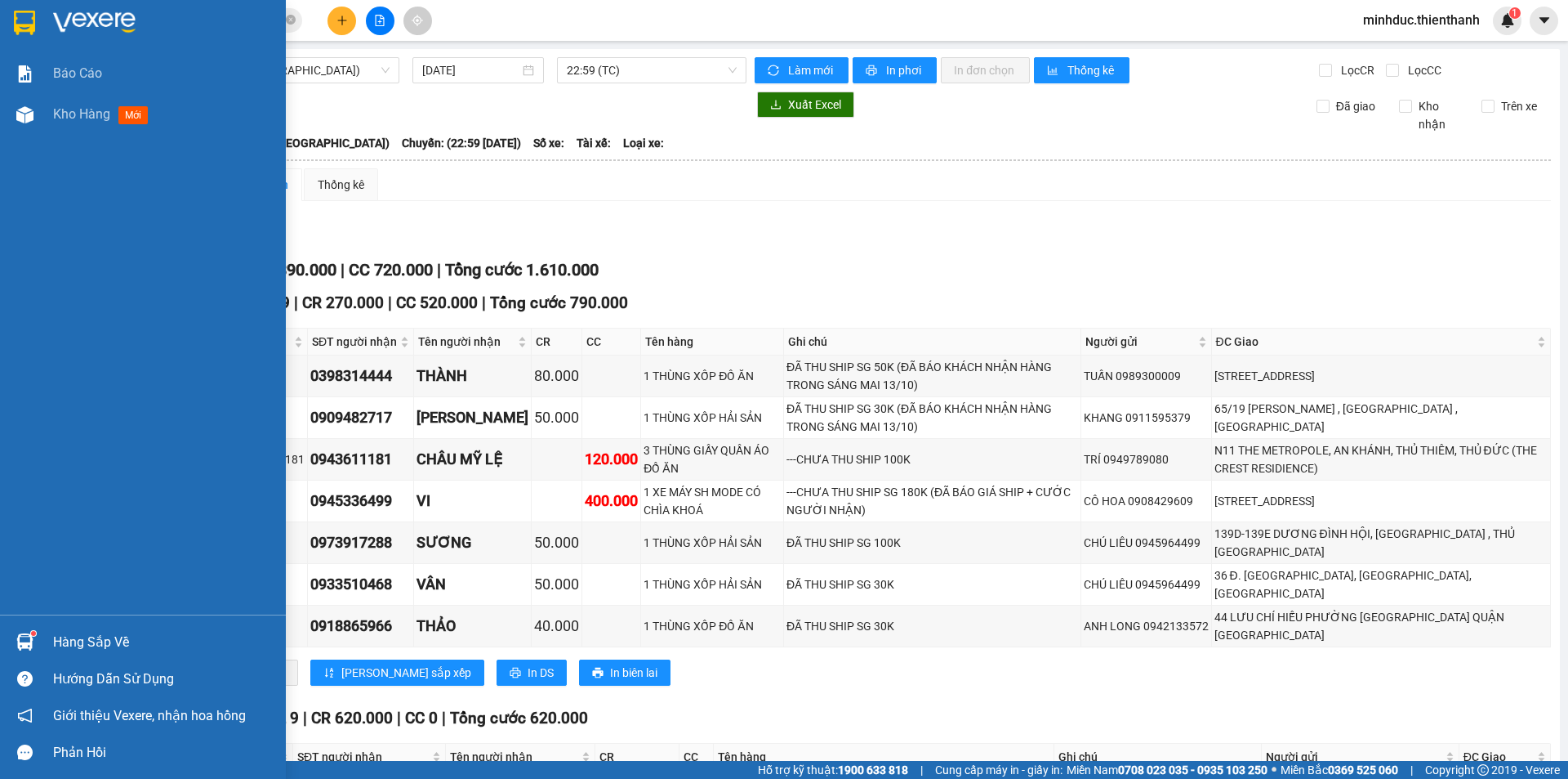
click at [92, 112] on span "Kho hàng" at bounding box center [81, 114] width 57 height 15
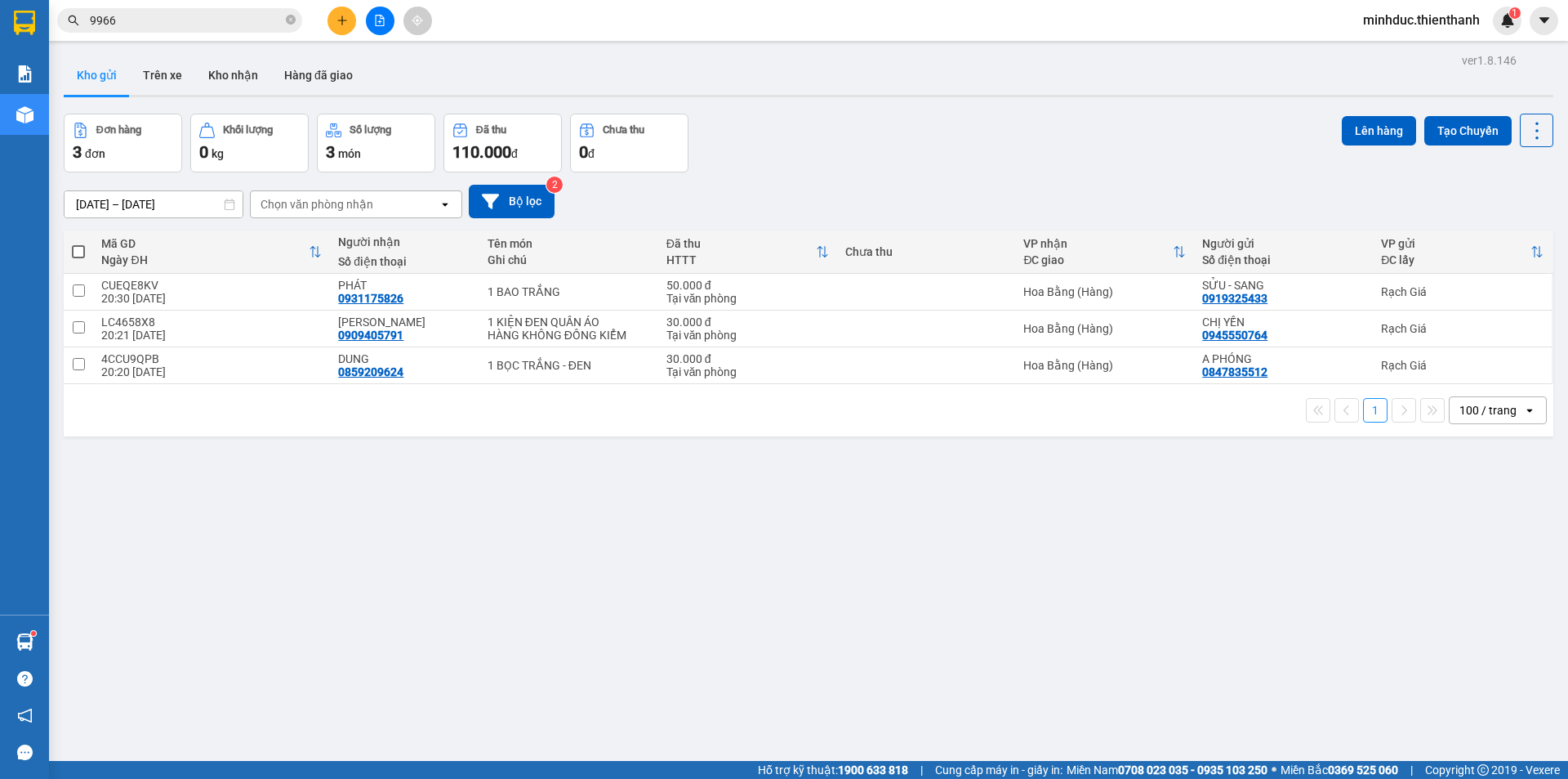
click at [587, 539] on div "ver 1.8.146 Kho gửi Trên xe Kho nhận Hàng đã giao Đơn hàng 3 đơn Khối lượng 0 k…" at bounding box center [809, 438] width 1503 height 779
click at [178, 68] on button "Trên xe" at bounding box center [163, 75] width 66 height 39
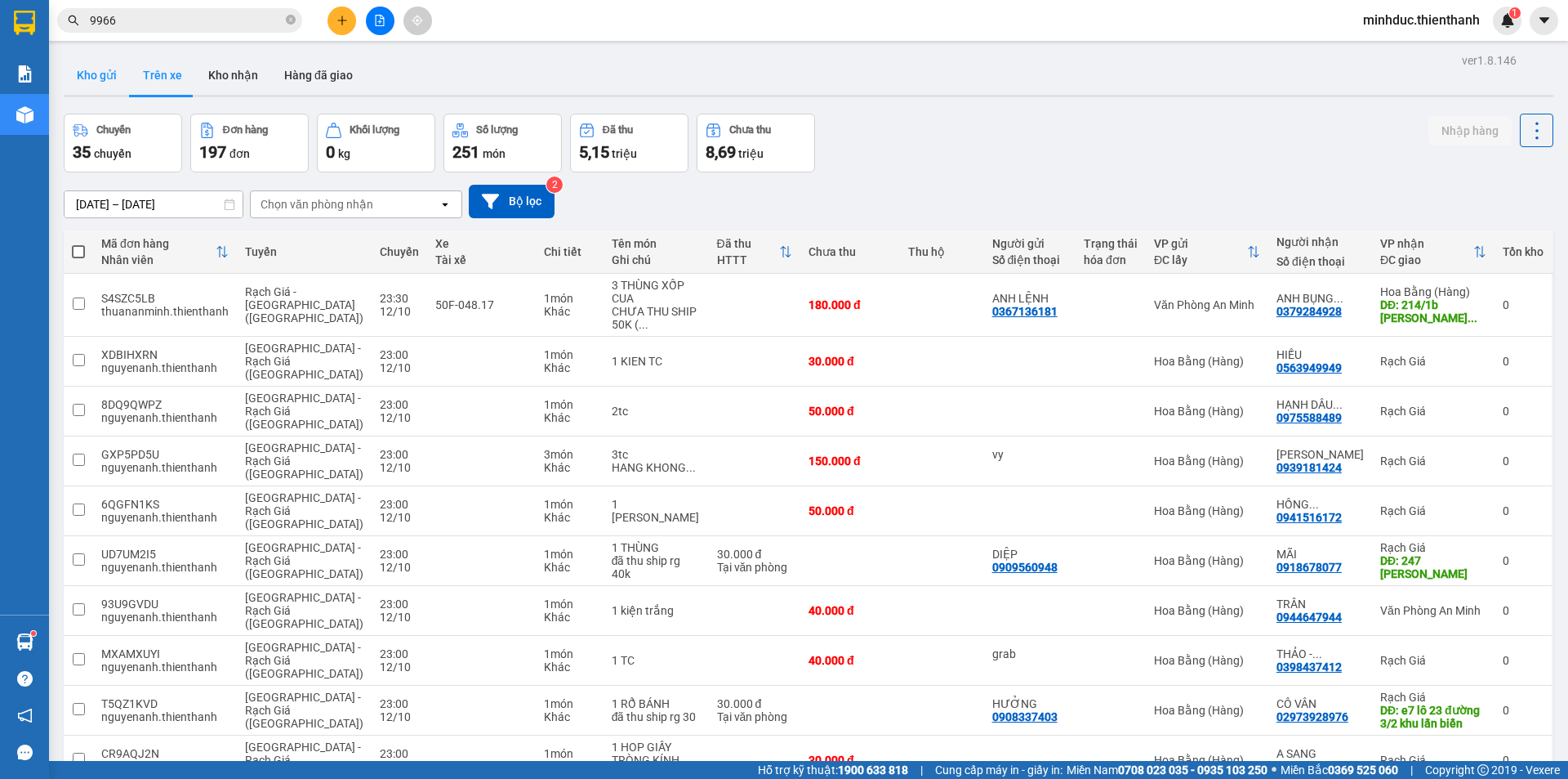
click at [101, 76] on button "Kho gửi" at bounding box center [97, 75] width 66 height 39
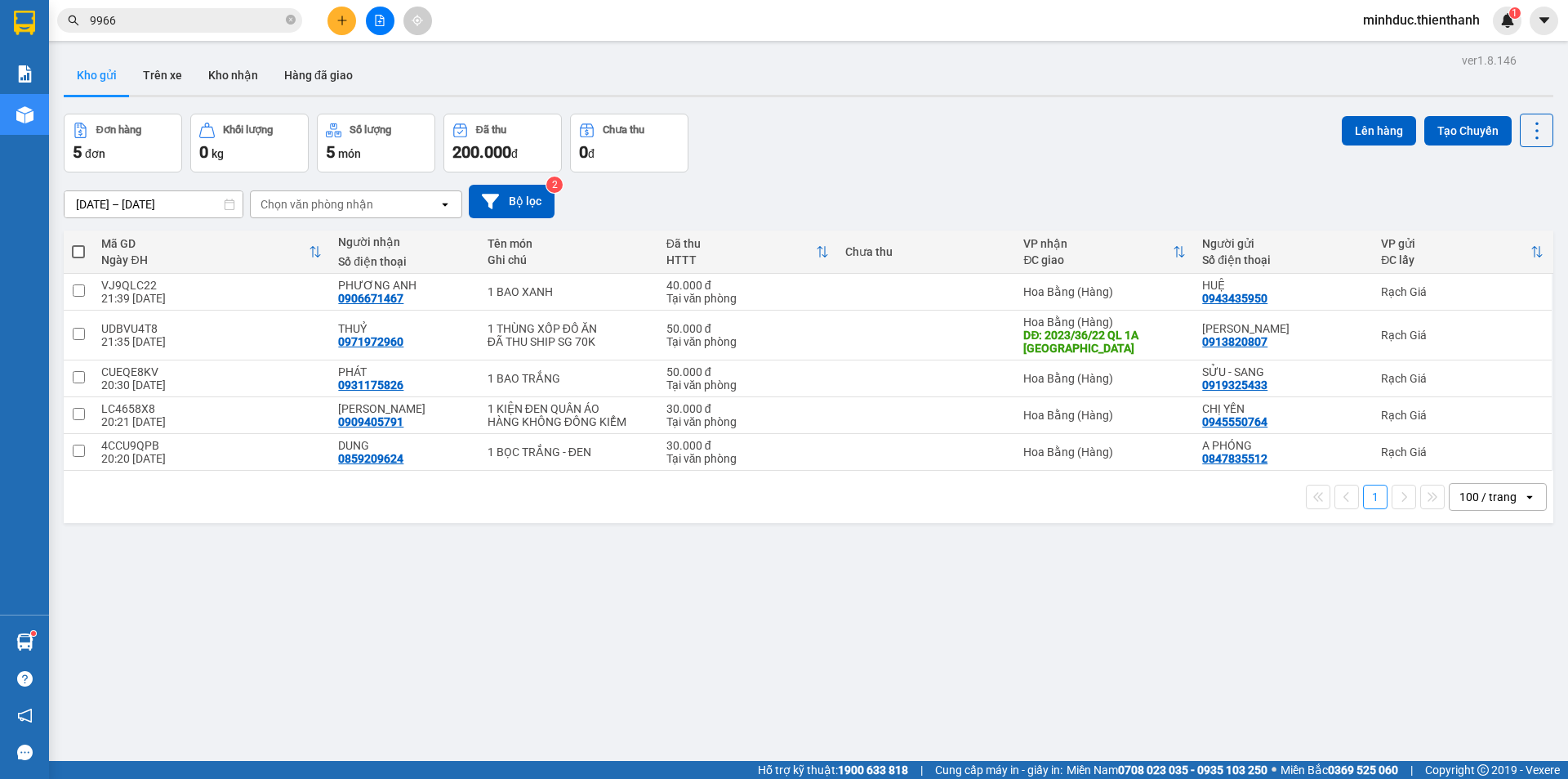
click at [84, 251] on span at bounding box center [77, 251] width 13 height 13
click at [78, 243] on input "checkbox" at bounding box center [78, 243] width 0 height 0
checkbox input "true"
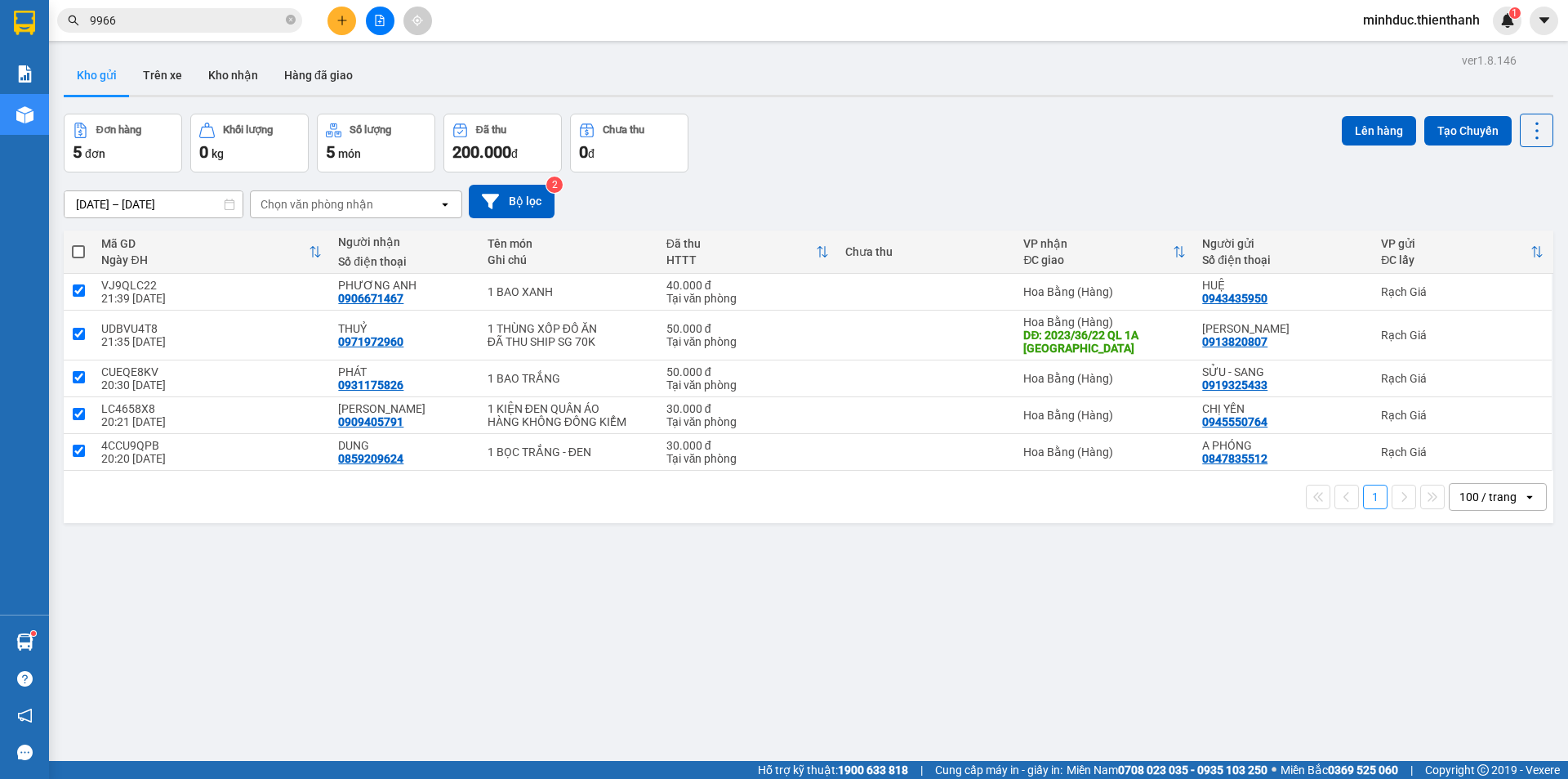
checkbox input "true"
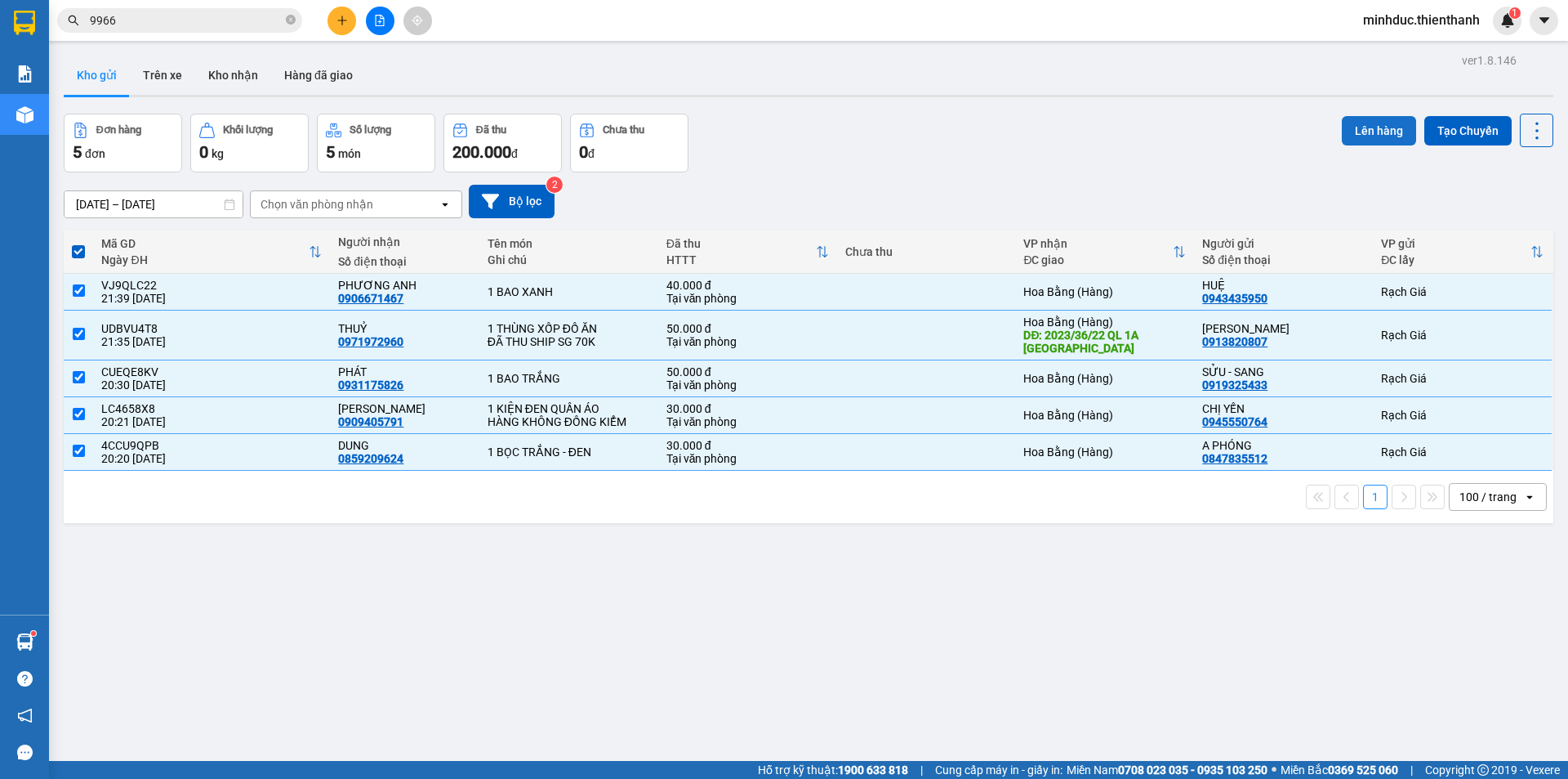
click at [1370, 126] on button "Lên hàng" at bounding box center [1379, 130] width 74 height 30
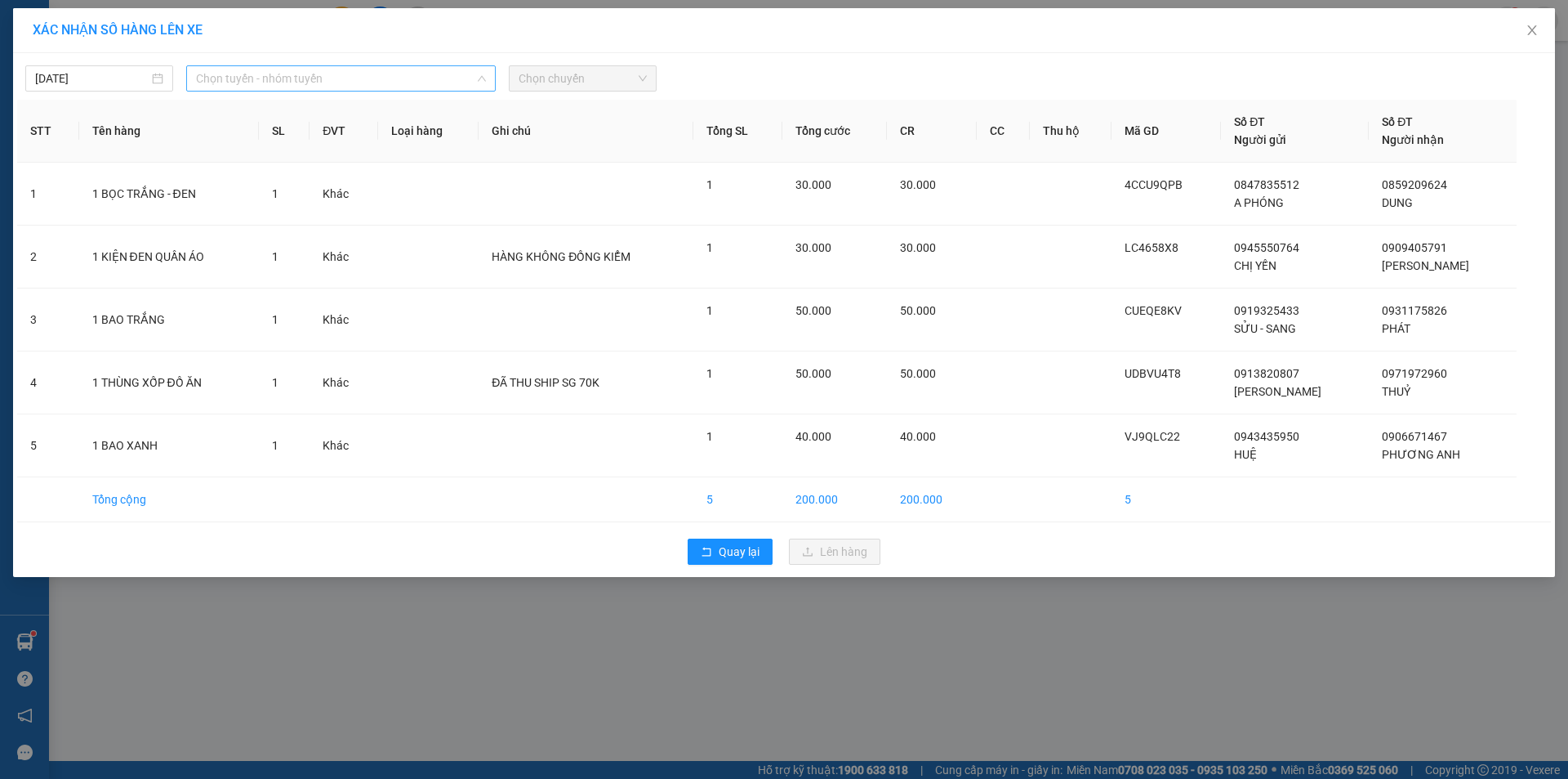
click at [415, 80] on span "Chọn tuyến - nhóm tuyến" at bounding box center [340, 78] width 290 height 25
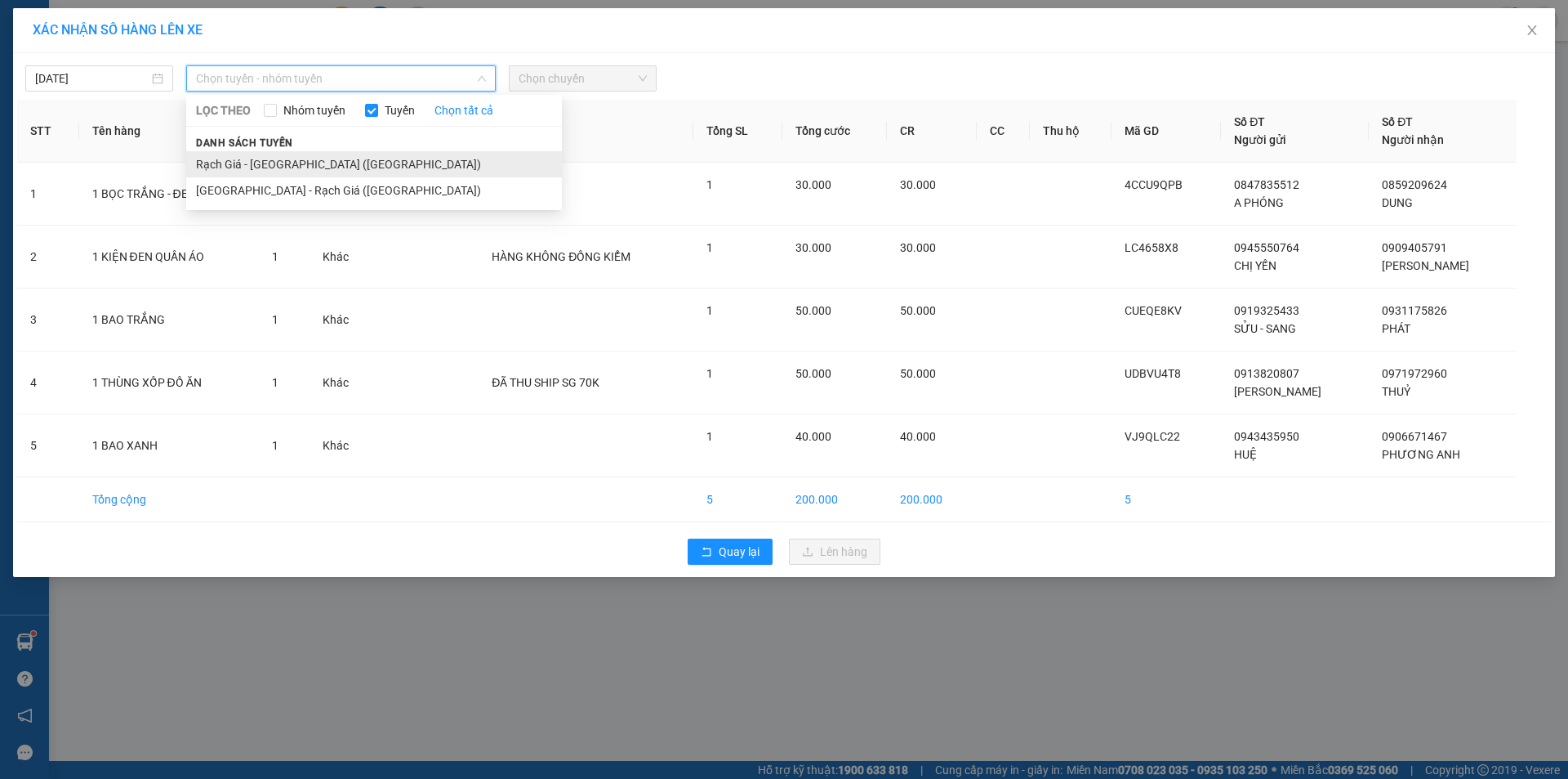
click at [323, 172] on li "Rạch Giá - [GEOGRAPHIC_DATA] ([GEOGRAPHIC_DATA])" at bounding box center [374, 164] width 375 height 26
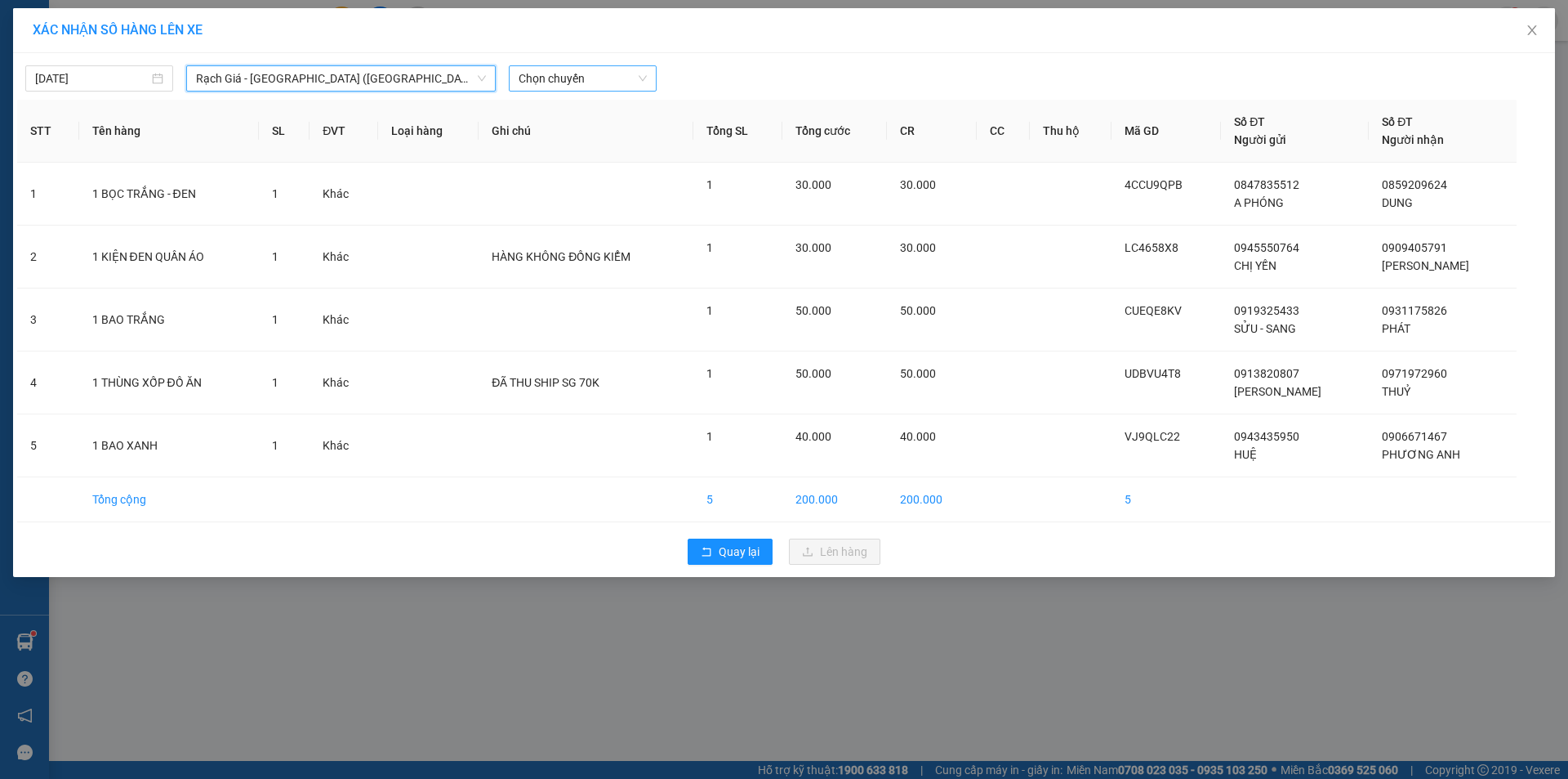
click at [546, 80] on span "Chọn chuyến" at bounding box center [582, 78] width 129 height 25
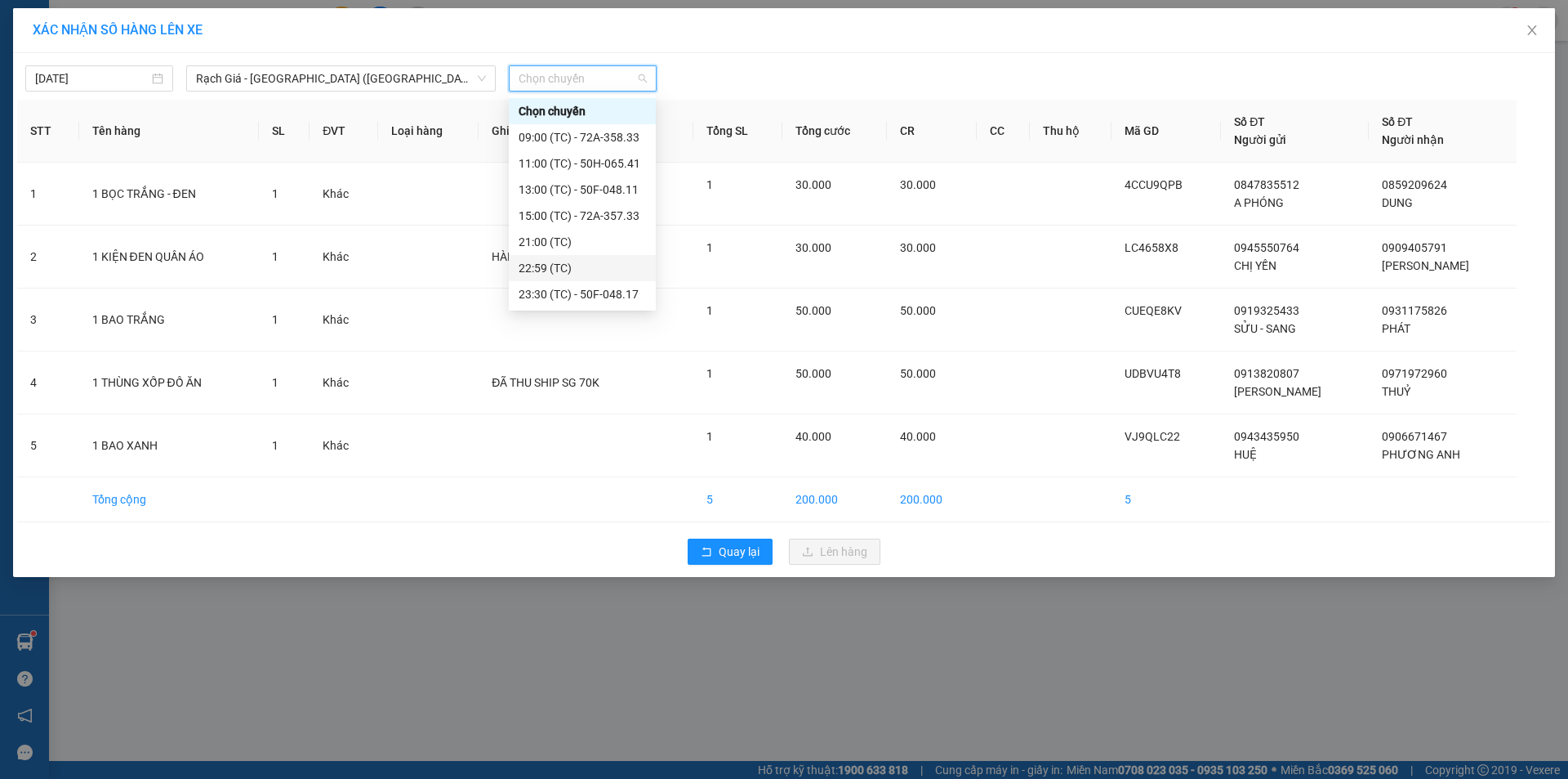
click at [552, 269] on div "22:59 (TC)" at bounding box center [582, 267] width 128 height 18
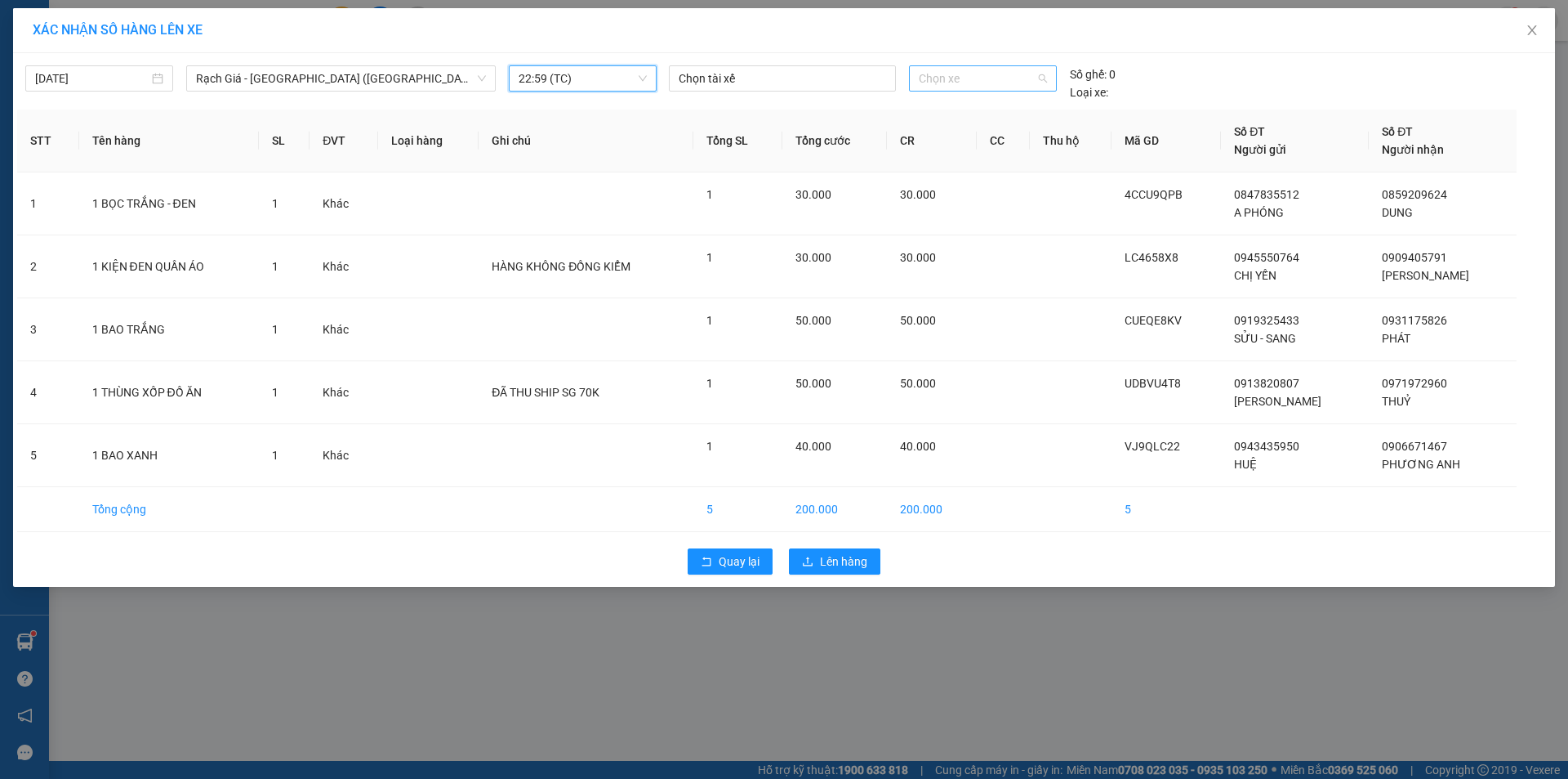
click at [947, 67] on span "Chọn xe" at bounding box center [983, 78] width 128 height 25
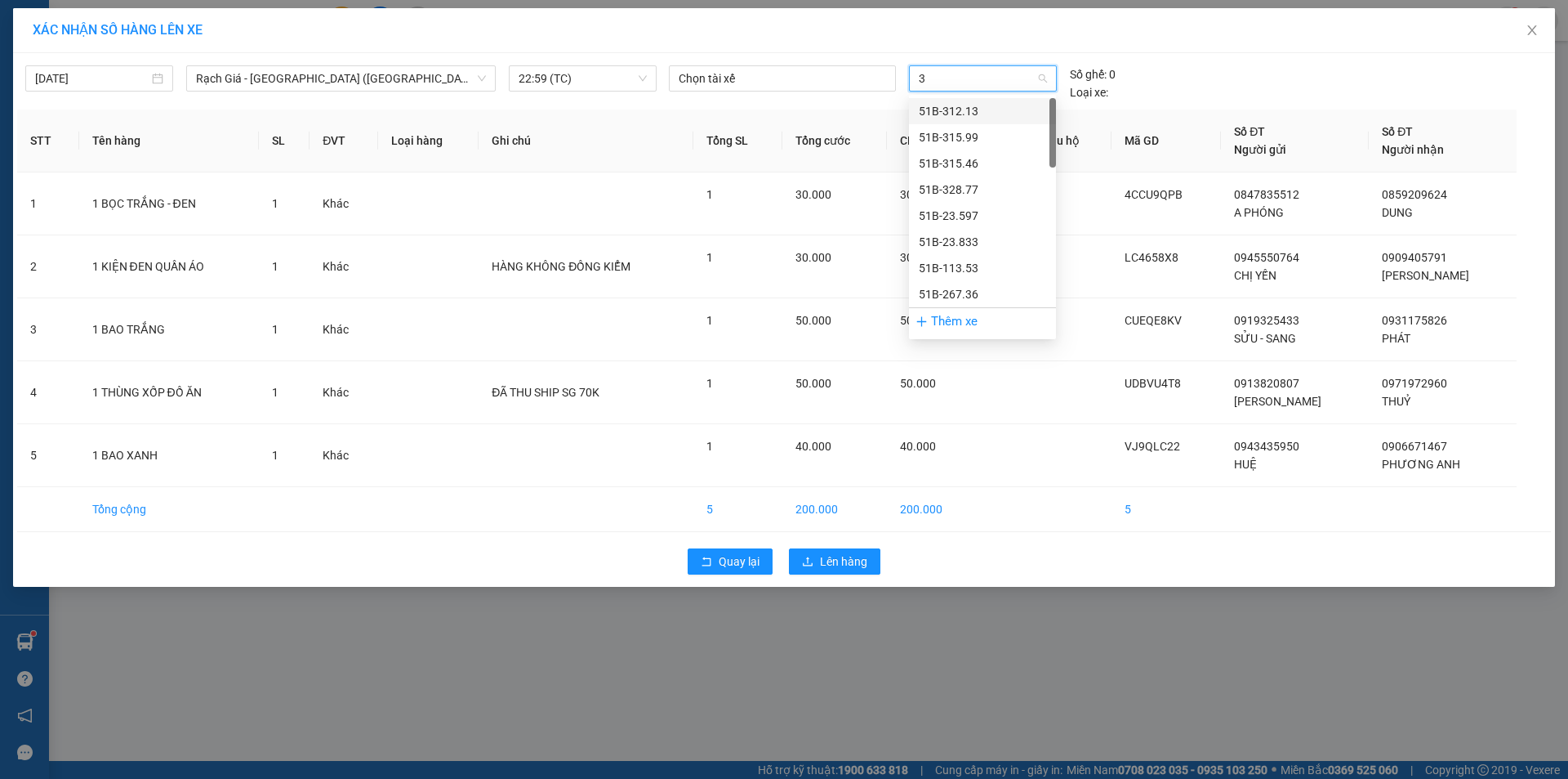
type input "33"
click at [975, 215] on div "72A-358.33" at bounding box center [983, 215] width 128 height 18
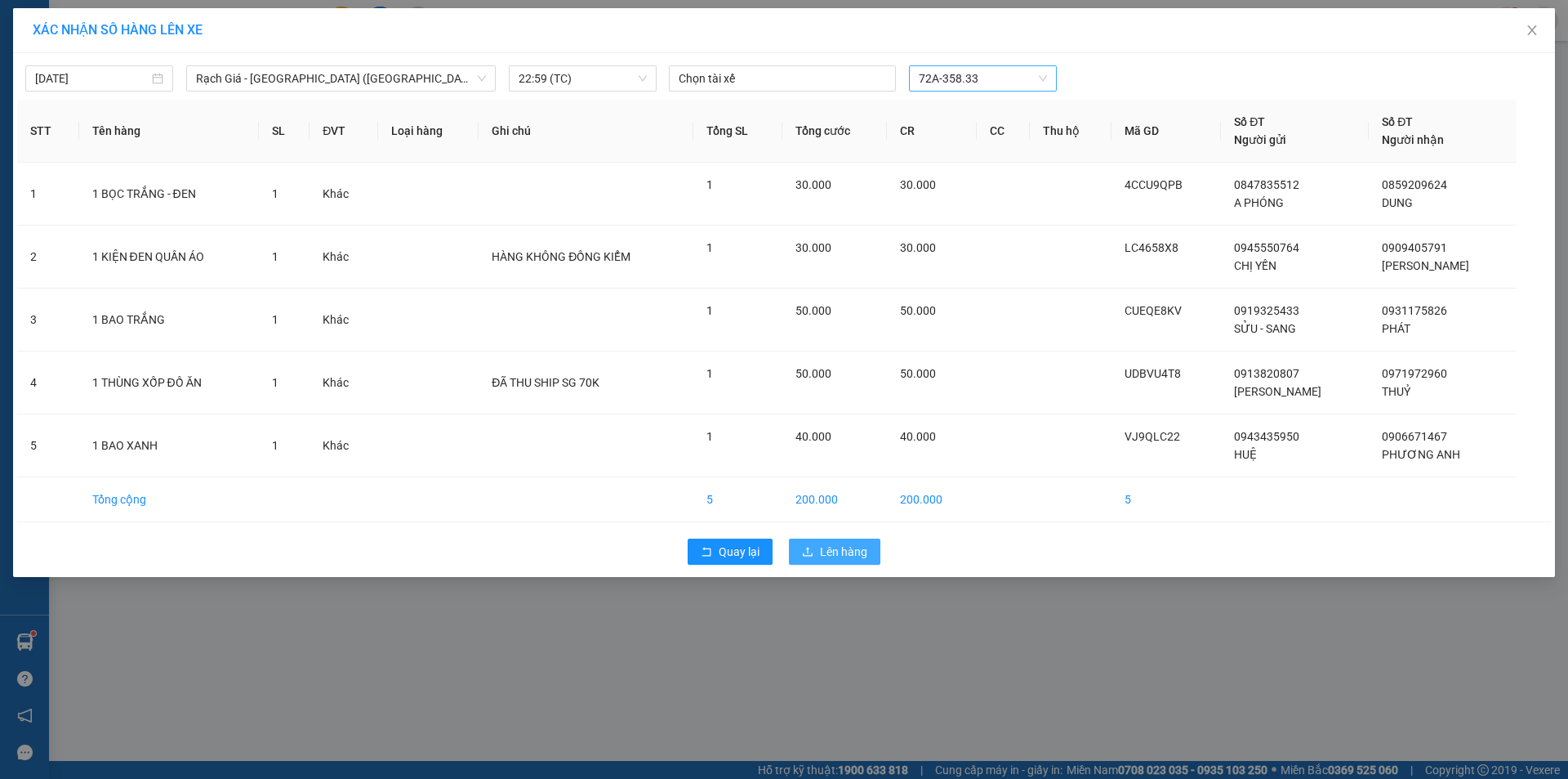
click at [854, 548] on span "Lên hàng" at bounding box center [844, 551] width 48 height 18
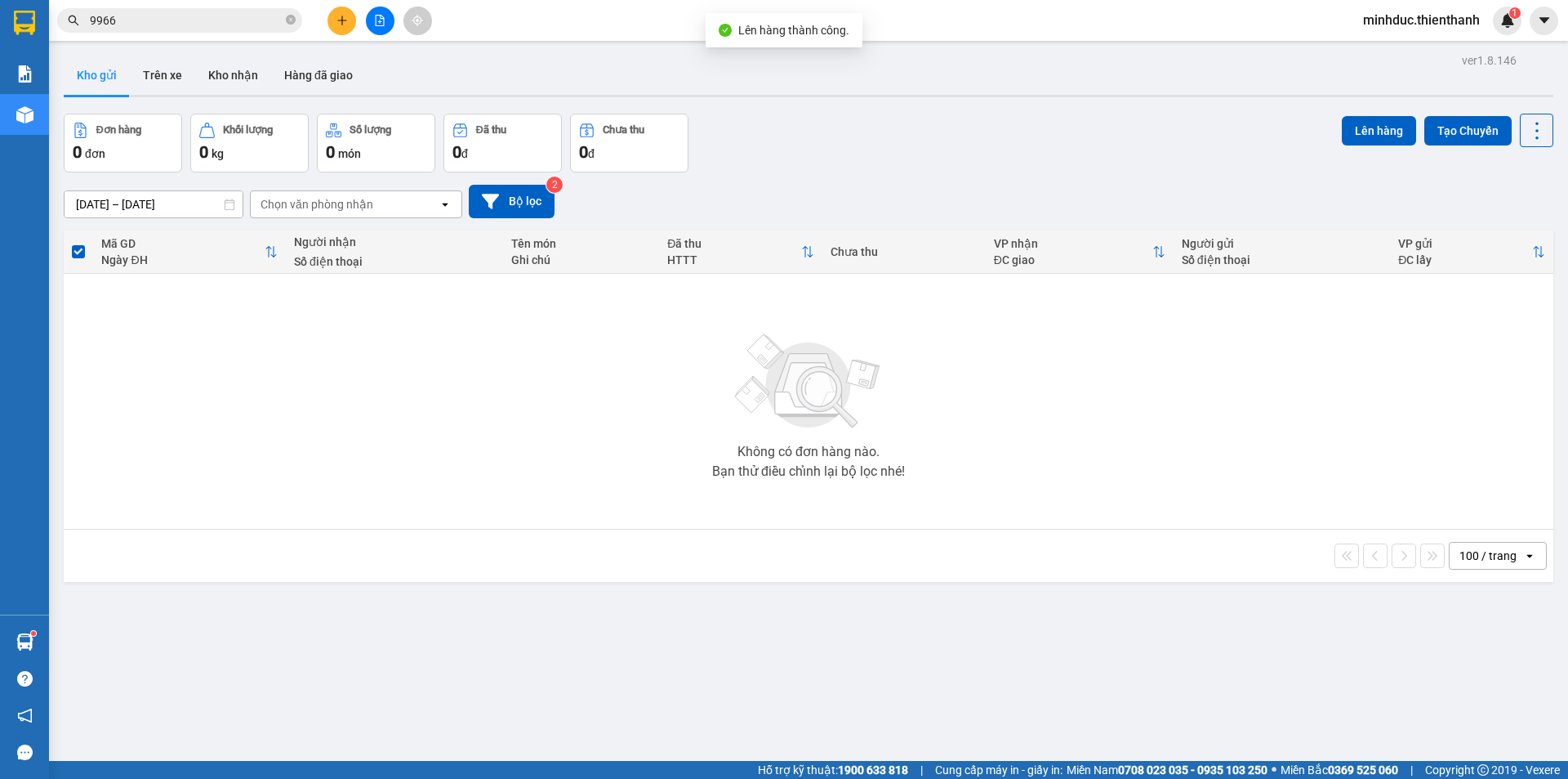
click at [445, 413] on div "Không có đơn hàng nào. Bạn thử điều chỉnh lại bộ lọc nhé!" at bounding box center [808, 401] width 1474 height 245
click at [382, 25] on icon "file-add" at bounding box center [379, 20] width 11 height 11
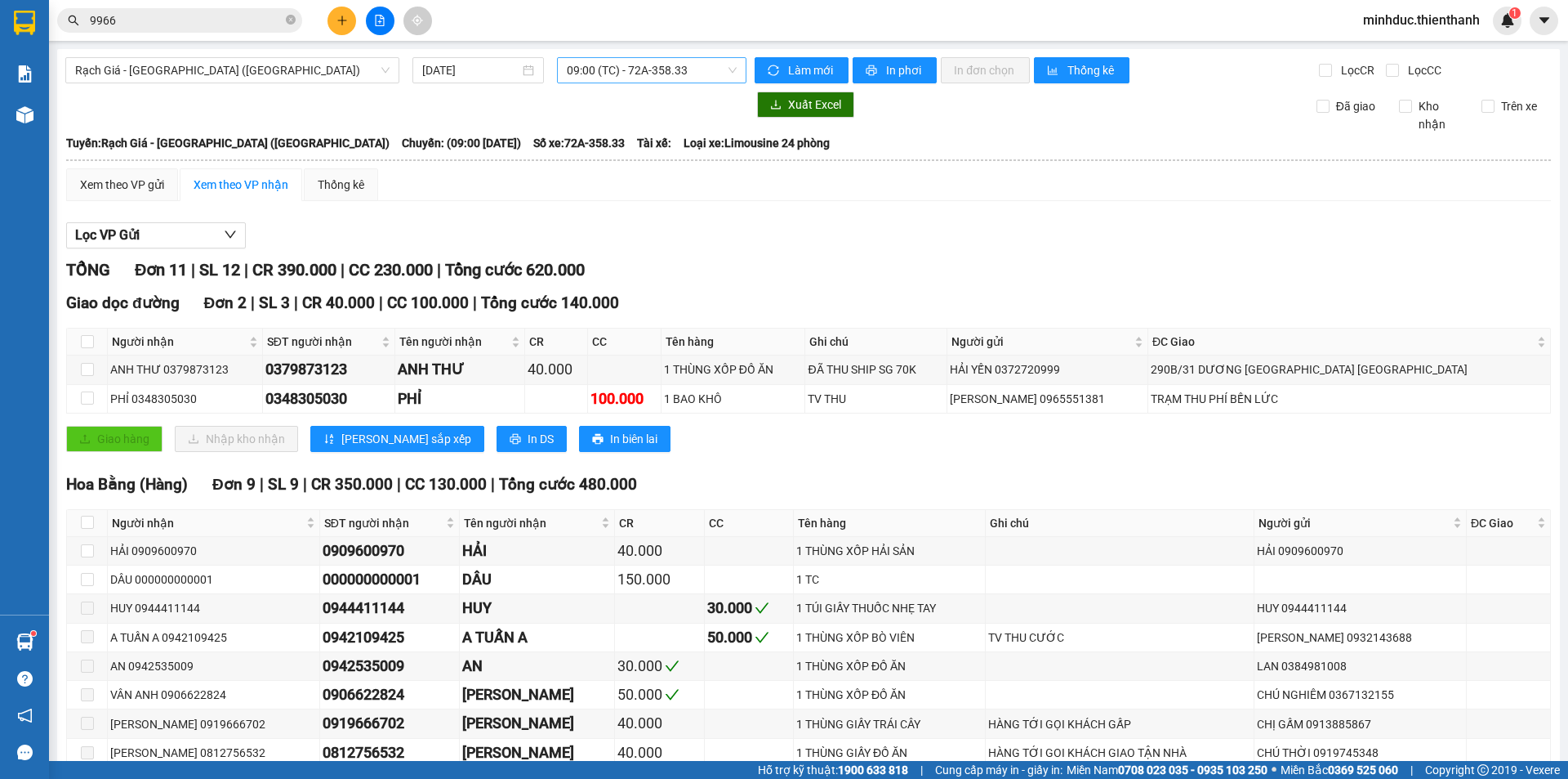
click at [627, 80] on span "09:00 (TC) - 72A-358.33" at bounding box center [652, 70] width 170 height 25
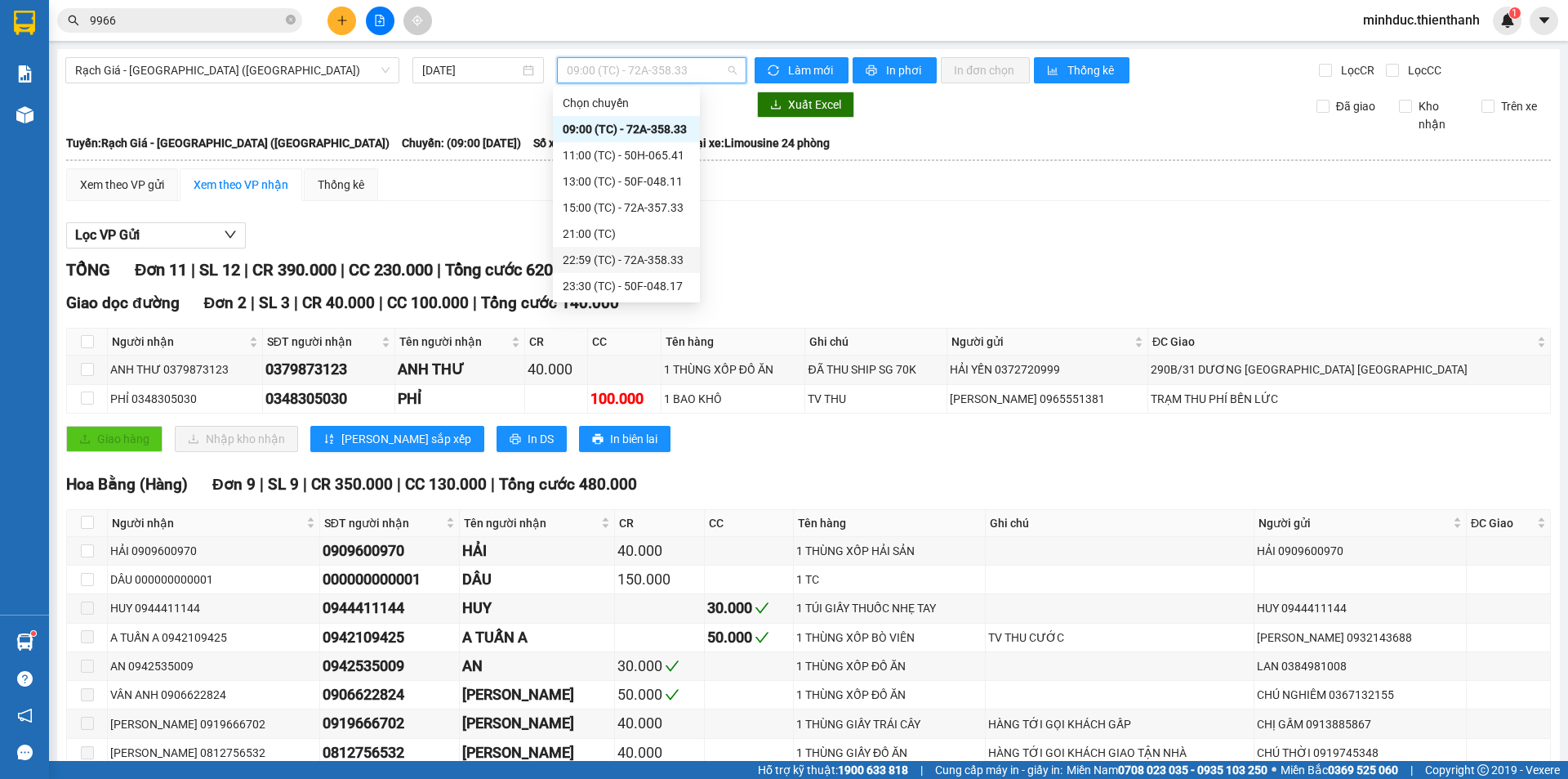
click at [597, 261] on div "22:59 (TC) - 72A-358.33" at bounding box center [627, 260] width 128 height 18
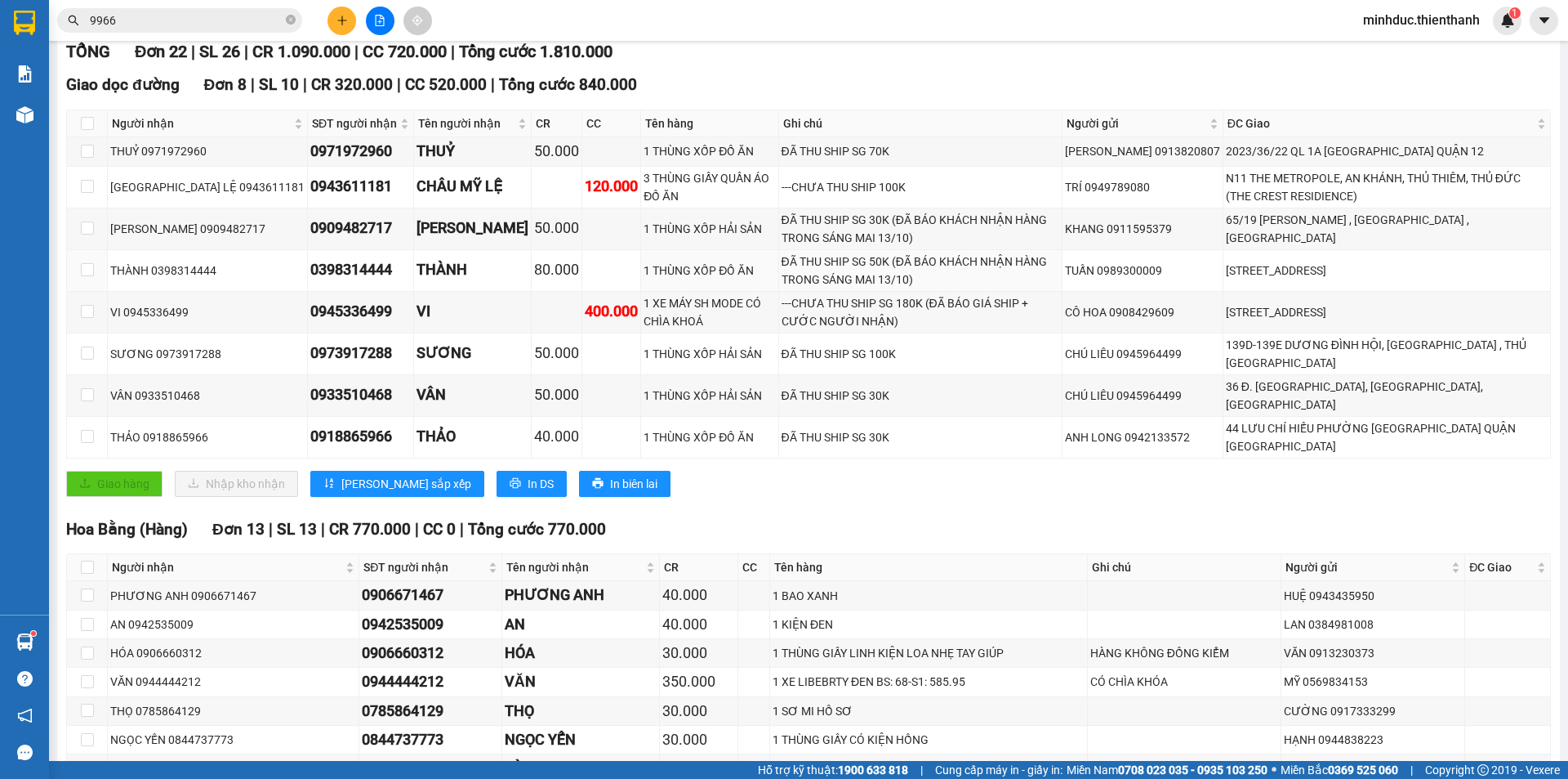
scroll to position [109, 0]
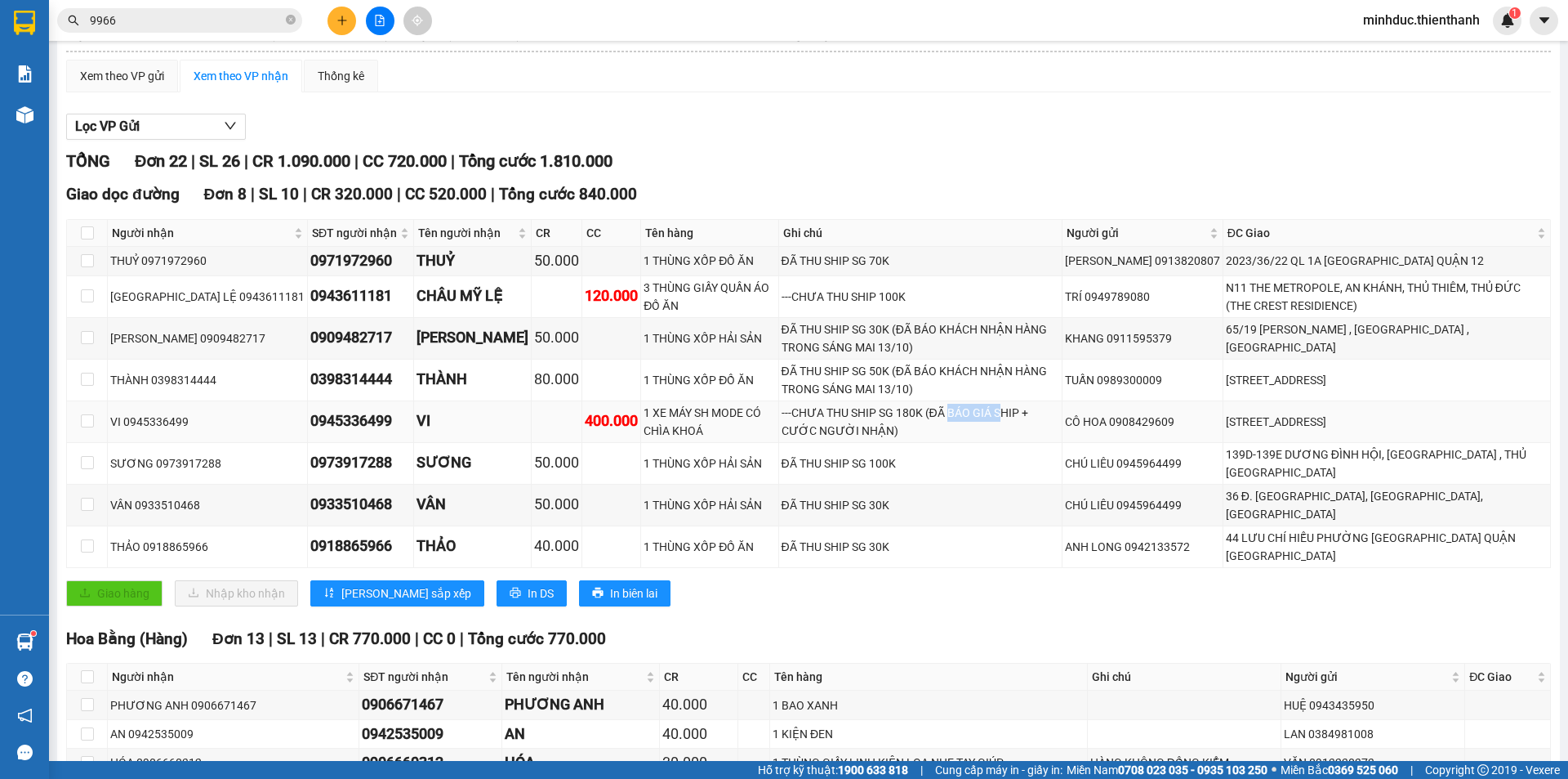
drag, startPoint x: 924, startPoint y: 403, endPoint x: 978, endPoint y: 413, distance: 54.9
click at [977, 413] on div "---CHƯA THU SHIP SG 180K (ĐÃ BÁO GIÁ SHIP + CƯỚC NGƯỜI NHẬN)" at bounding box center [920, 421] width 278 height 36
click at [992, 415] on div "---CHƯA THU SHIP SG 180K (ĐÃ BÁO GIÁ SHIP + CƯỚC NGƯỜI NHẬN)" at bounding box center [920, 421] width 278 height 36
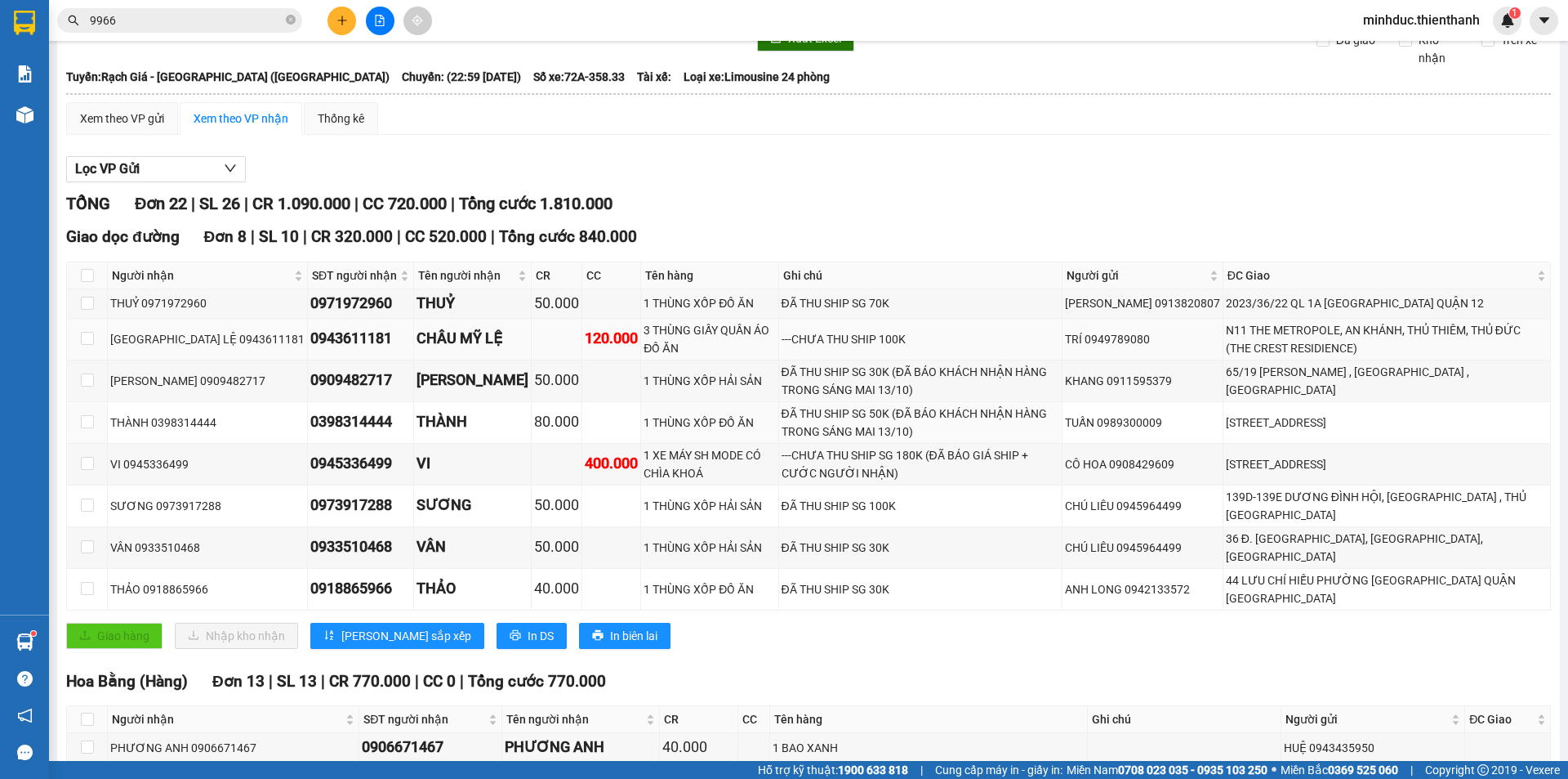
scroll to position [0, 0]
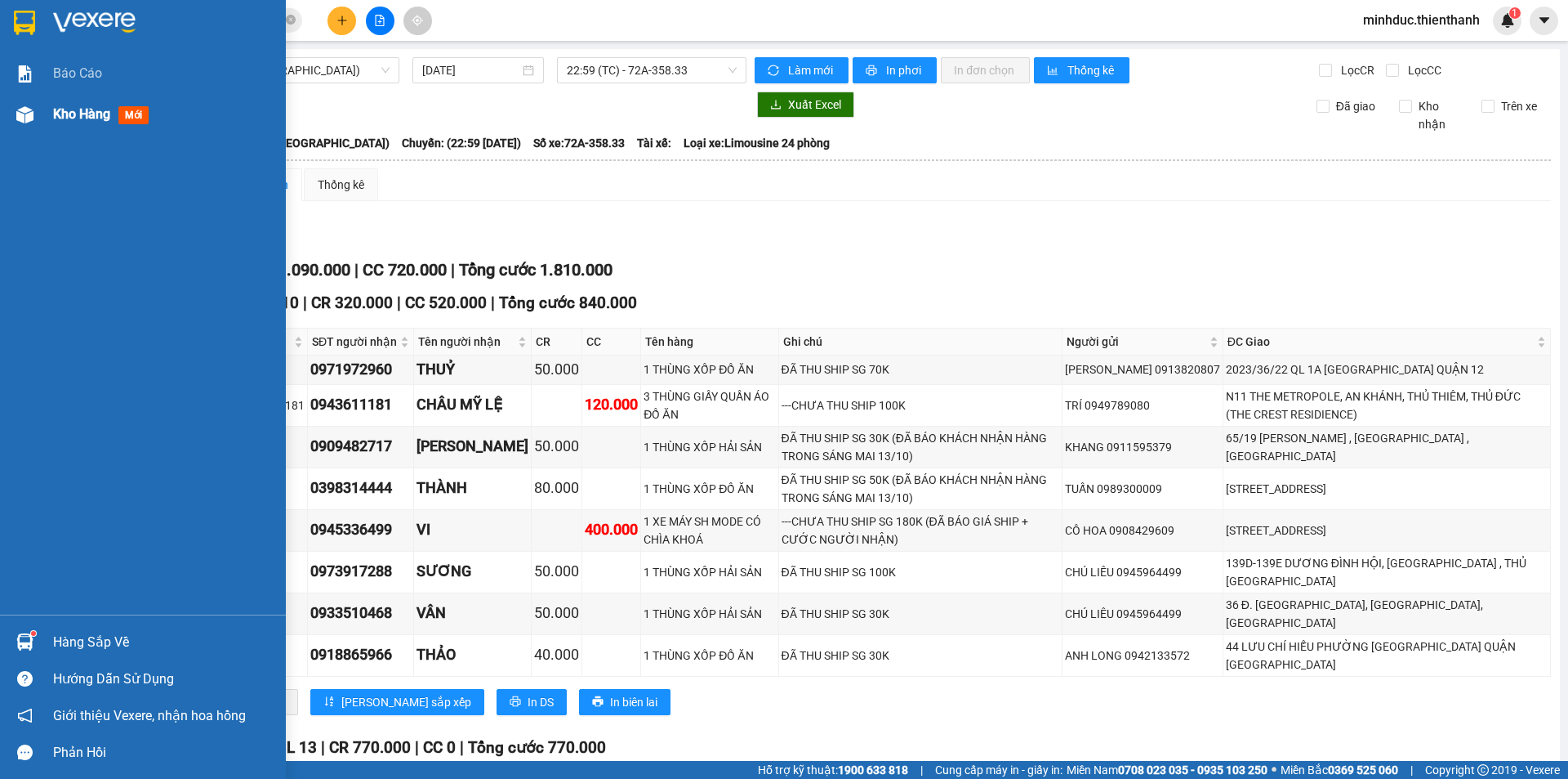
click at [73, 112] on span "Kho hàng" at bounding box center [81, 114] width 57 height 15
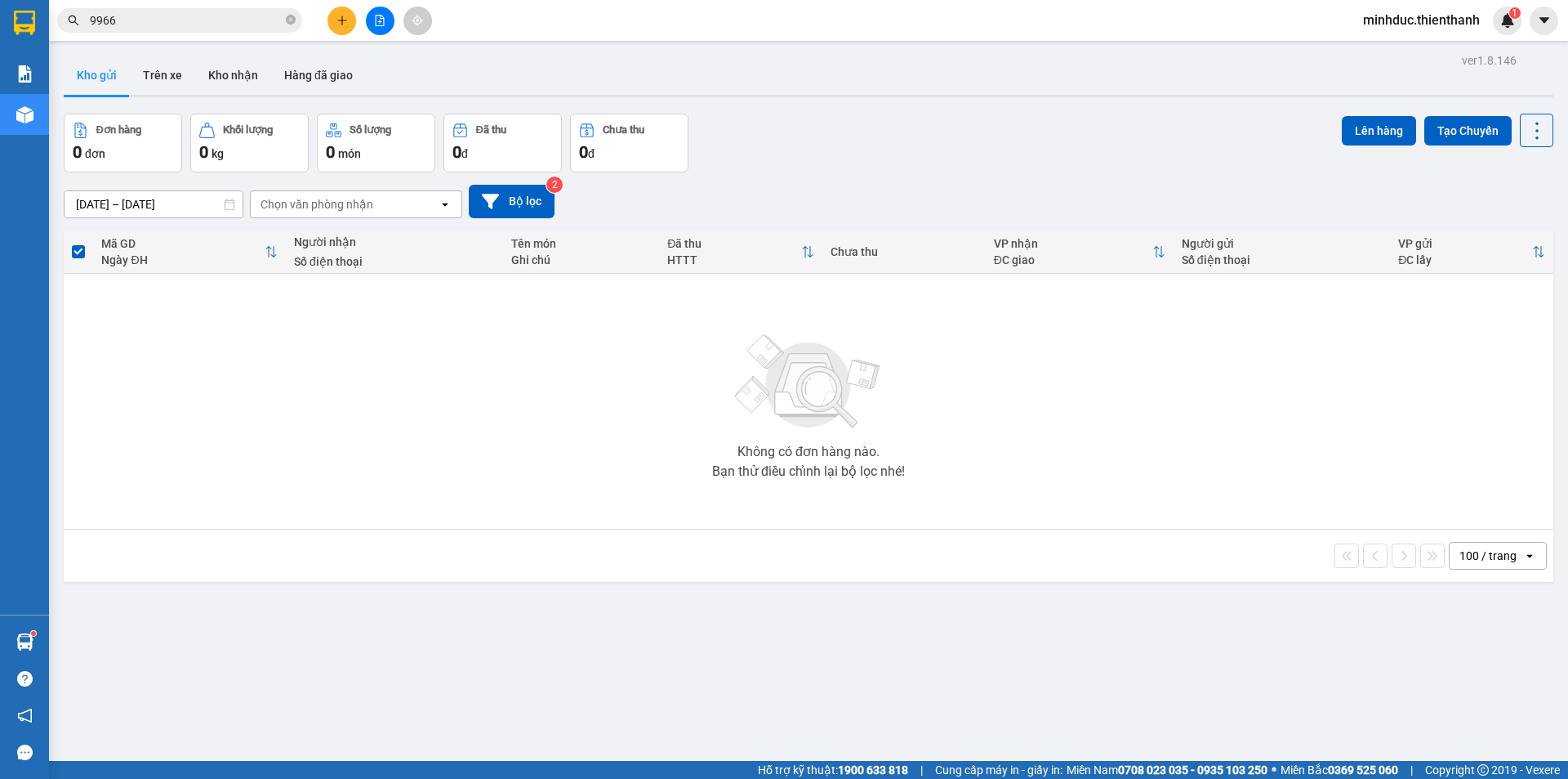
click at [536, 55] on div "Kho gửi Trên xe Kho nhận Hàng đã giao" at bounding box center [809, 77] width 1490 height 43
click at [381, 25] on icon "file-add" at bounding box center [379, 20] width 11 height 11
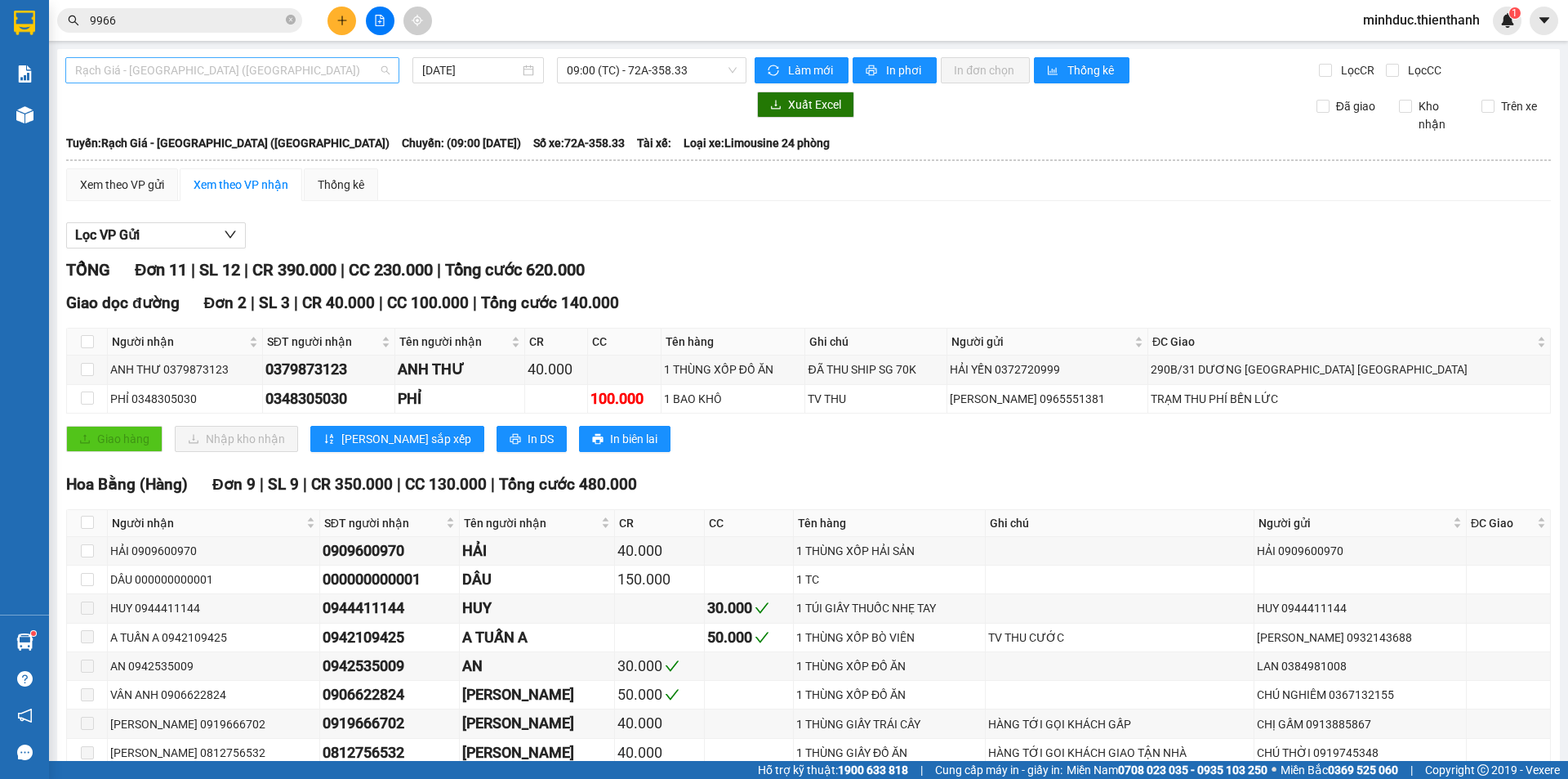
click at [268, 69] on span "Rạch Giá - [GEOGRAPHIC_DATA] ([GEOGRAPHIC_DATA])" at bounding box center [232, 70] width 314 height 25
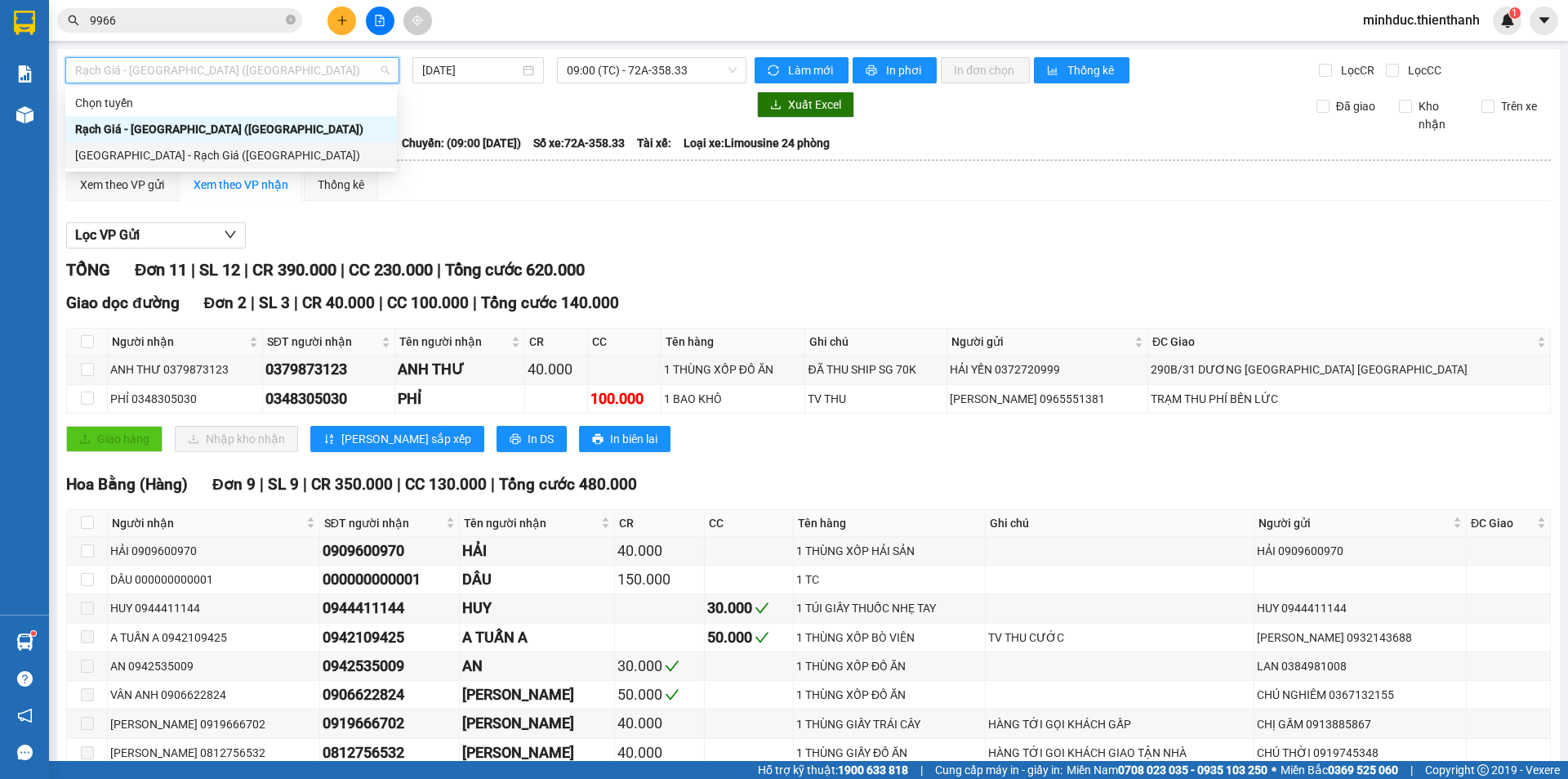
click at [192, 150] on div "[GEOGRAPHIC_DATA] - Rạch Giá ([GEOGRAPHIC_DATA])" at bounding box center [231, 155] width 312 height 18
type input "[DATE]"
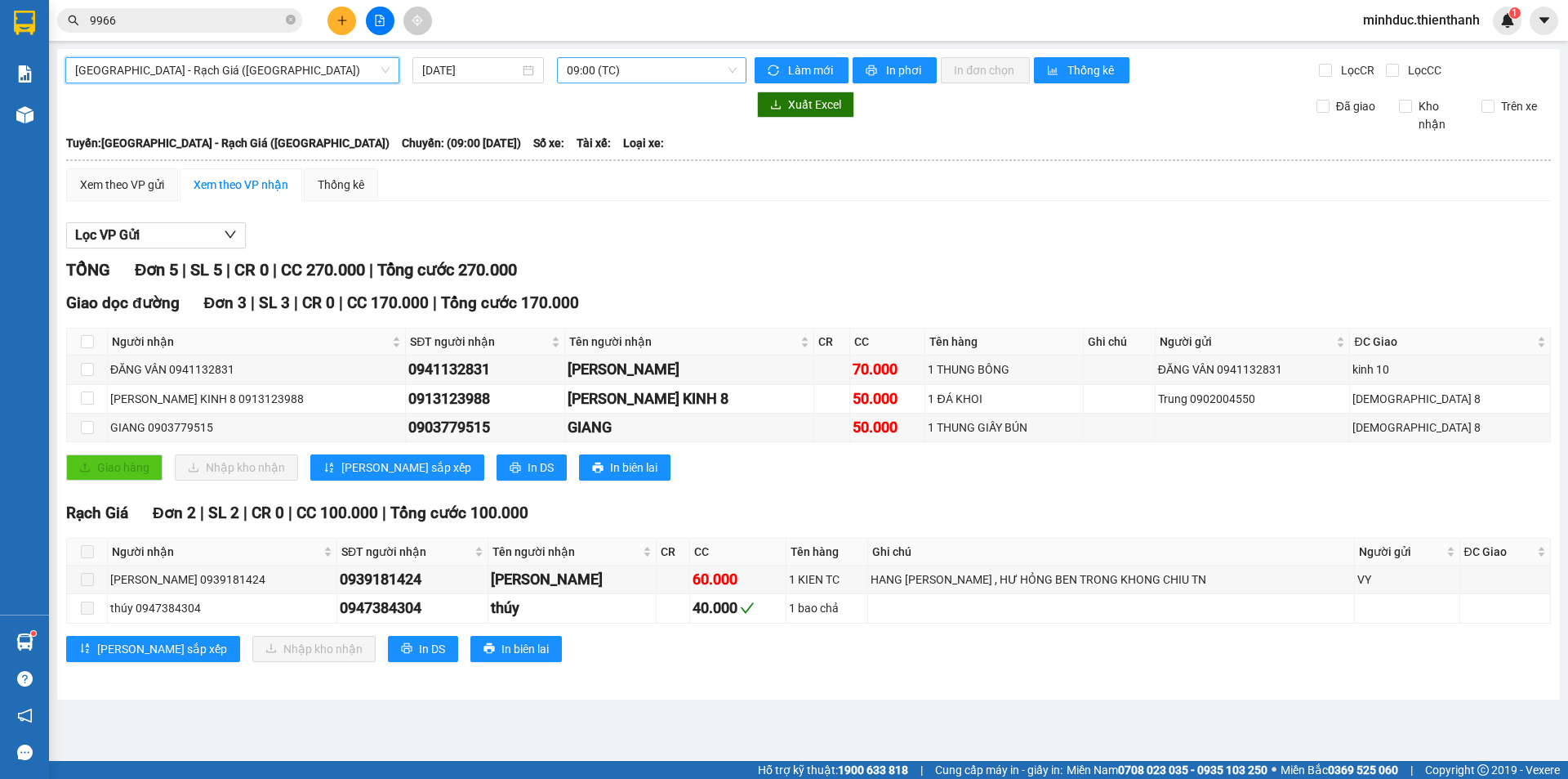
click at [650, 71] on span "09:00 (TC)" at bounding box center [652, 70] width 170 height 25
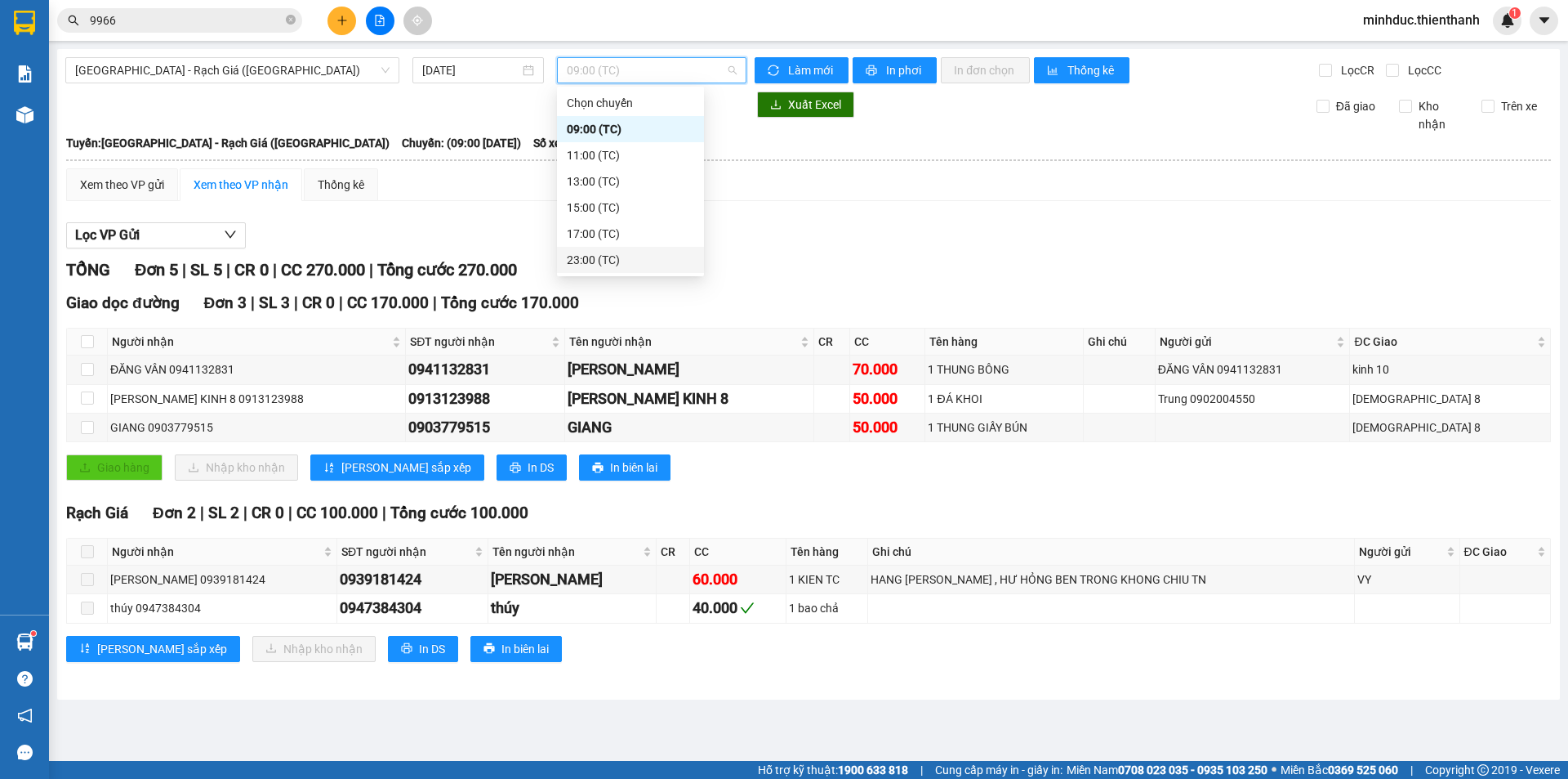
click at [607, 259] on div "23:00 (TC)" at bounding box center [631, 260] width 128 height 18
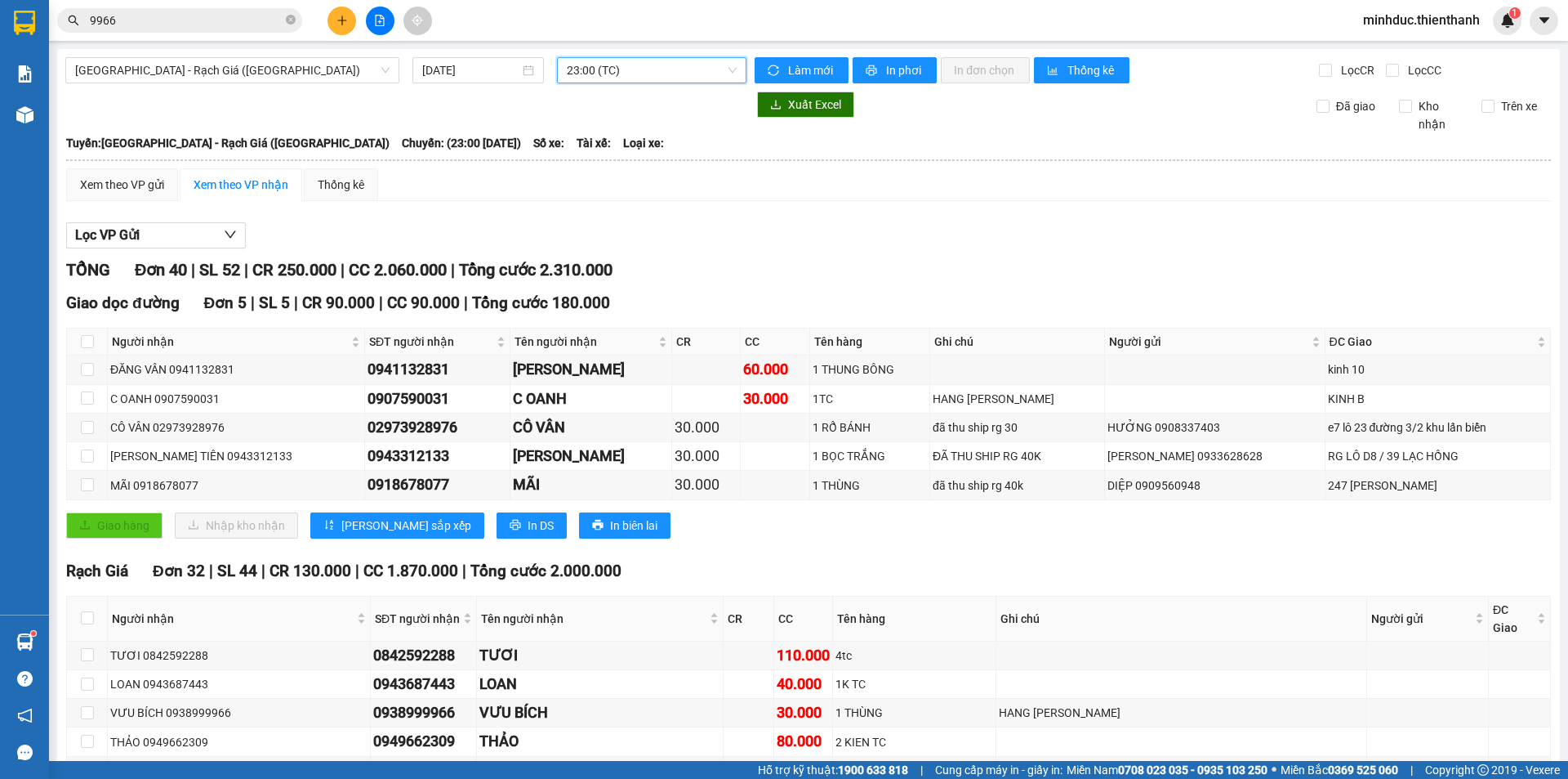
click at [615, 77] on span "23:00 (TC)" at bounding box center [652, 70] width 170 height 25
click at [620, 235] on div "17:00 (TC)" at bounding box center [627, 233] width 128 height 18
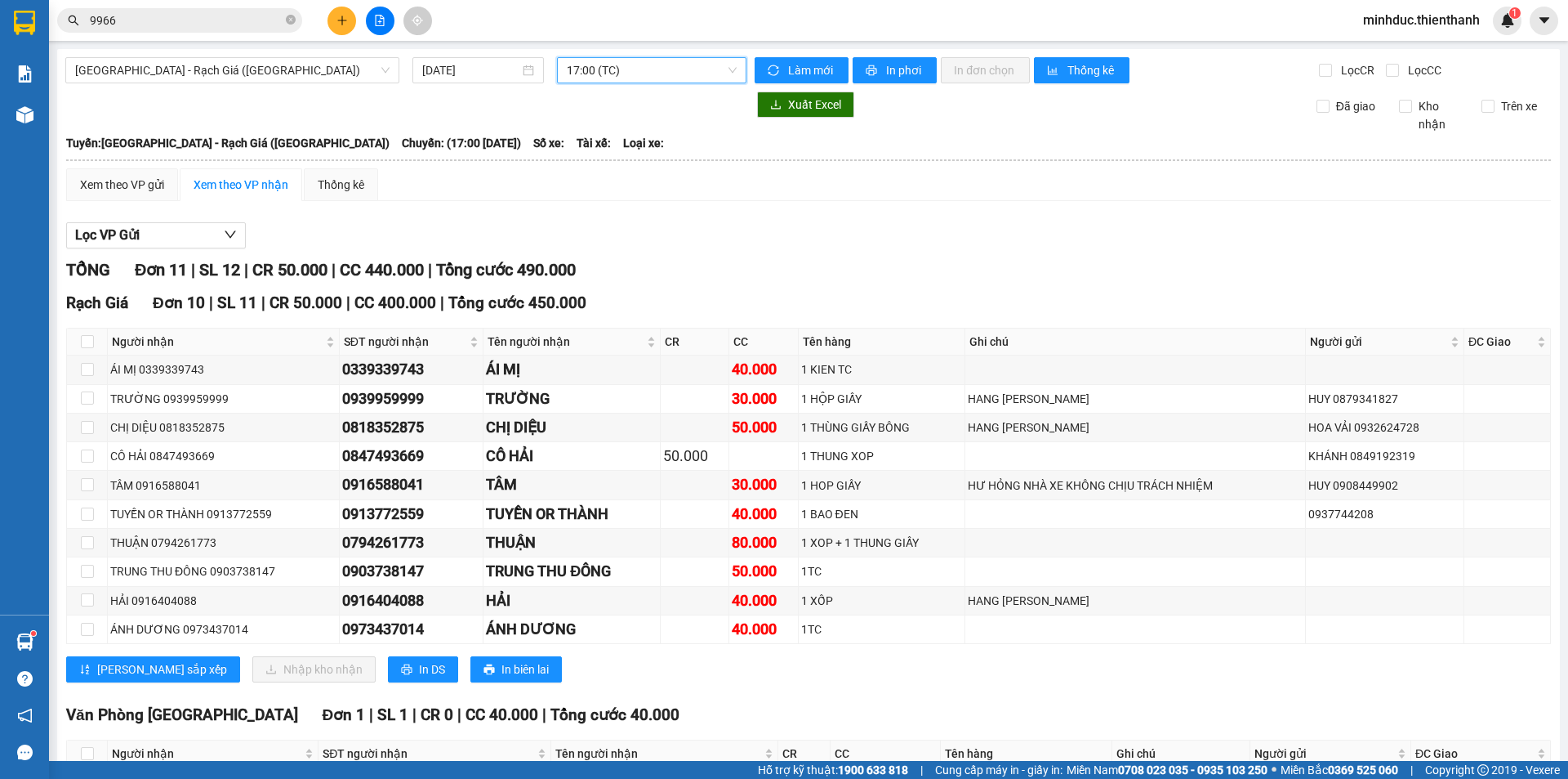
click at [941, 211] on div "Xem theo VP gửi Xem theo VP nhận Thống kê Lọc VP Gửi TỔNG Đơn 11 | SL 12 | CR …" at bounding box center [809, 512] width 1485 height 686
click at [185, 20] on input "9966" at bounding box center [186, 20] width 192 height 18
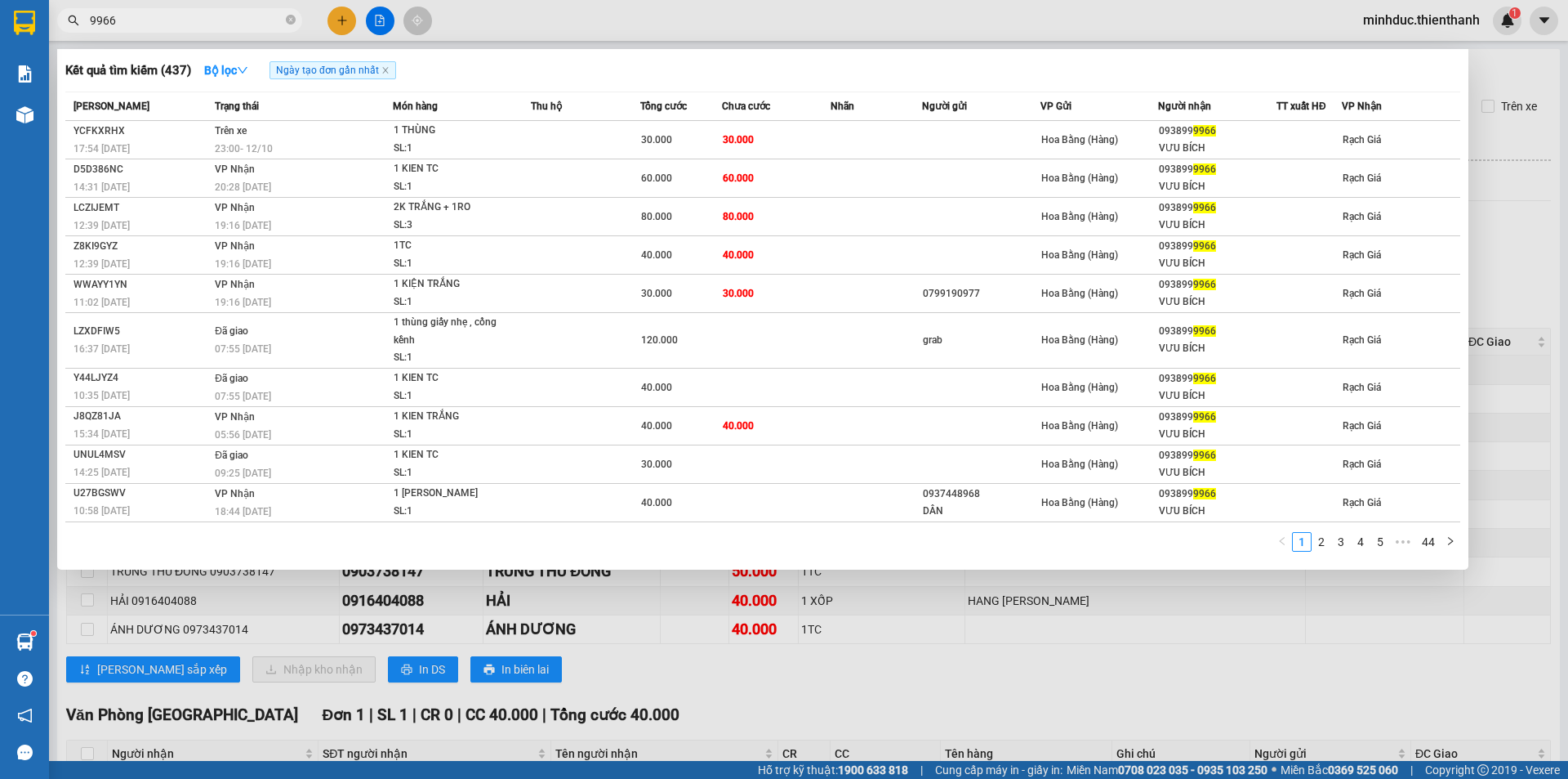
click at [185, 20] on input "9966" at bounding box center [186, 20] width 192 height 18
paste input "0916465997"
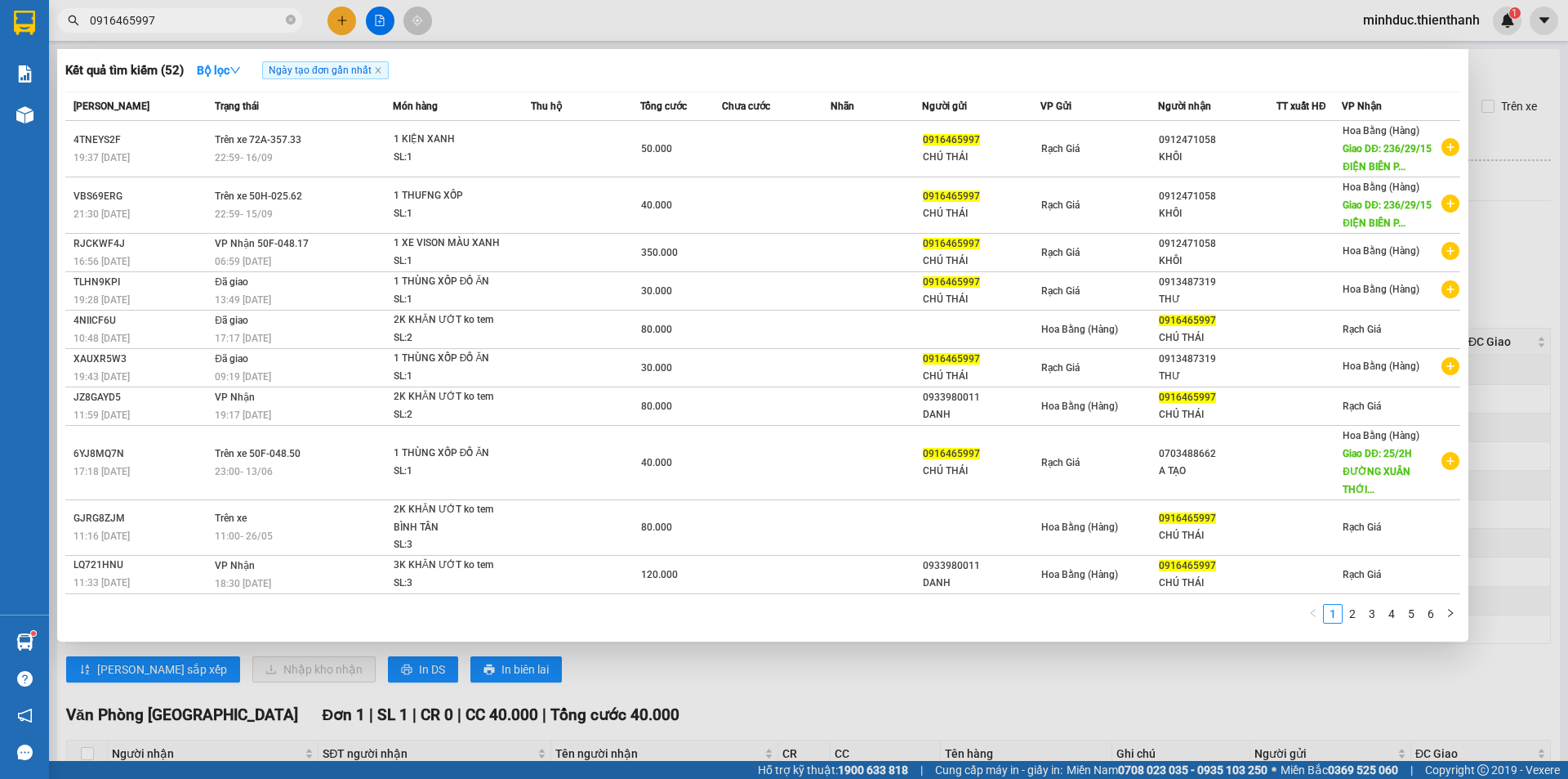
type input "0916465997"
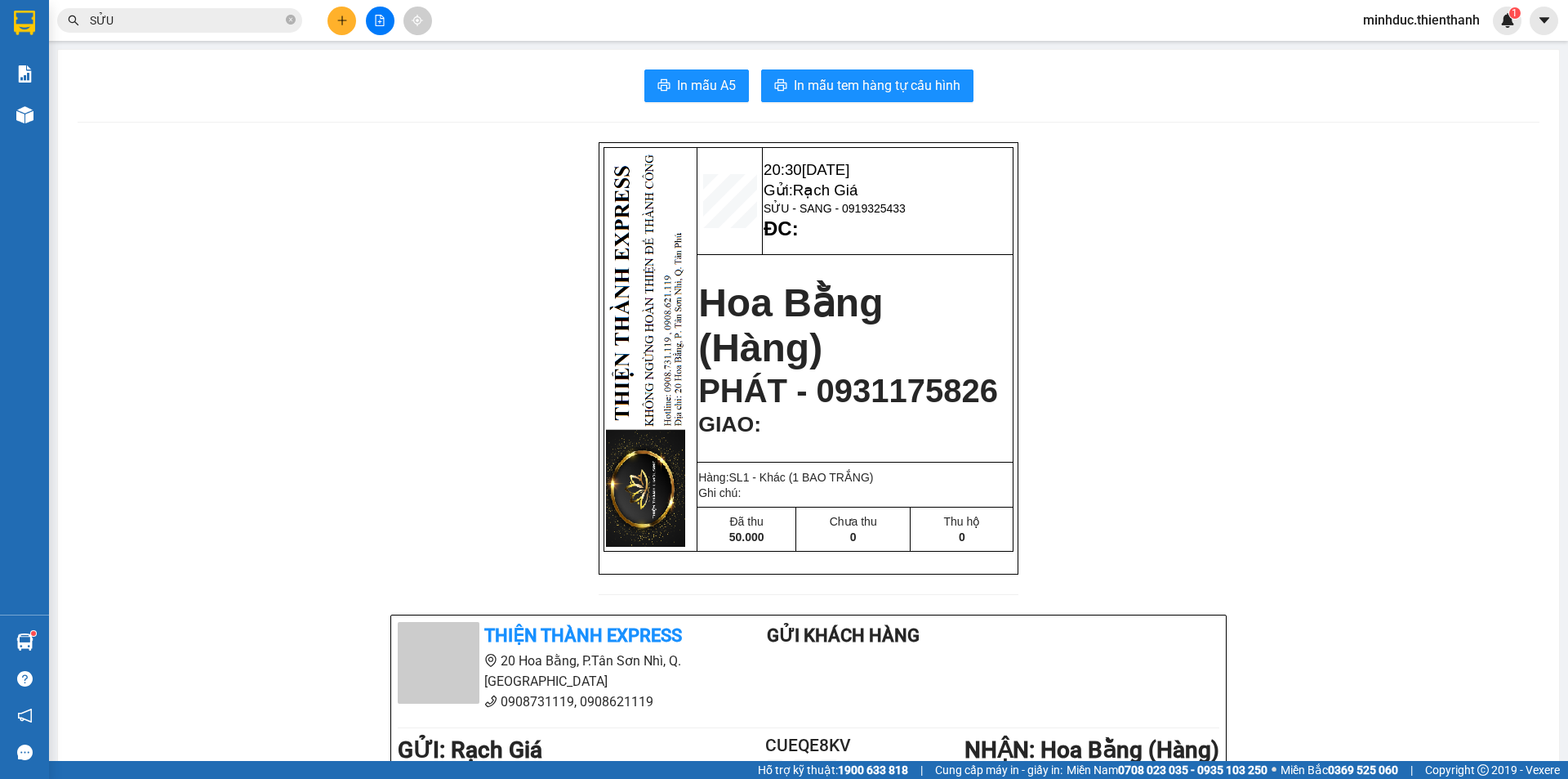
click at [385, 26] on icon "file-add" at bounding box center [379, 20] width 11 height 11
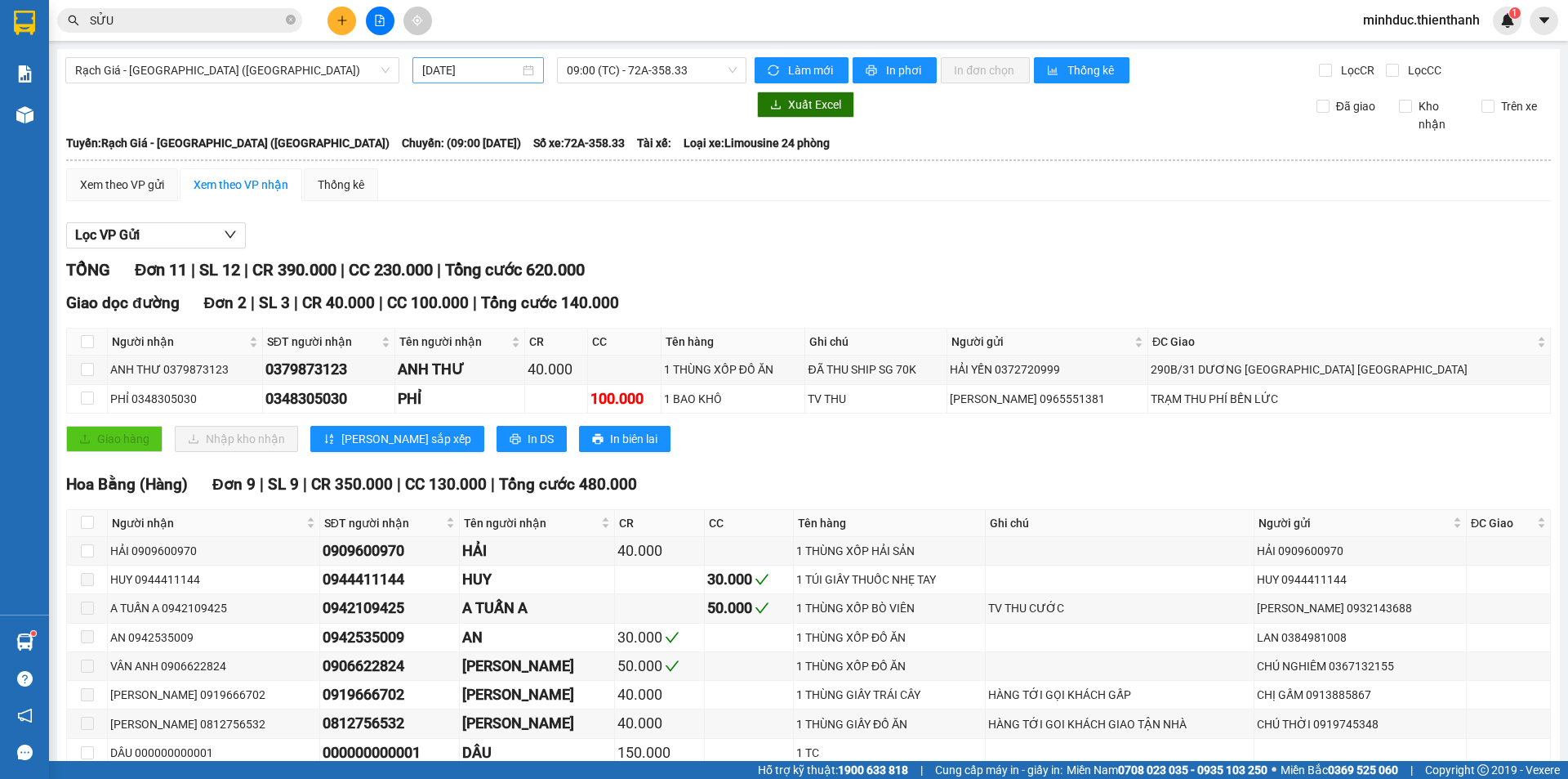
click at [489, 74] on input "[DATE]" at bounding box center [471, 70] width 97 height 18
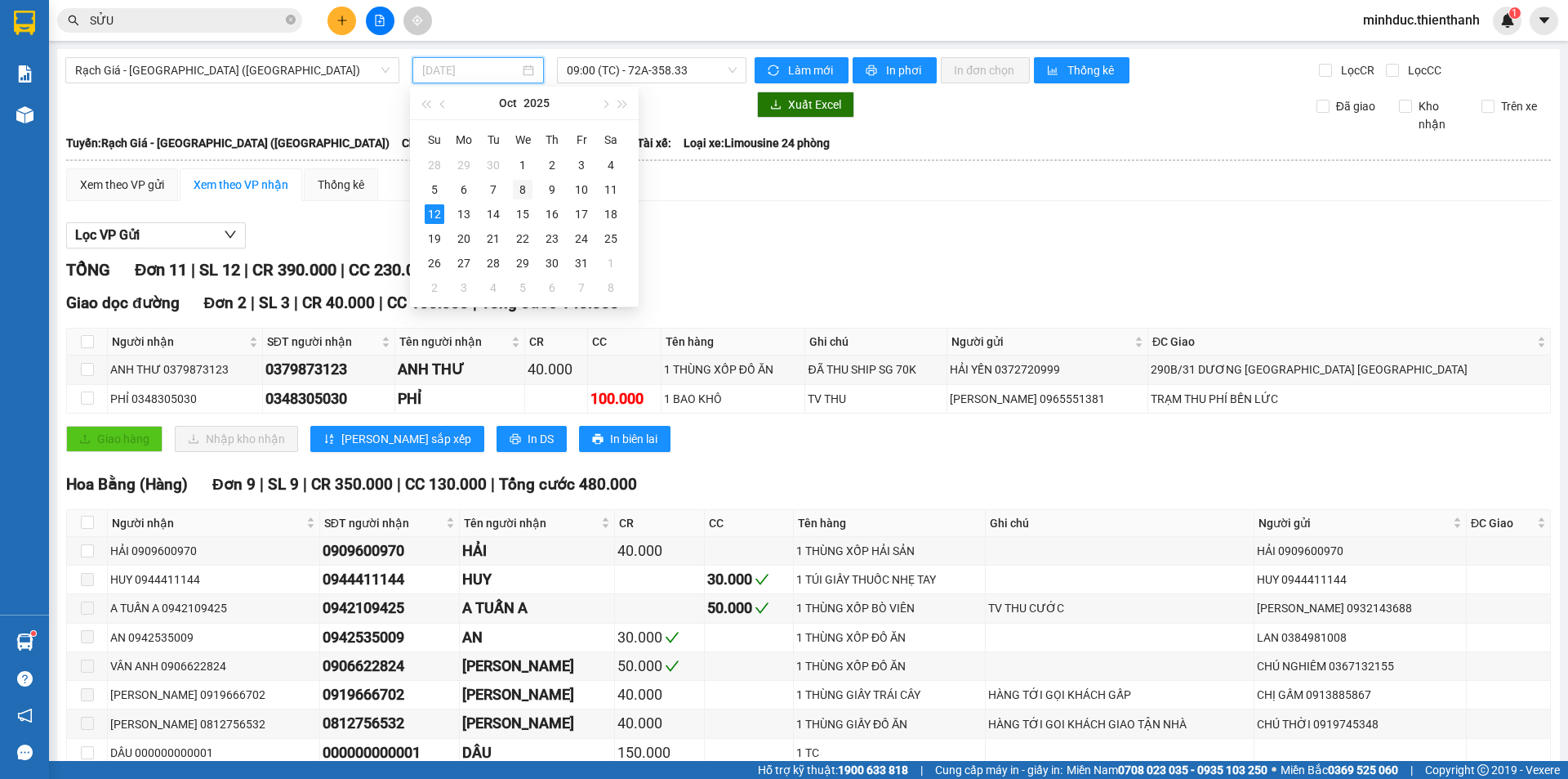
click at [518, 188] on div "8" at bounding box center [523, 189] width 20 height 20
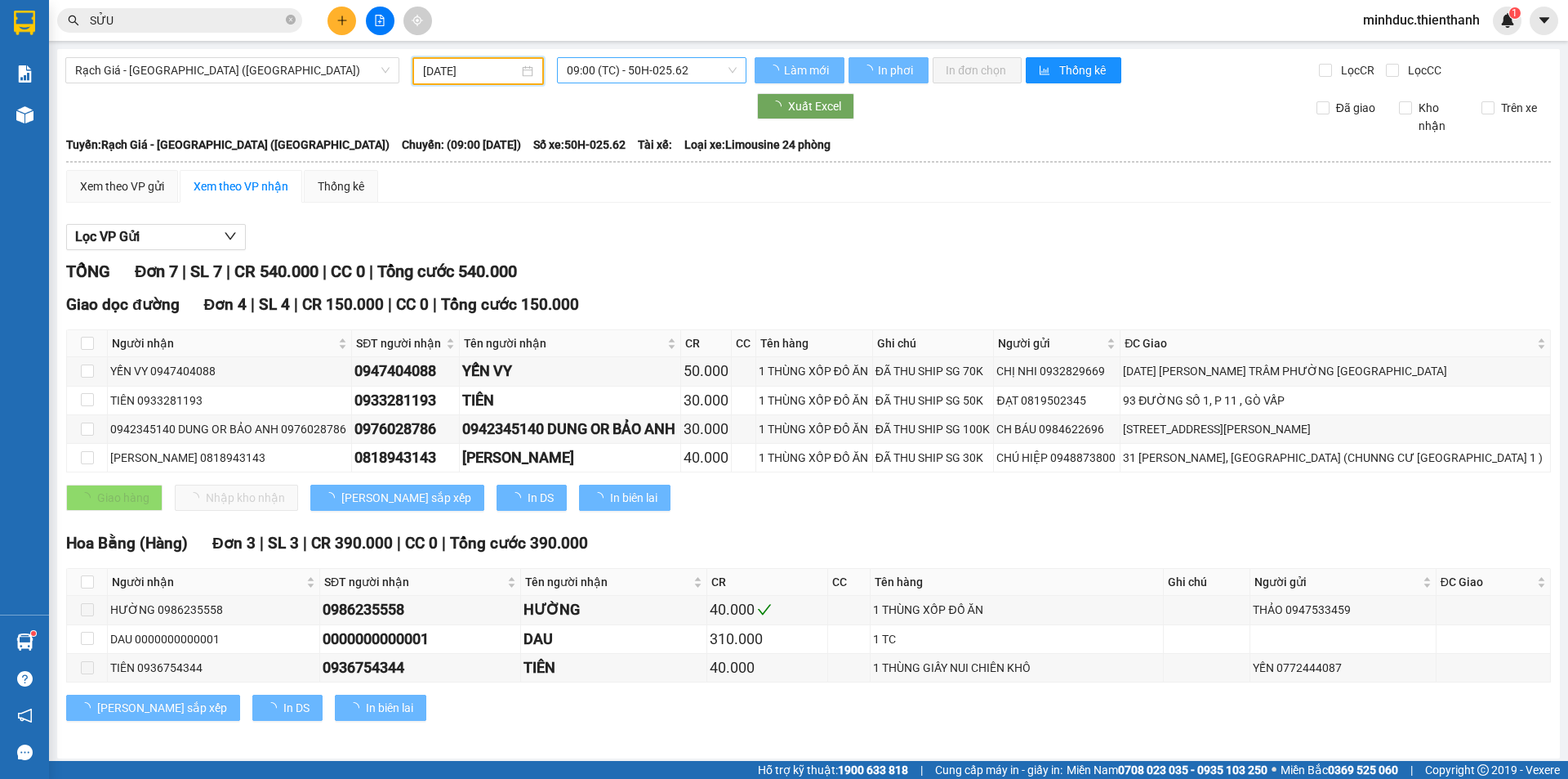
click at [638, 76] on span "09:00 (TC) - 50H-025.62" at bounding box center [652, 70] width 170 height 25
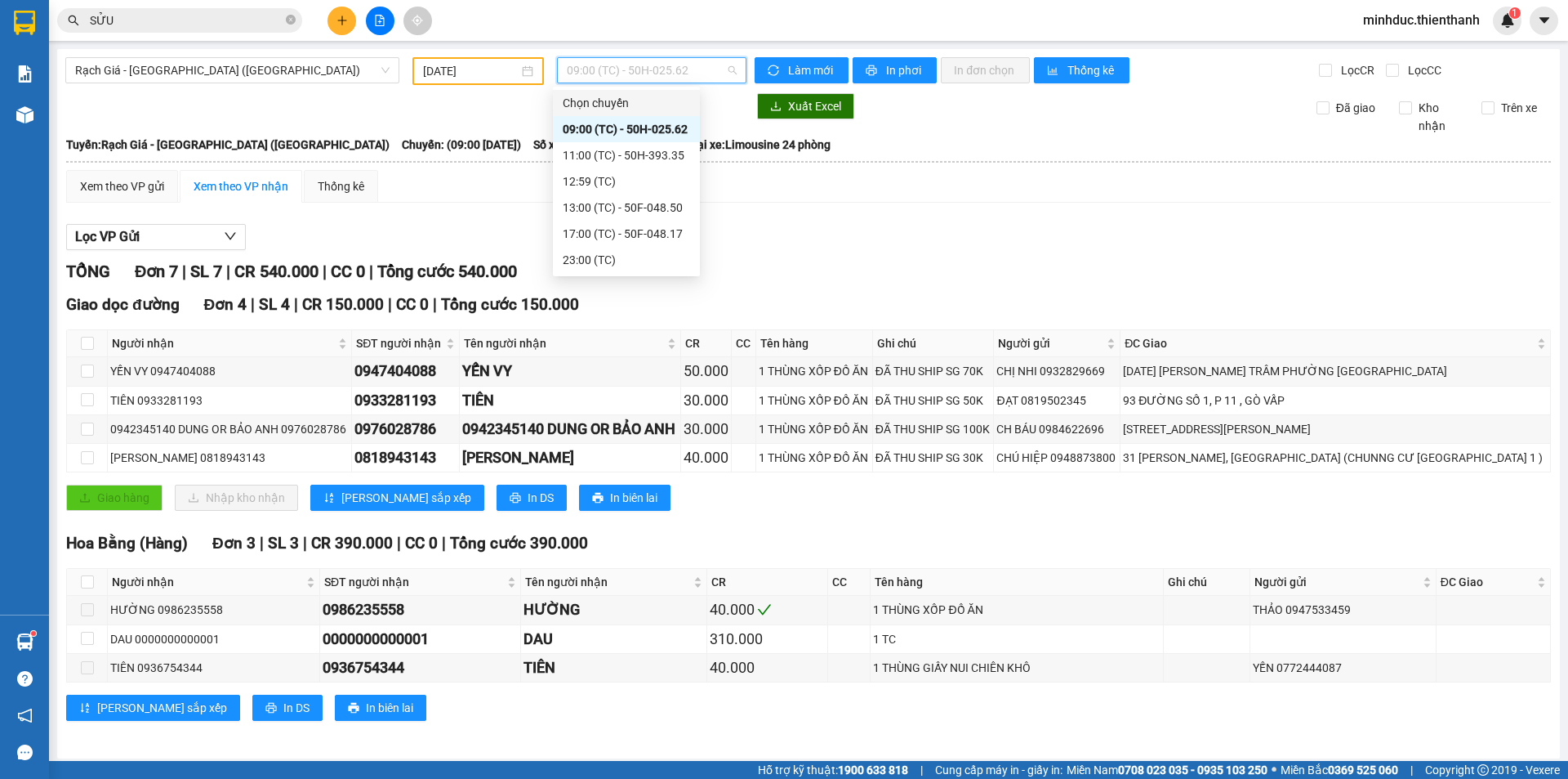
click at [496, 66] on input "08/10/2025" at bounding box center [471, 71] width 95 height 18
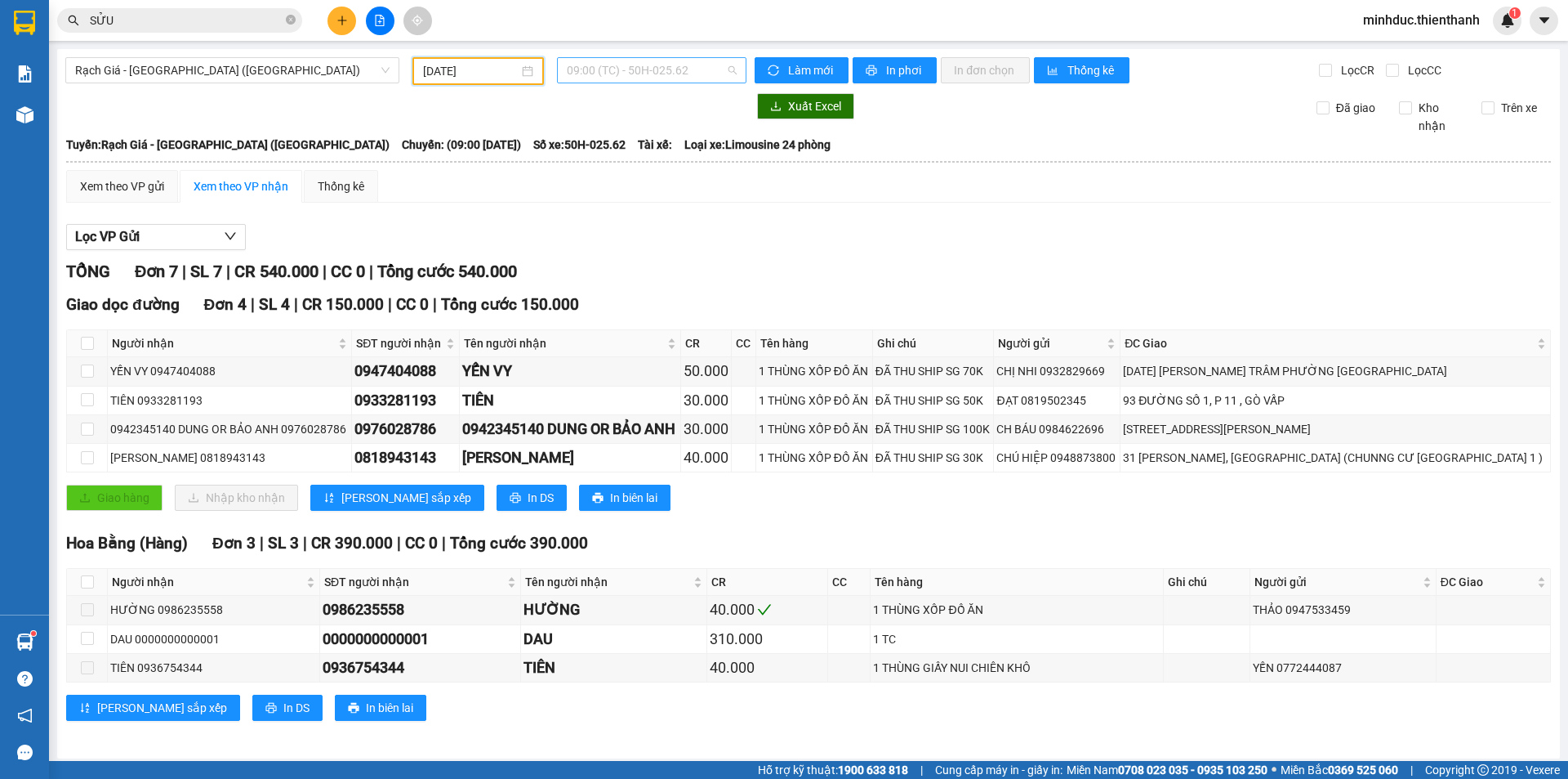
click at [605, 64] on span "09:00 (TC) - 50H-025.62" at bounding box center [652, 70] width 170 height 25
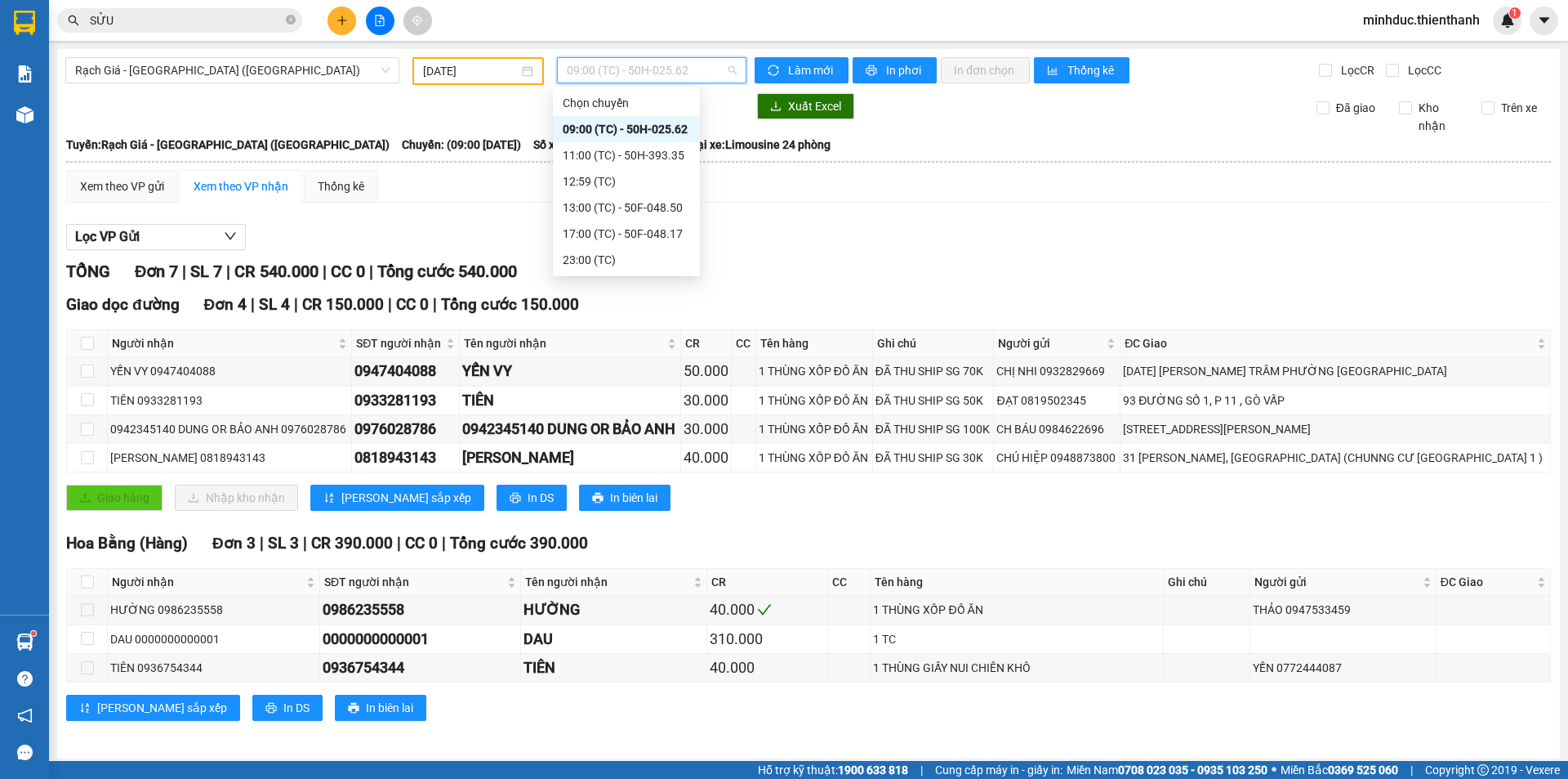
click at [605, 63] on span "09:00 (TC) - 50H-025.62" at bounding box center [652, 70] width 170 height 25
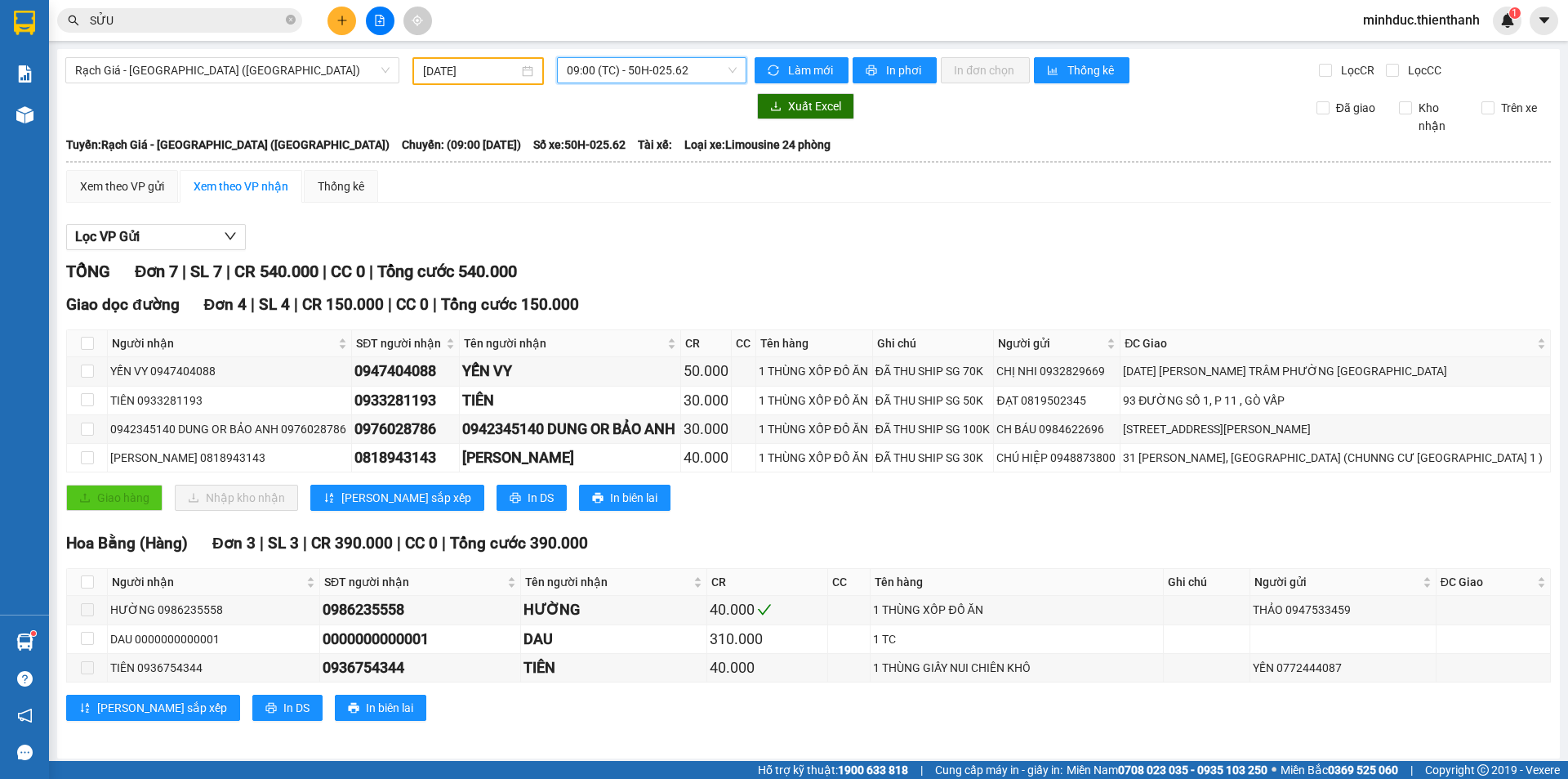
click at [480, 80] on div "08/10/2025" at bounding box center [478, 71] width 131 height 28
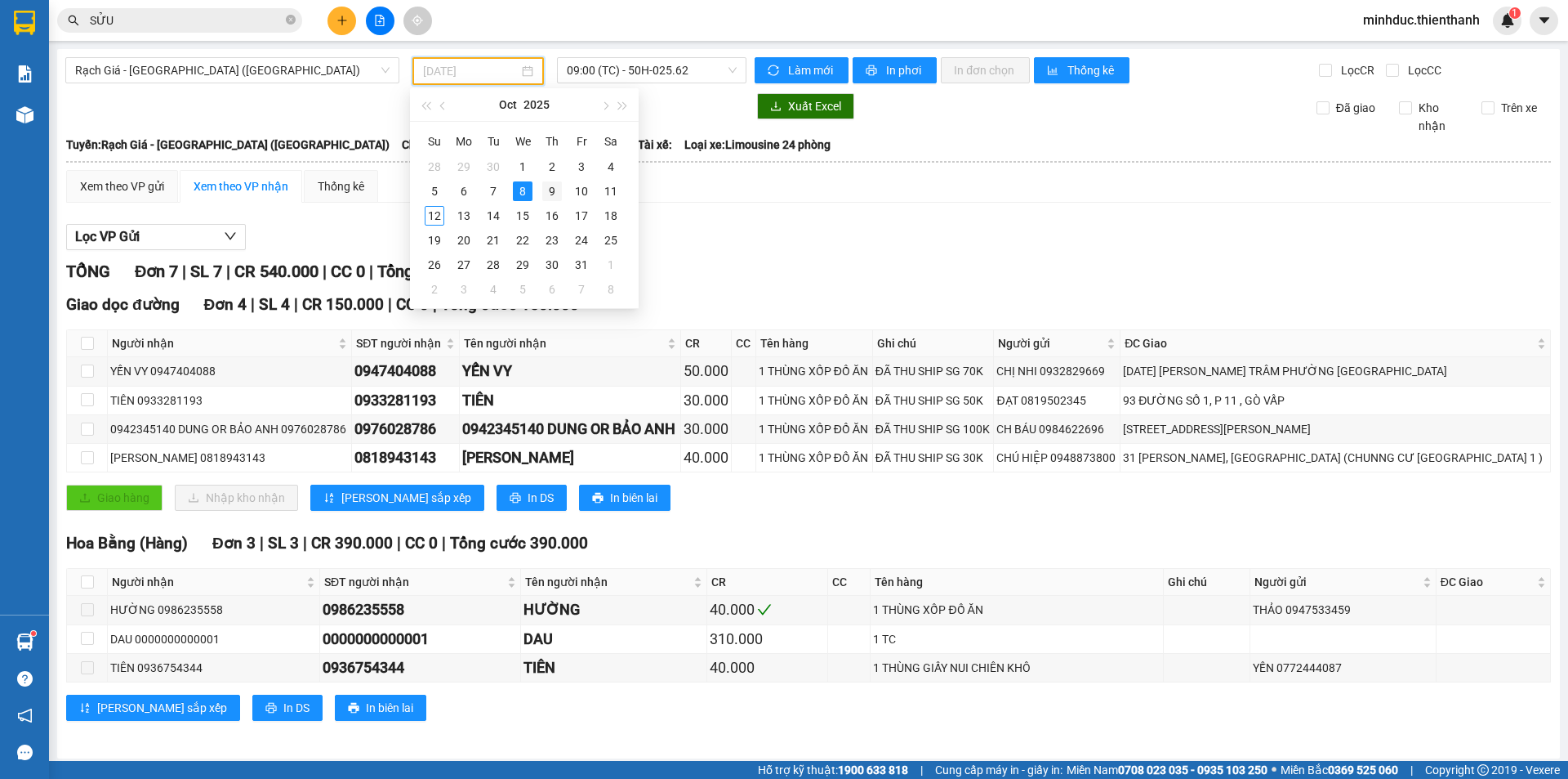
click at [550, 189] on div "9" at bounding box center [552, 191] width 20 height 20
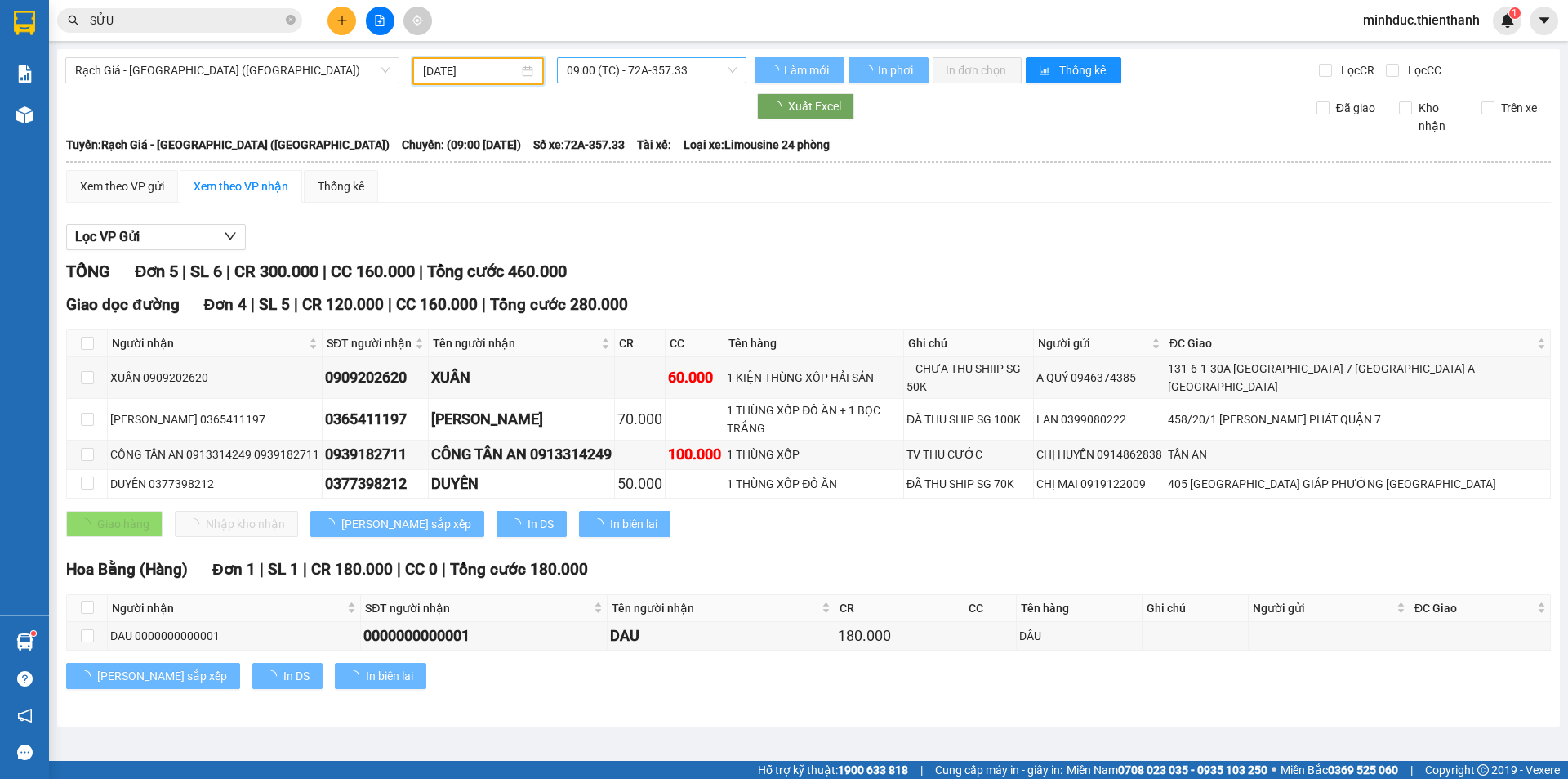
click at [606, 71] on span "09:00 (TC) - 72A-357.33" at bounding box center [652, 70] width 170 height 25
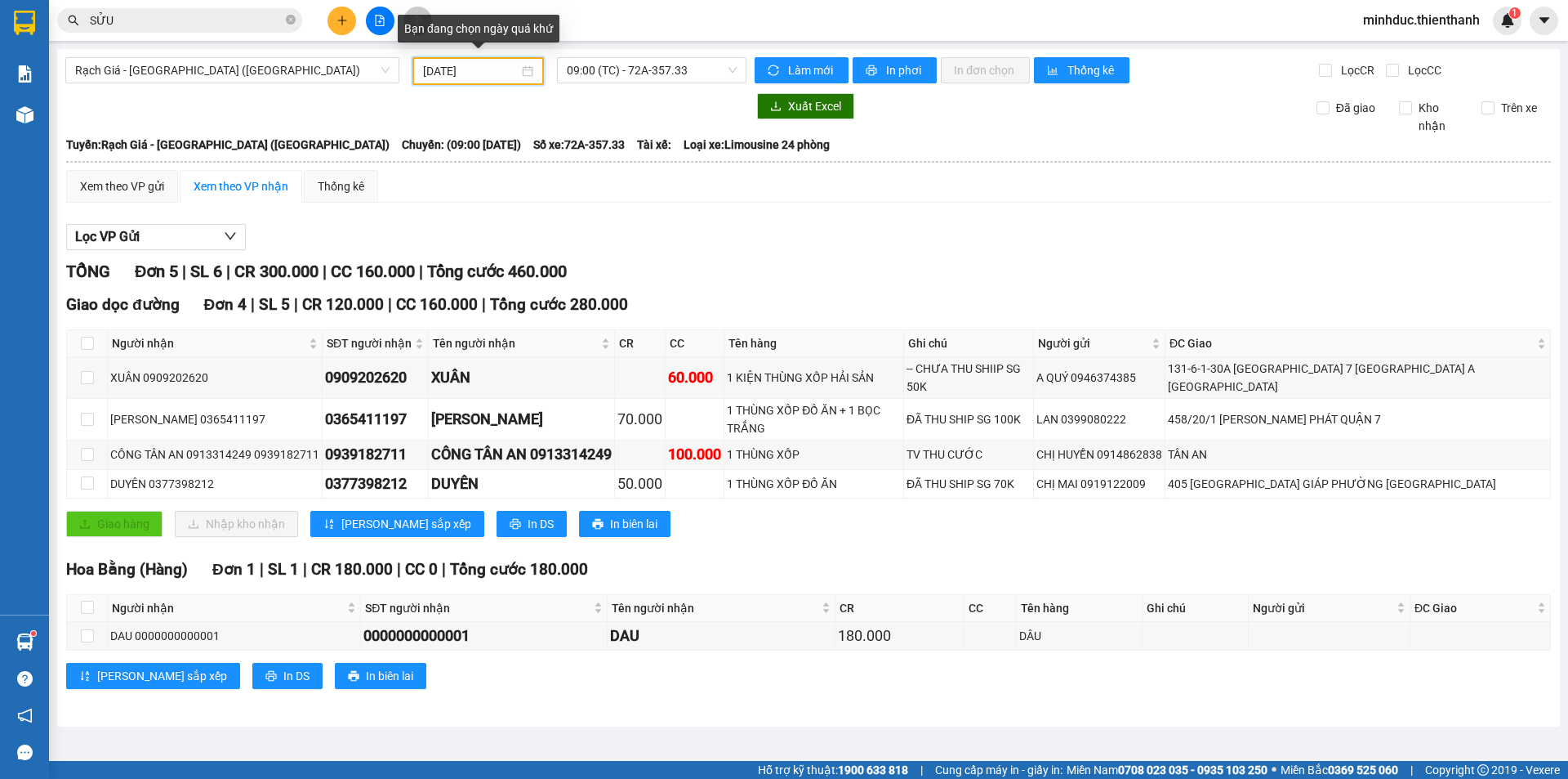
click at [498, 70] on input "09/10/2025" at bounding box center [471, 71] width 95 height 18
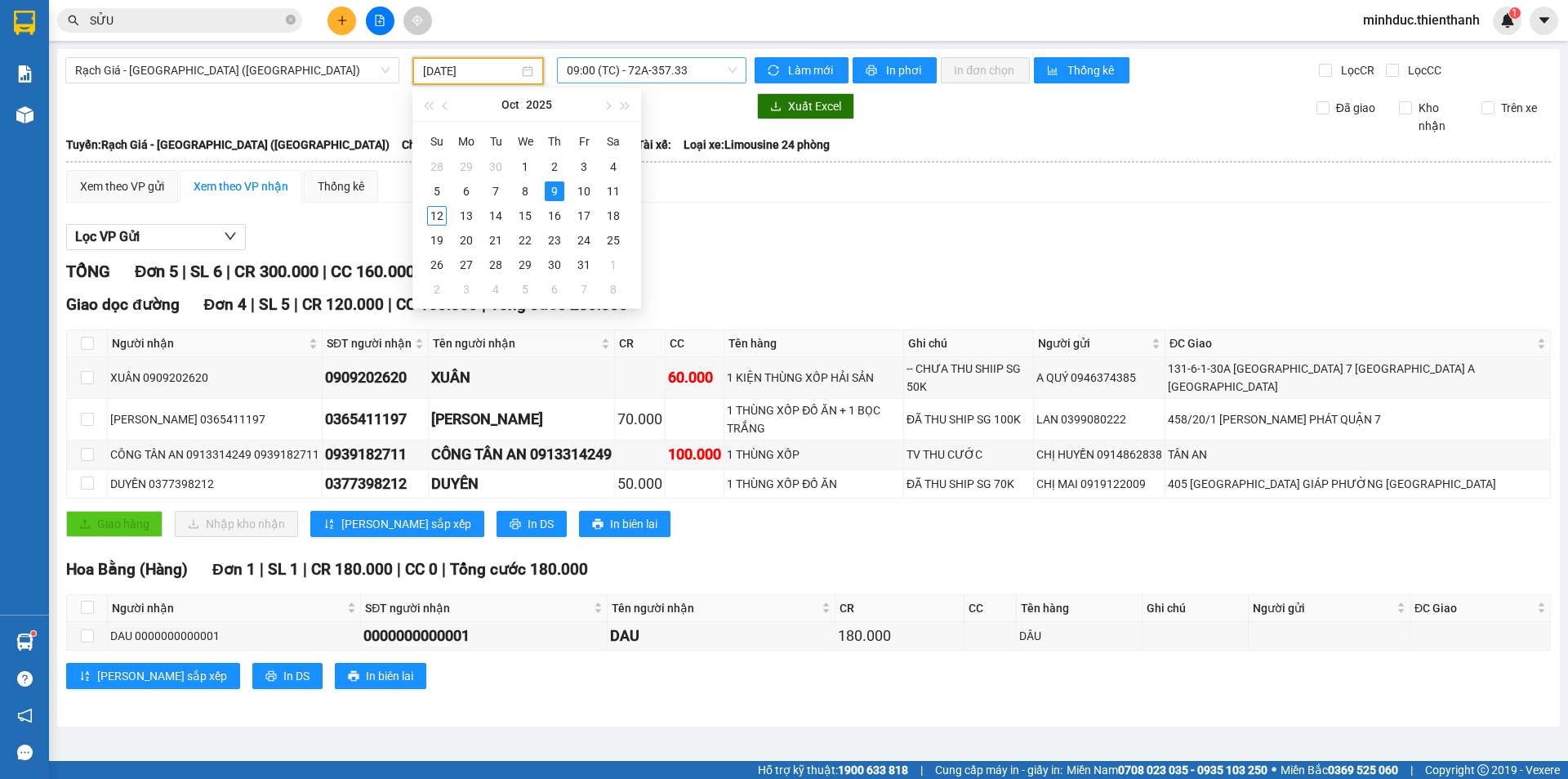
click at [620, 69] on span "09:00 (TC) - 72A-357.33" at bounding box center [652, 70] width 170 height 25
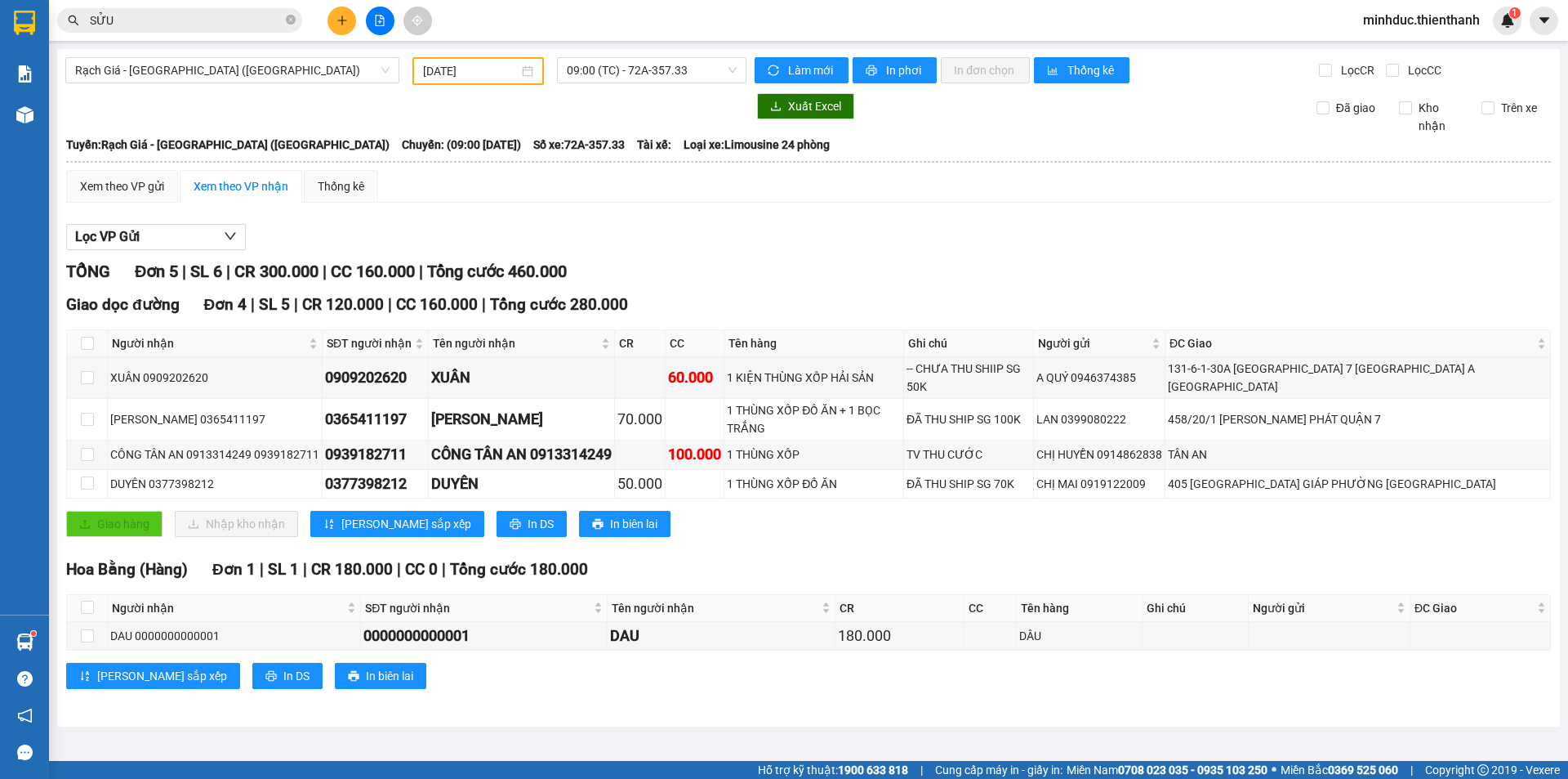
click at [475, 60] on div "09/10/2025" at bounding box center [478, 71] width 131 height 28
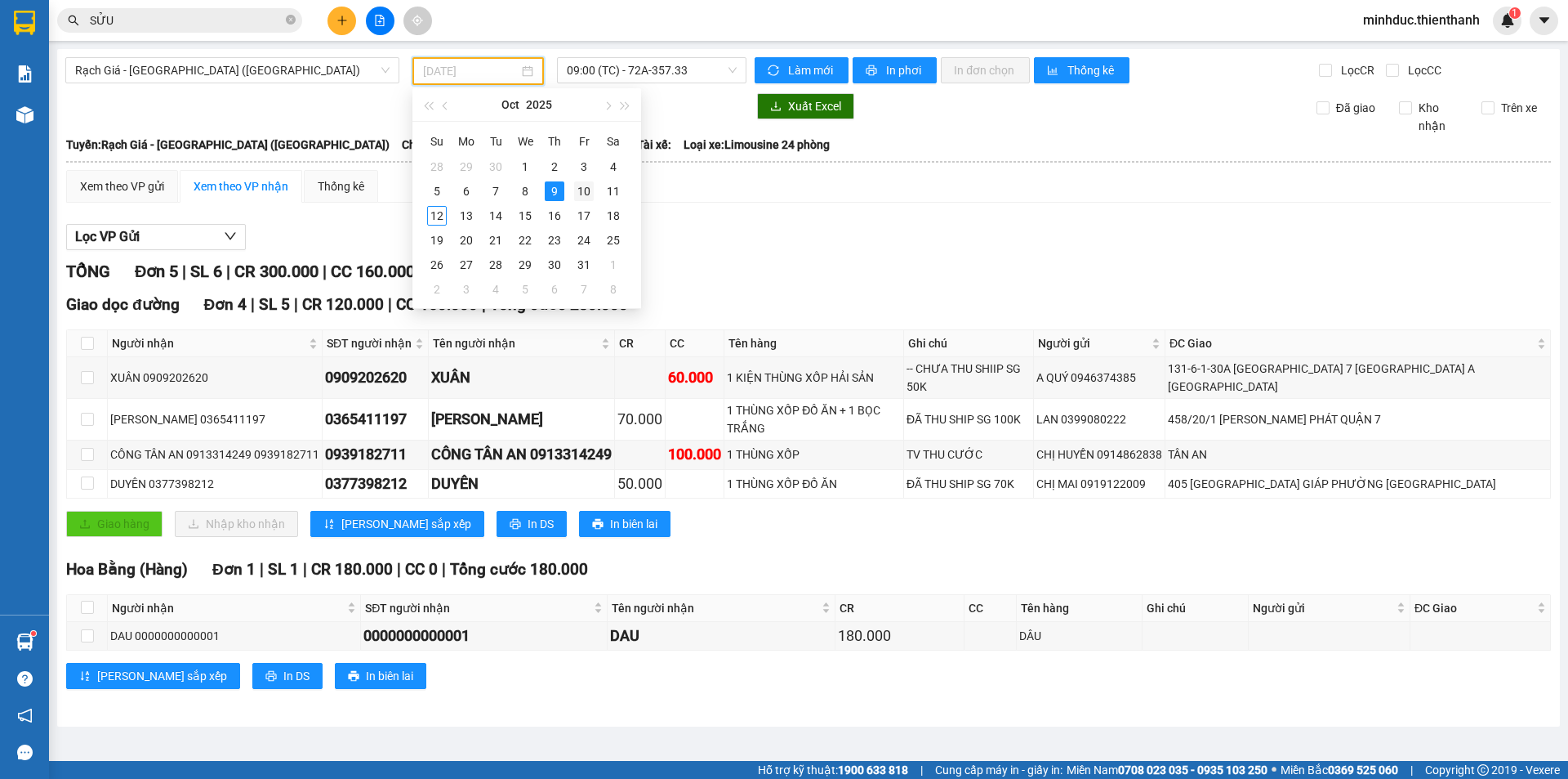
click at [588, 193] on div "10" at bounding box center [584, 191] width 20 height 20
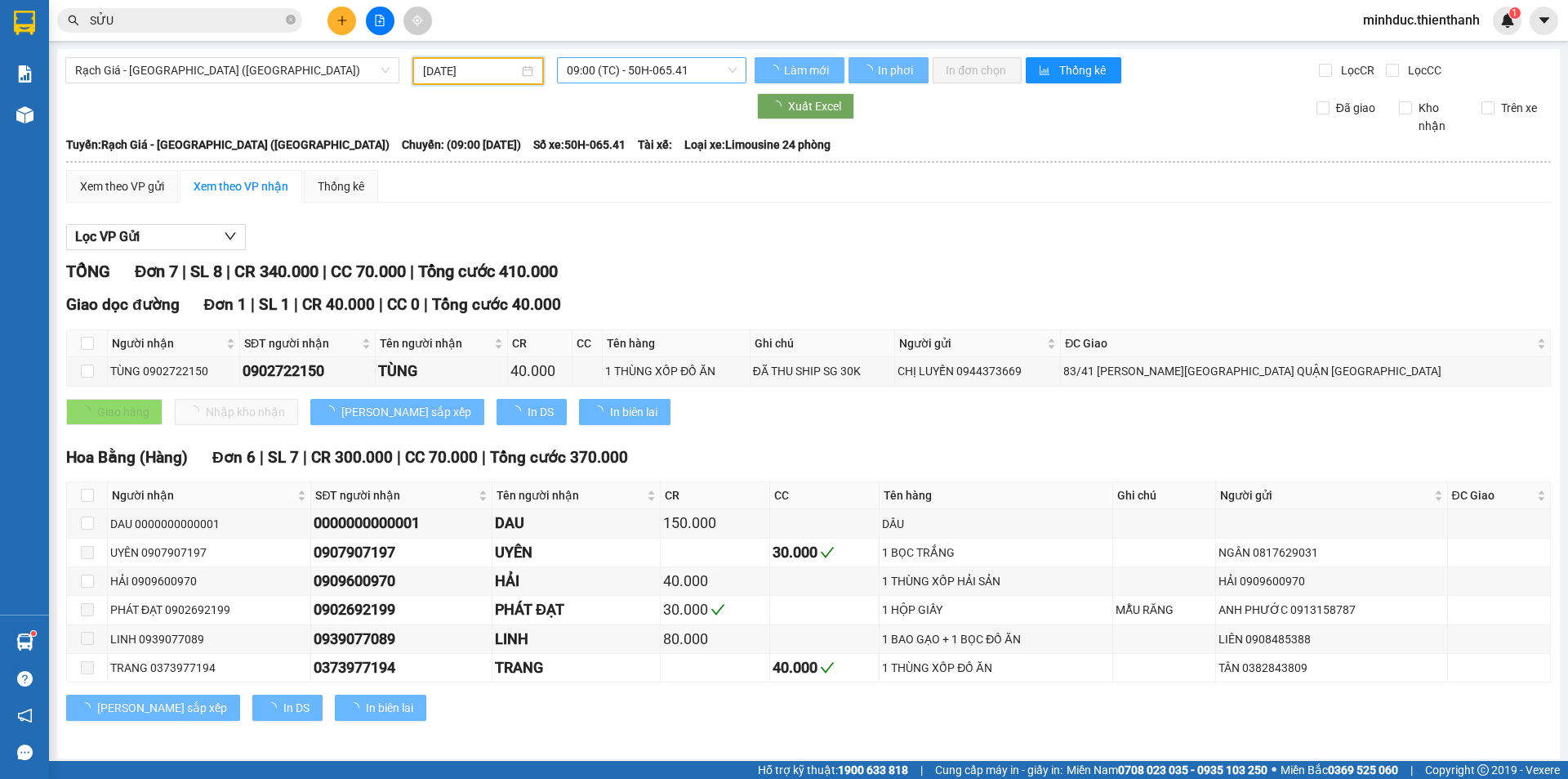
click at [632, 71] on span "09:00 (TC) - 50H-065.41" at bounding box center [652, 70] width 170 height 25
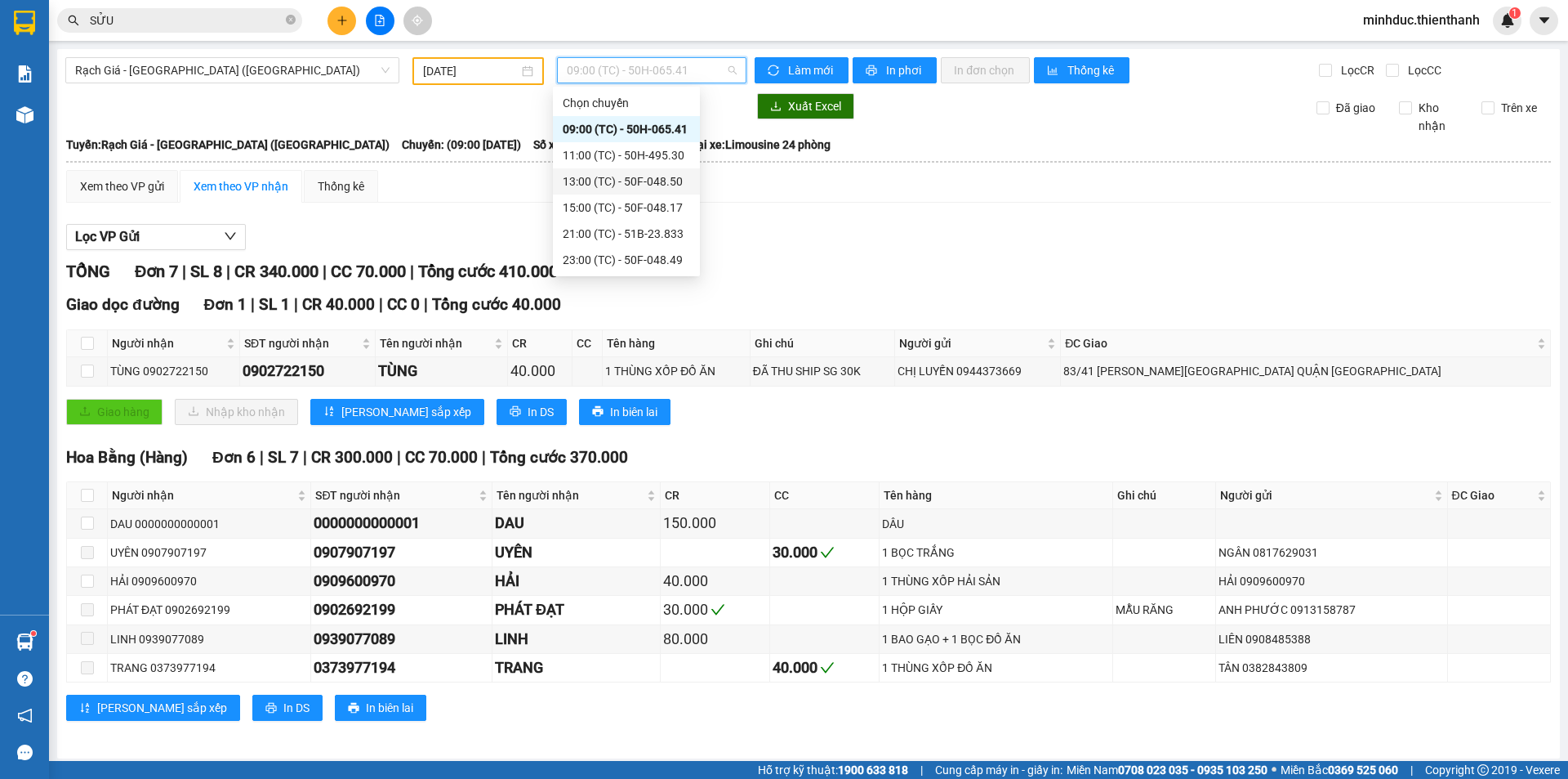
scroll to position [6, 0]
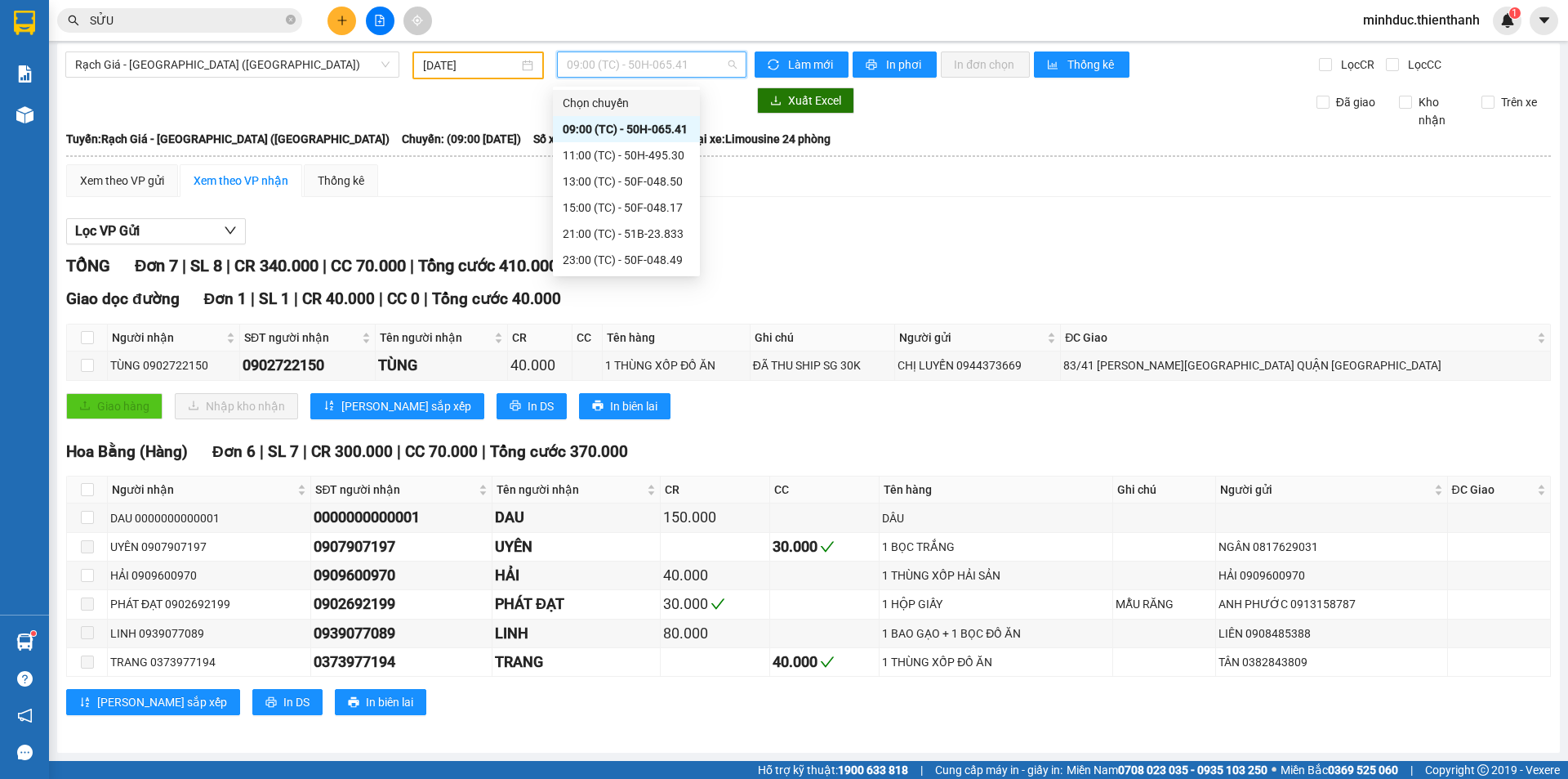
click at [513, 70] on input "10/10/2025" at bounding box center [471, 65] width 95 height 18
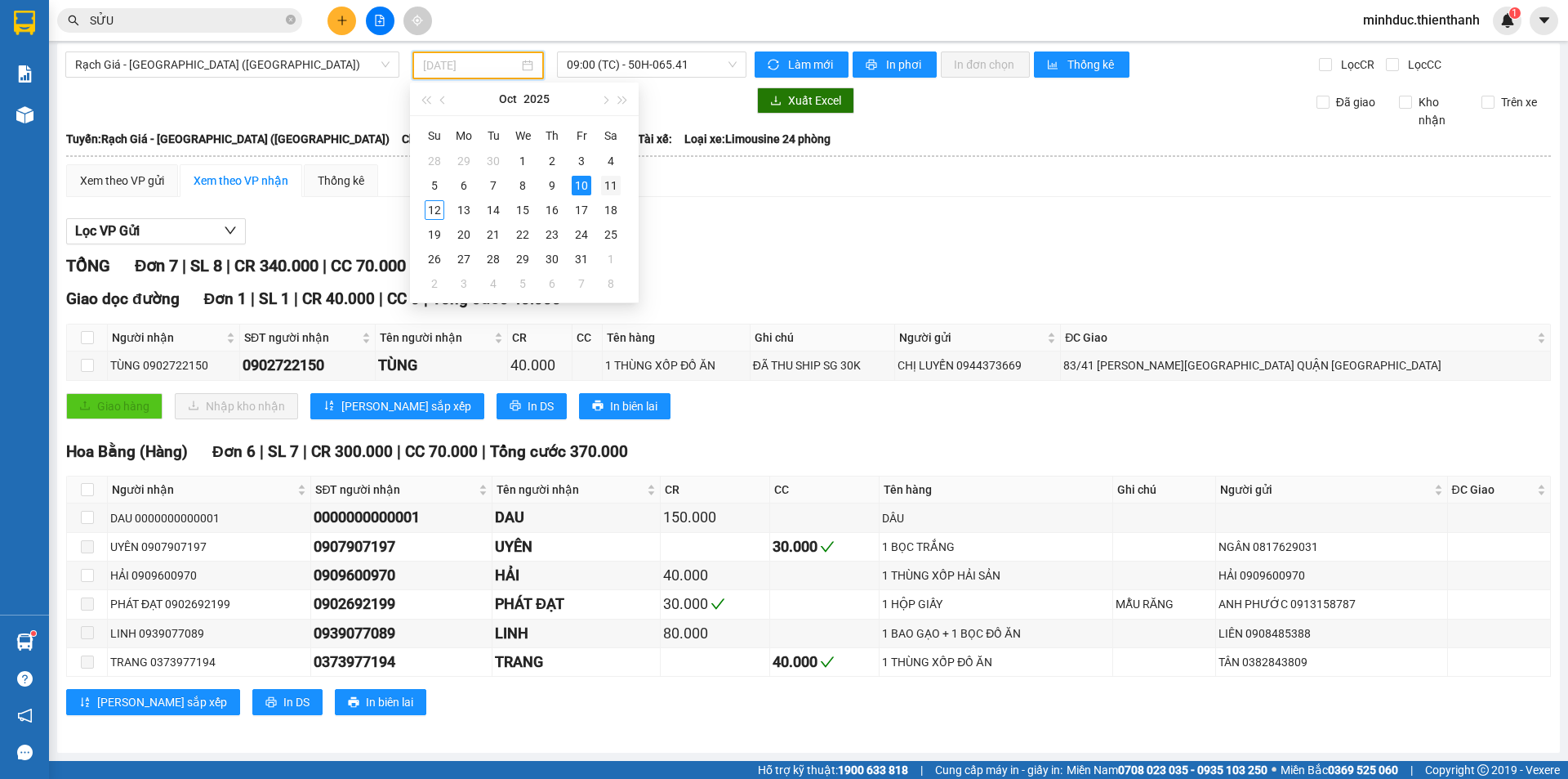
click at [612, 188] on div "11" at bounding box center [610, 185] width 20 height 20
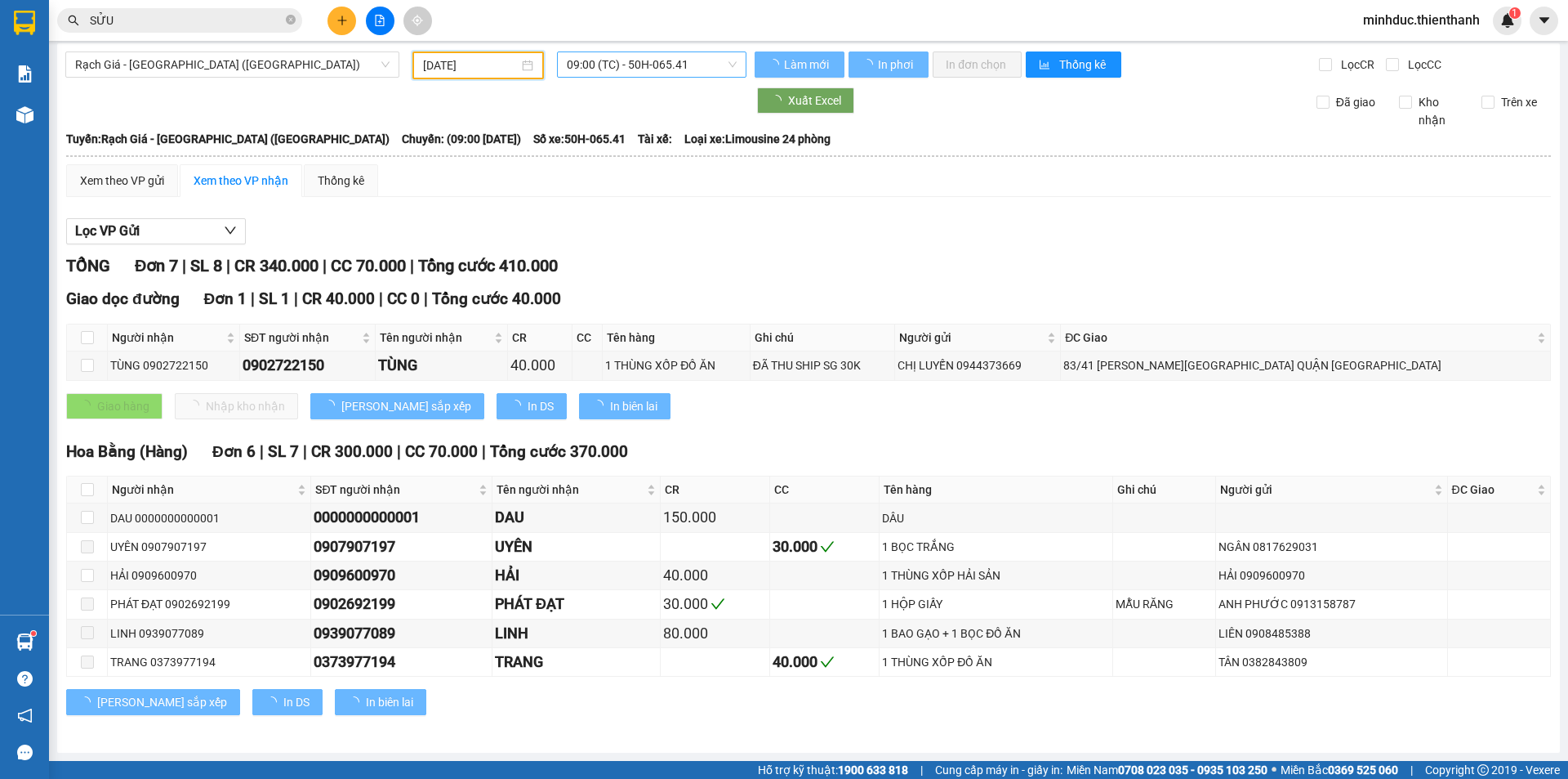
scroll to position [0, 0]
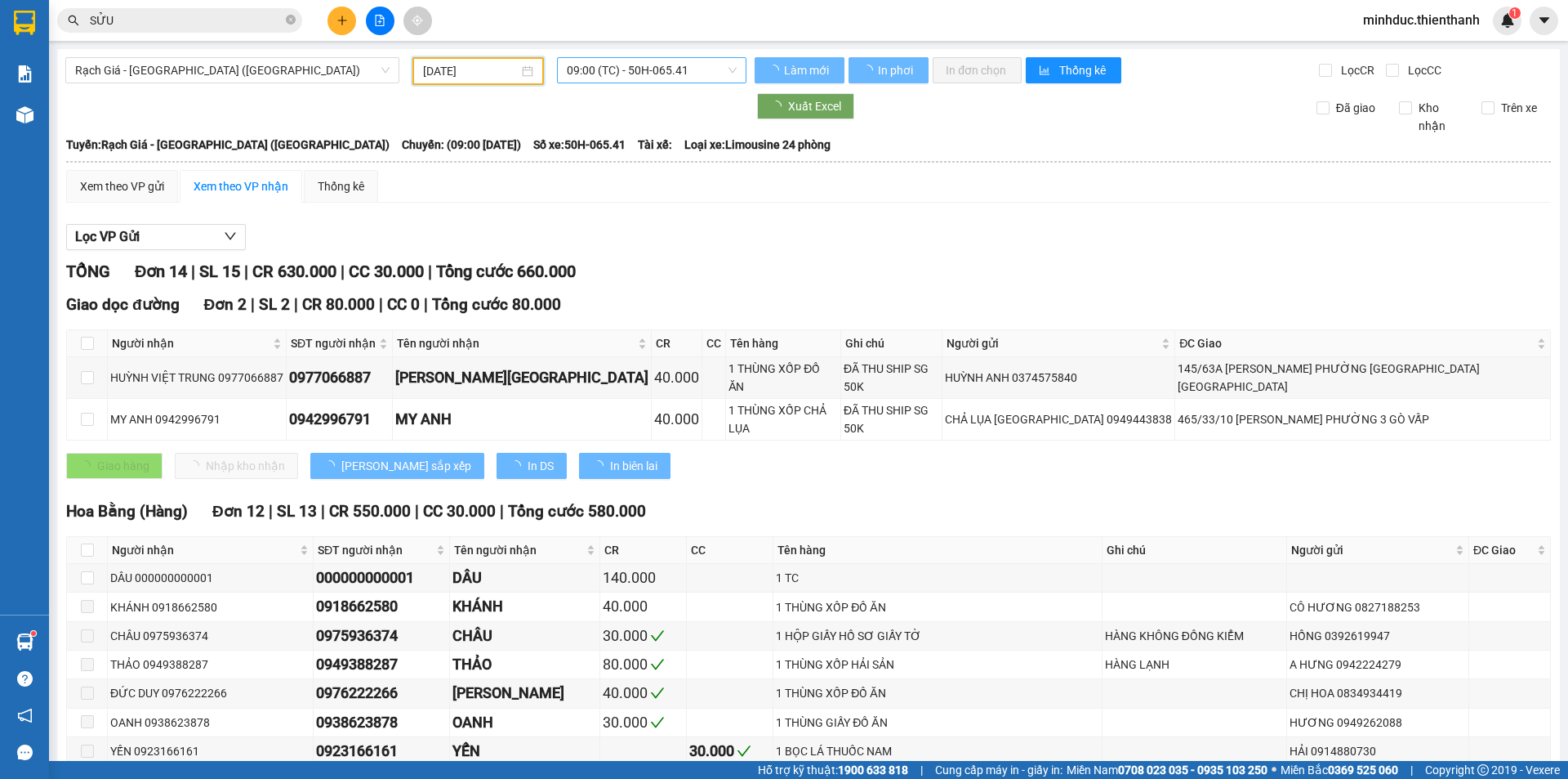
click at [627, 72] on span "09:00 (TC) - 50H-065.41" at bounding box center [652, 70] width 170 height 25
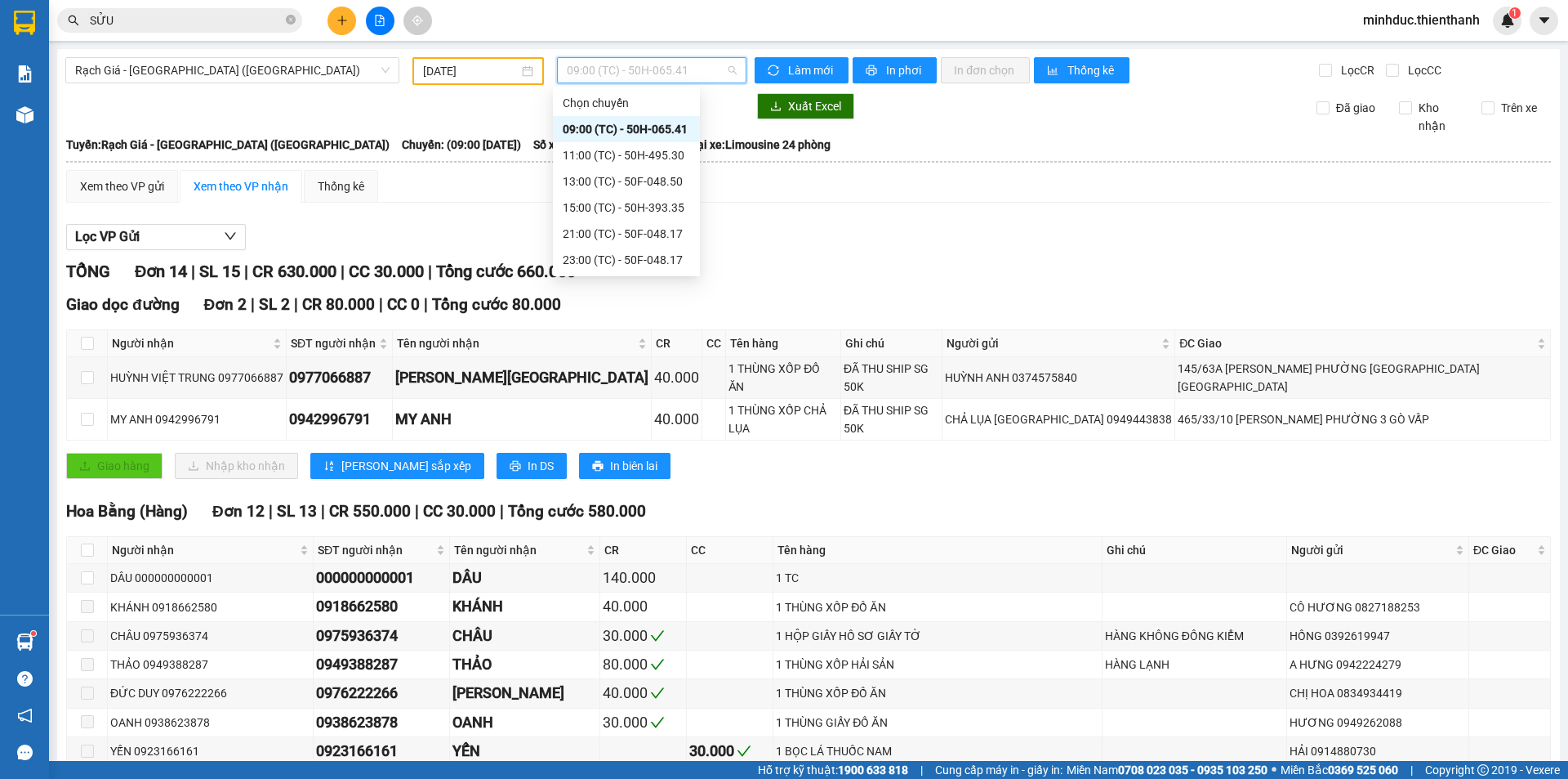
click at [501, 72] on input "11/10/2025" at bounding box center [471, 71] width 95 height 18
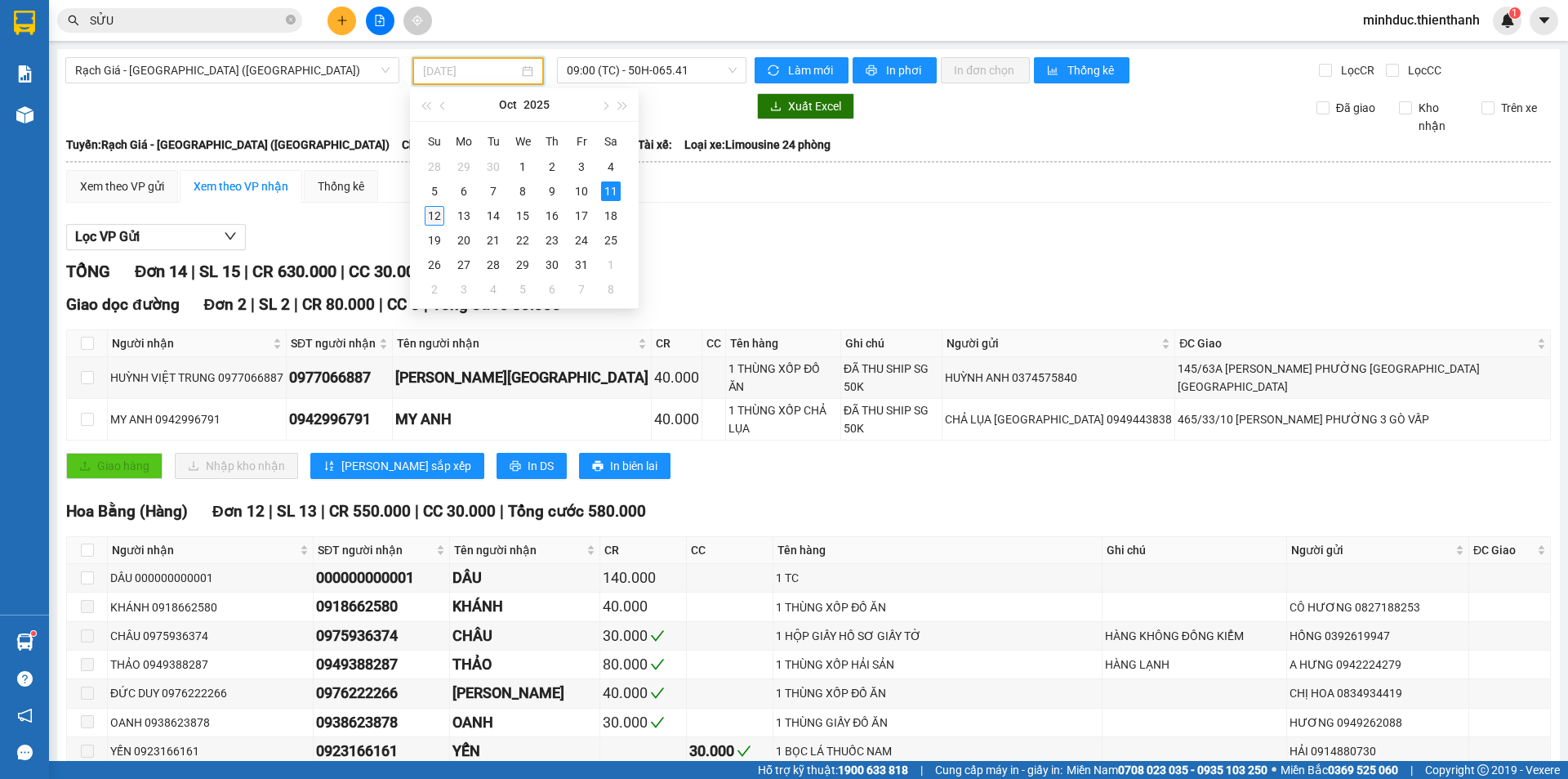
click at [438, 214] on div "12" at bounding box center [434, 215] width 20 height 20
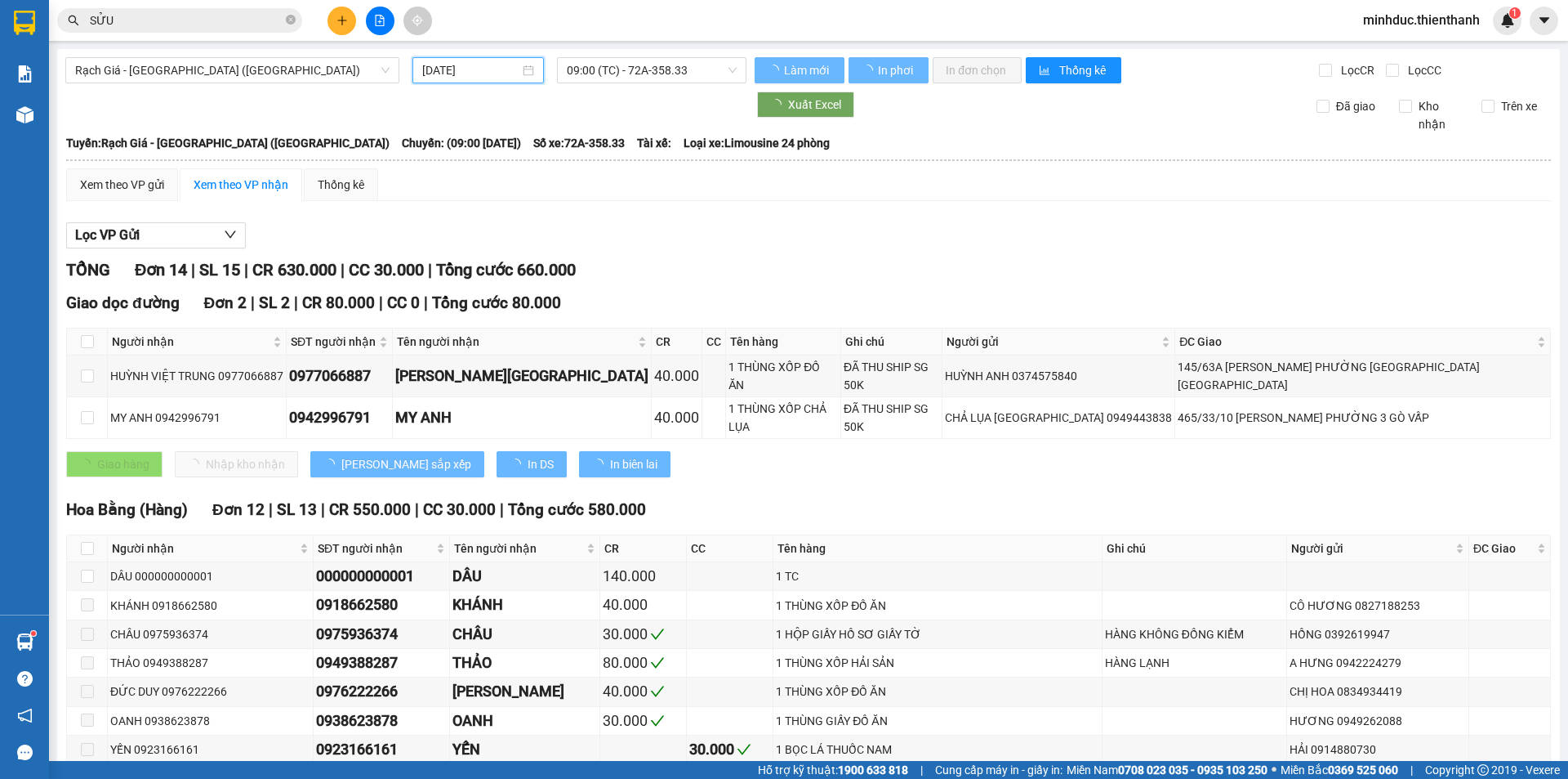
click at [471, 69] on input "[DATE]" at bounding box center [471, 70] width 97 height 18
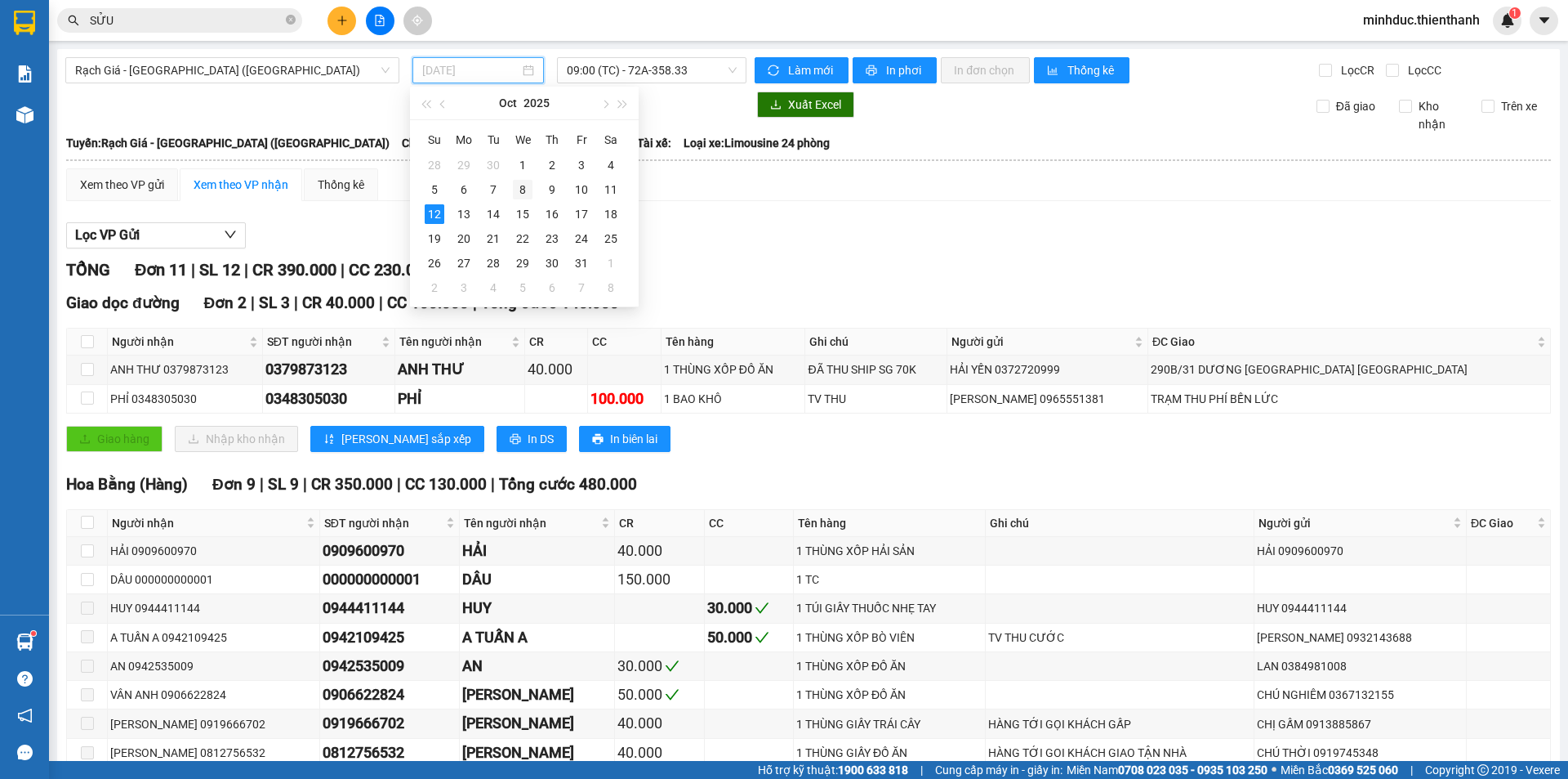
click at [524, 186] on div "8" at bounding box center [523, 189] width 20 height 20
type input "08/10/2025"
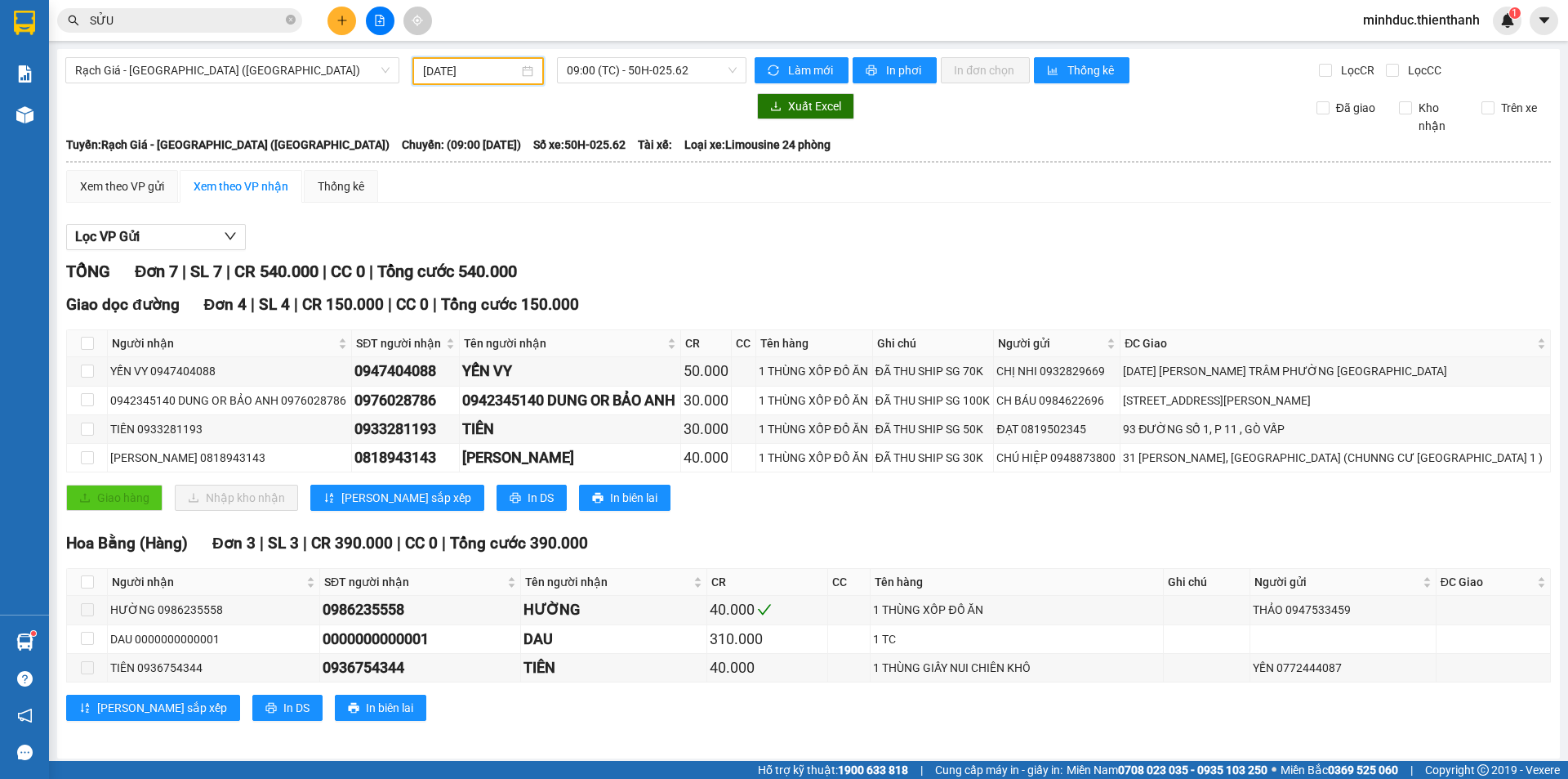
click at [640, 10] on div "Kết quả tìm kiếm ( 97 ) Bộ lọc Ngày tạo đơn gần nhất Mã ĐH Trạng thái Món hàng …" at bounding box center [784, 20] width 1568 height 41
click at [617, 121] on div "Xuất Excel Đã giao Kho nhận Trên xe" at bounding box center [809, 113] width 1486 height 42
click at [336, 17] on icon "plus" at bounding box center [341, 20] width 11 height 11
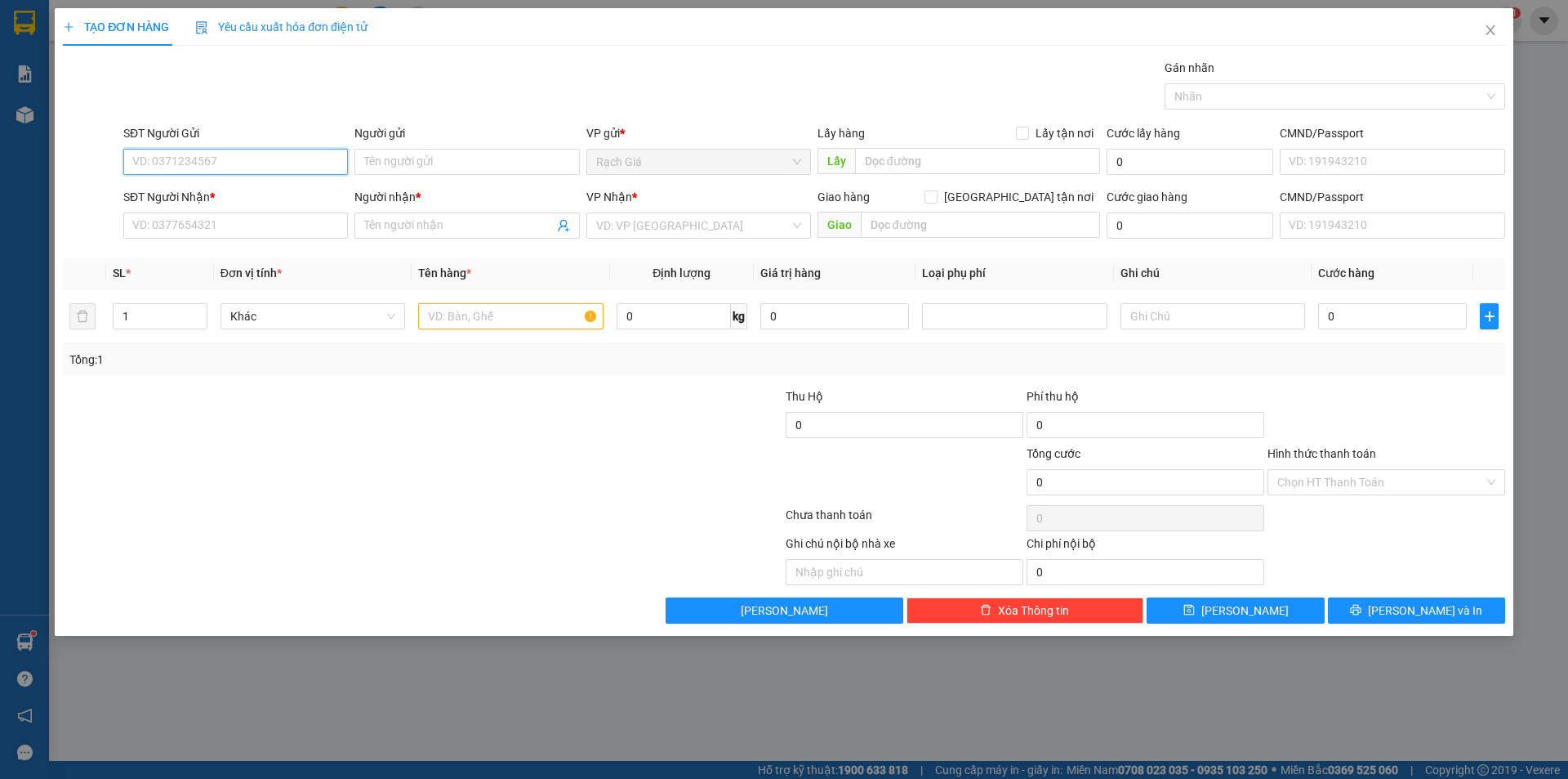
click at [285, 155] on input "SĐT Người Gửi" at bounding box center [236, 162] width 225 height 26
click at [256, 146] on div "SĐT Người Gửi" at bounding box center [236, 136] width 225 height 25
click at [257, 152] on input "SĐT Người Gửi" at bounding box center [236, 162] width 225 height 26
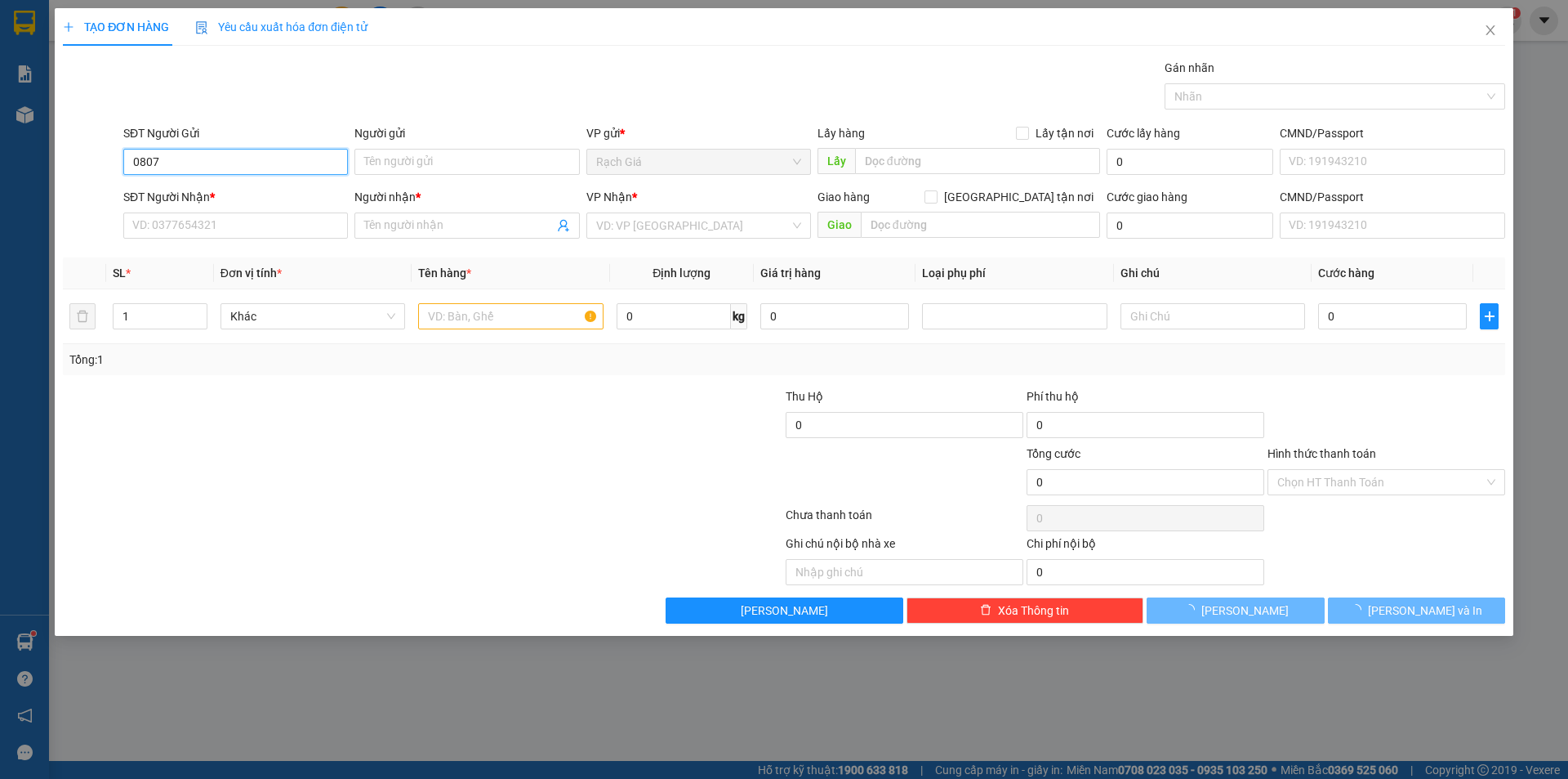
click at [257, 152] on input "0807" at bounding box center [236, 162] width 225 height 26
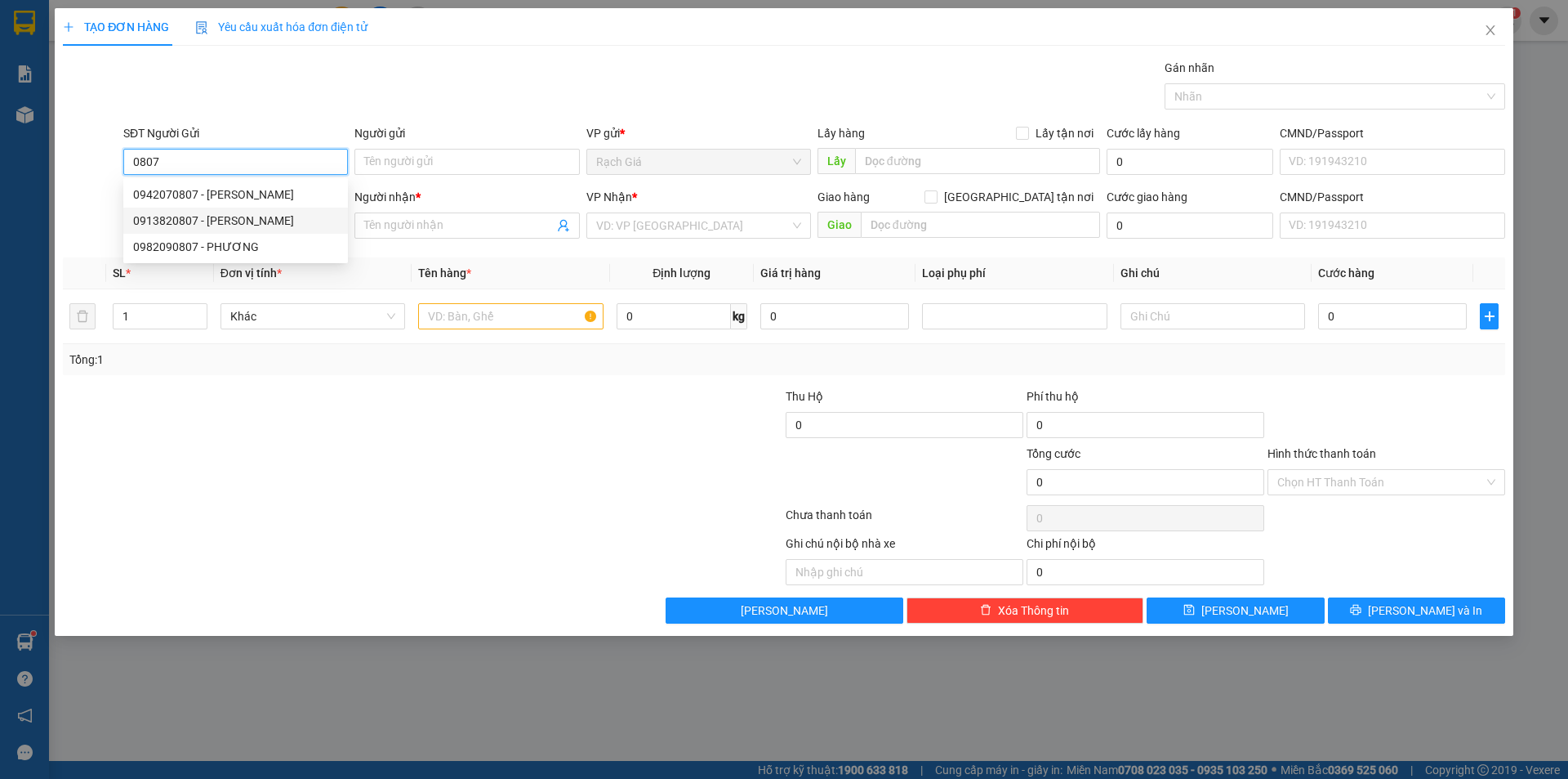
click at [244, 217] on div "0913820807 - PHAN VĂN PHÁN" at bounding box center [235, 221] width 205 height 18
type input "0913820807"
type input "PHAN VĂN PHÁN"
type input "0971972960"
type input "THUỶ"
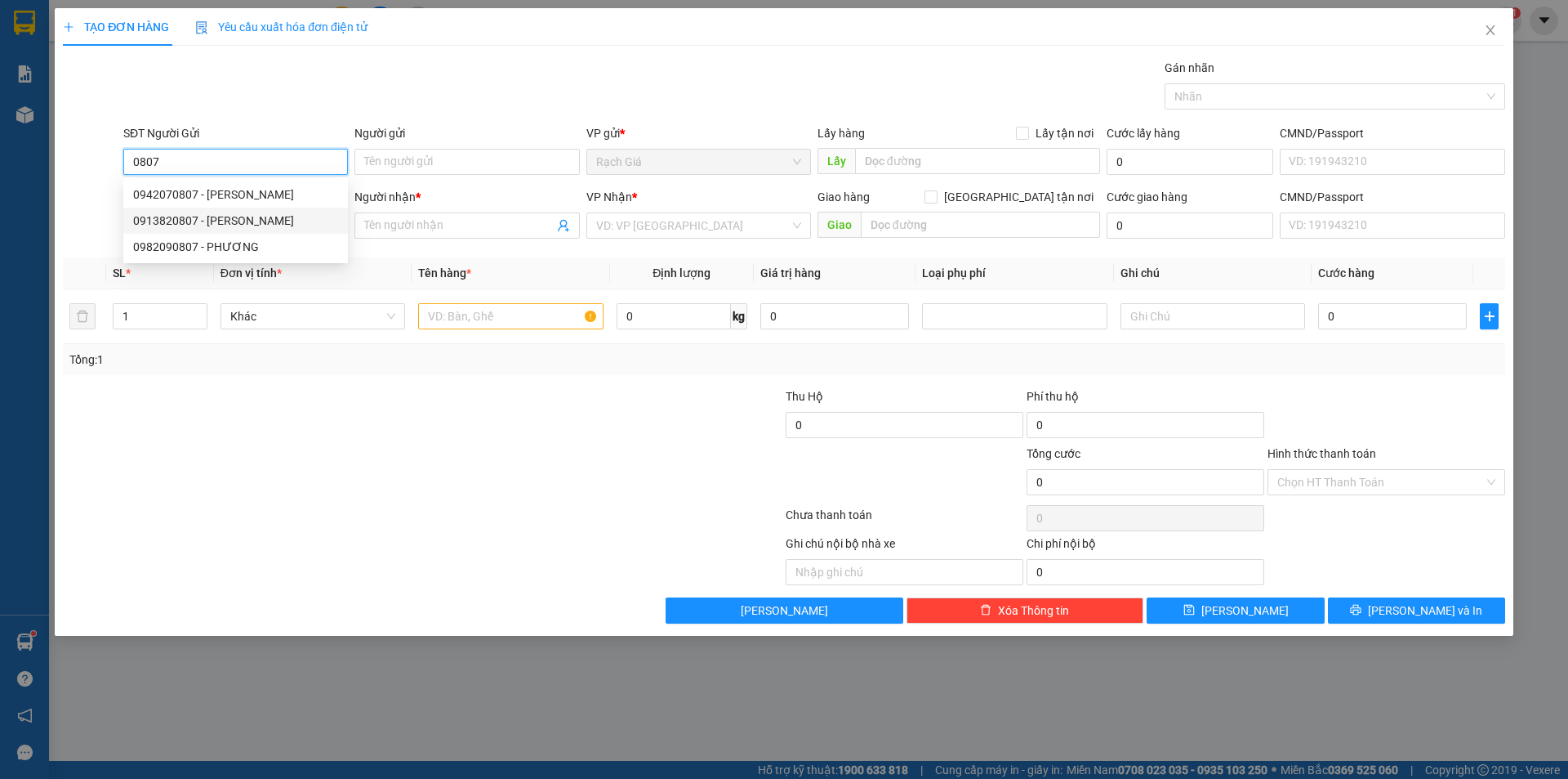
type input "2023/36/22 QL 1A [GEOGRAPHIC_DATA] QUẬN 12"
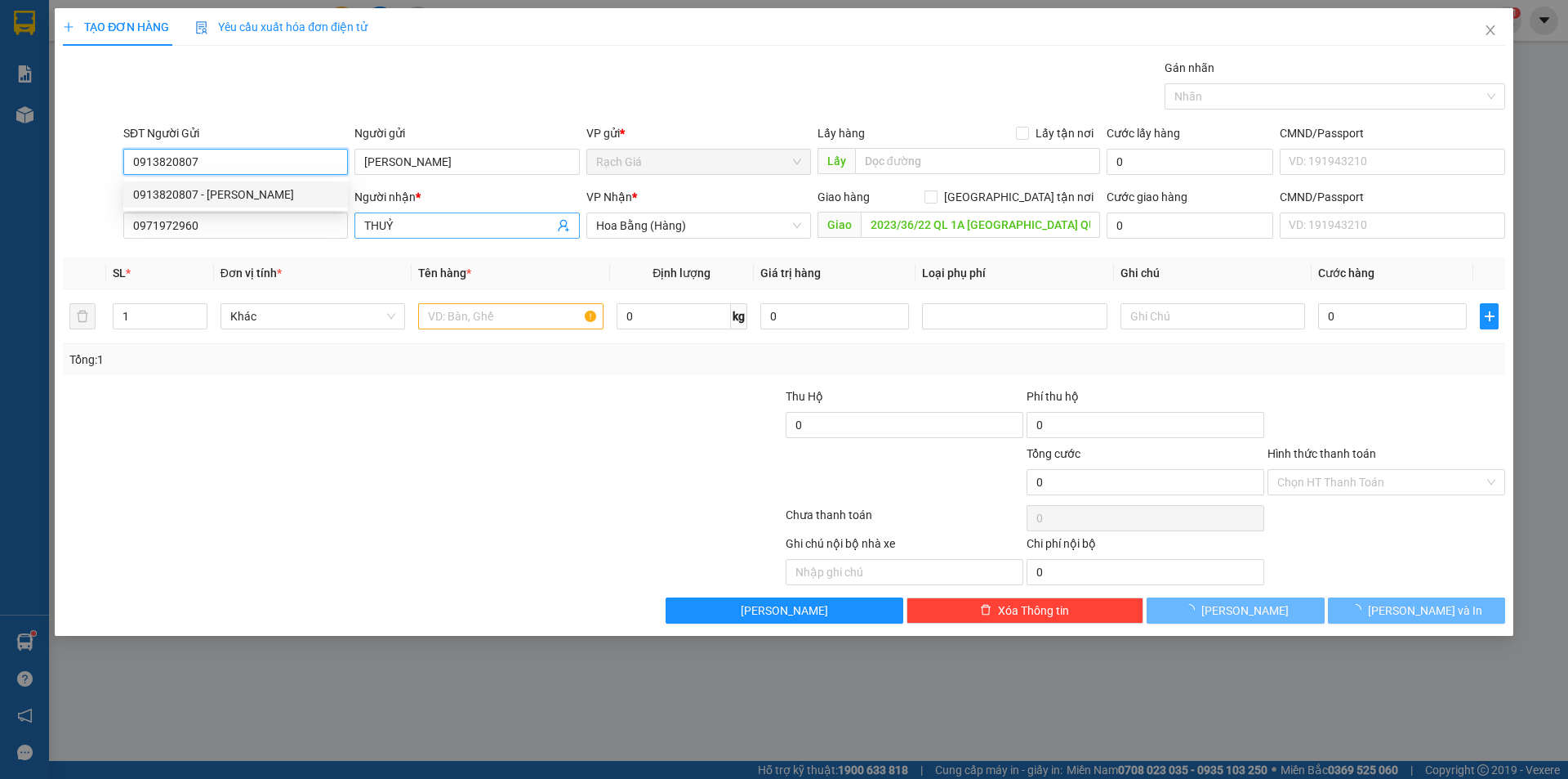
type input "50.000"
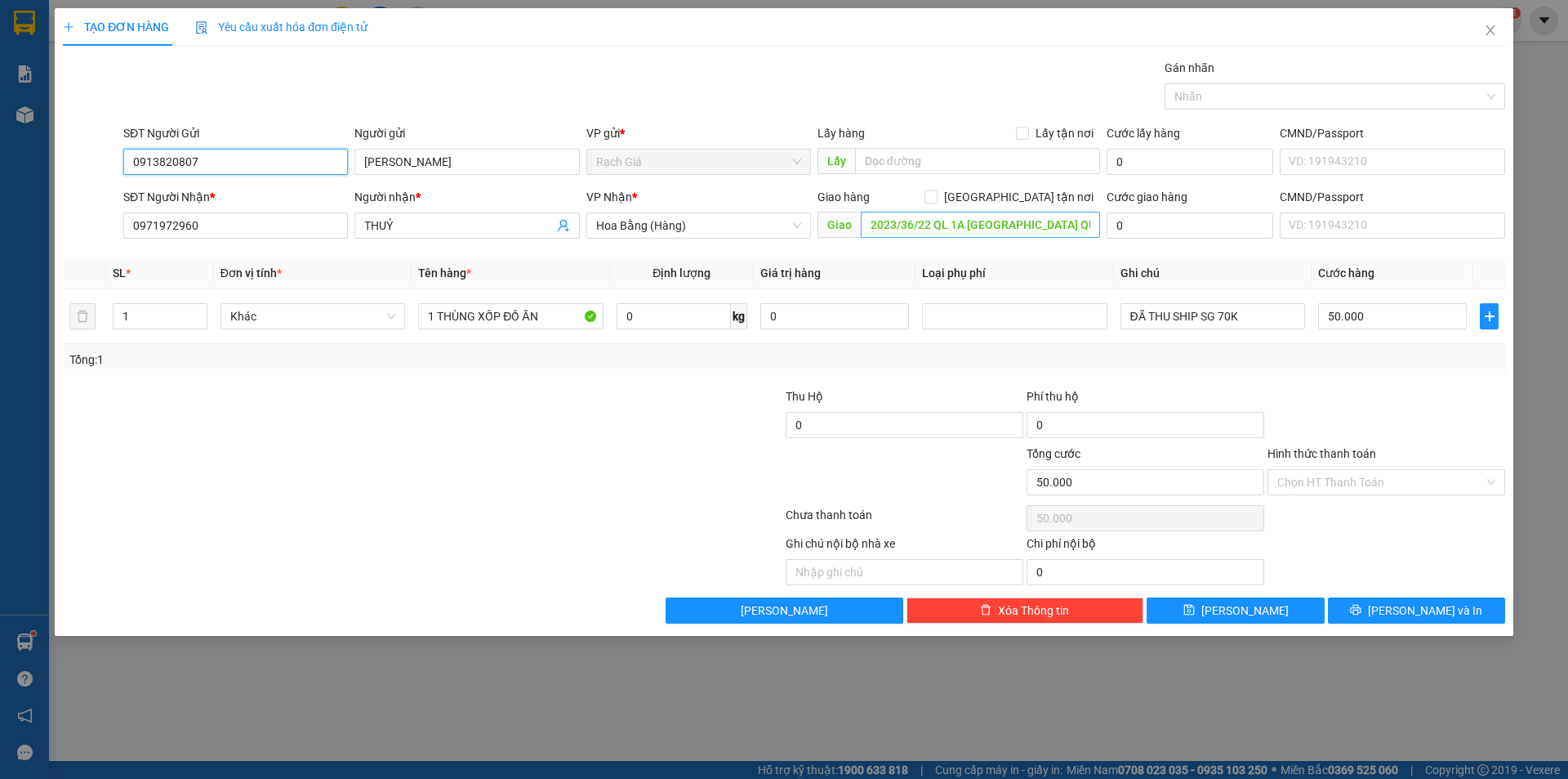
type input "0913820807"
click at [1044, 220] on input "2023/36/22 QL 1A [GEOGRAPHIC_DATA] QUẬN 12" at bounding box center [980, 225] width 239 height 26
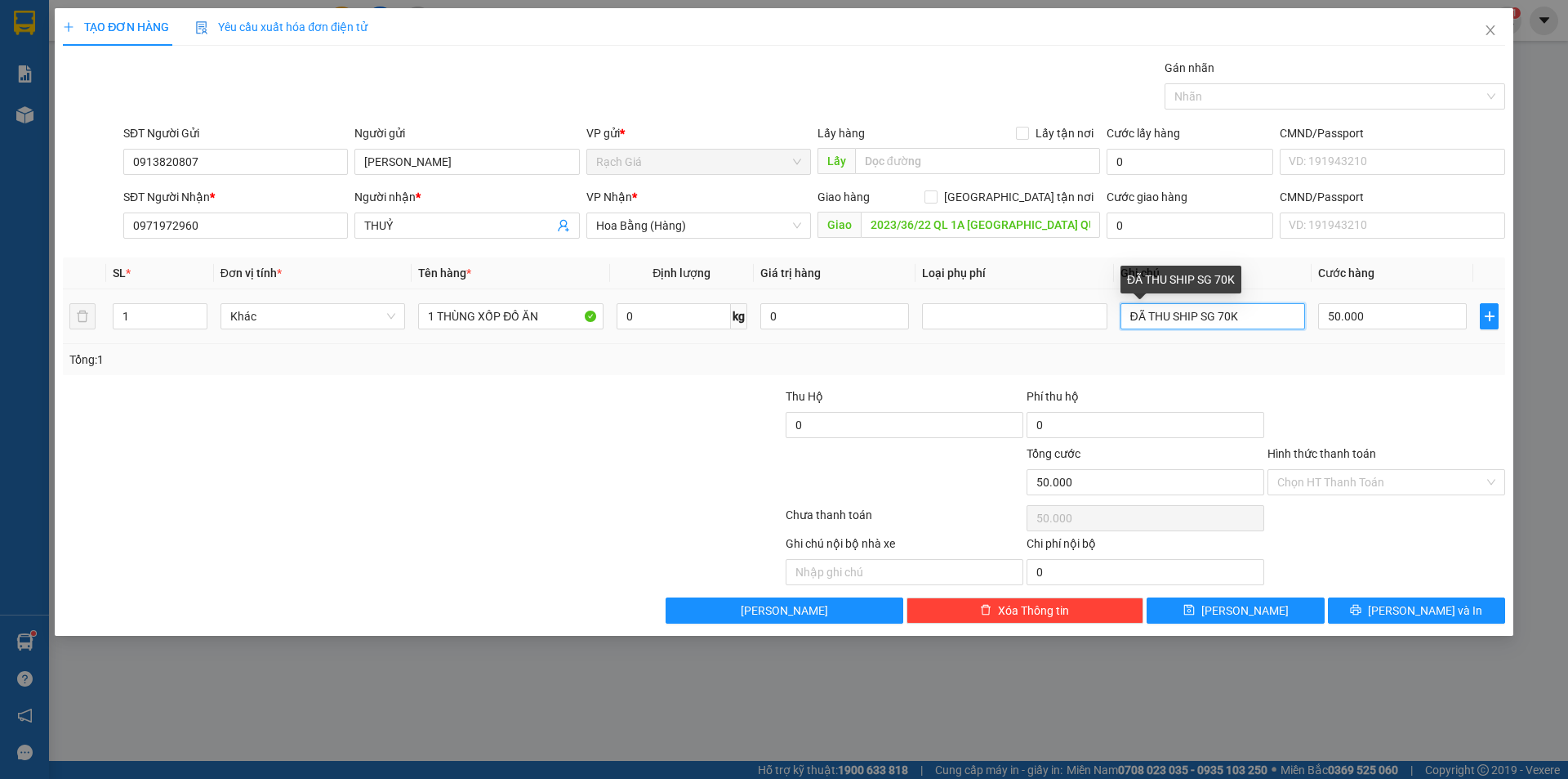
click at [1272, 316] on input "ĐÃ THU SHIP SG 70K" at bounding box center [1213, 316] width 185 height 26
click at [730, 426] on div at bounding box center [663, 415] width 241 height 57
click at [1376, 477] on input "Hình thức thanh toán" at bounding box center [1381, 482] width 207 height 25
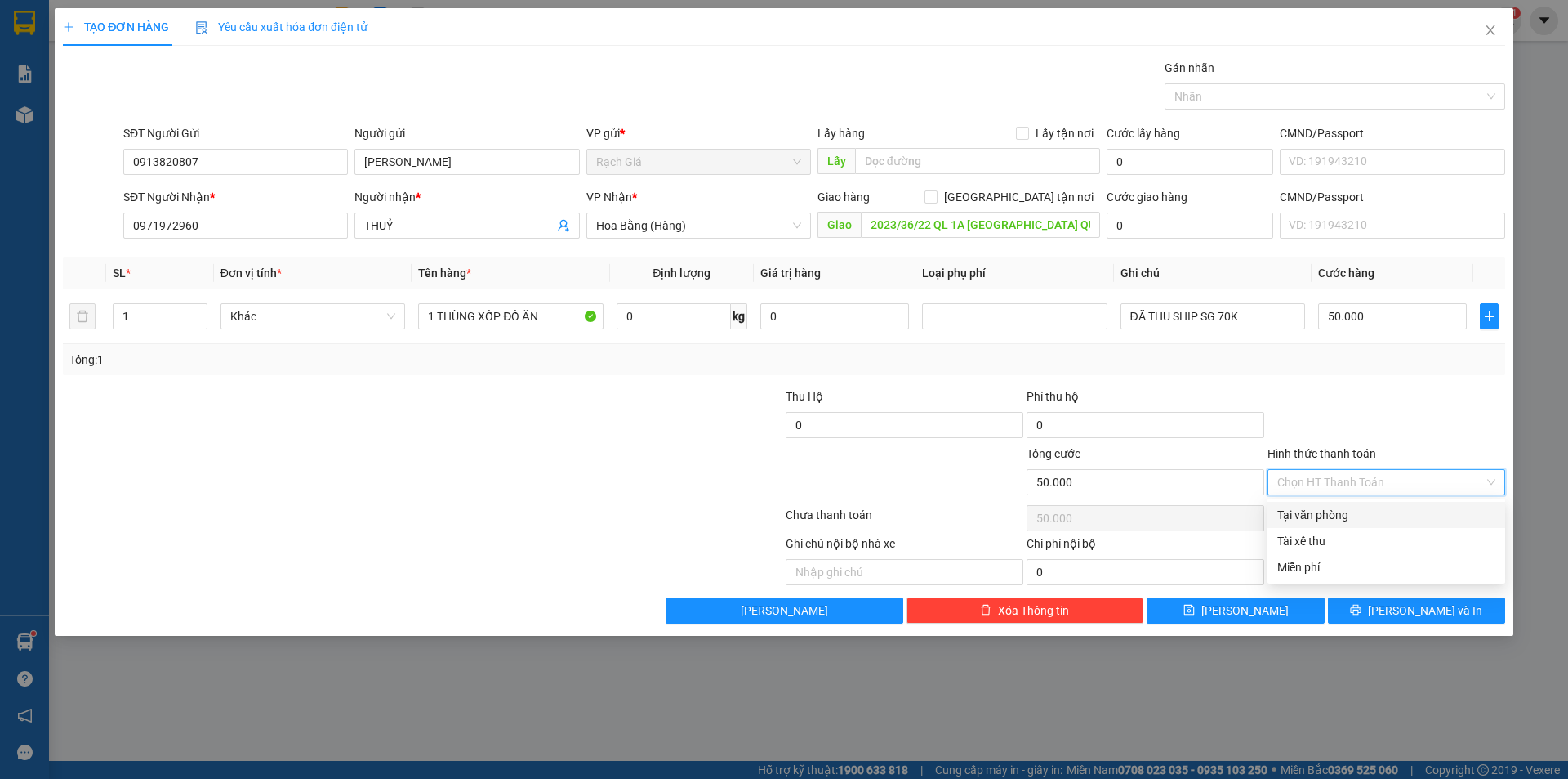
drag, startPoint x: 1328, startPoint y: 516, endPoint x: 1336, endPoint y: 517, distance: 8.1
click at [1327, 517] on div "Tại văn phòng" at bounding box center [1387, 514] width 218 height 18
type input "0"
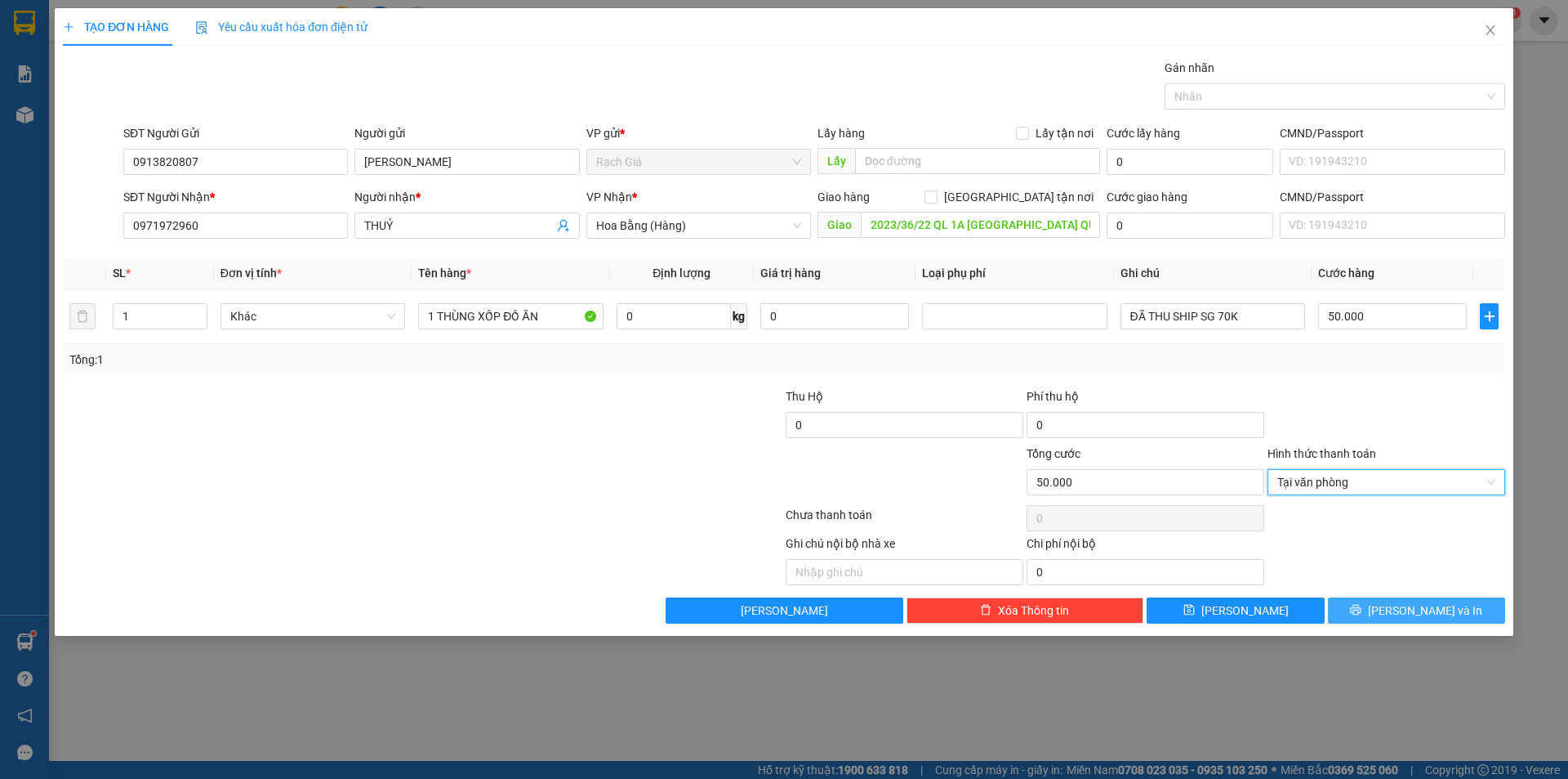
click at [1362, 614] on icon "printer" at bounding box center [1355, 609] width 11 height 11
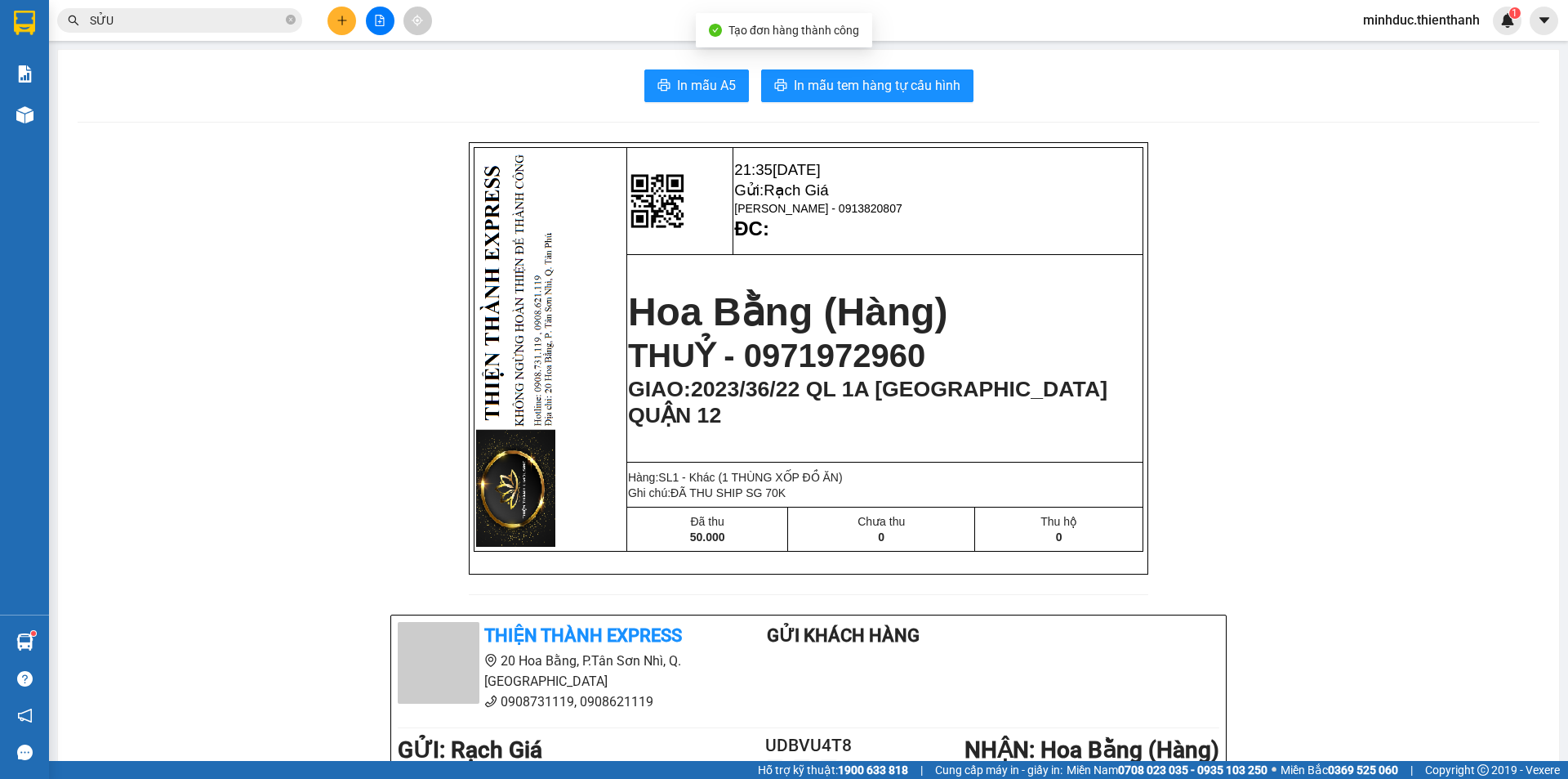
click at [839, 104] on div "In mẫu A5 In mẫu tem hàng tự cấu hình 21:35 12-10-2025 Gửi: Rạch Giá PHAN VĂN P…" at bounding box center [809, 692] width 1502 height 1284
click at [851, 91] on span "In mẫu tem hàng tự cấu hình" at bounding box center [878, 85] width 167 height 20
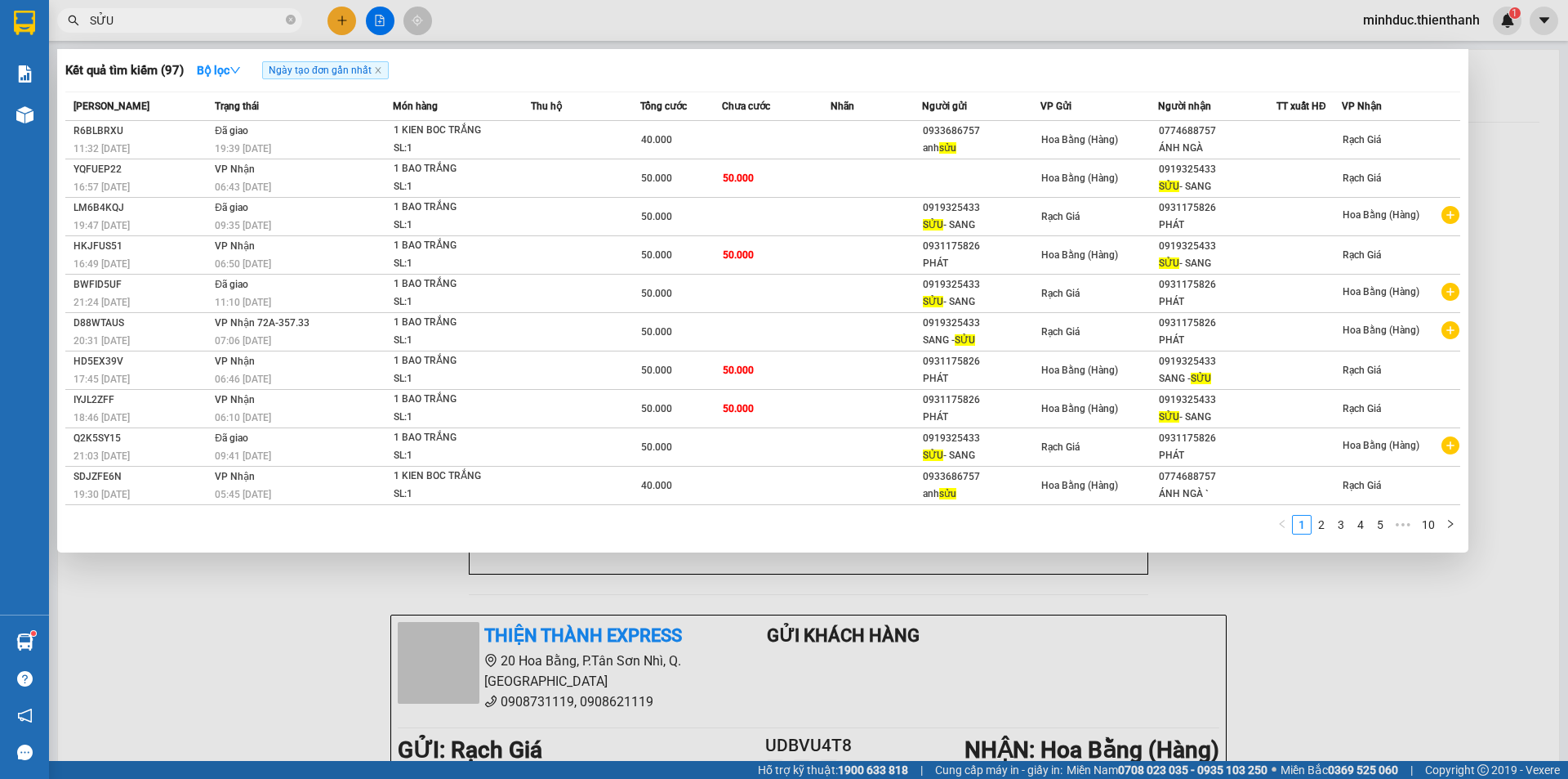
click at [245, 20] on input "SỬU" at bounding box center [186, 20] width 192 height 18
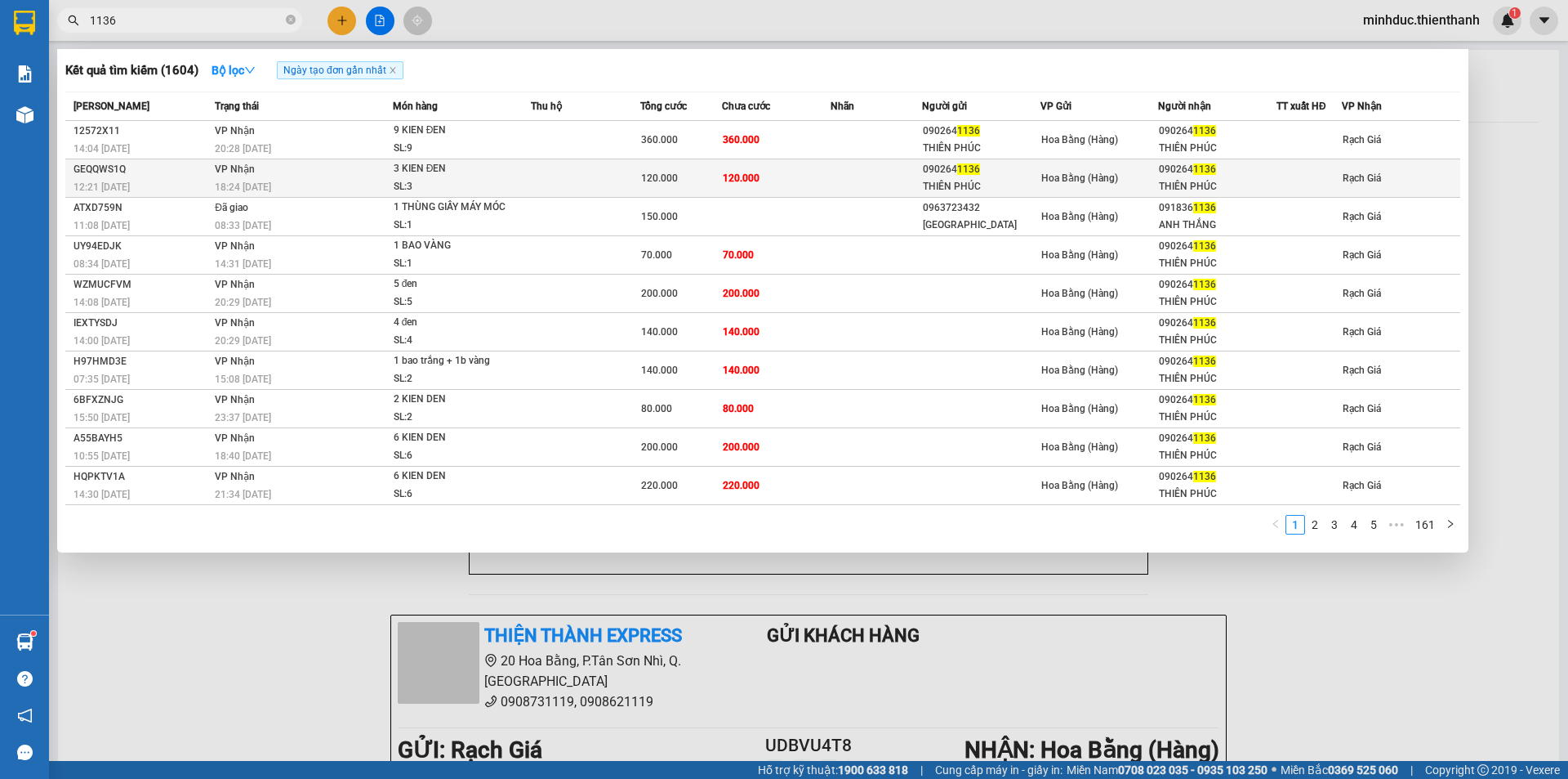
type input "1136"
click at [720, 178] on div "120.000" at bounding box center [681, 178] width 80 height 18
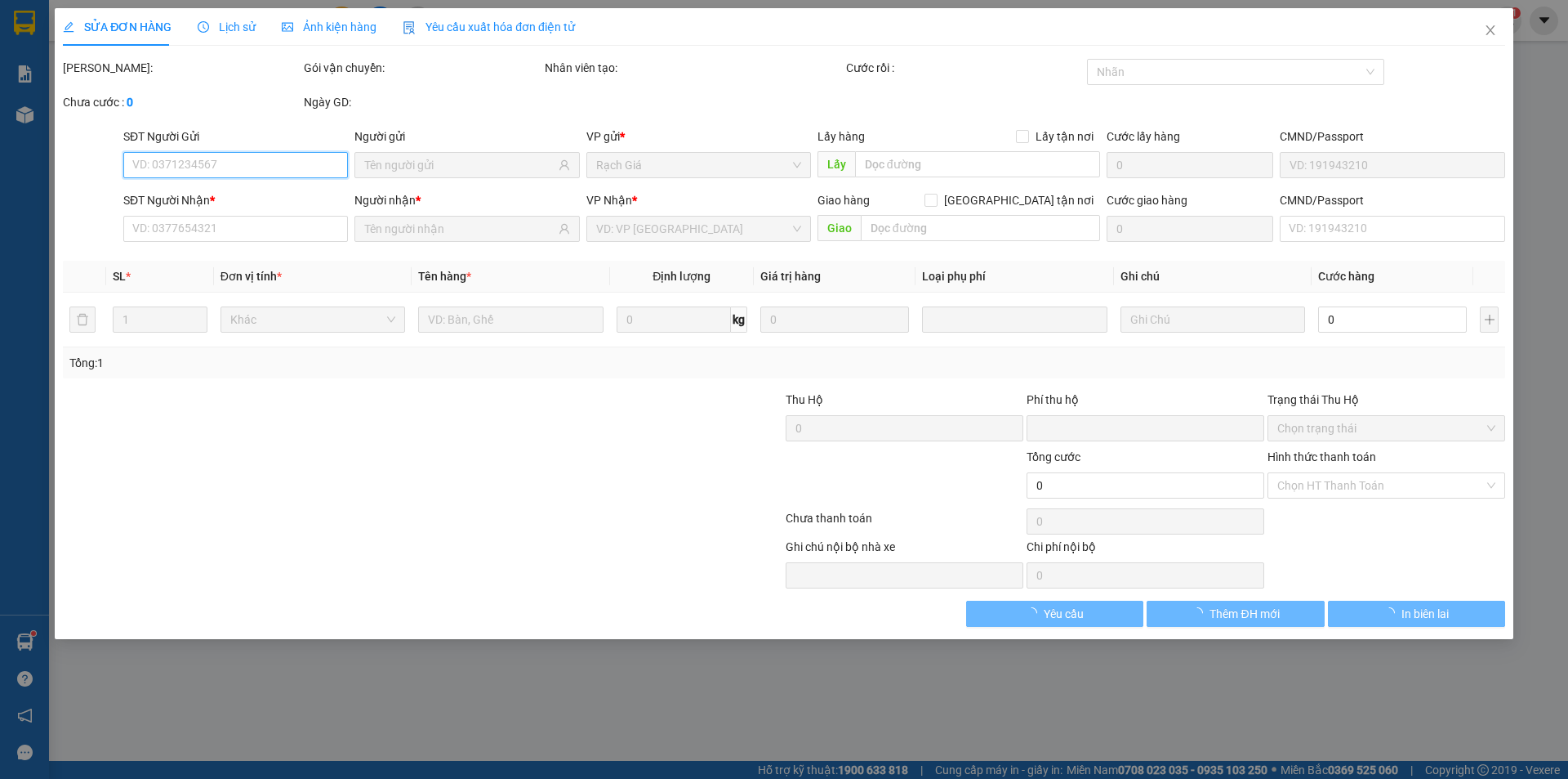
type input "0902641136"
type input "THIÊN PHÚC"
type input "0902641136"
type input "THIÊN PHÚC"
type input "0"
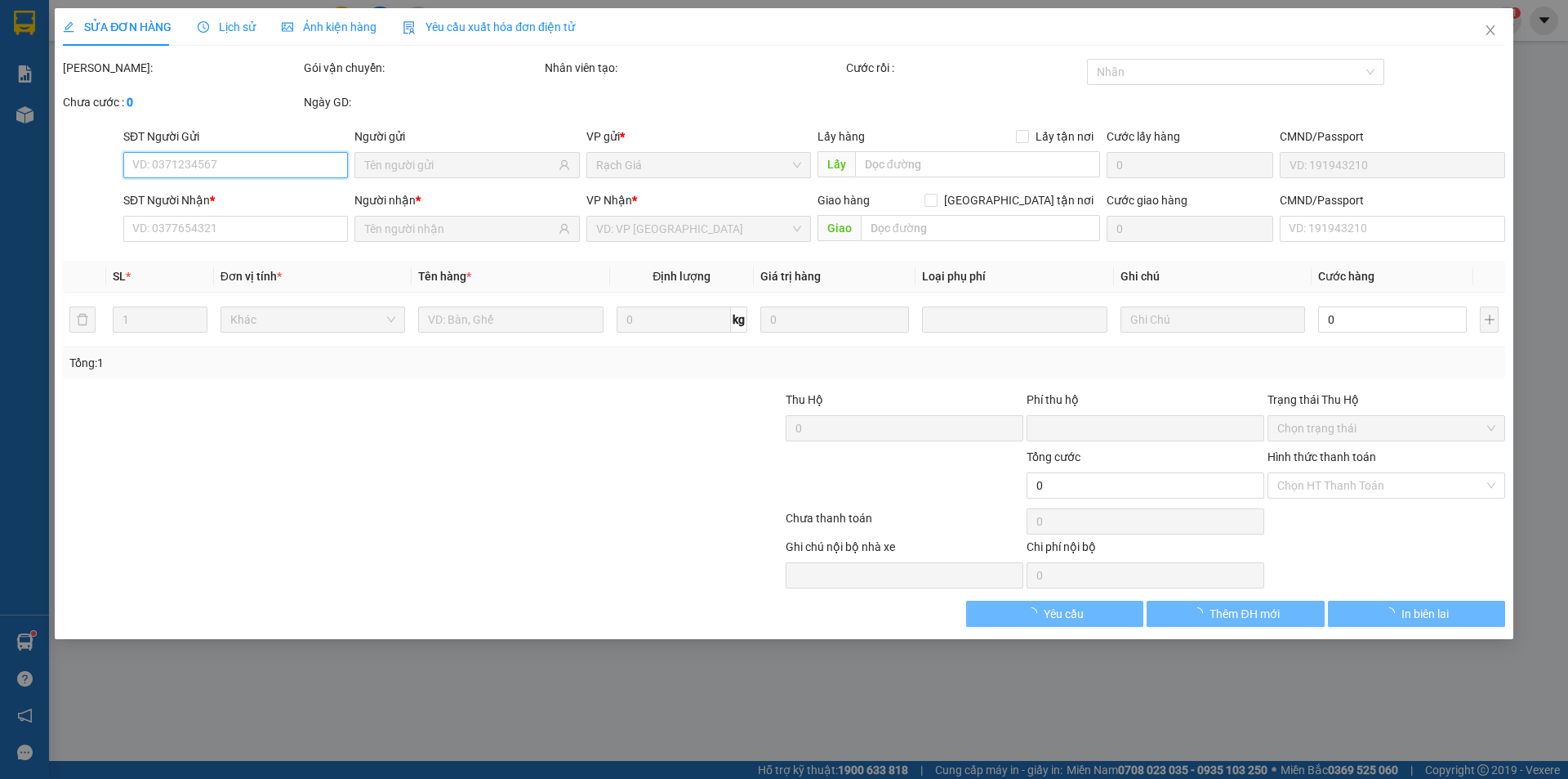
type input "120.000"
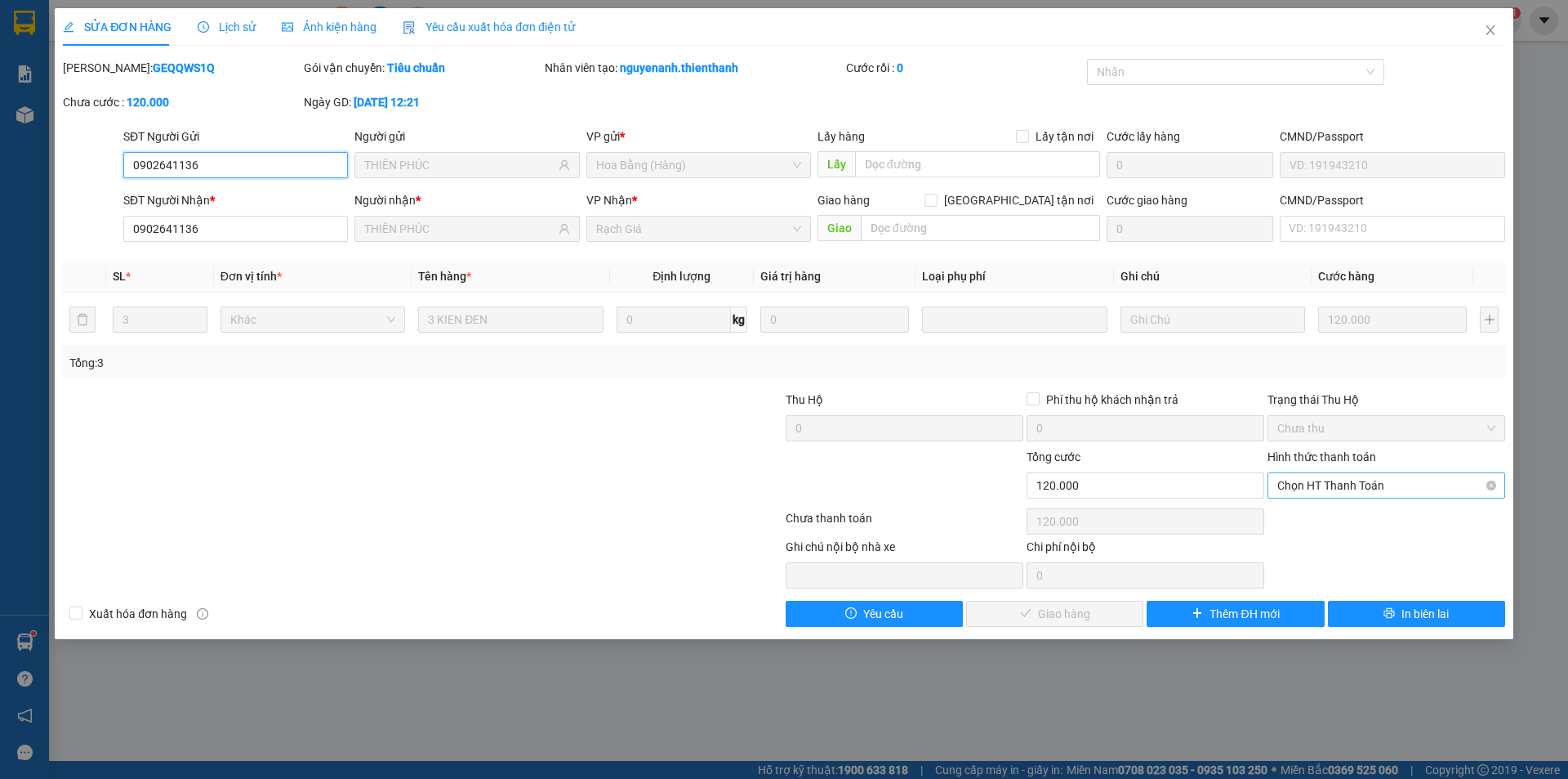
click at [1354, 485] on span "Chọn HT Thanh Toán" at bounding box center [1387, 485] width 218 height 25
click at [1347, 516] on div "Tại văn phòng" at bounding box center [1387, 518] width 218 height 18
type input "0"
click at [1102, 611] on button "Giao hàng" at bounding box center [1055, 613] width 177 height 26
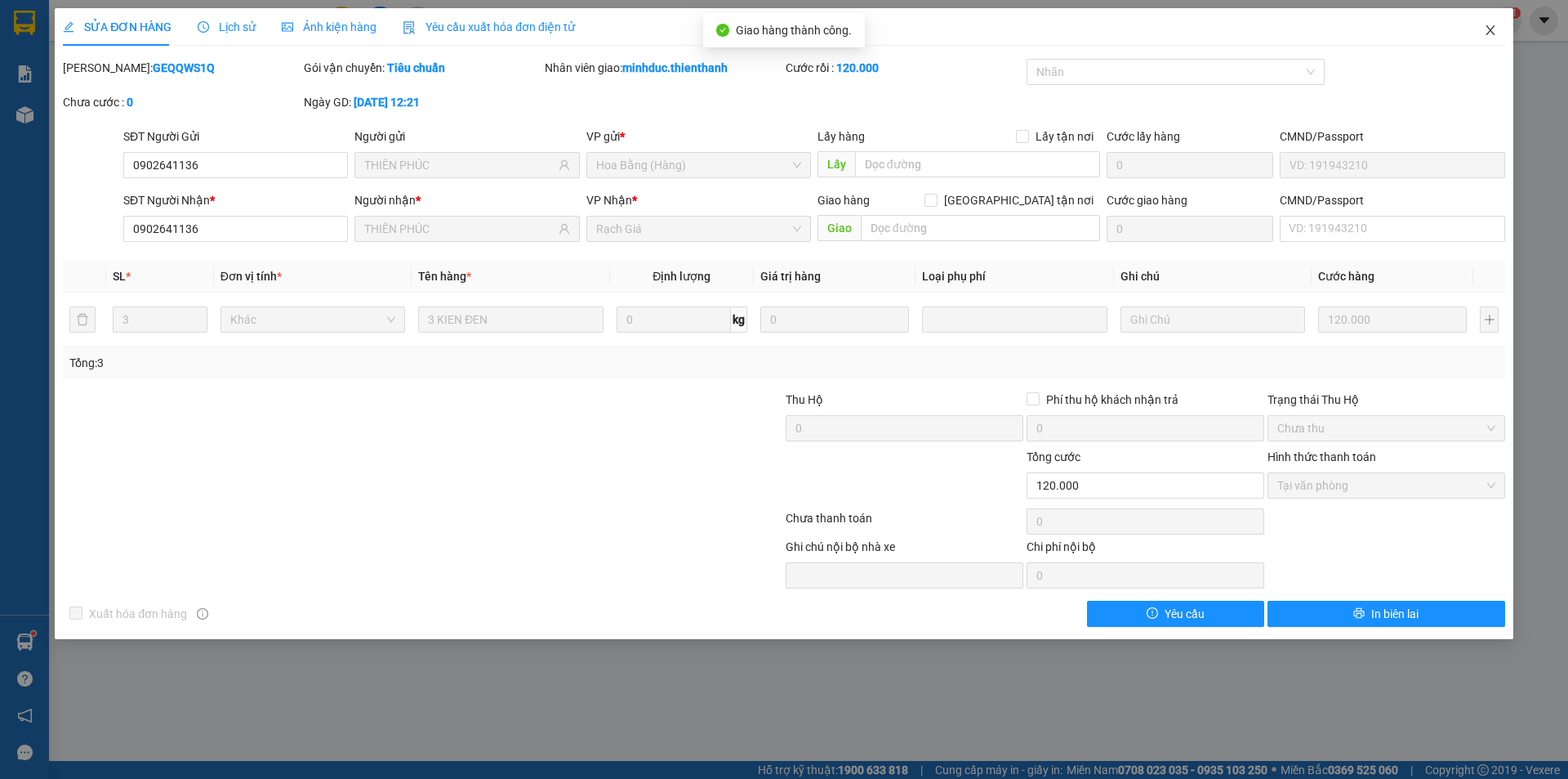
click at [1487, 32] on icon "close" at bounding box center [1491, 30] width 13 height 13
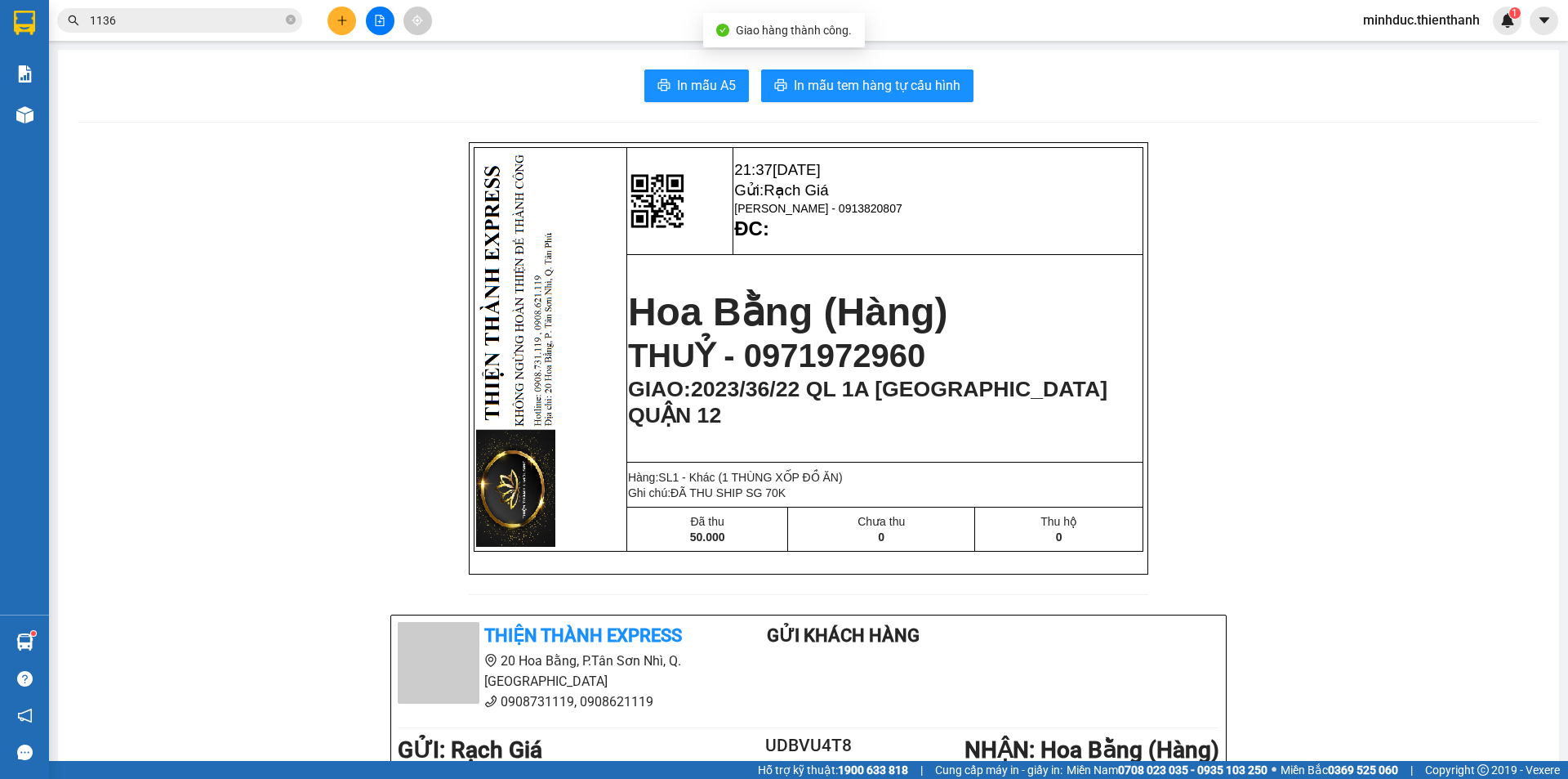
click at [179, 21] on input "1136" at bounding box center [186, 20] width 192 height 18
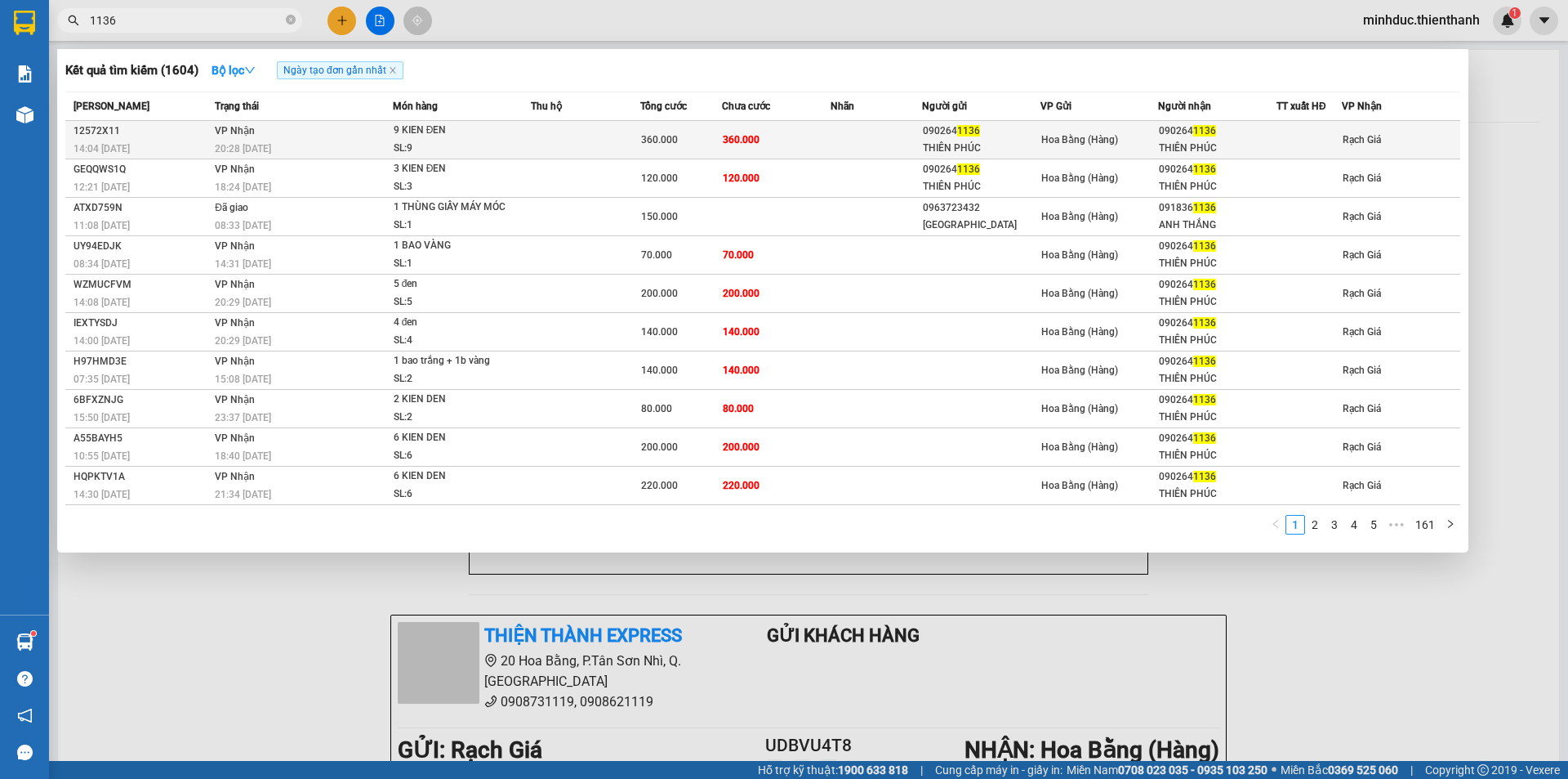
click at [640, 135] on td "360.000" at bounding box center [681, 140] width 82 height 38
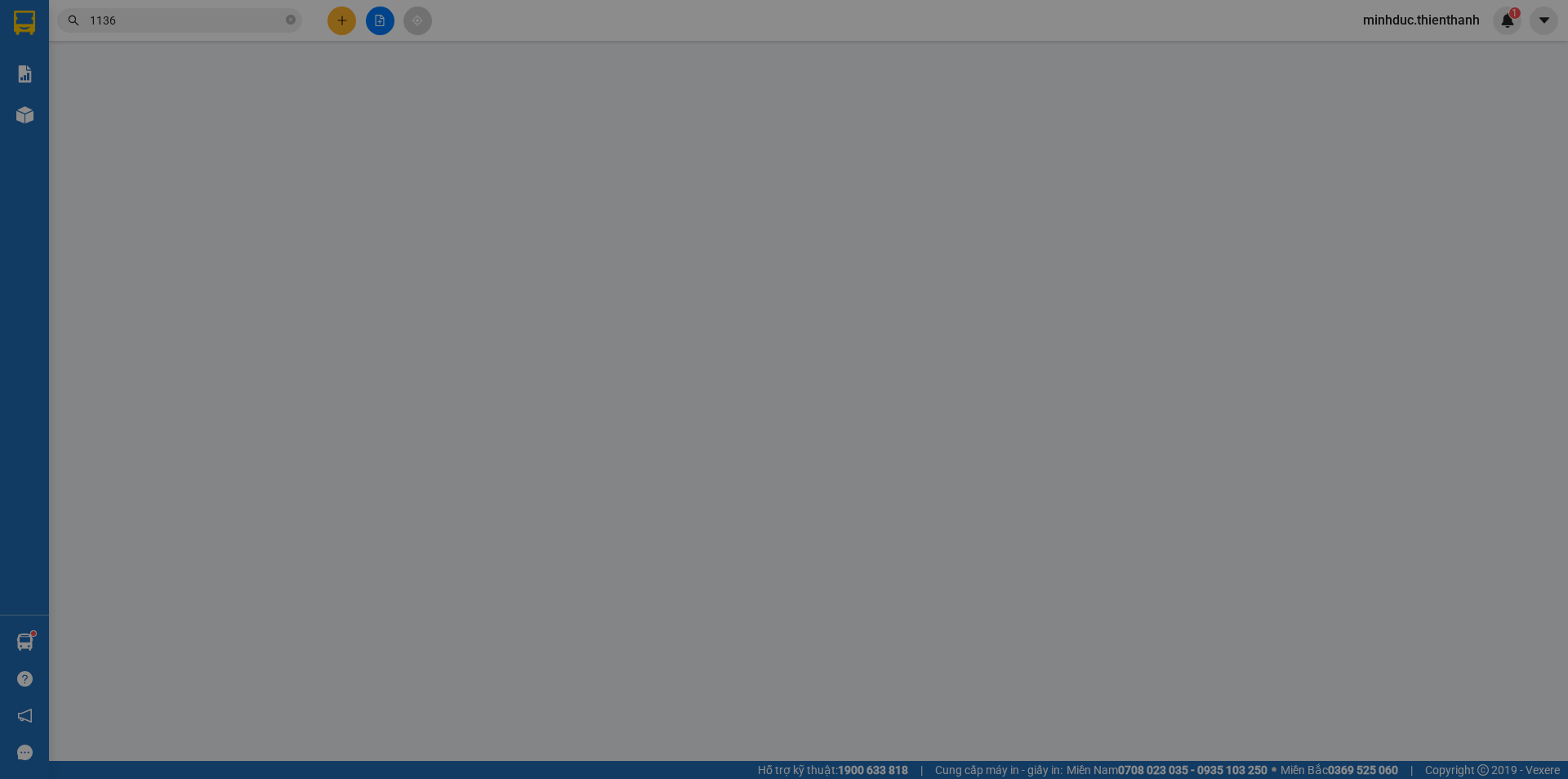
type input "0902641136"
type input "THIÊN PHÚC"
type input "0902641136"
type input "THIÊN PHÚC"
type input "0"
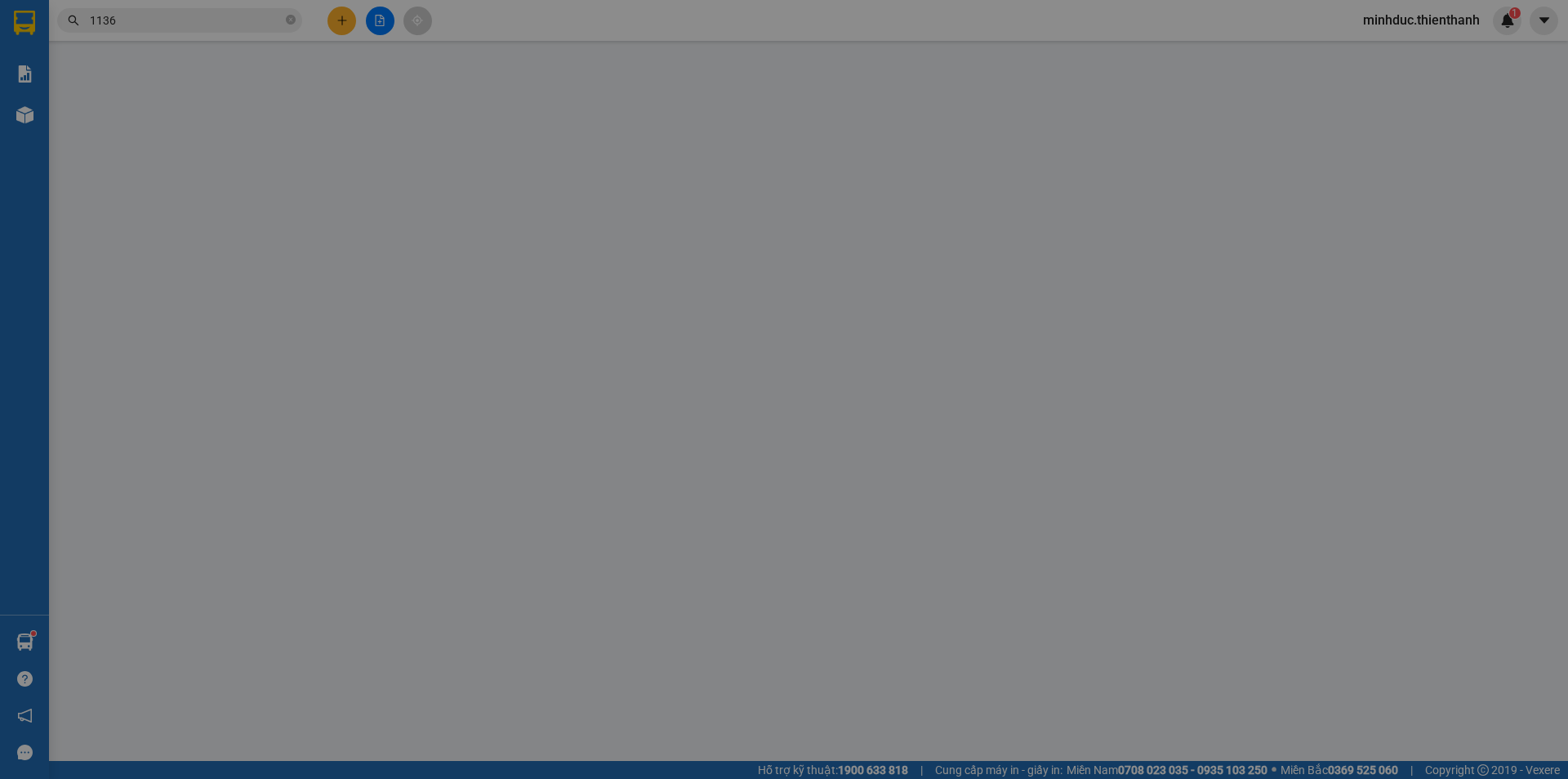
type input "360.000"
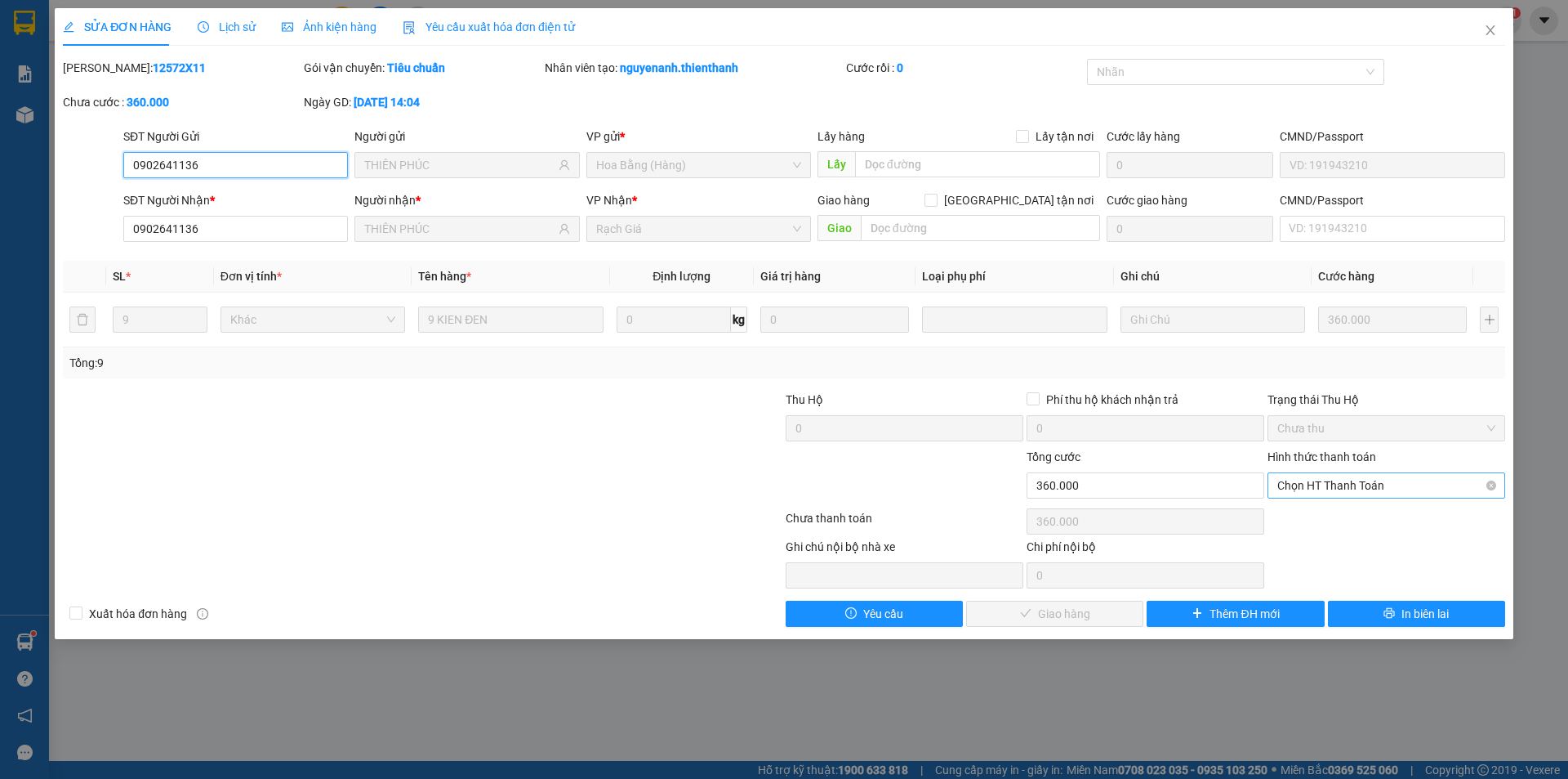
click at [1383, 484] on span "Chọn HT Thanh Toán" at bounding box center [1387, 485] width 218 height 25
click at [1359, 525] on div "Tại văn phòng" at bounding box center [1387, 518] width 218 height 18
type input "0"
click at [1072, 621] on span "Giao hàng" at bounding box center [1064, 613] width 52 height 18
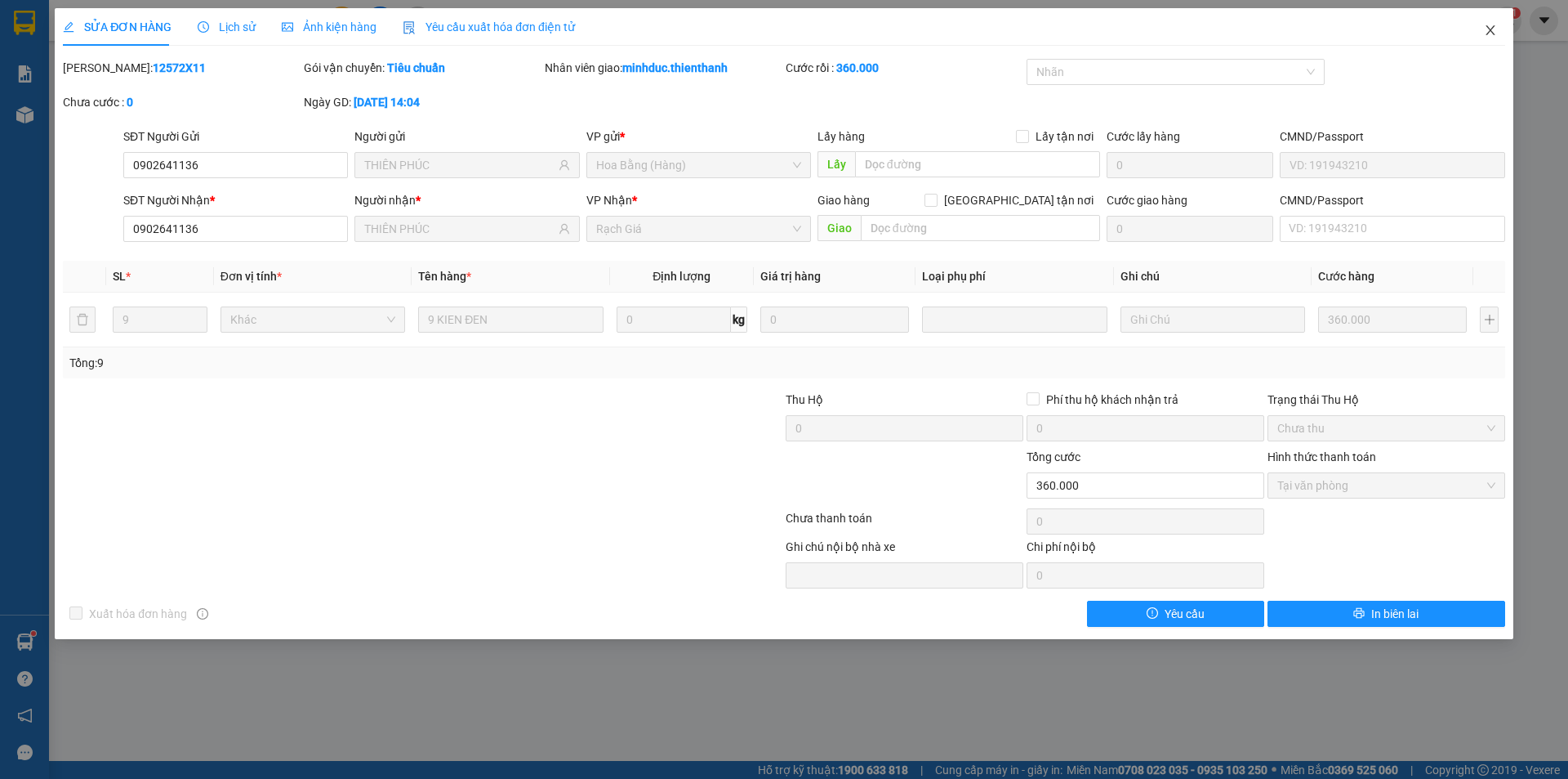
click at [1492, 27] on icon "close" at bounding box center [1491, 30] width 13 height 13
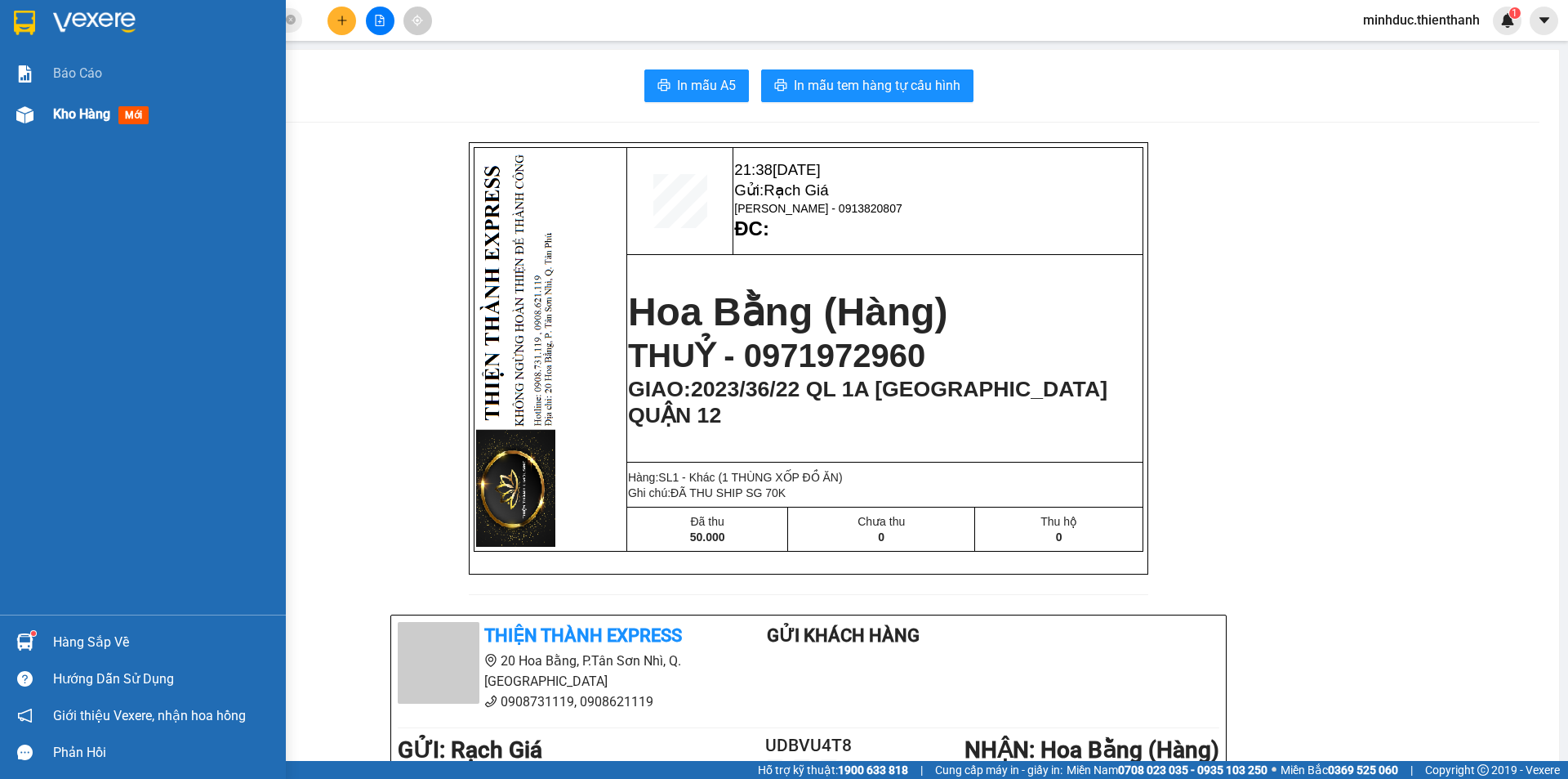
click at [81, 115] on span "Kho hàng" at bounding box center [81, 114] width 57 height 15
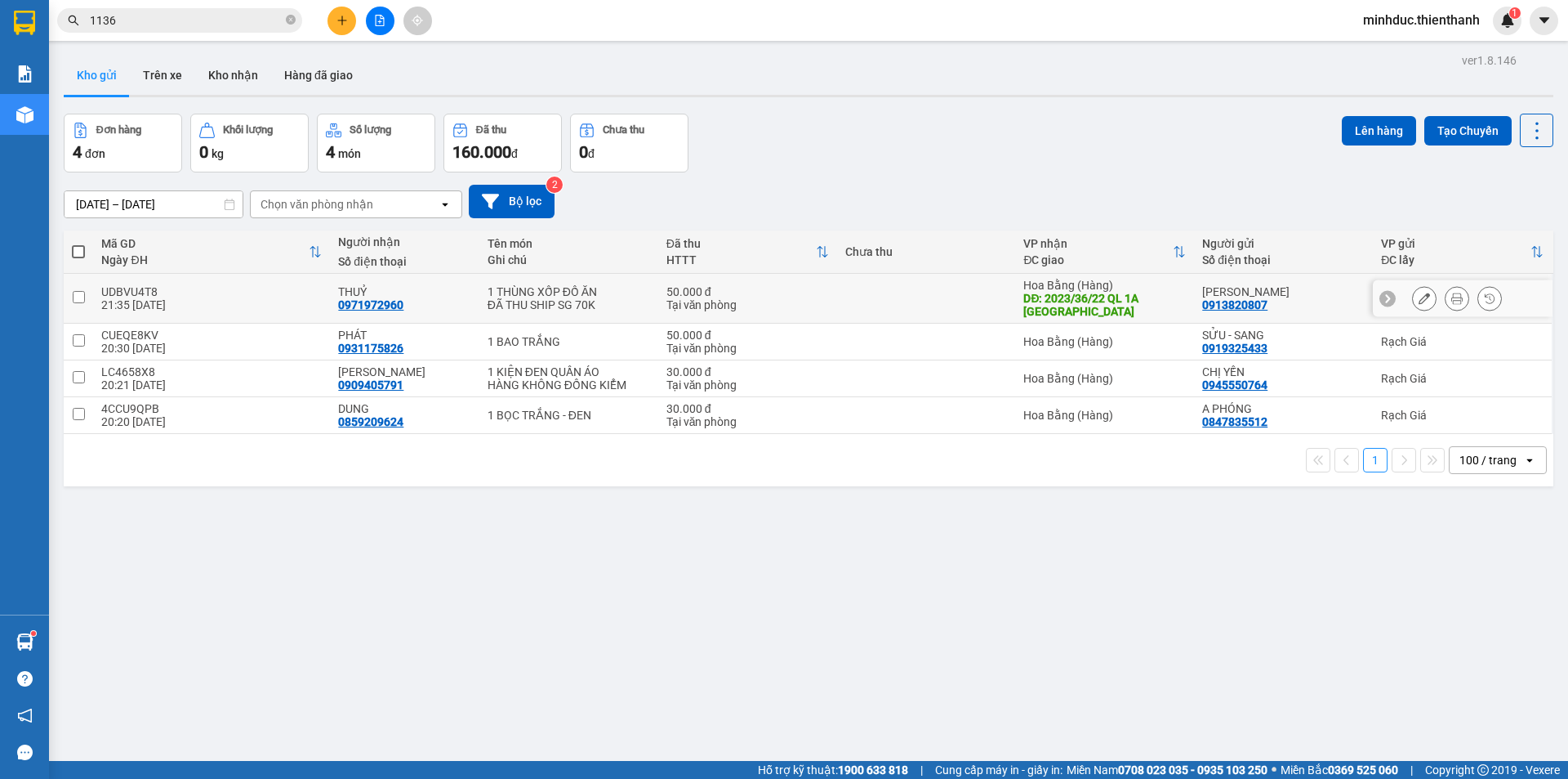
click at [1451, 298] on icon at bounding box center [1456, 298] width 11 height 11
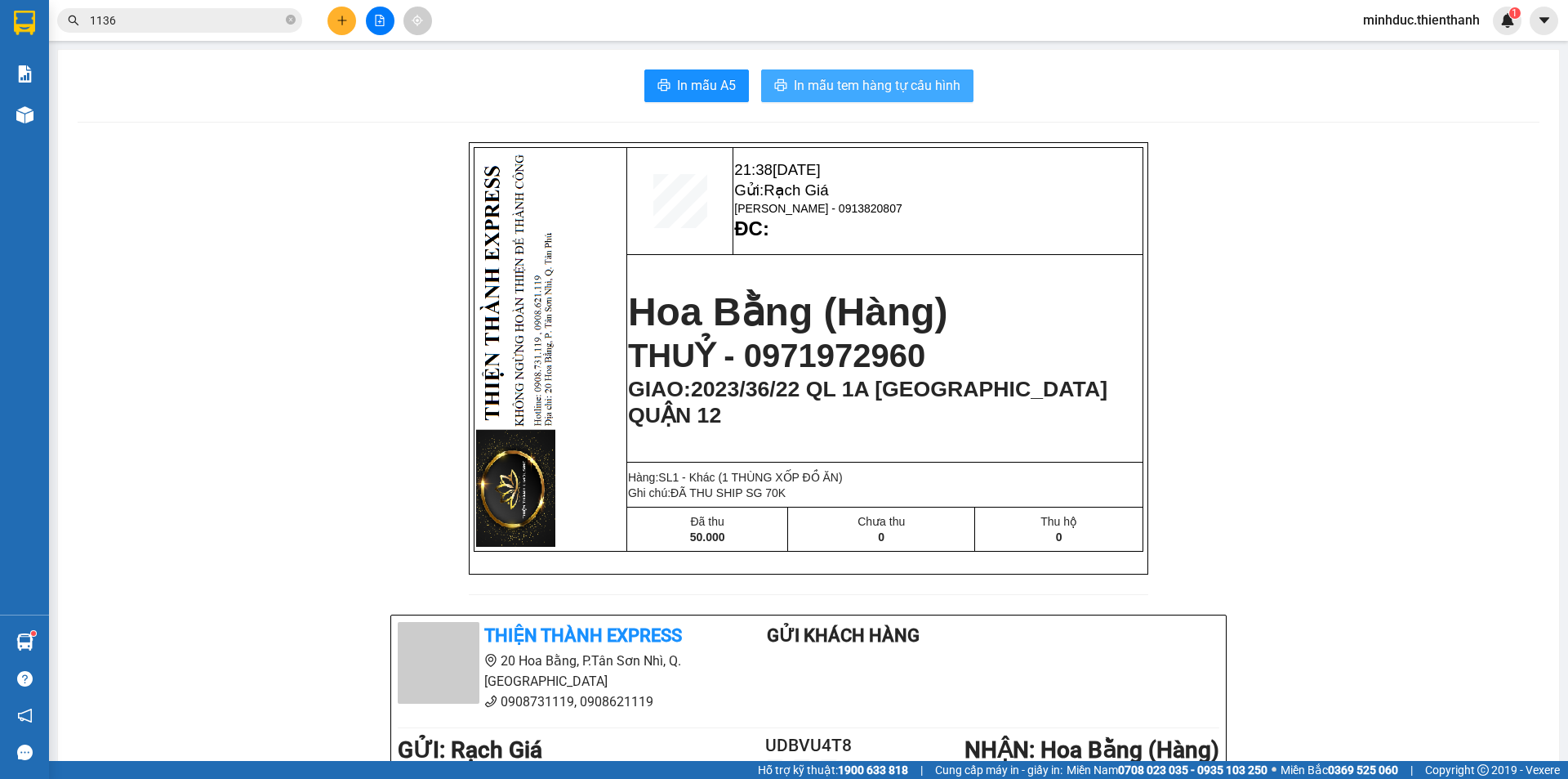
click at [877, 89] on span "In mẫu tem hàng tự cấu hình" at bounding box center [878, 85] width 167 height 20
click at [338, 22] on icon "plus" at bounding box center [341, 20] width 11 height 11
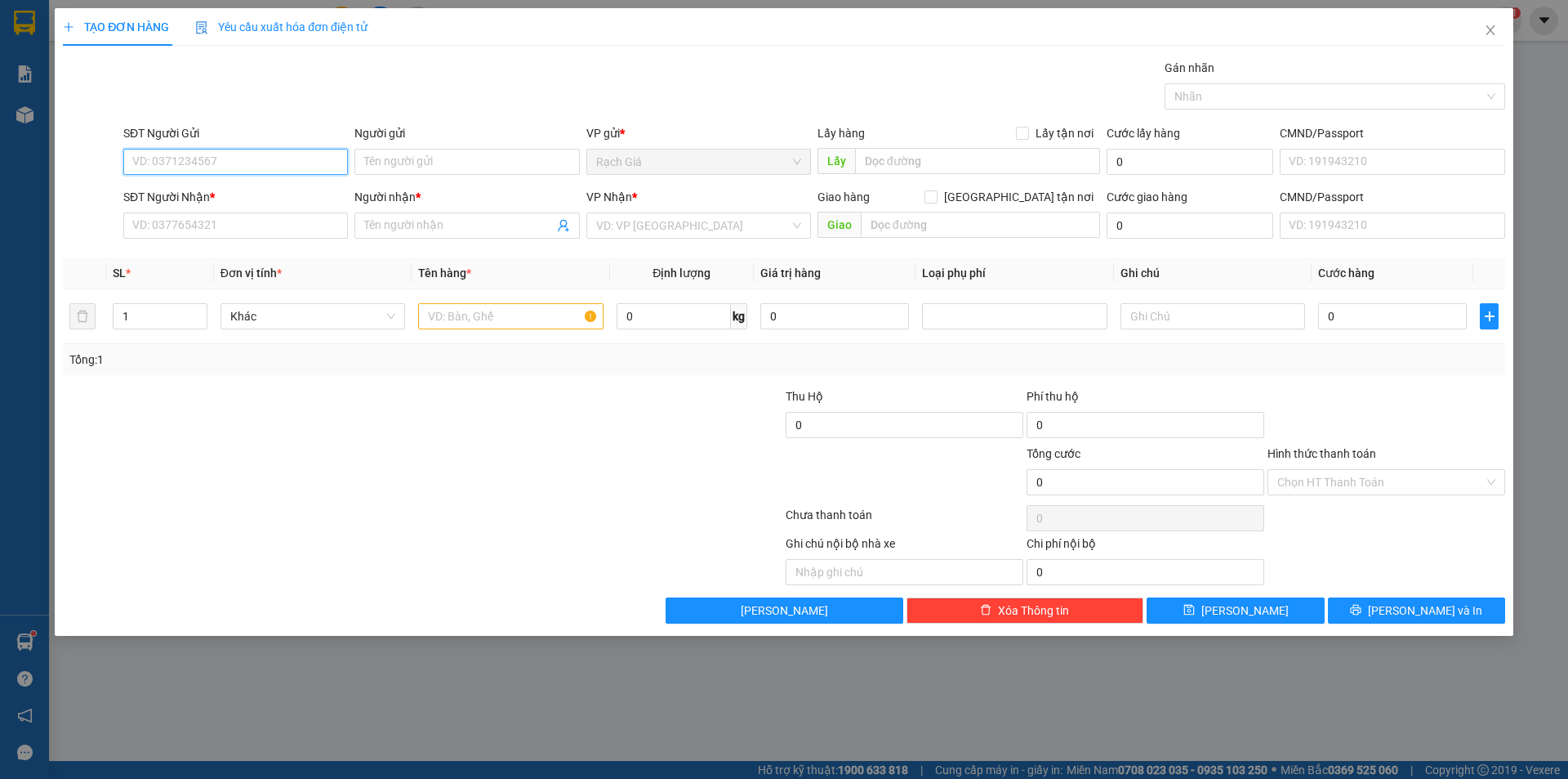
click at [226, 167] on input "SĐT Người Gửi" at bounding box center [236, 162] width 225 height 26
click at [232, 193] on div "0943435950 - HUỆ" at bounding box center [235, 194] width 205 height 18
type input "0943435950"
type input "HUỆ"
type input "0906671467"
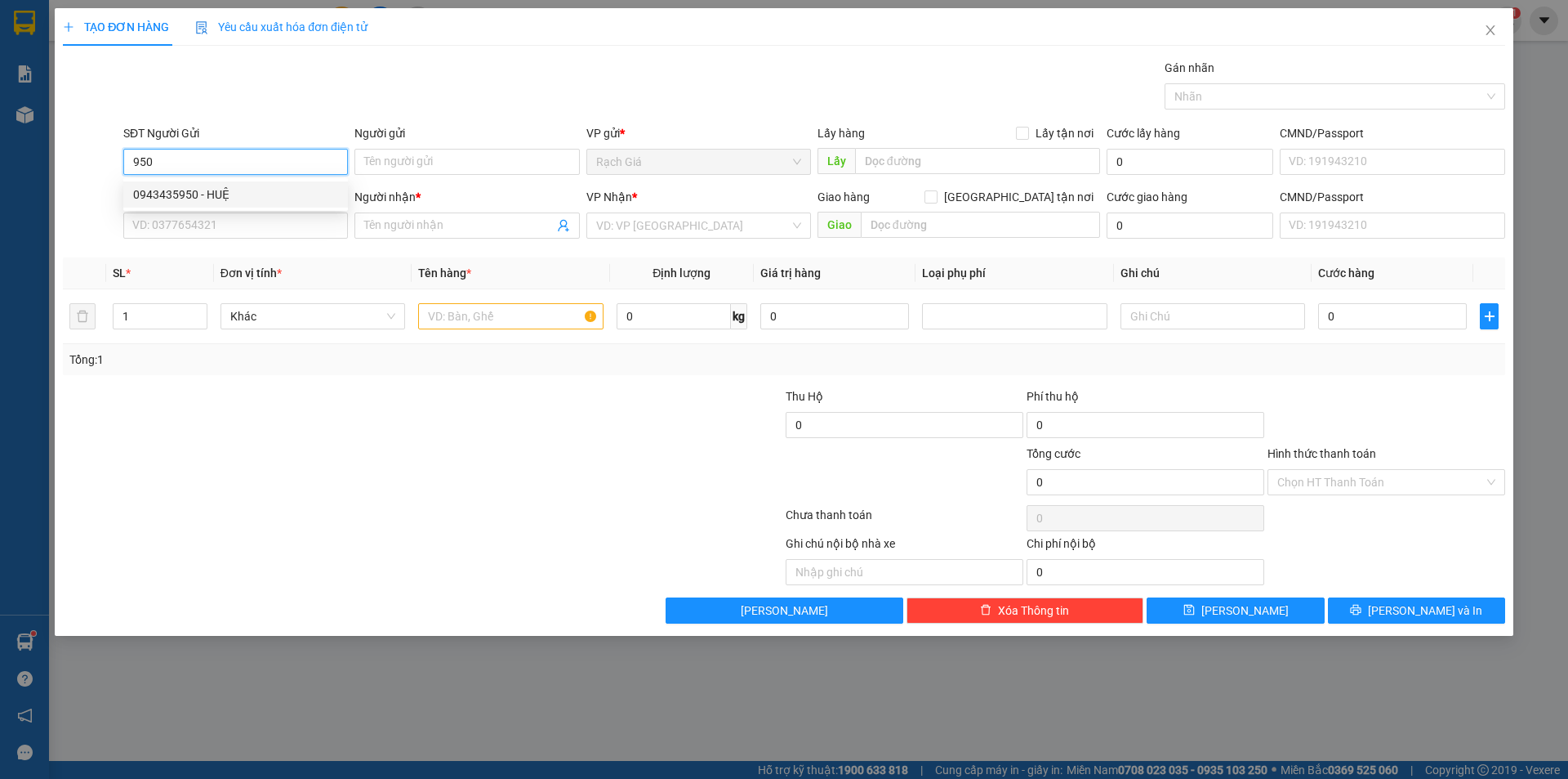
type input "PHƯƠNG ANH"
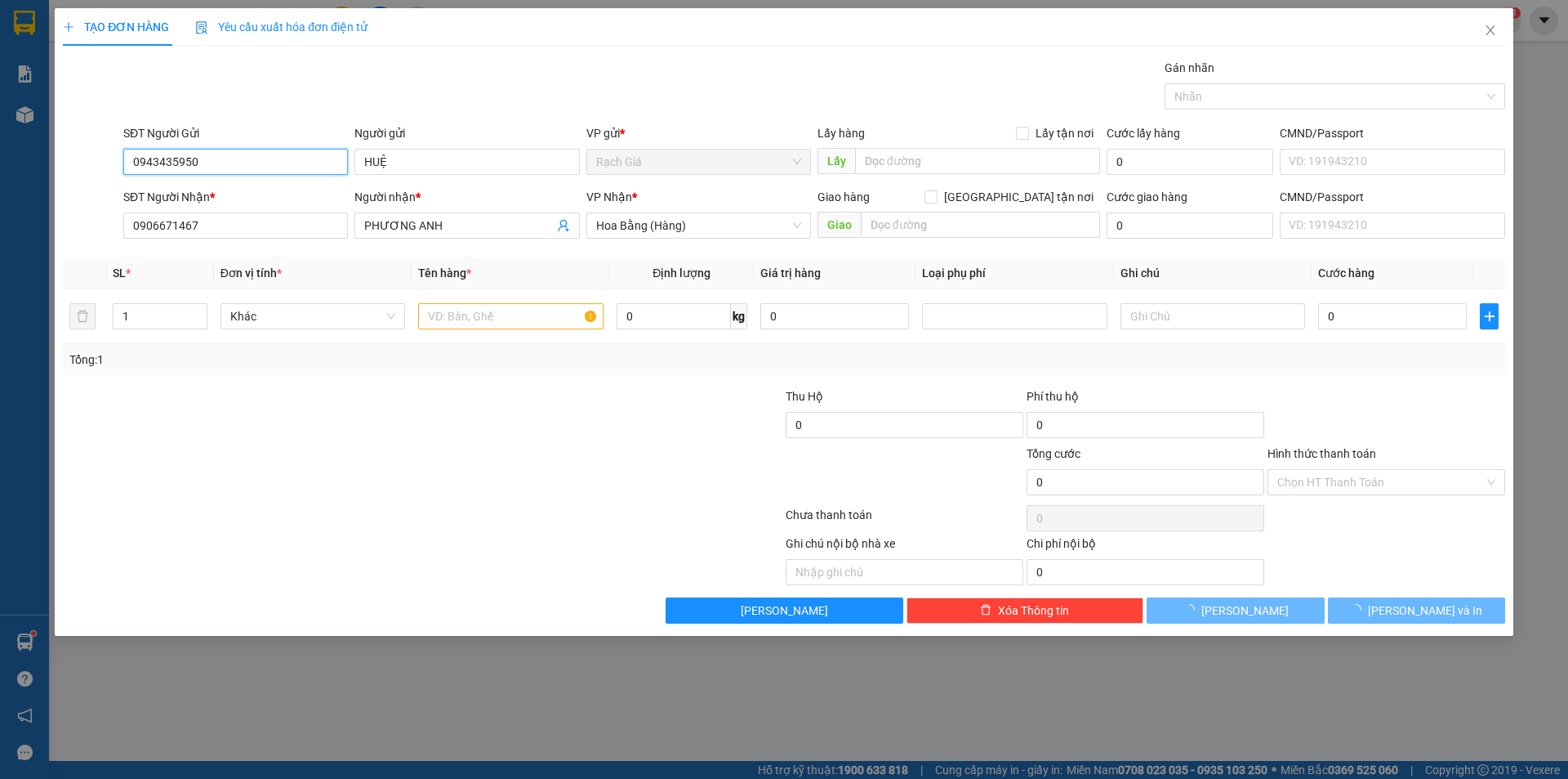
type input "50.000"
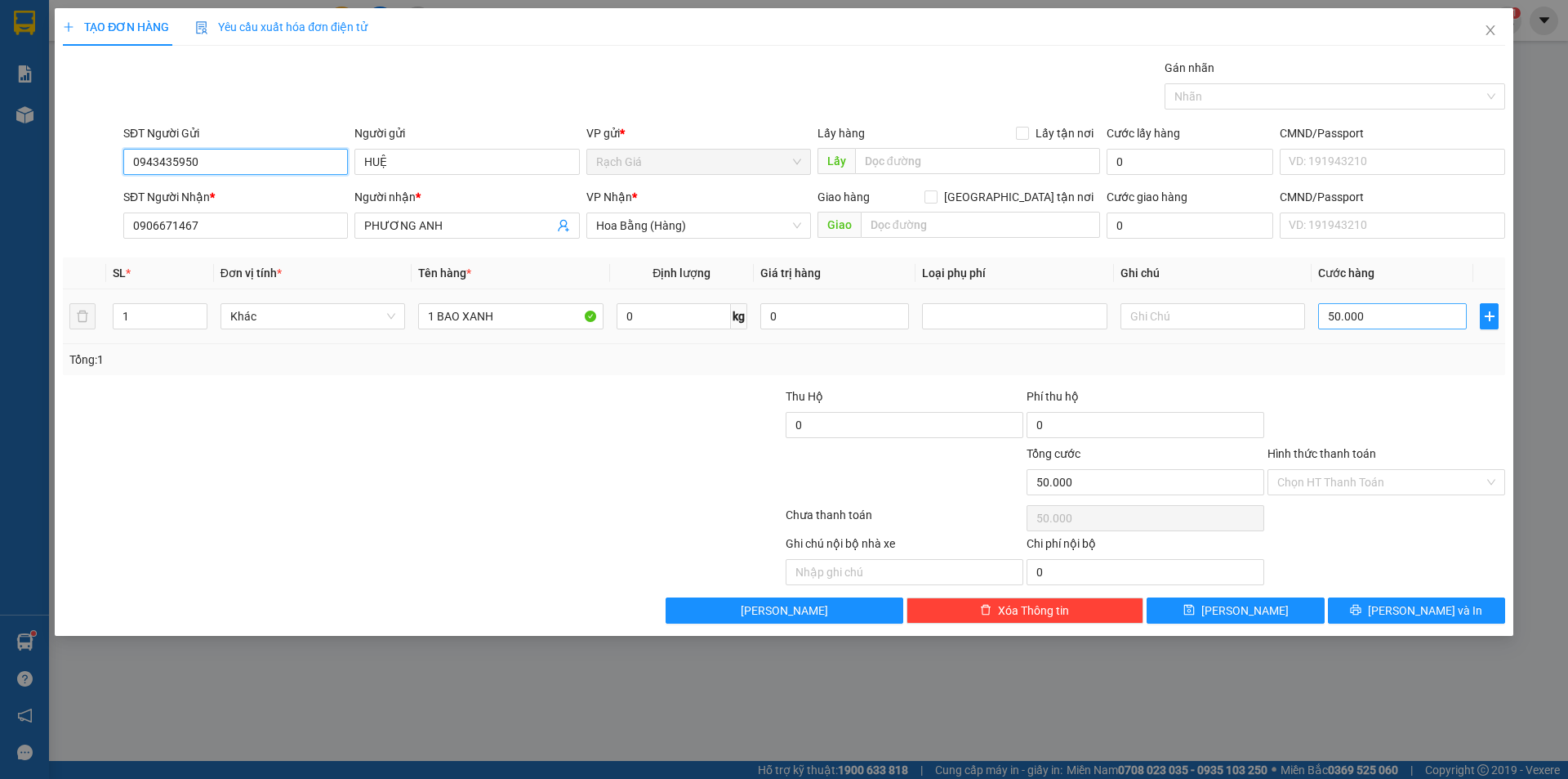
type input "0943435950"
click at [1396, 313] on input "50.000" at bounding box center [1393, 316] width 149 height 26
type input "4"
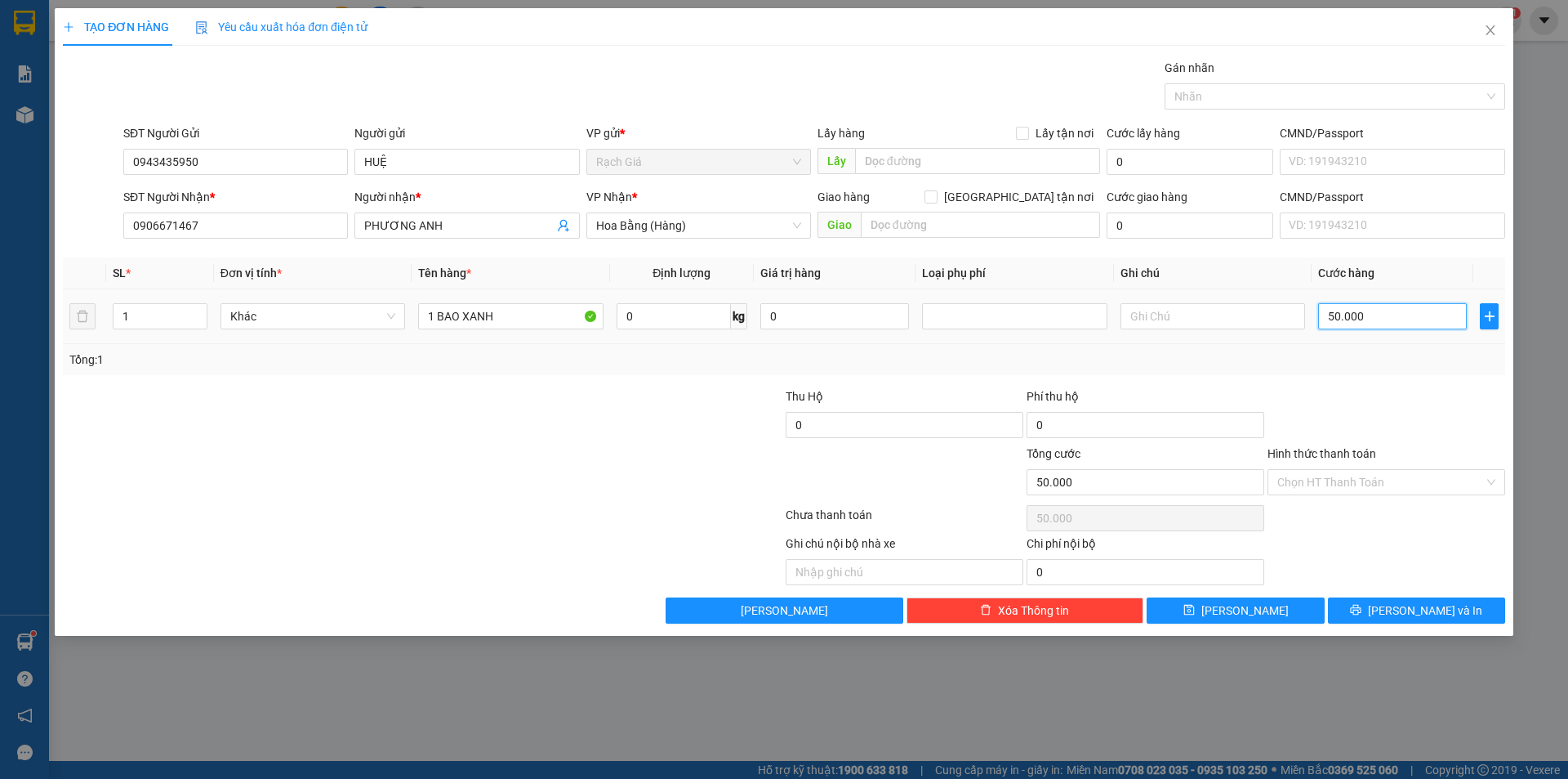
type input "4"
type input "40"
type input "400"
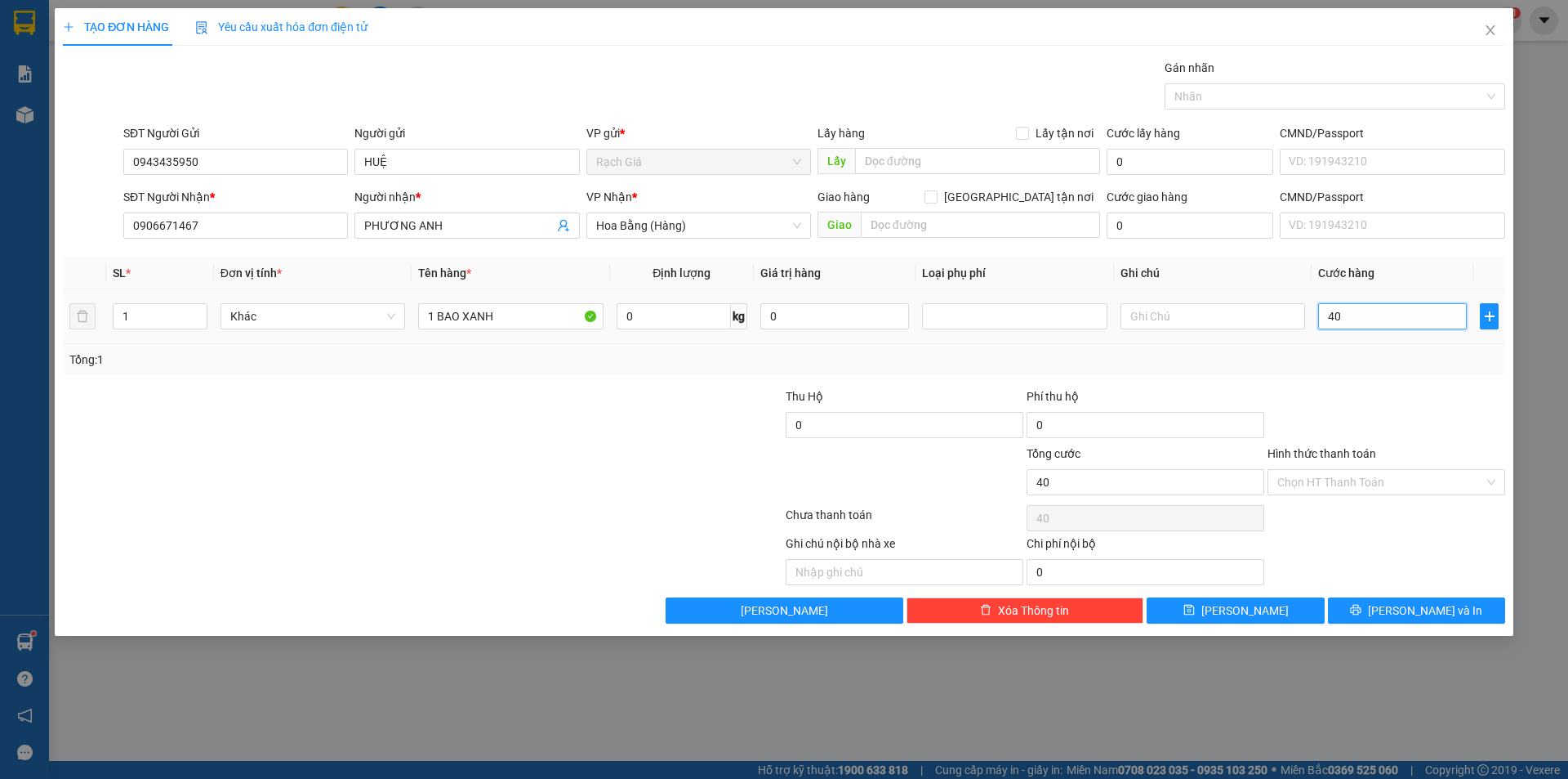
type input "400"
type input "4.000"
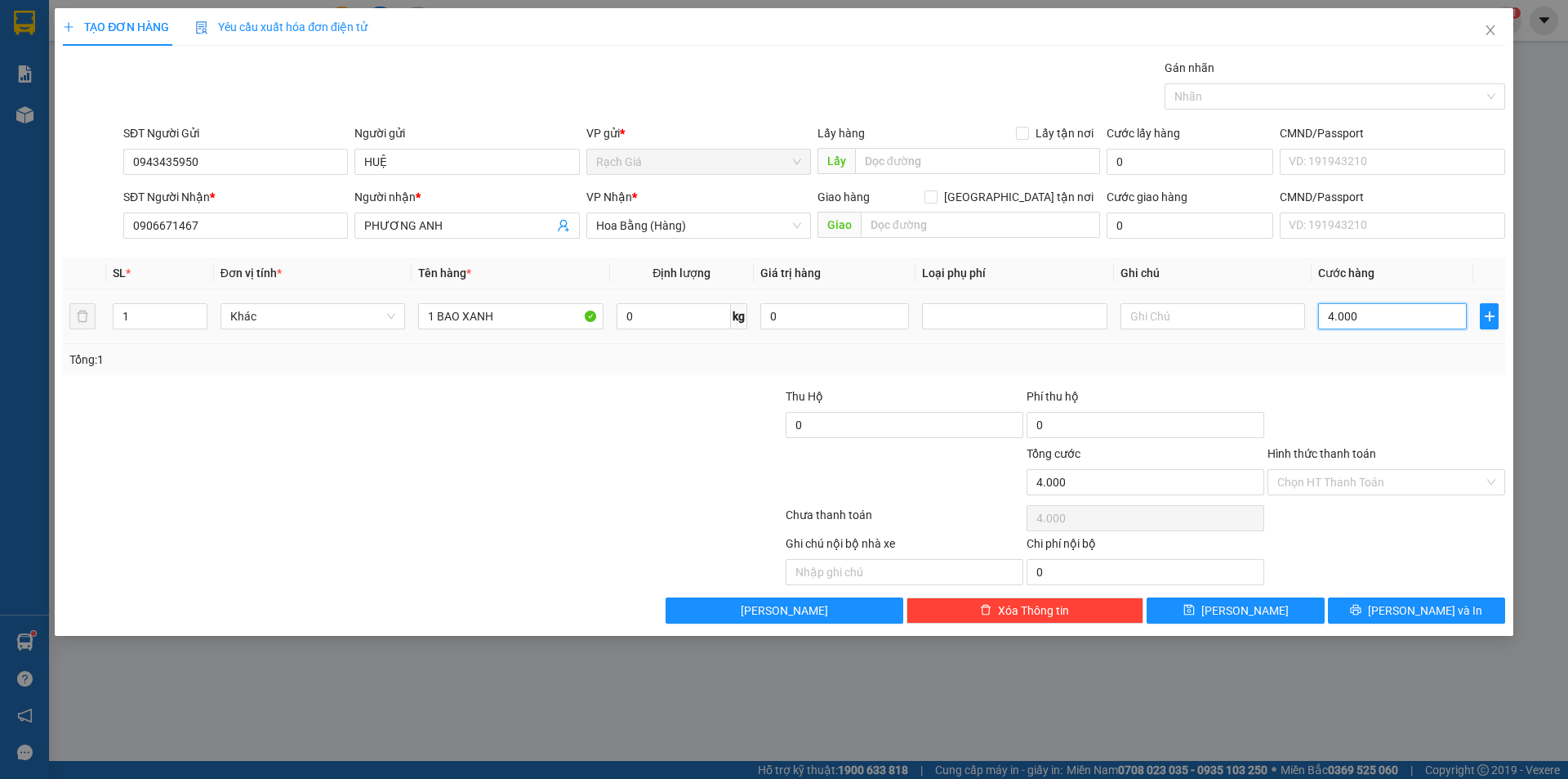
type input "40.000"
click at [1360, 477] on input "Hình thức thanh toán" at bounding box center [1381, 482] width 207 height 25
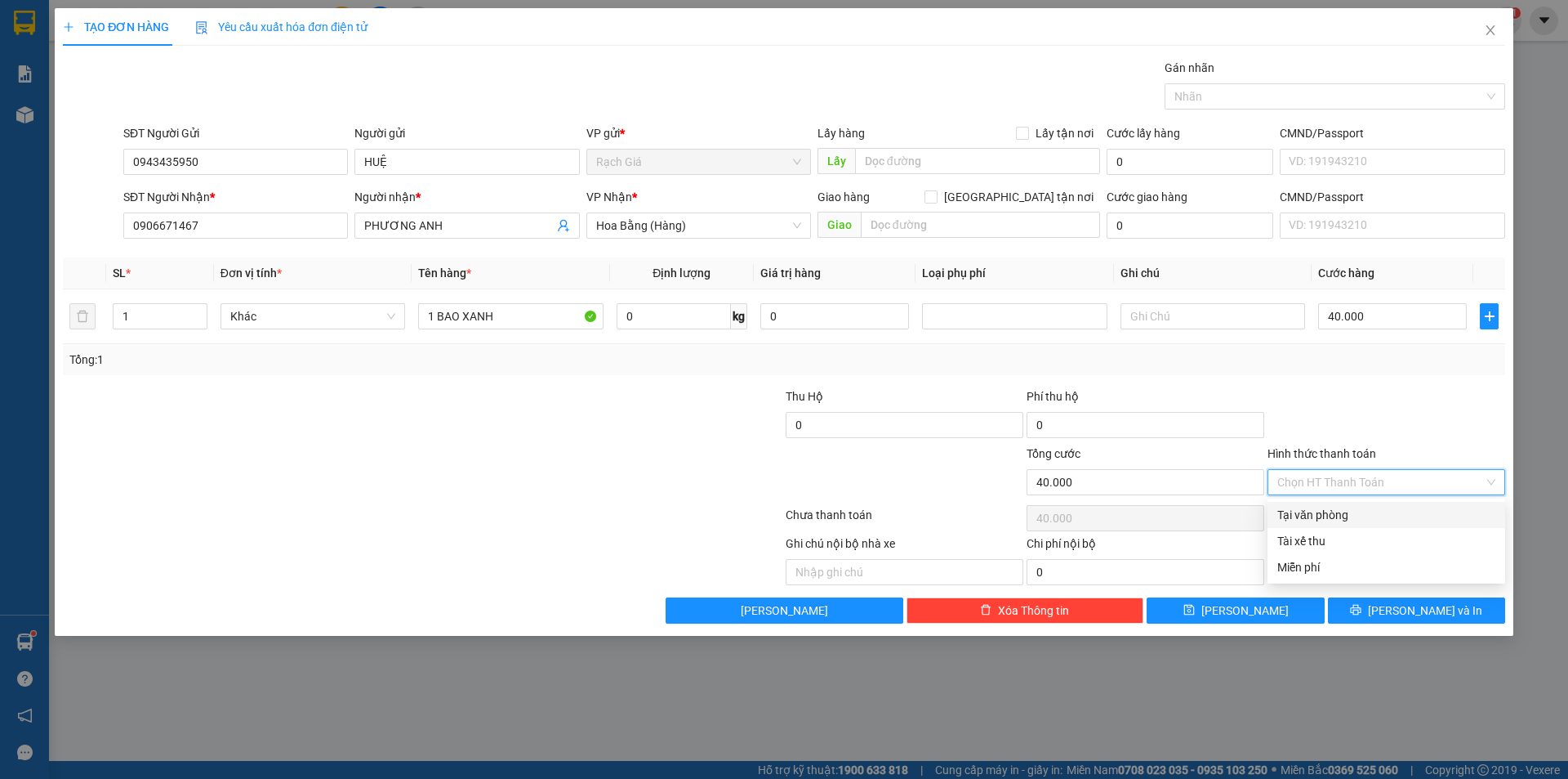
click at [1336, 507] on div "Tại văn phòng" at bounding box center [1387, 514] width 218 height 18
type input "0"
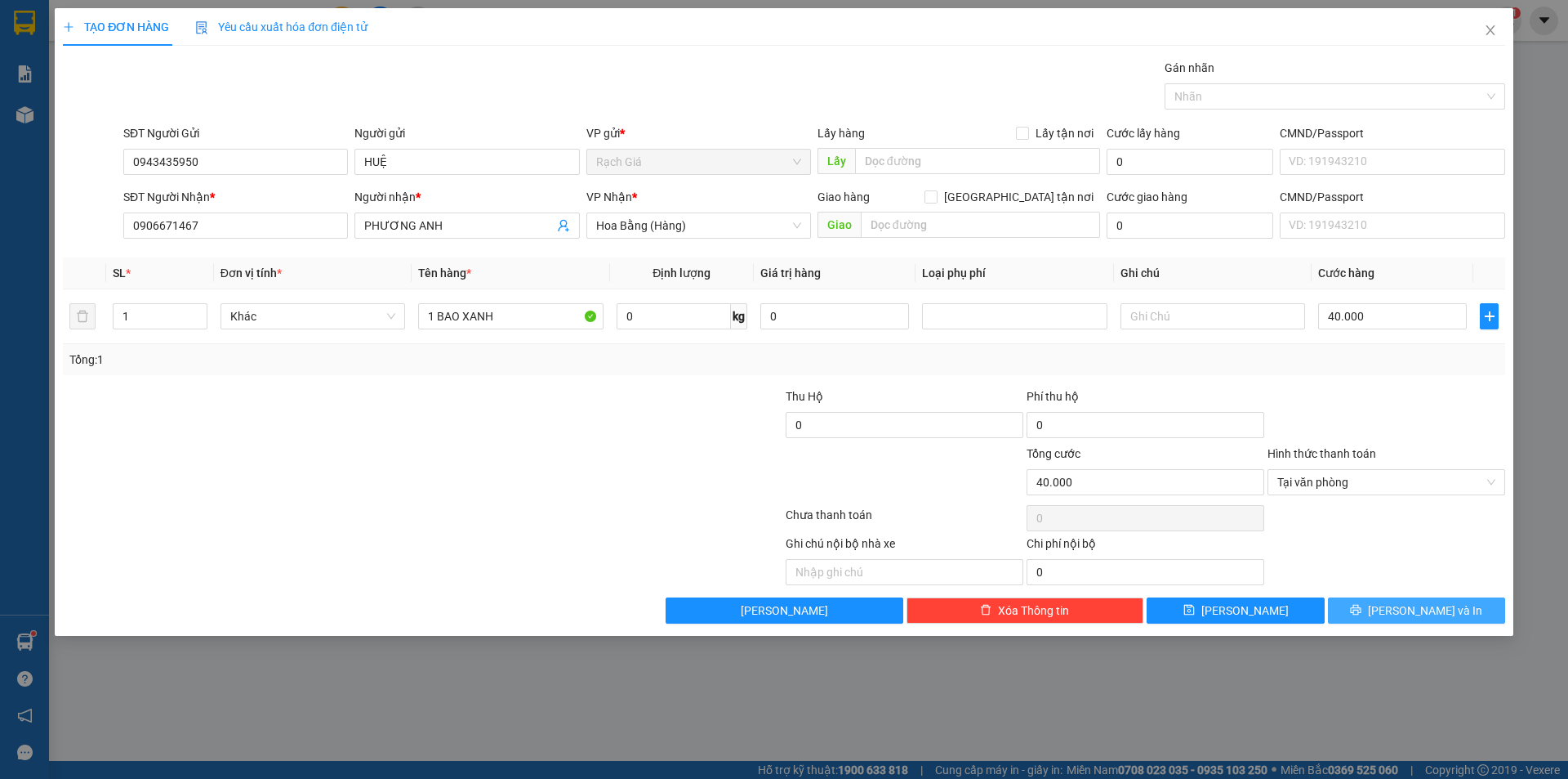
click at [1422, 616] on span "Lưu và In" at bounding box center [1425, 610] width 114 height 18
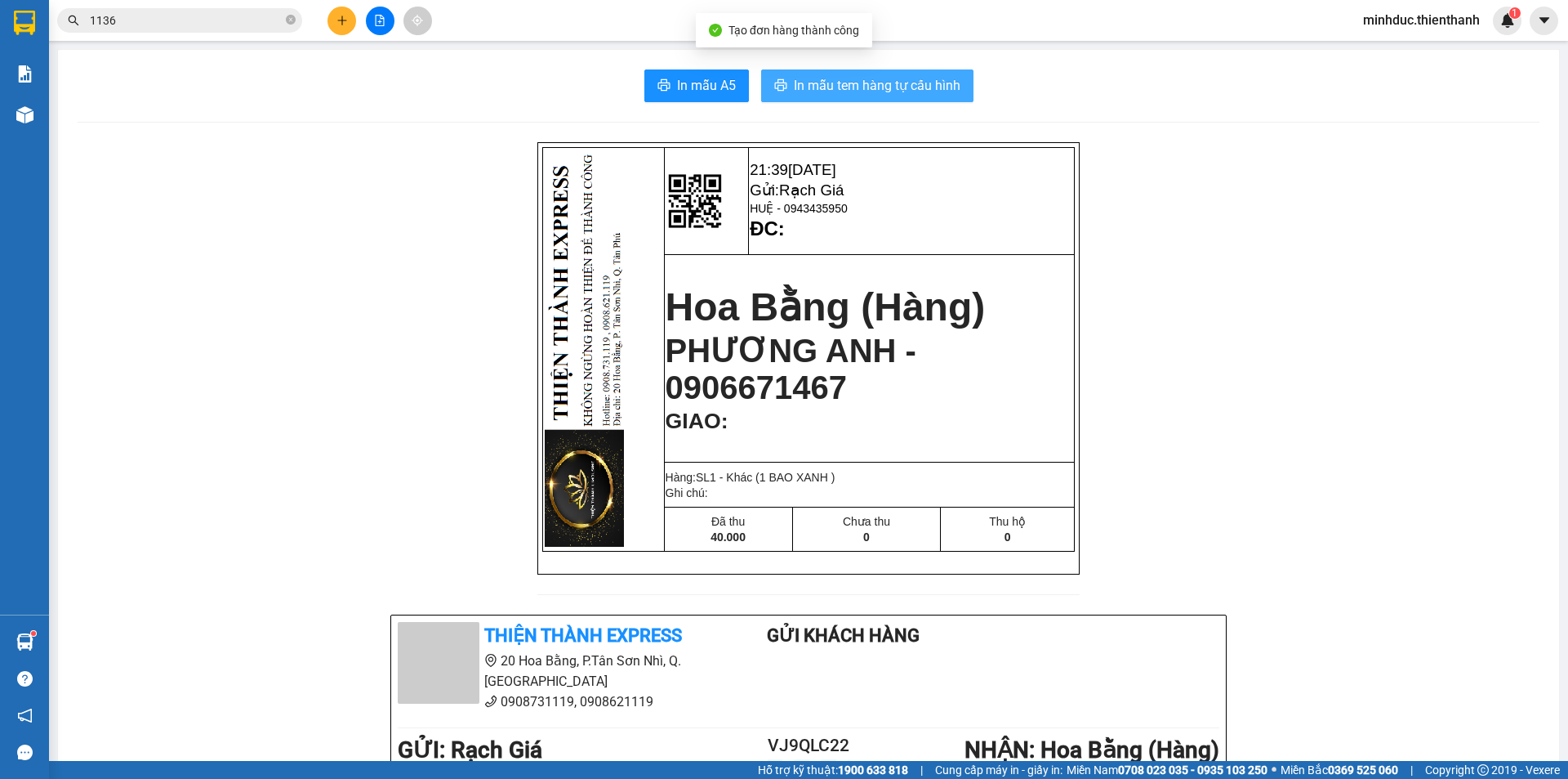
click at [838, 73] on button "In mẫu tem hàng tự cấu hình" at bounding box center [867, 86] width 212 height 32
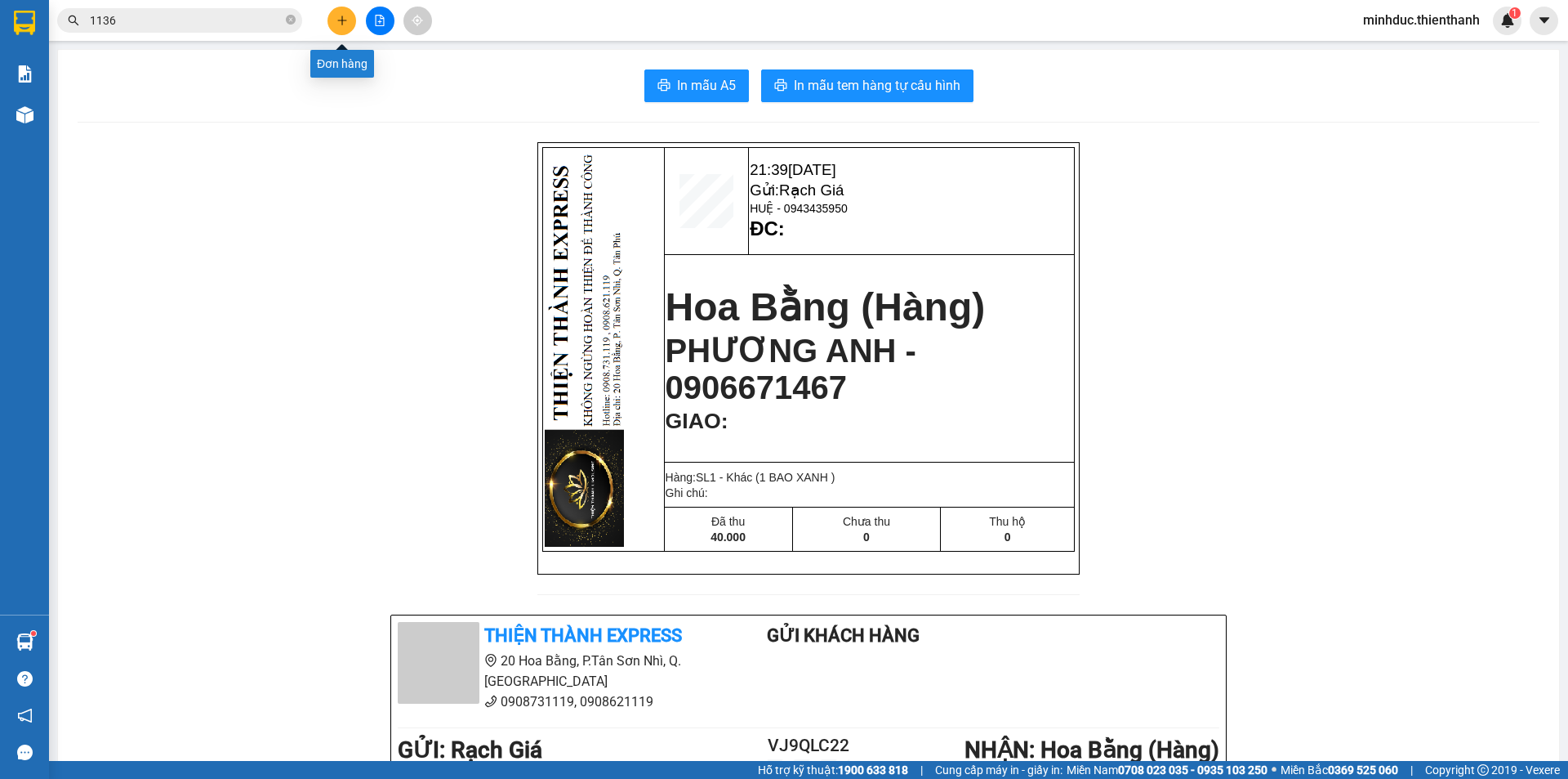
click at [342, 18] on icon "plus" at bounding box center [341, 20] width 1 height 9
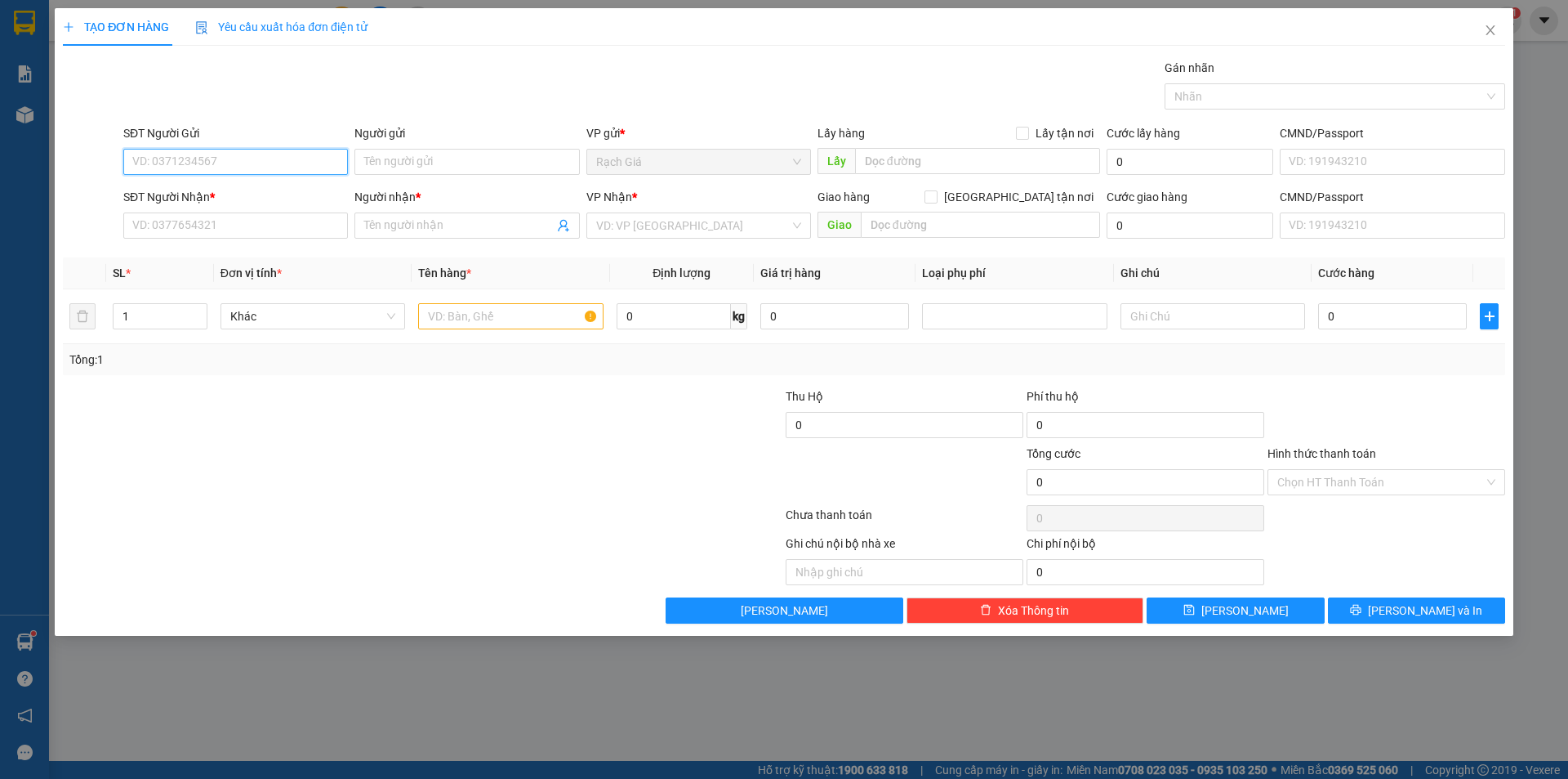
click at [265, 162] on input "SĐT Người Gửi" at bounding box center [236, 162] width 225 height 26
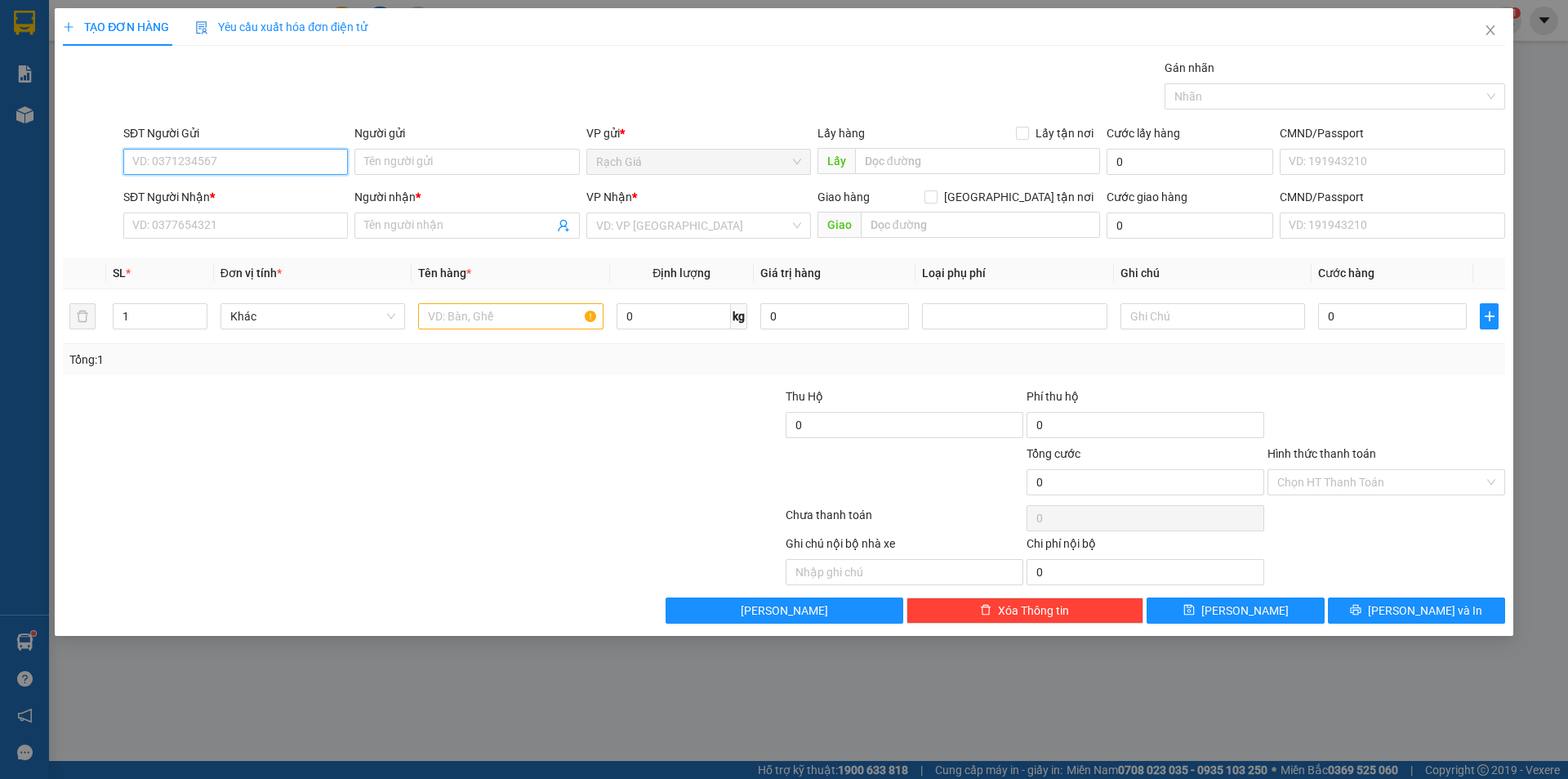
click at [265, 162] on input "SĐT Người Gửi" at bounding box center [236, 162] width 225 height 26
click at [225, 225] on div "0916465997 - CHÚ THÁI" at bounding box center [235, 221] width 205 height 18
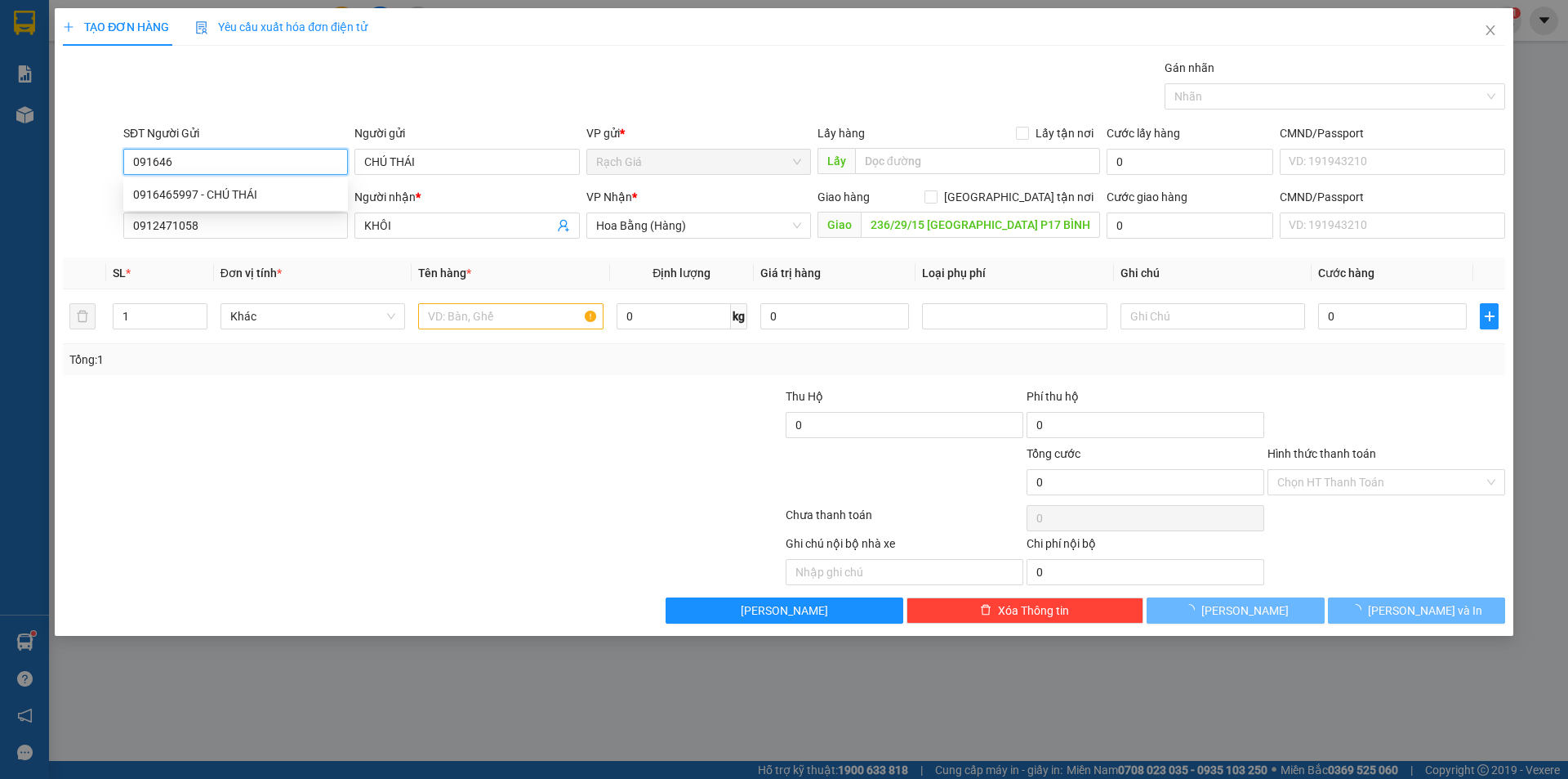
type input "0916465997"
type input "CHÚ THÁI"
type input "0912471058"
type input "KHÔI"
type input "236/29/15 ĐIỆN BIÊN PHỦ P17 BÌNH THẠNH"
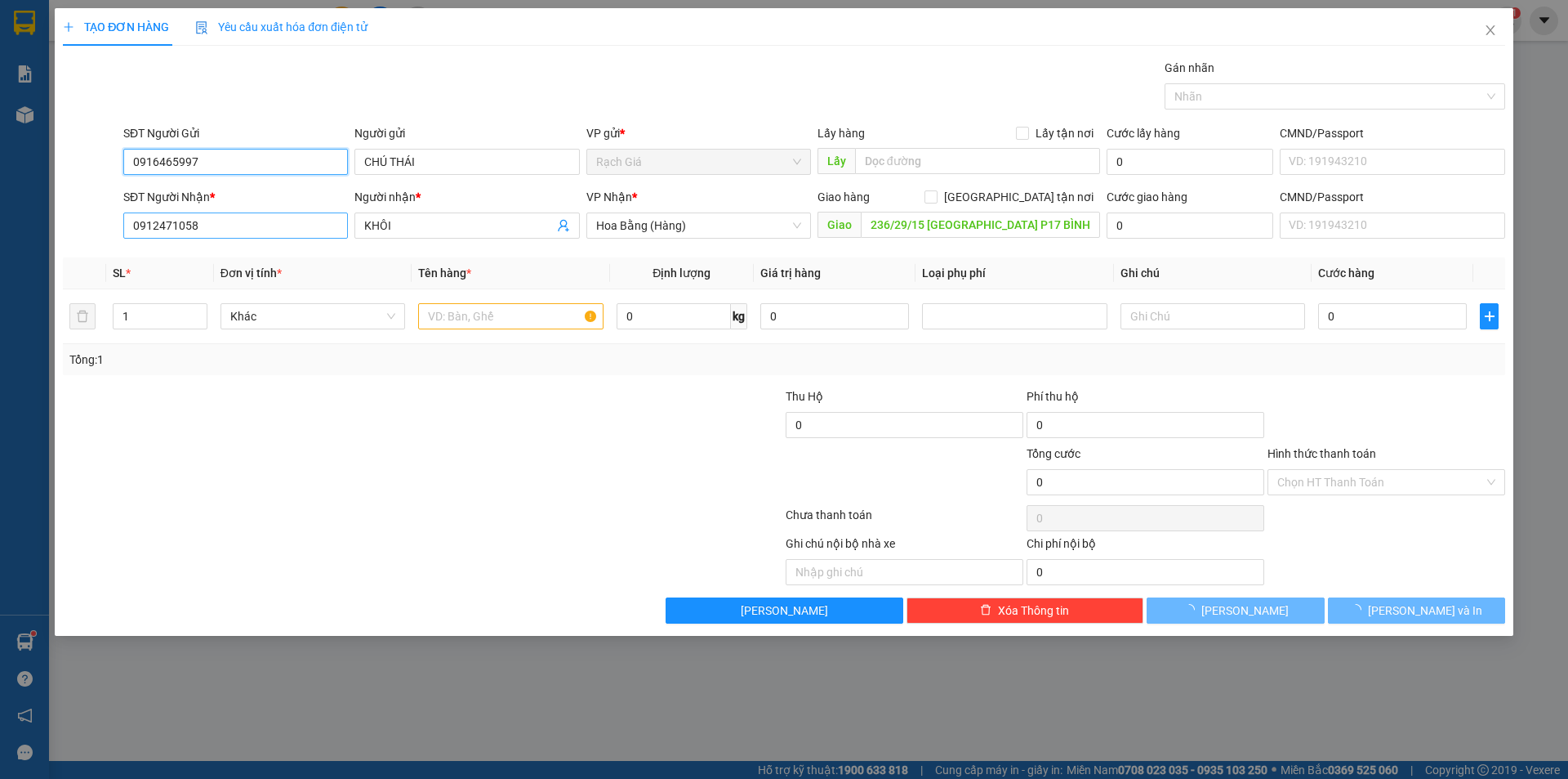
type input "50.000"
type input "0916465997"
click at [285, 226] on input "0912471058" at bounding box center [236, 225] width 225 height 26
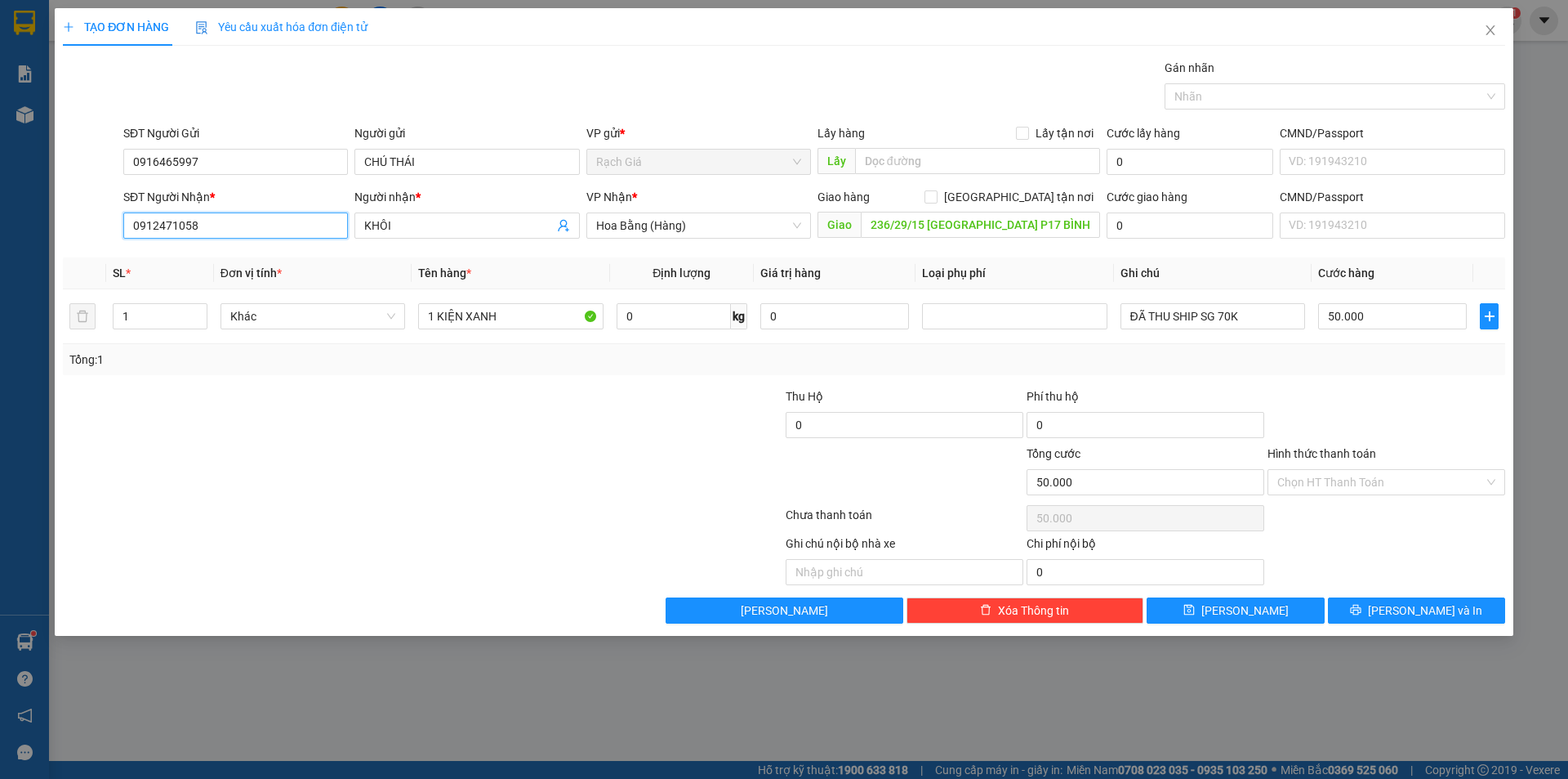
click at [285, 226] on input "0912471058" at bounding box center [236, 225] width 225 height 26
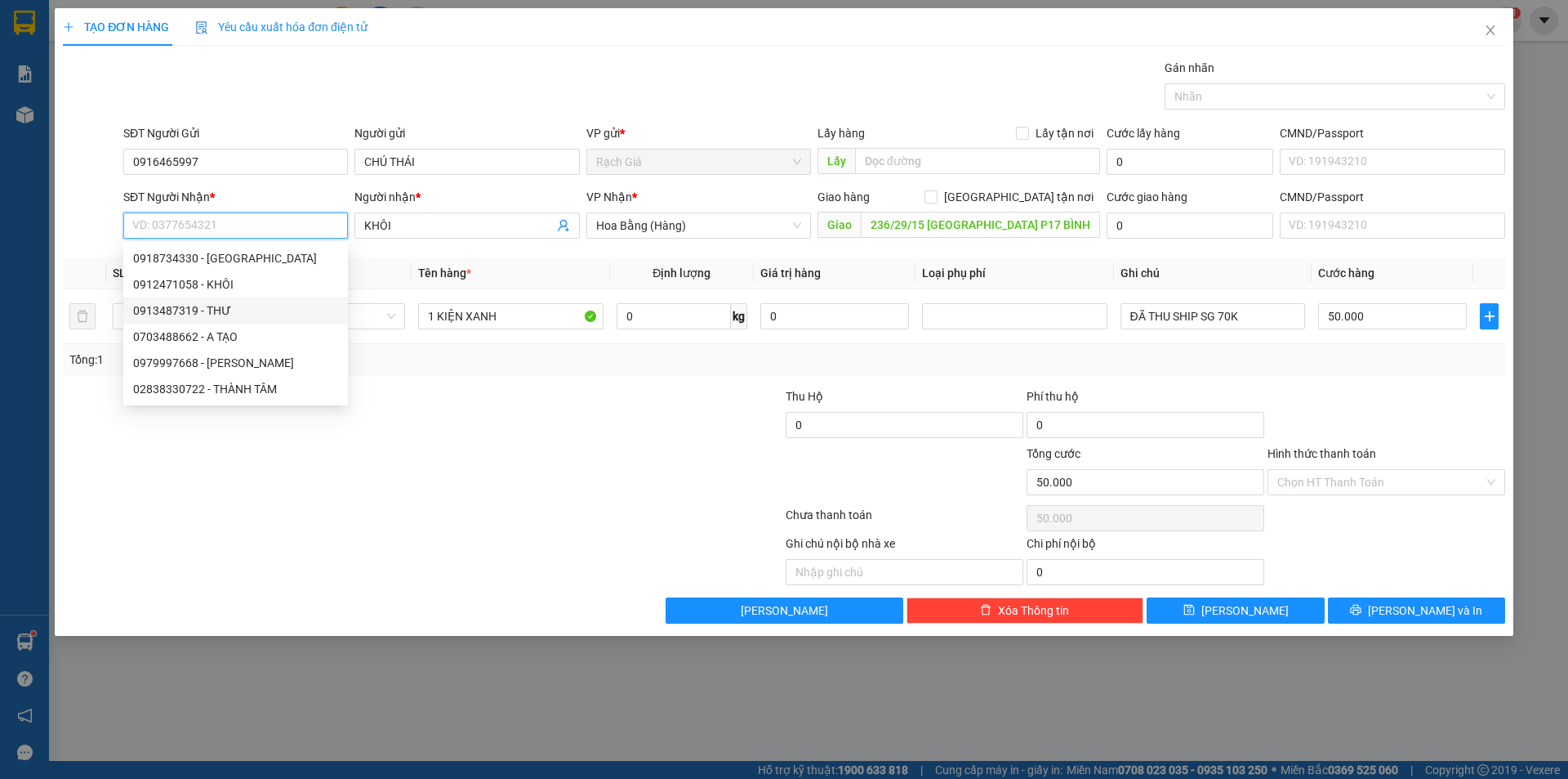
click at [163, 312] on div "0913487319 - THƯ" at bounding box center [235, 310] width 205 height 18
type input "0913487319"
type input "THƯ"
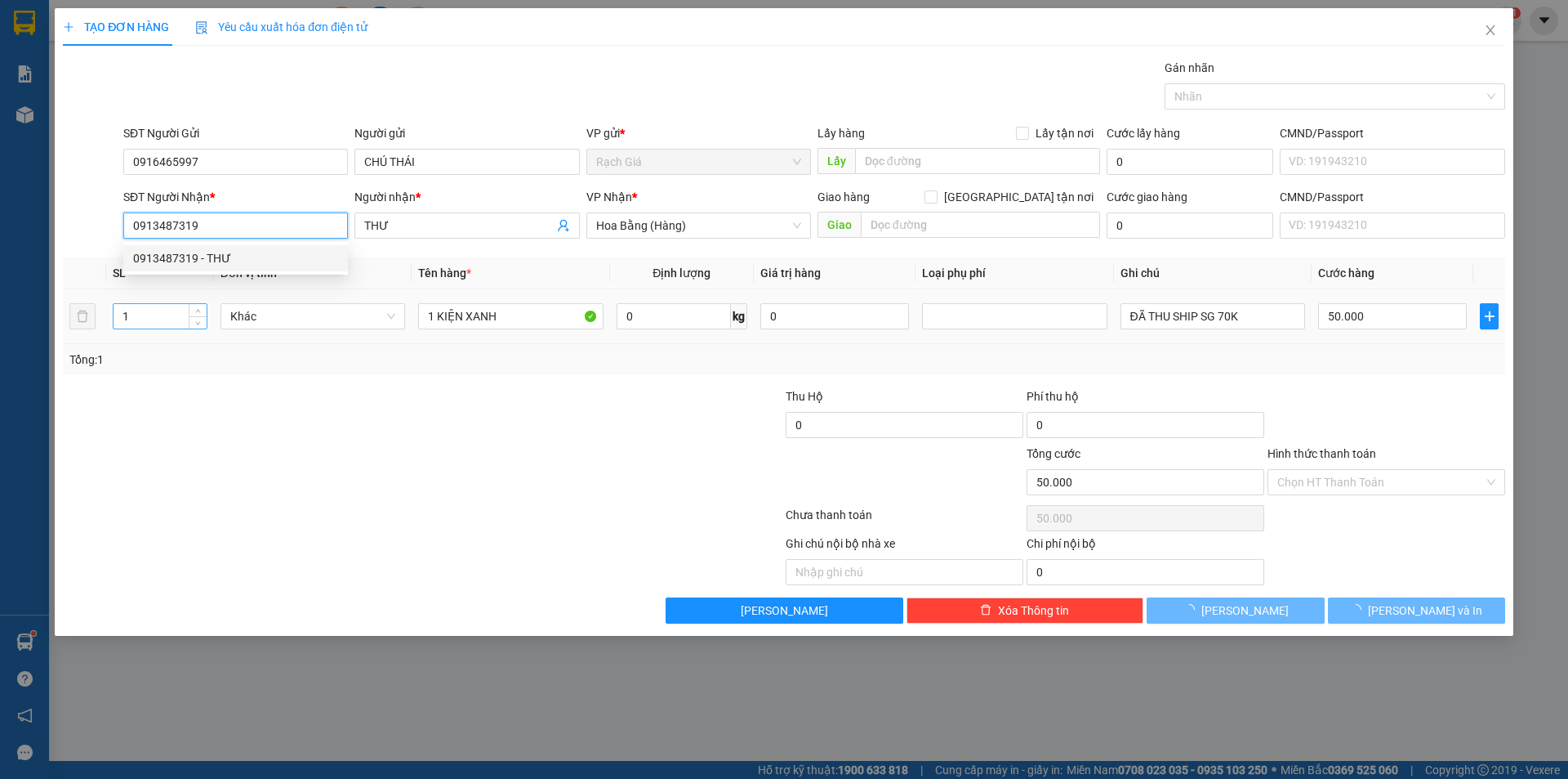
type input "30.000"
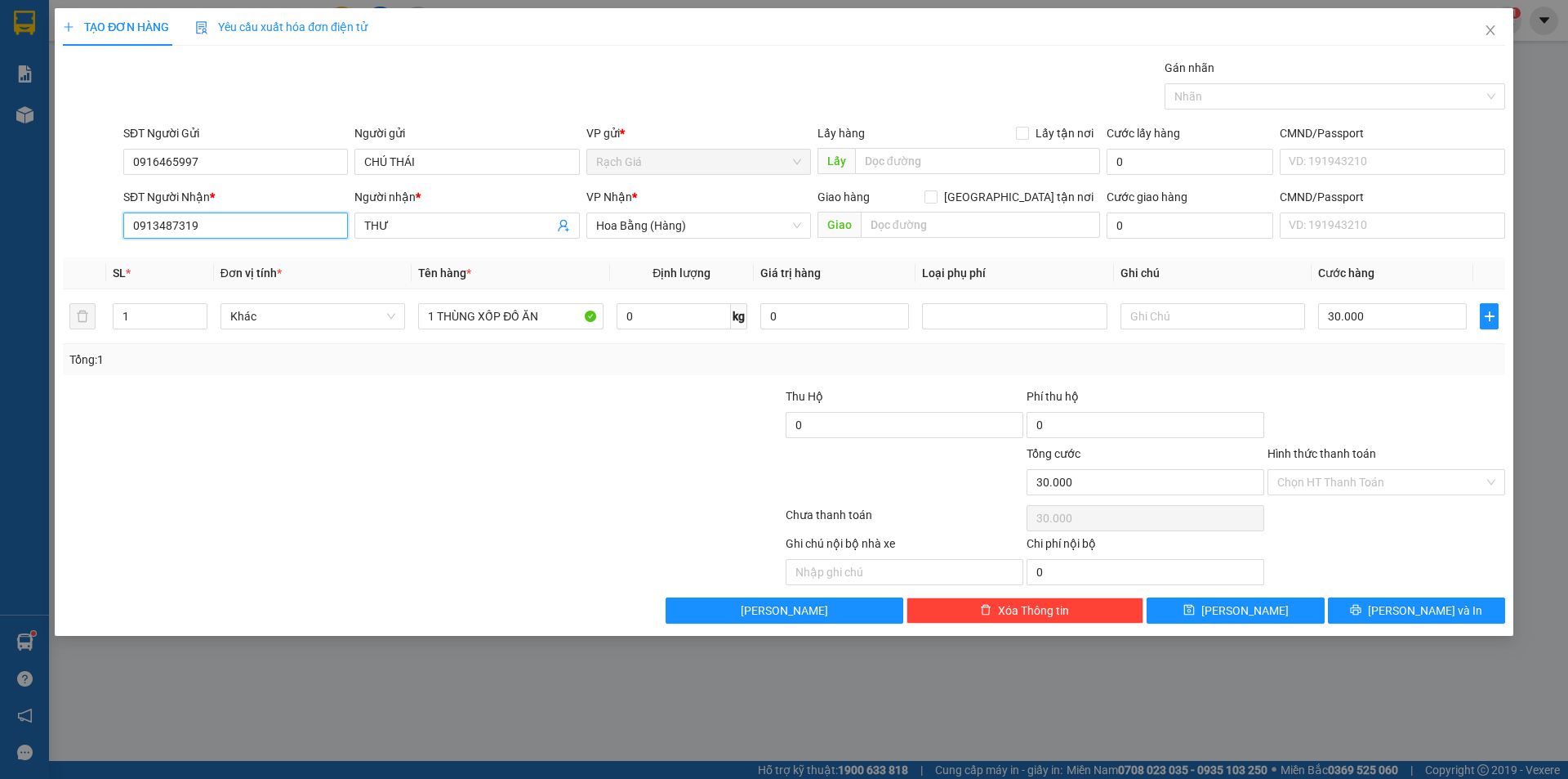
type input "0913487319"
click at [502, 428] on div at bounding box center [302, 415] width 482 height 57
click at [235, 232] on input "0913487319" at bounding box center [236, 225] width 225 height 26
click at [231, 159] on input "0916465997" at bounding box center [236, 162] width 225 height 26
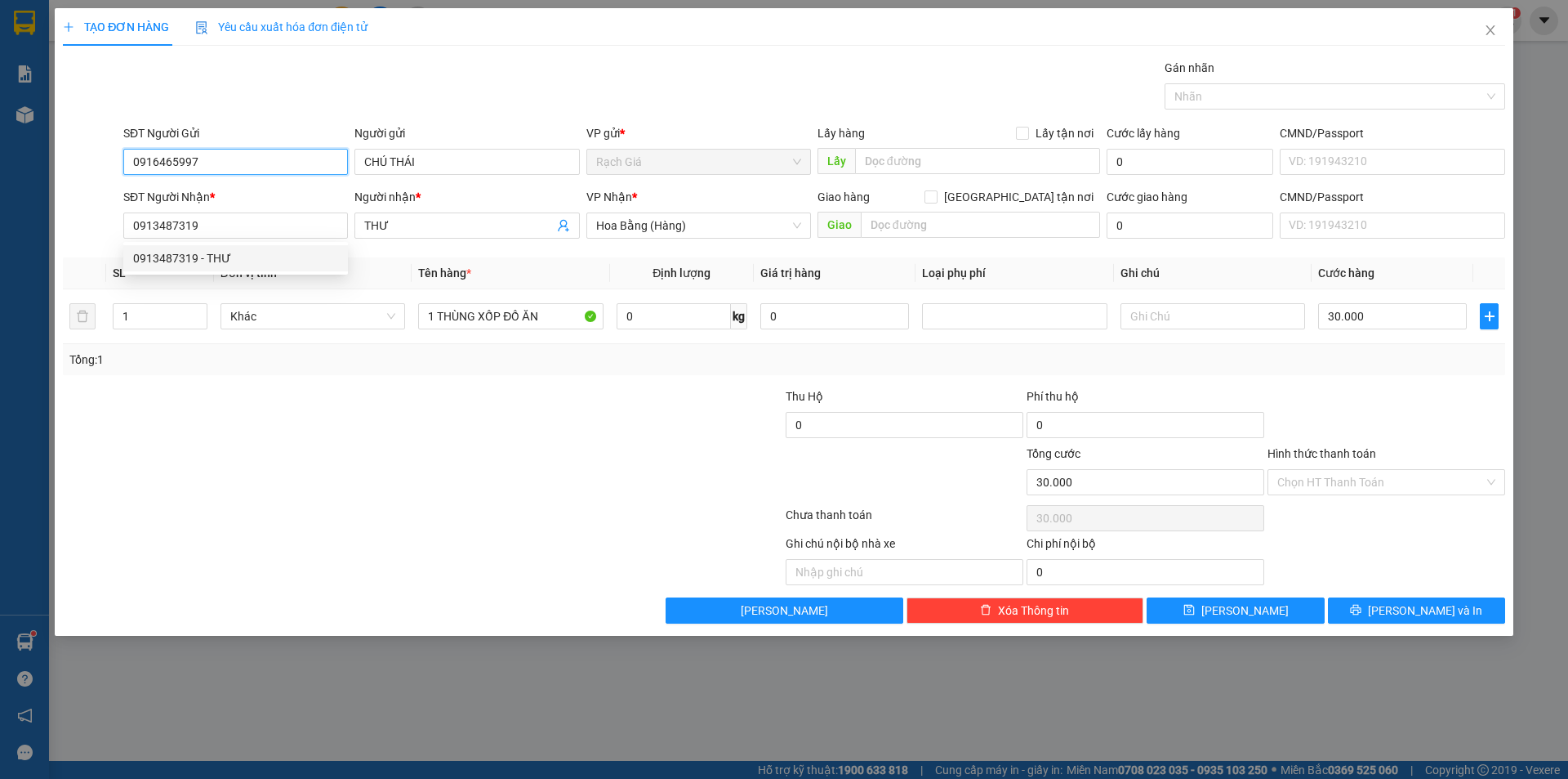
click at [231, 159] on input "0916465997" at bounding box center [236, 162] width 225 height 26
click at [516, 455] on div at bounding box center [302, 473] width 482 height 57
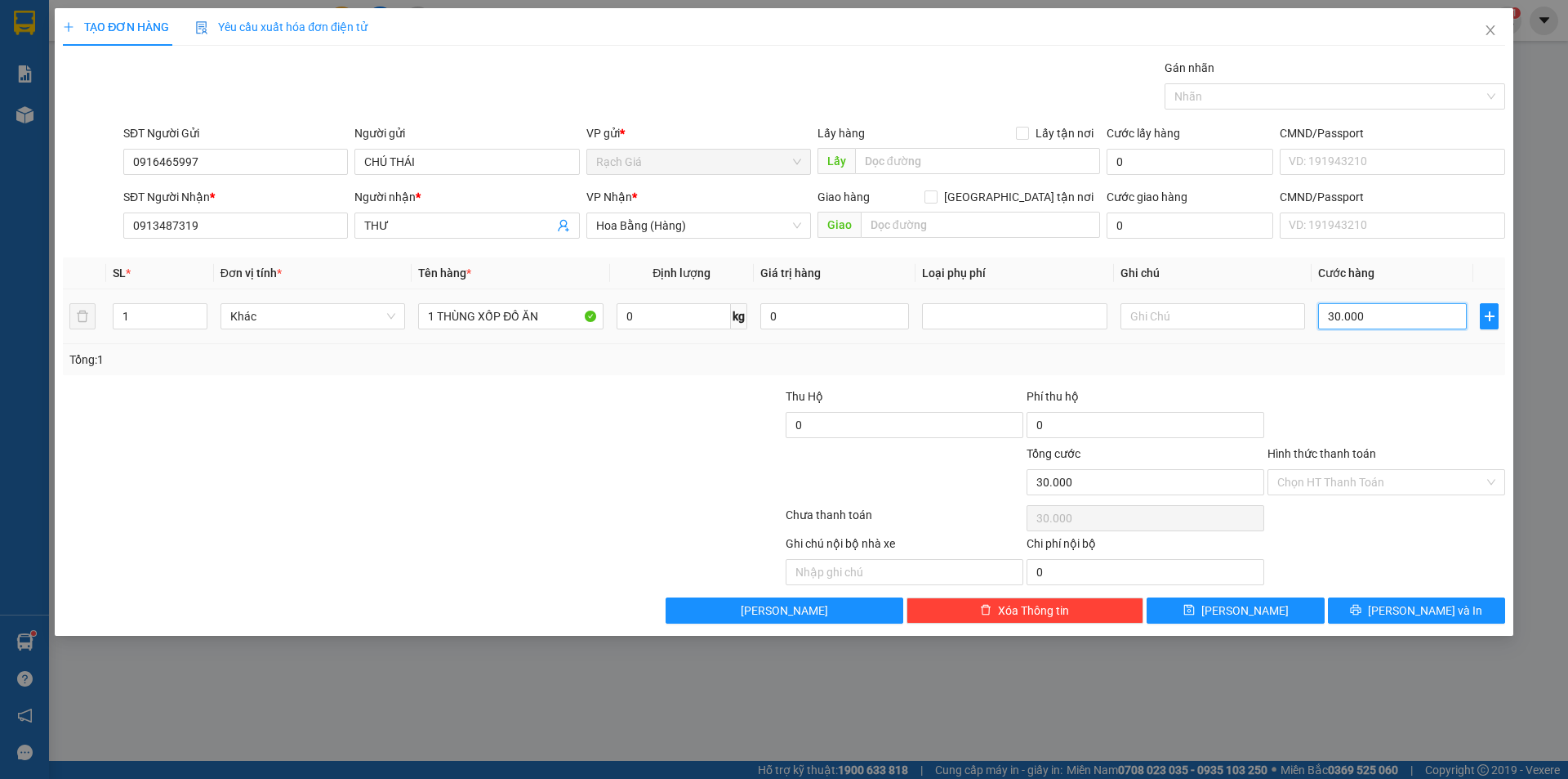
click at [1373, 320] on input "30.000" at bounding box center [1393, 316] width 149 height 26
type input "4"
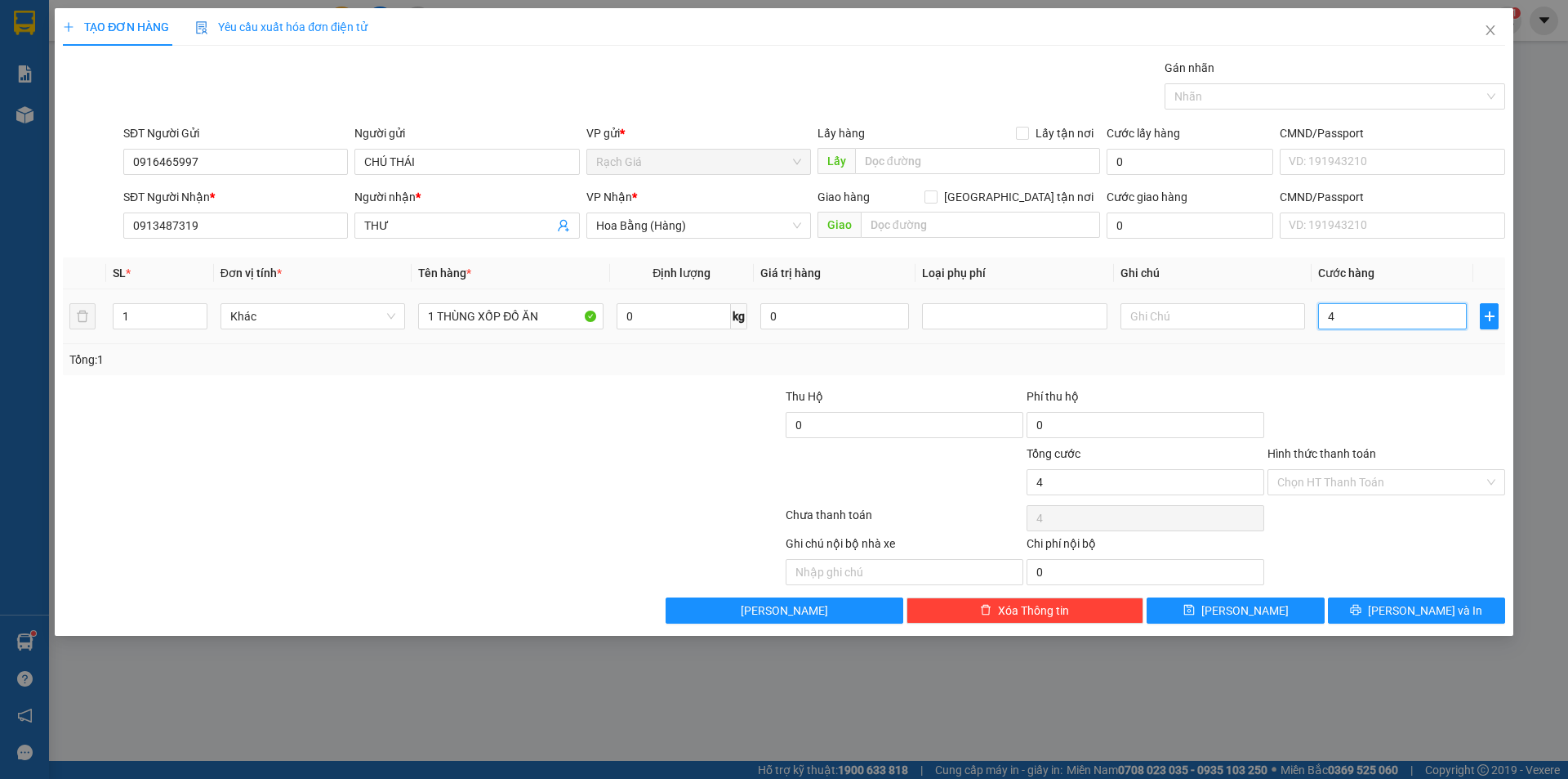
type input "40"
type input "400"
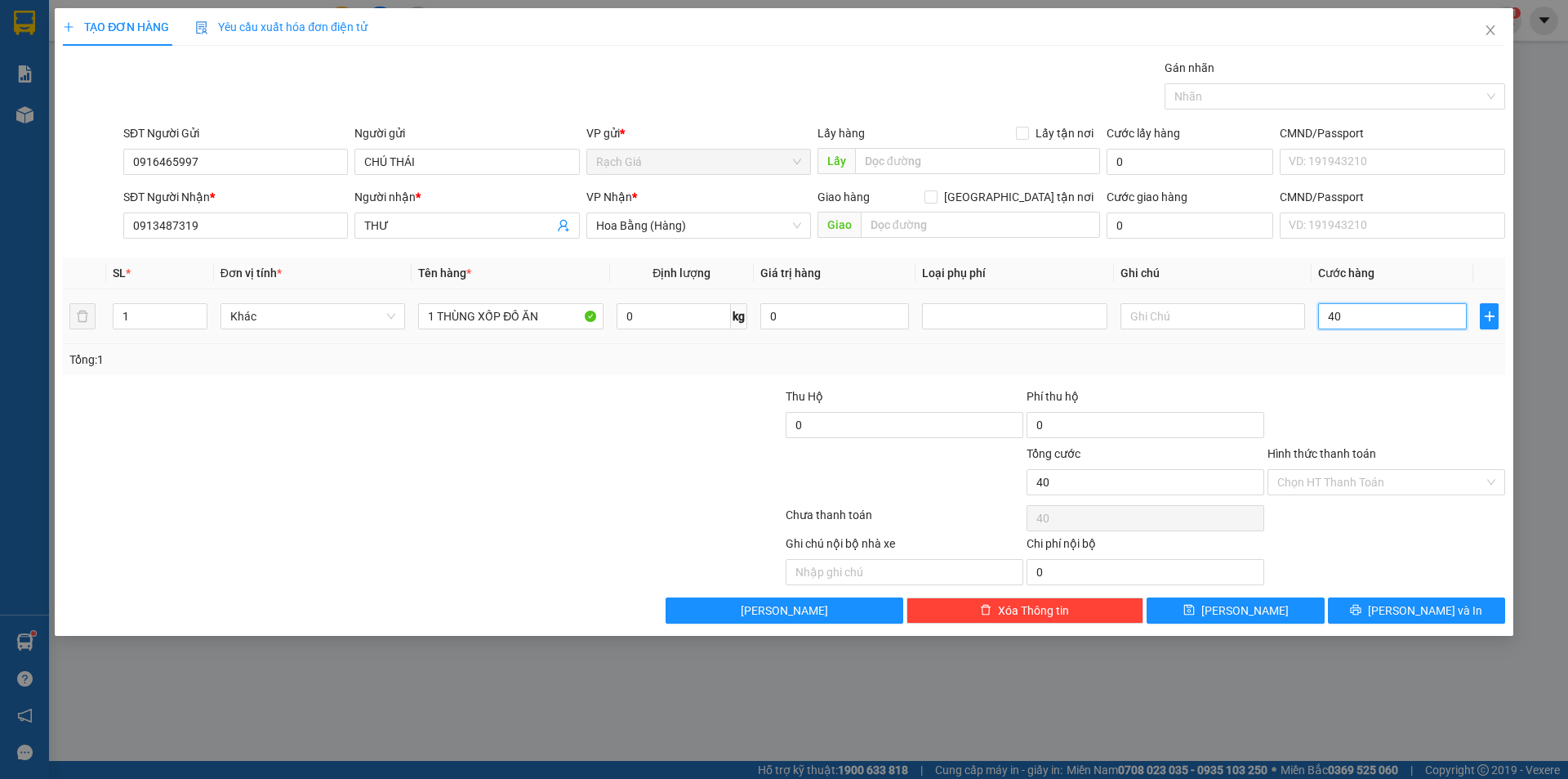
type input "400"
type input "4.000"
type input "40.000"
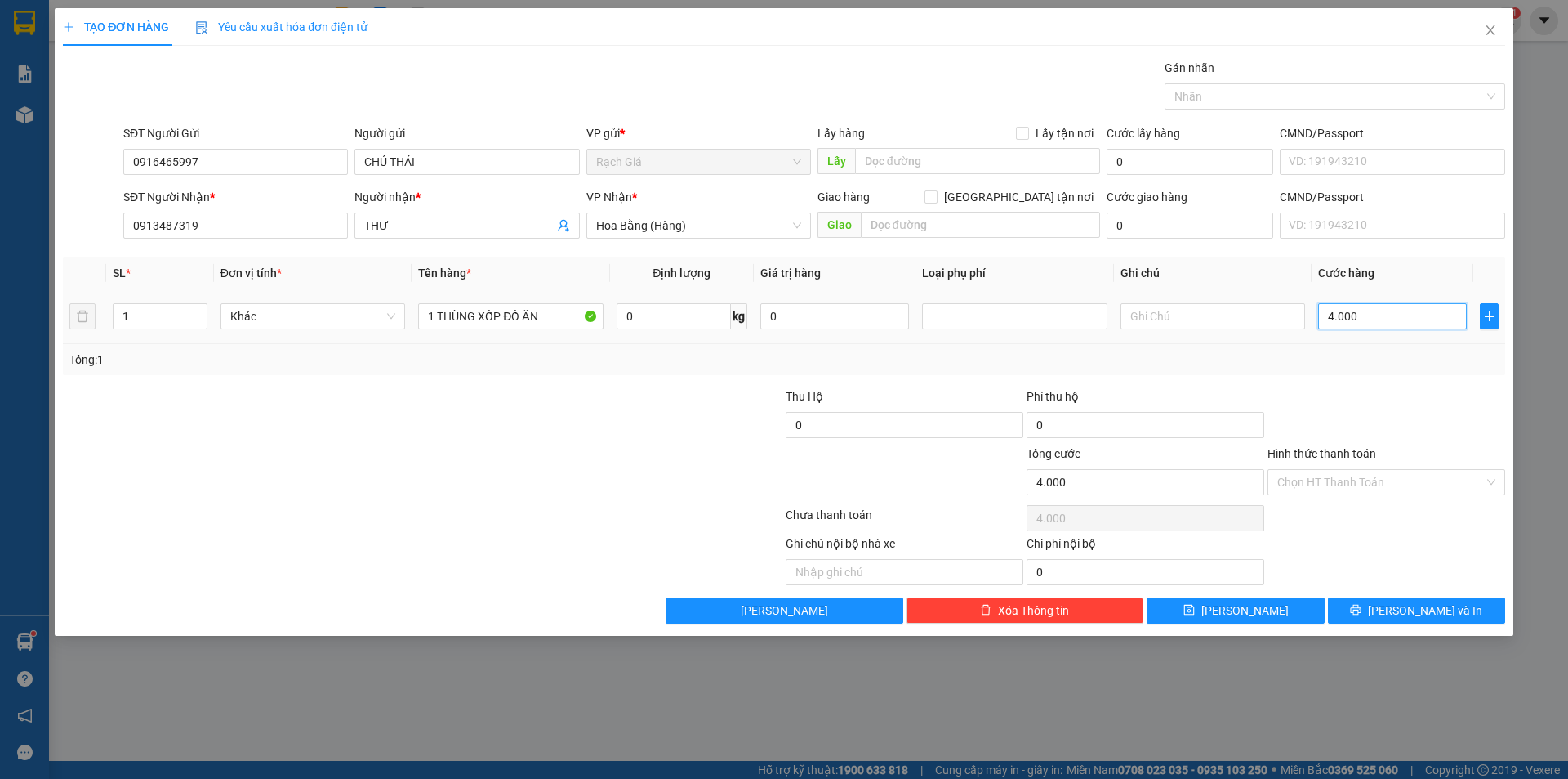
type input "40.000"
click at [1393, 374] on div "Tổng: 1" at bounding box center [784, 359] width 1443 height 31
click at [1339, 484] on input "Hình thức thanh toán" at bounding box center [1381, 482] width 207 height 25
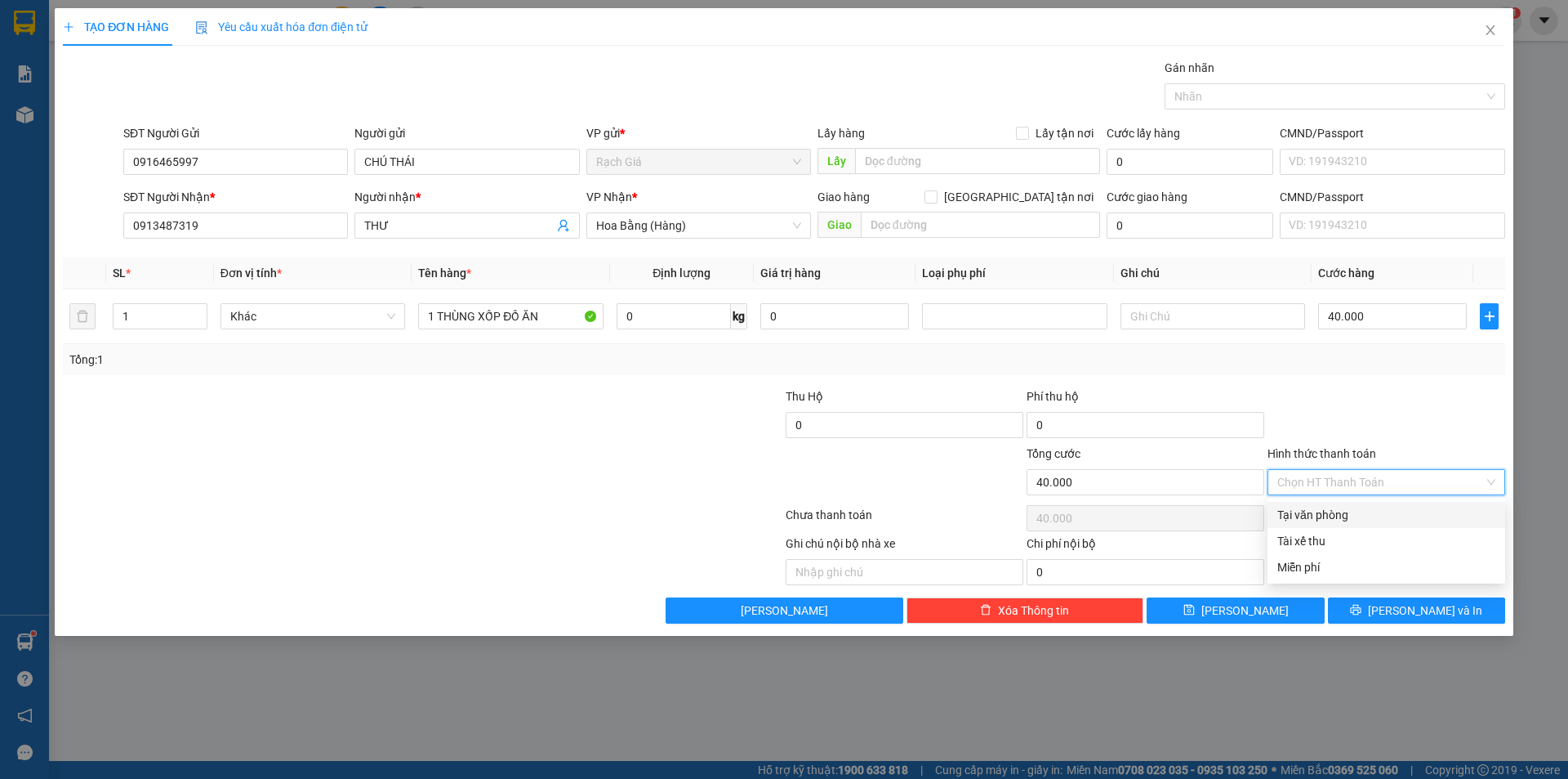
click at [1325, 513] on div "Tại văn phòng" at bounding box center [1387, 514] width 218 height 18
type input "0"
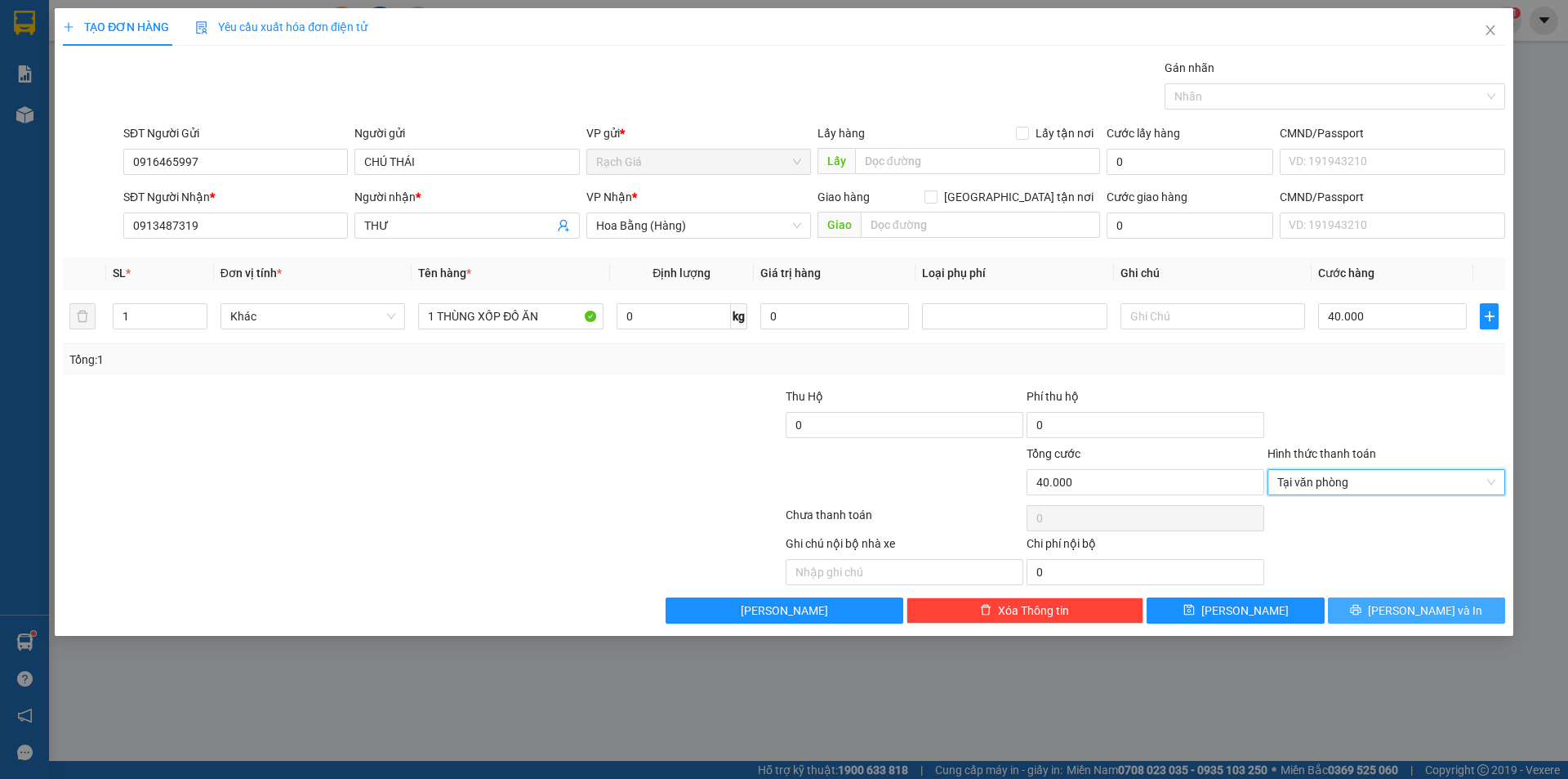
click at [1423, 612] on span "Lưu và In" at bounding box center [1425, 610] width 114 height 18
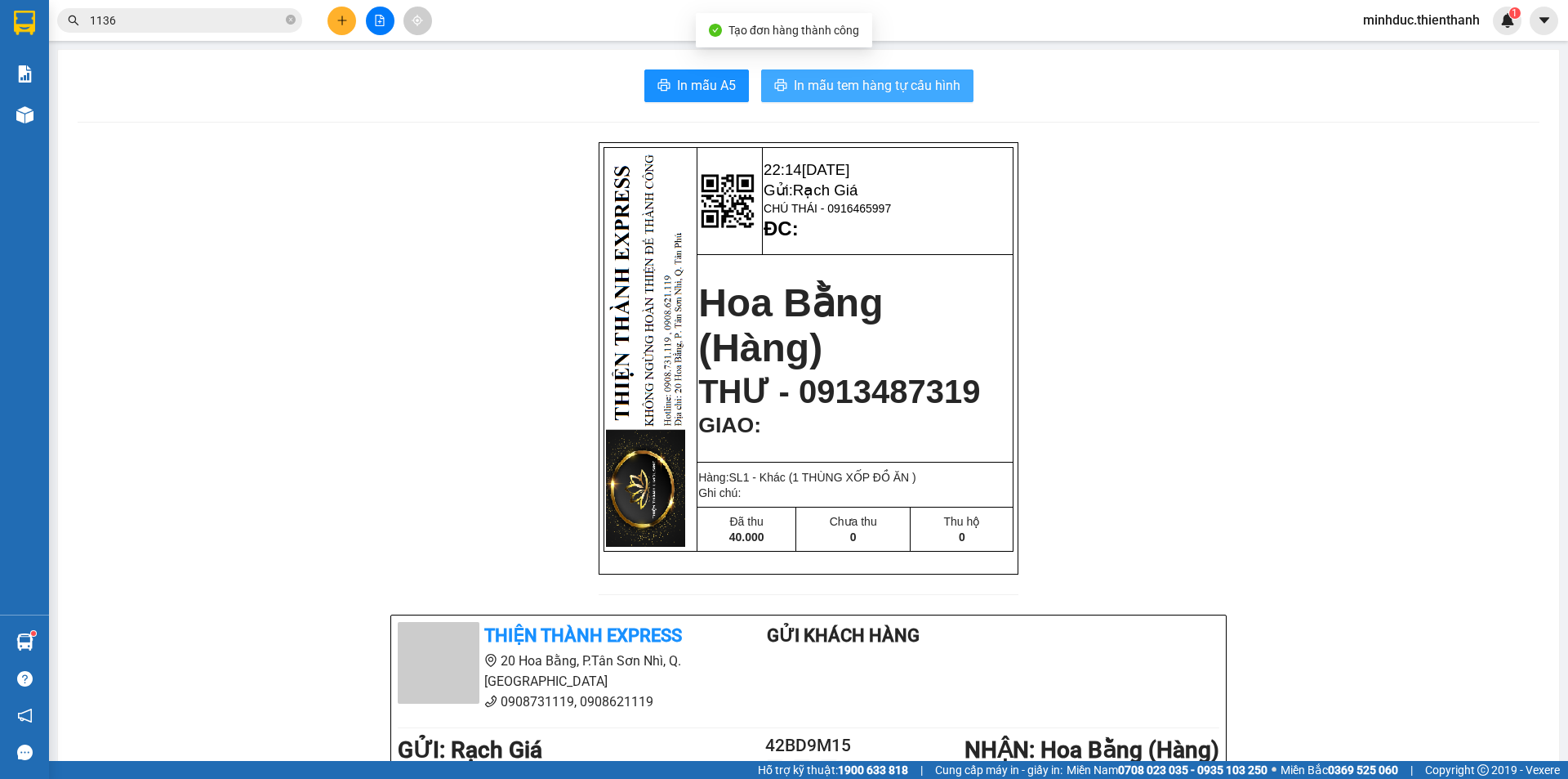
click at [921, 92] on span "In mẫu tem hàng tự cấu hình" at bounding box center [878, 85] width 167 height 20
click at [936, 99] on button "In mẫu tem hàng tự cấu hình" at bounding box center [867, 86] width 212 height 32
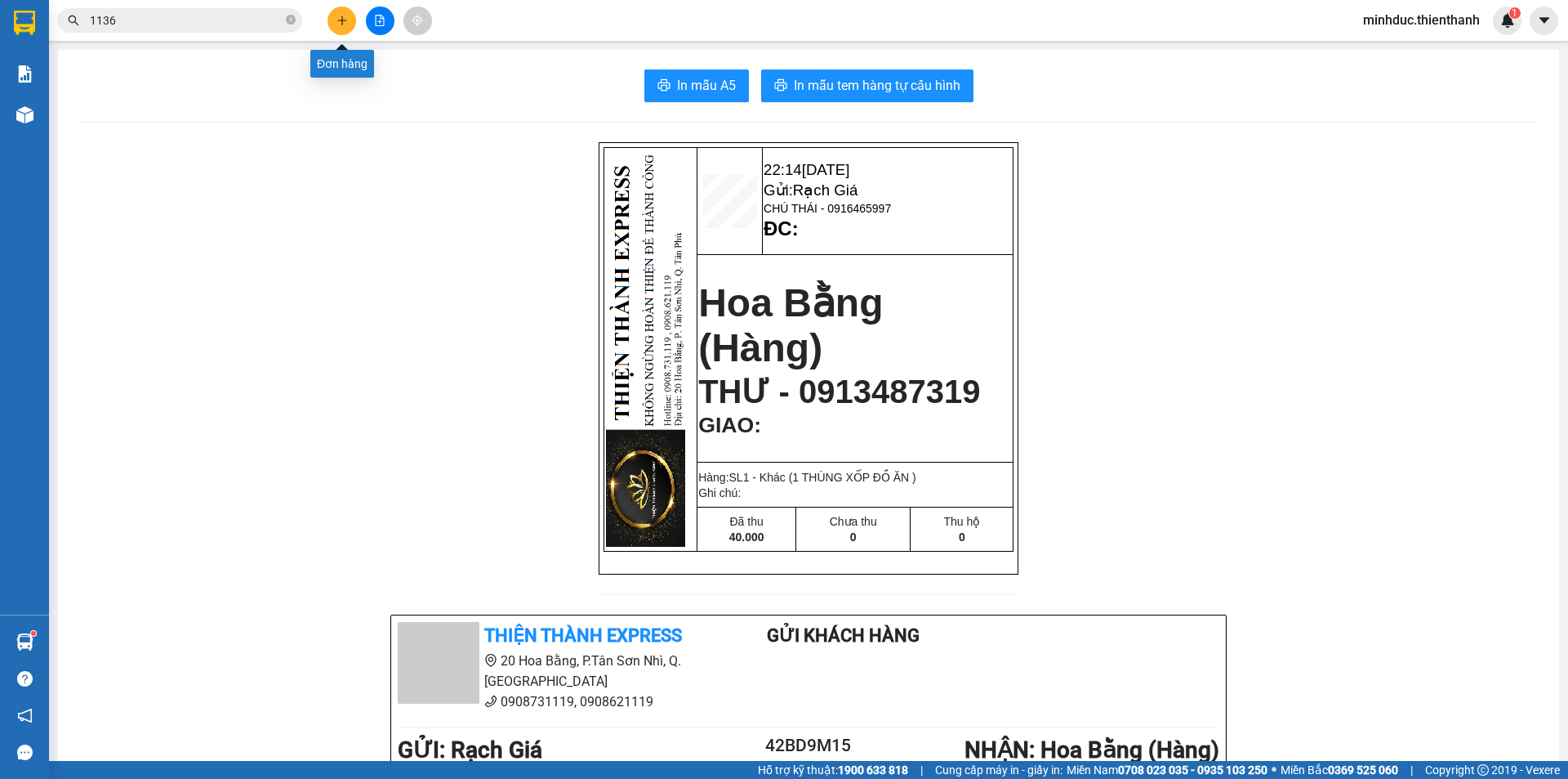
click at [338, 23] on icon "plus" at bounding box center [341, 20] width 11 height 11
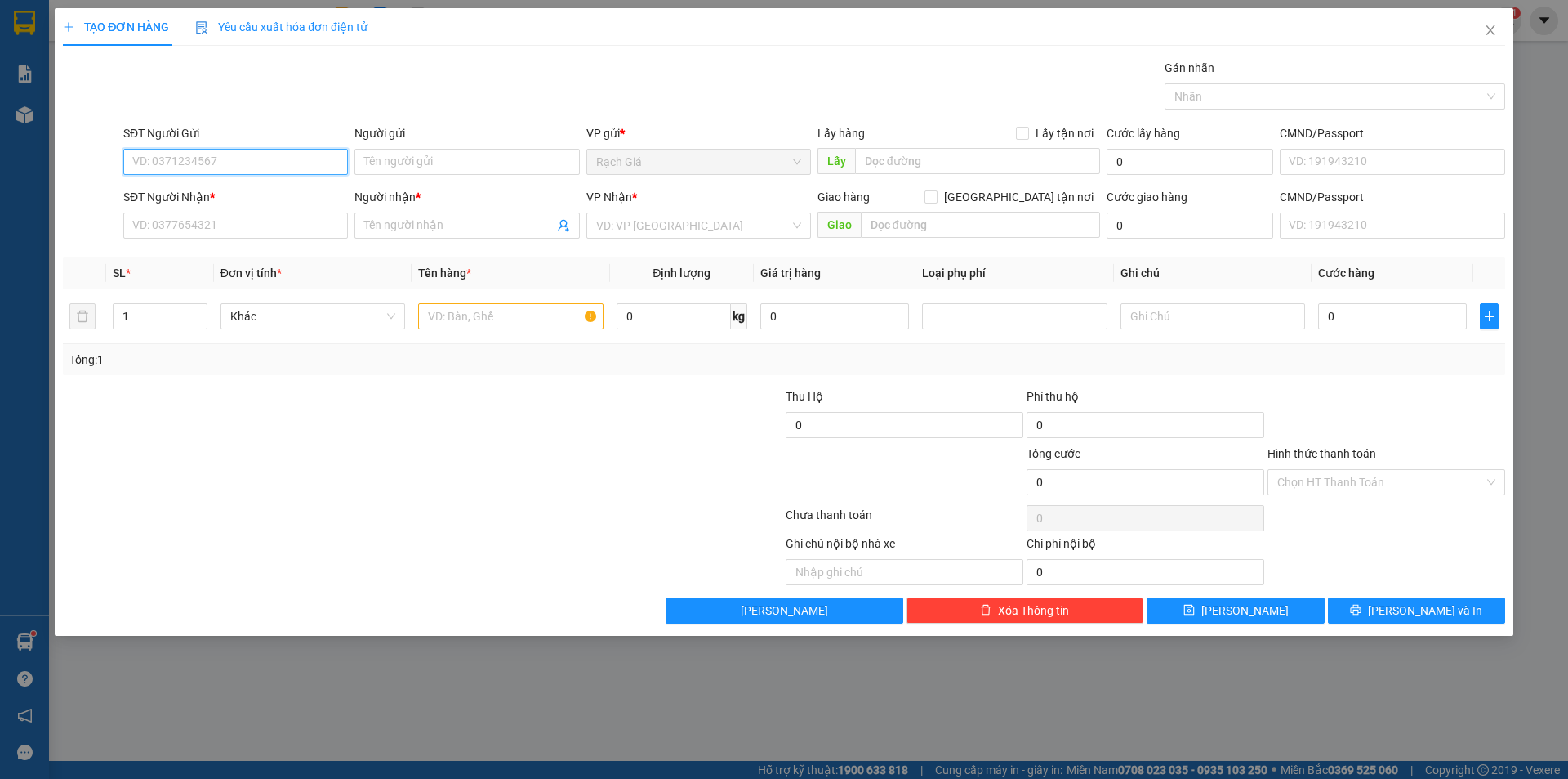
click at [251, 158] on input "SĐT Người Gửi" at bounding box center [236, 162] width 225 height 26
type input "0915914911"
click at [209, 192] on div "0915914911 - KIỆT" at bounding box center [235, 194] width 205 height 18
type input "KIỆT"
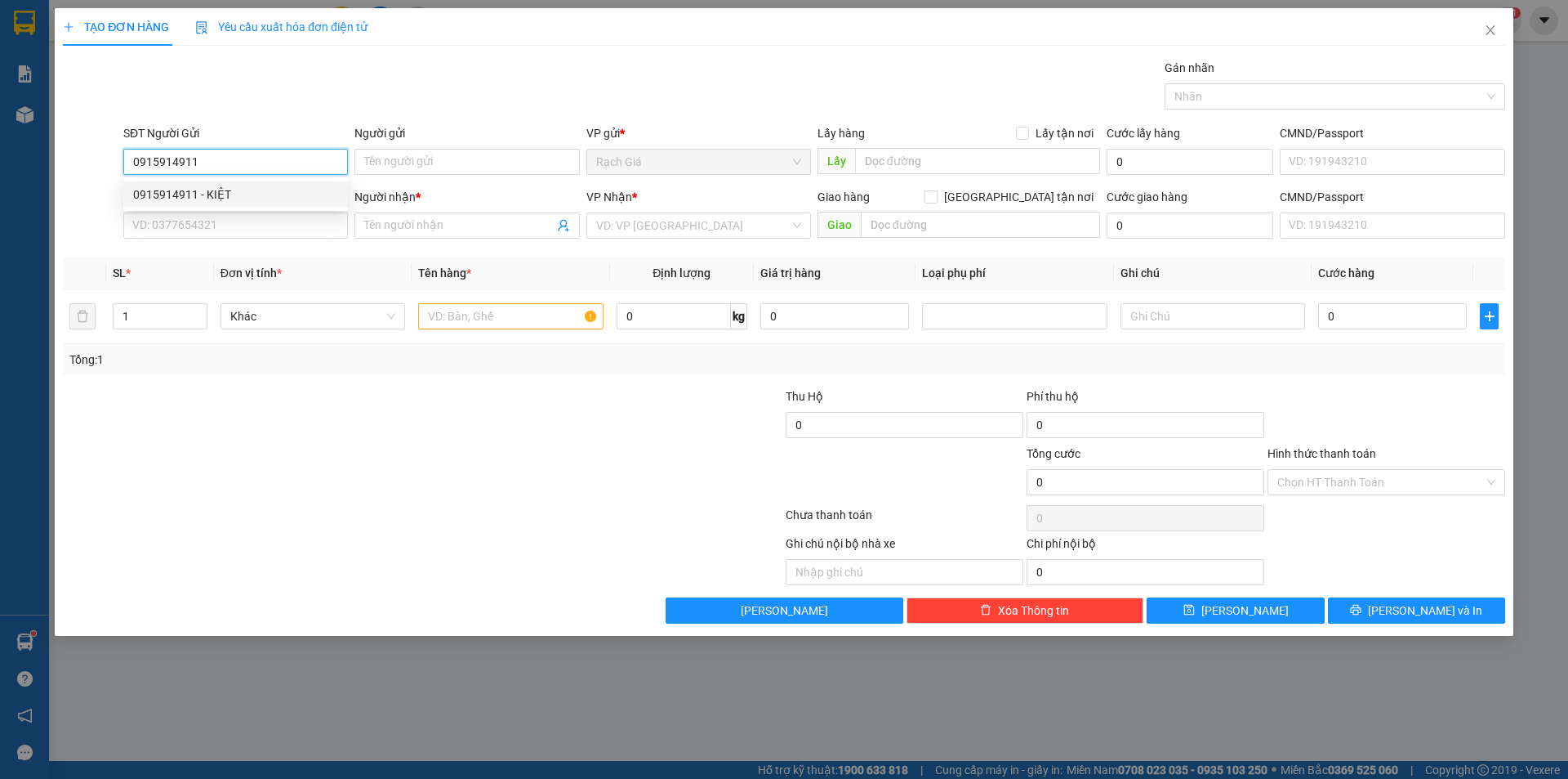
type input "0915914911"
type input "KIỆT"
type input "180/30D LẠC LONG QUÂN BÌNH THỚI"
type input "30.000"
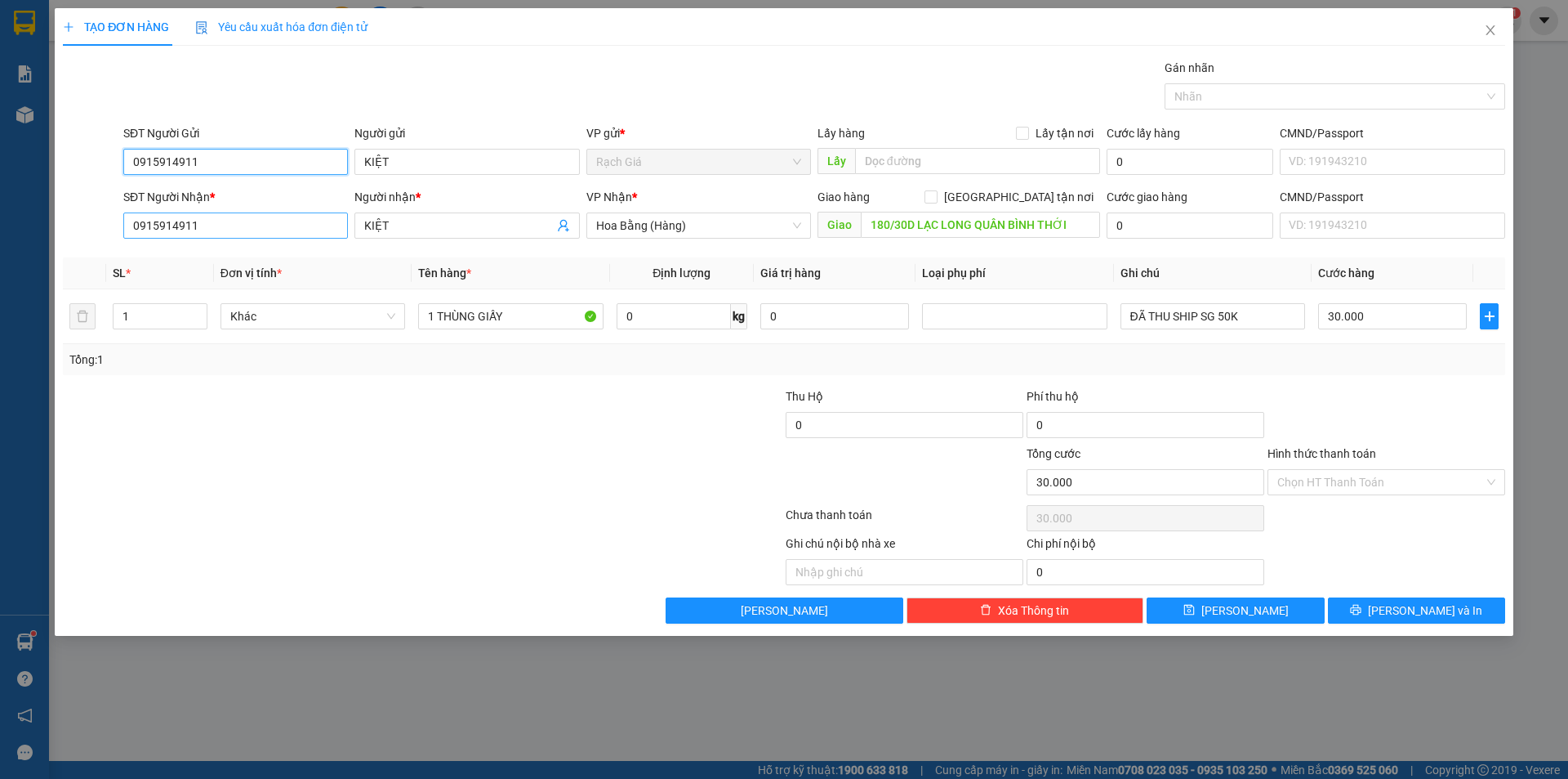
type input "0915914911"
click at [272, 231] on input "0915914911" at bounding box center [236, 225] width 225 height 26
type input "0938849648"
click at [419, 222] on input "KIỆT" at bounding box center [459, 225] width 189 height 18
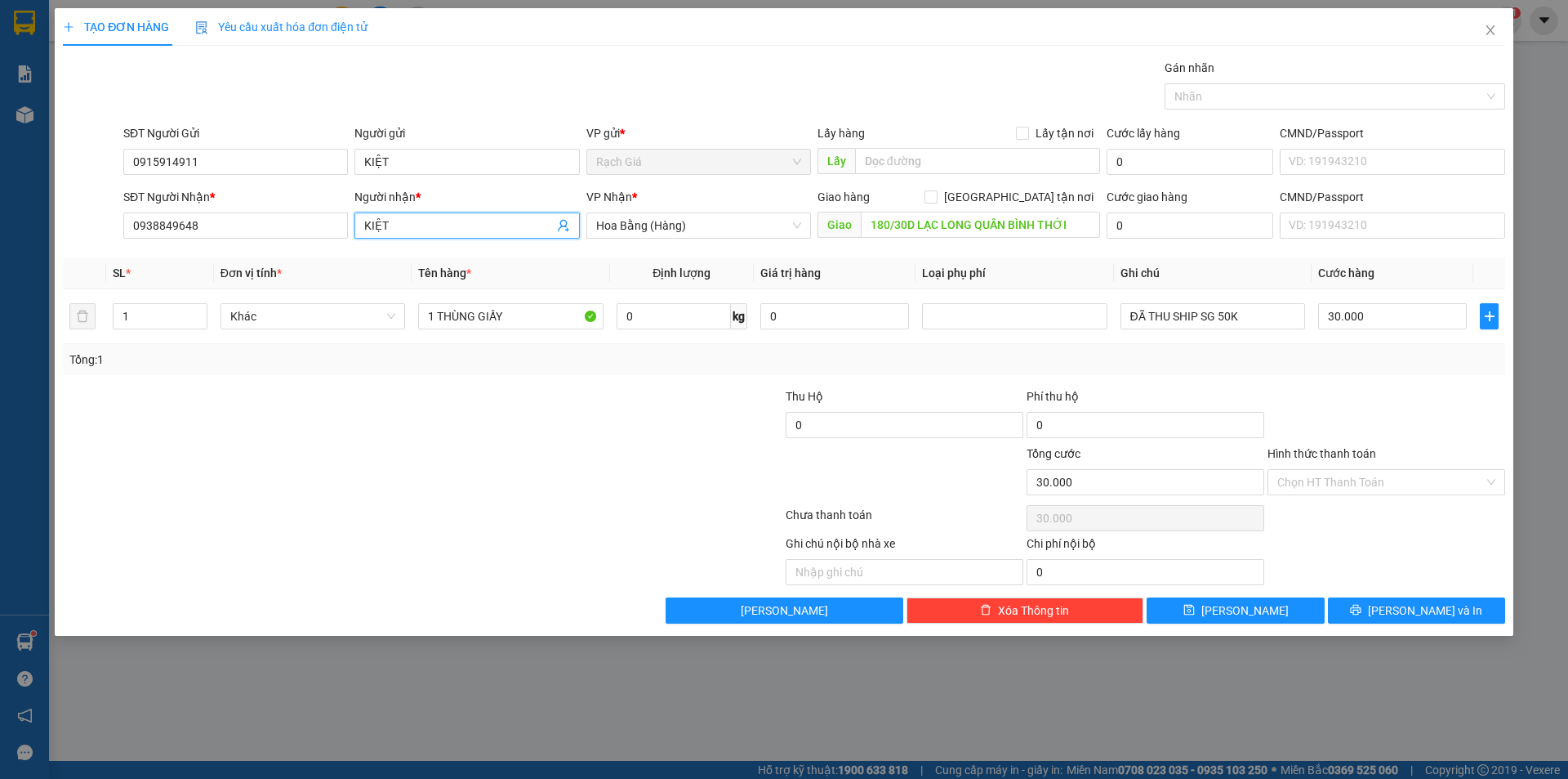
click at [419, 222] on input "KIỆT" at bounding box center [459, 225] width 189 height 18
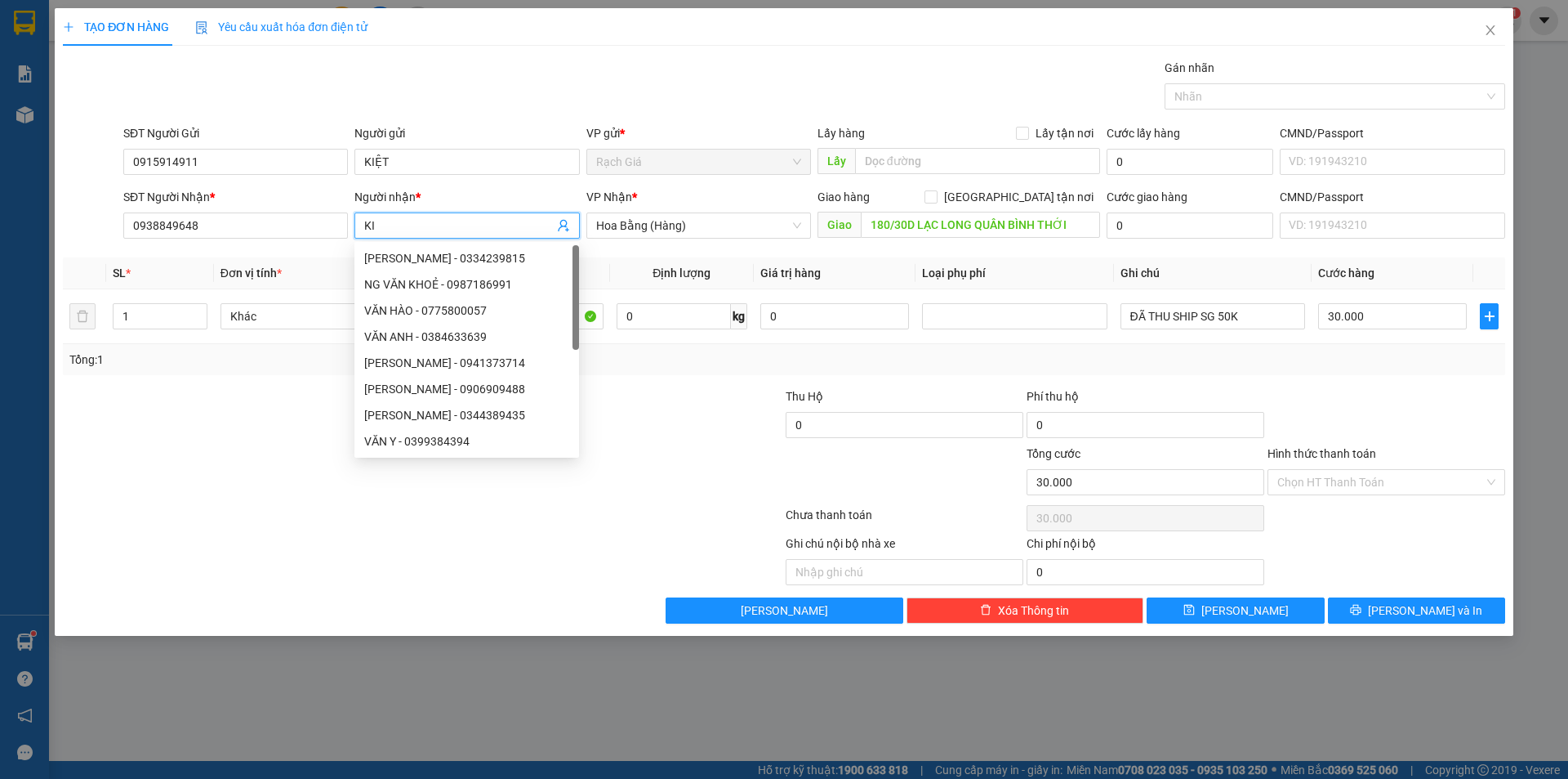
type input "K"
type input "THOẠI"
click at [916, 227] on input "180/30D LẠC LONG QUÂN BÌNH THỚI" at bounding box center [980, 225] width 239 height 26
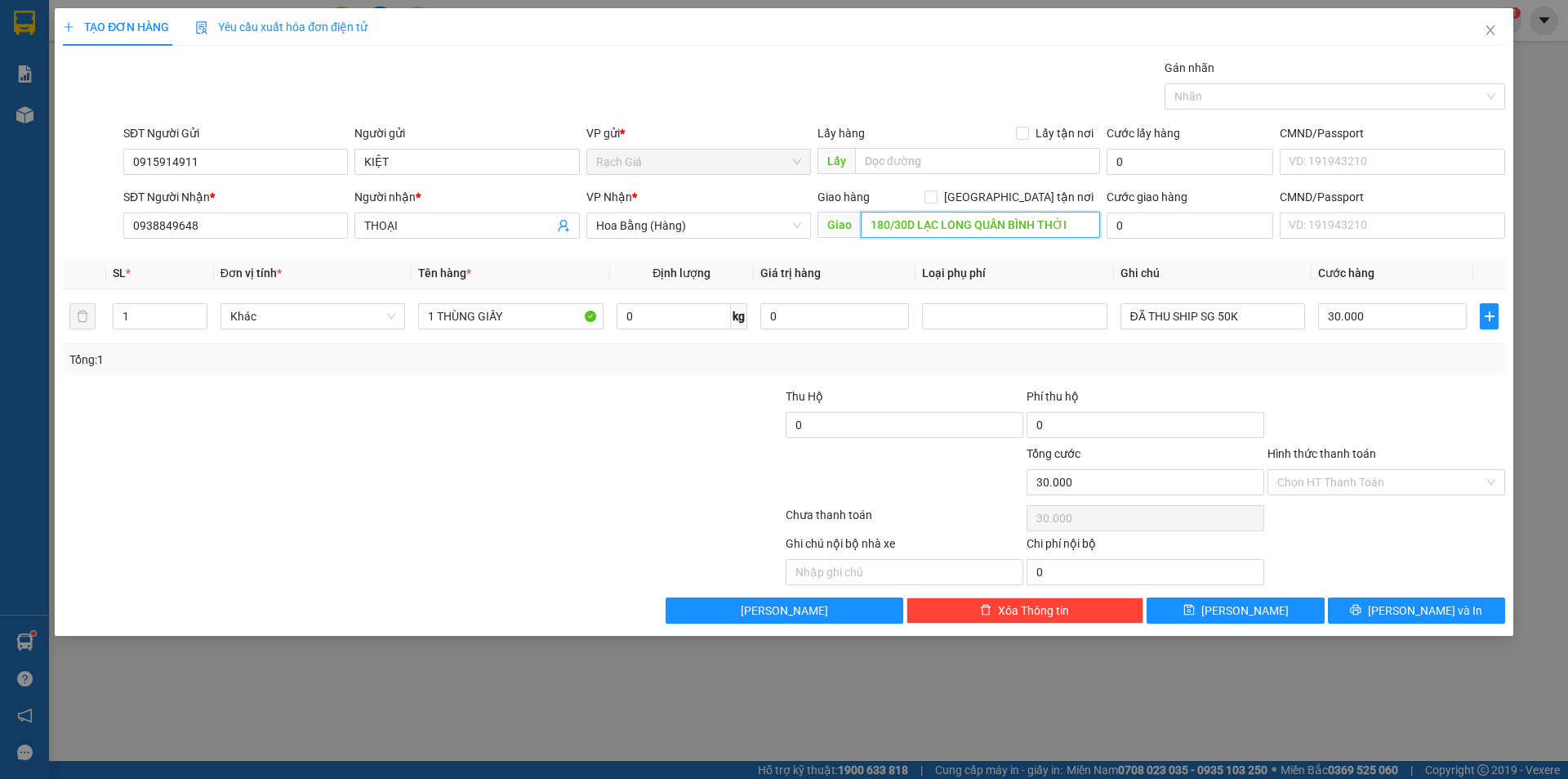
click at [907, 226] on input "180/30D LẠC LONG QUÂN BÌNH THỚI" at bounding box center [980, 225] width 239 height 26
click at [913, 230] on input "180/30D LẠC LONG QUÂN BÌNH THỚI" at bounding box center [980, 225] width 239 height 26
click at [1081, 226] on input "180/30D LẠC LONG QUÂN BÌNH THỚI" at bounding box center [980, 225] width 239 height 26
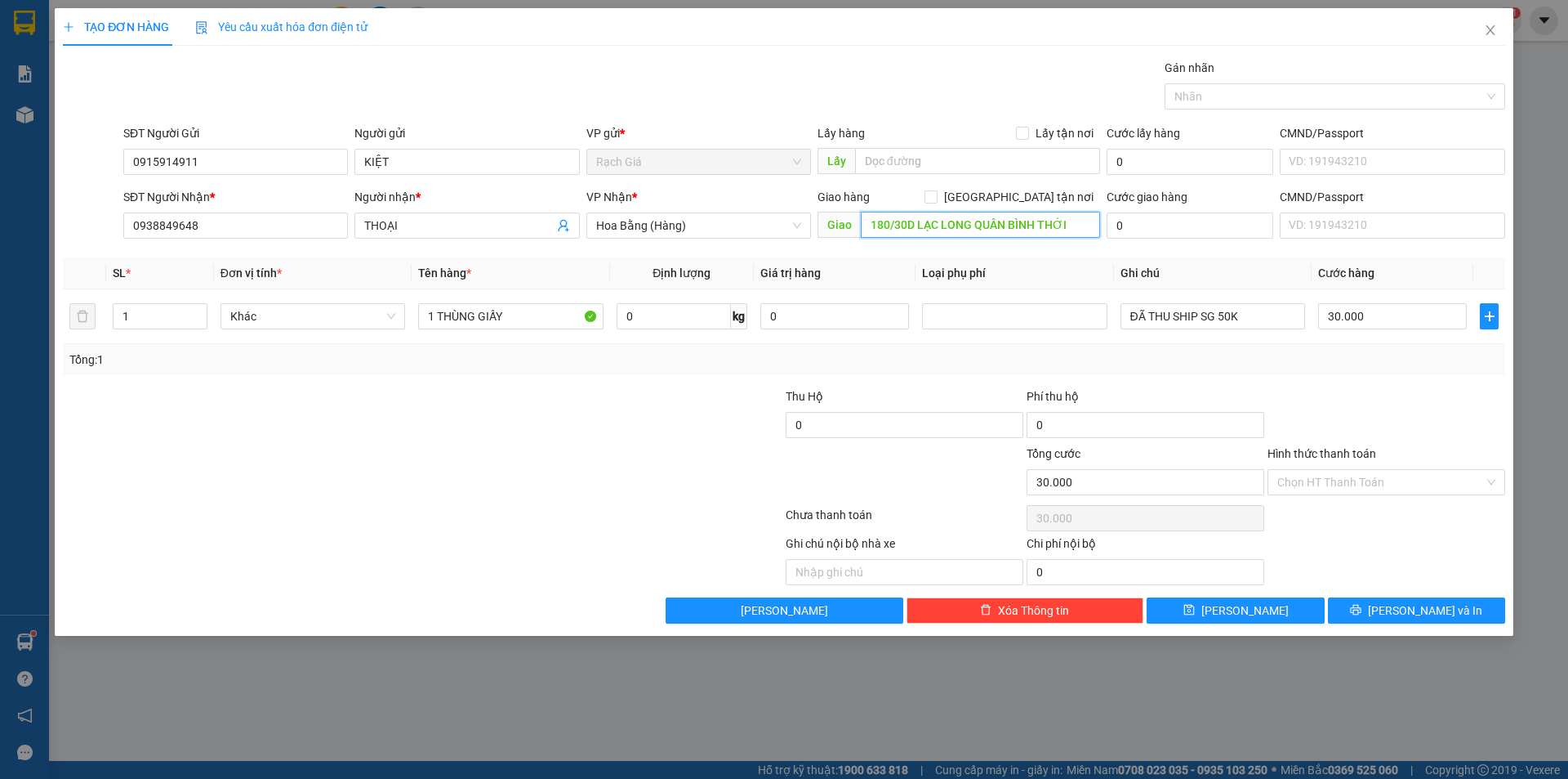
click at [1081, 226] on input "180/30D LẠC LONG QUÂN BÌNH THỚI" at bounding box center [980, 225] width 239 height 26
click at [1071, 225] on input "180/30D LẠC LONG QUÂN BÌNH THỚI" at bounding box center [980, 225] width 239 height 26
type input "180/30D LẠC LONG QUÂN [GEOGRAPHIC_DATA], [GEOGRAPHIC_DATA]"
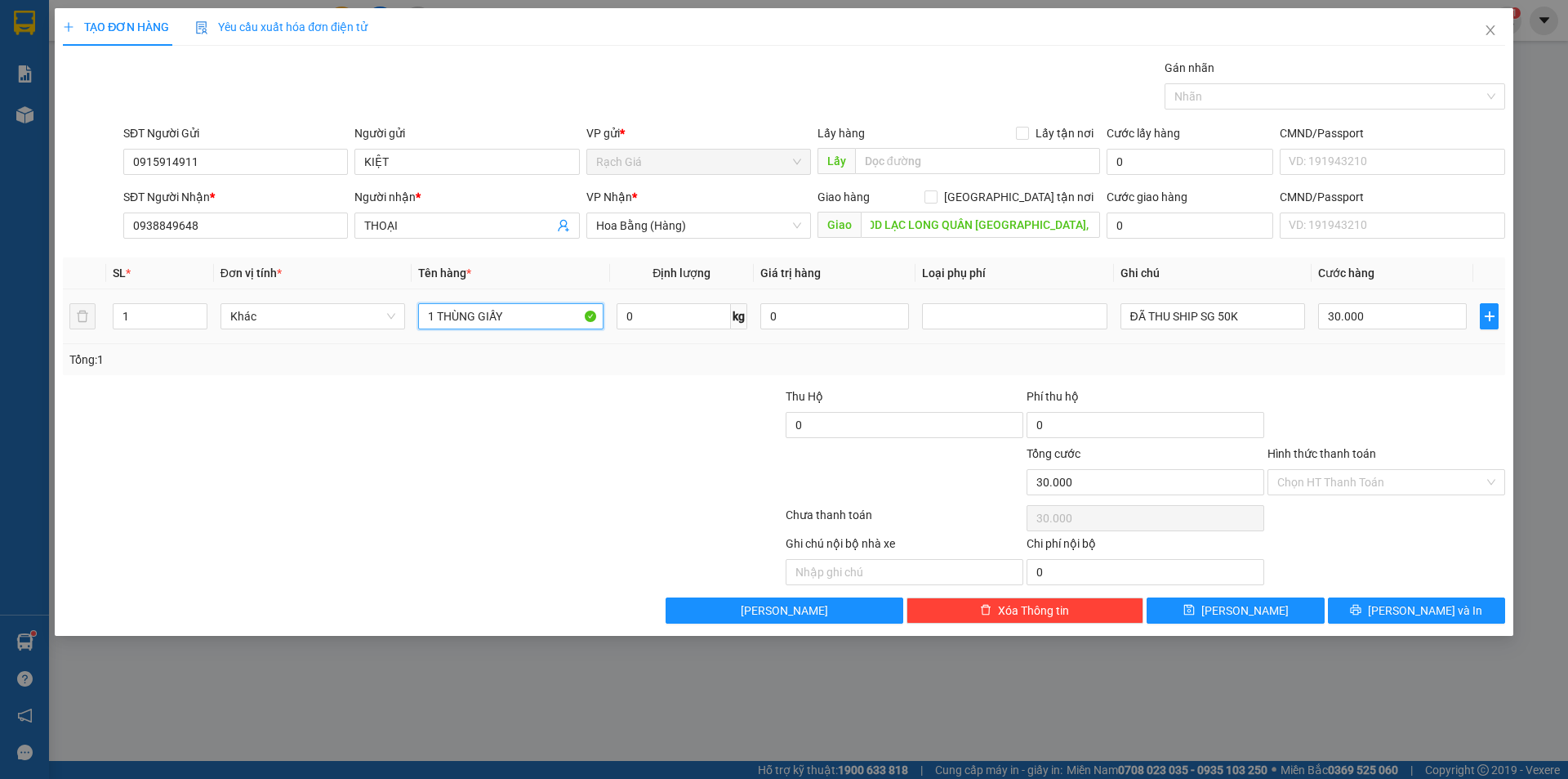
click at [470, 324] on input "1 THÙNG GIẤY" at bounding box center [510, 316] width 185 height 26
click at [472, 324] on input "1 THÙNG GIẤY" at bounding box center [510, 316] width 185 height 26
drag, startPoint x: 482, startPoint y: 317, endPoint x: 541, endPoint y: 317, distance: 59.0
click at [541, 317] on input "1 THÙNG GIẤY" at bounding box center [510, 316] width 185 height 26
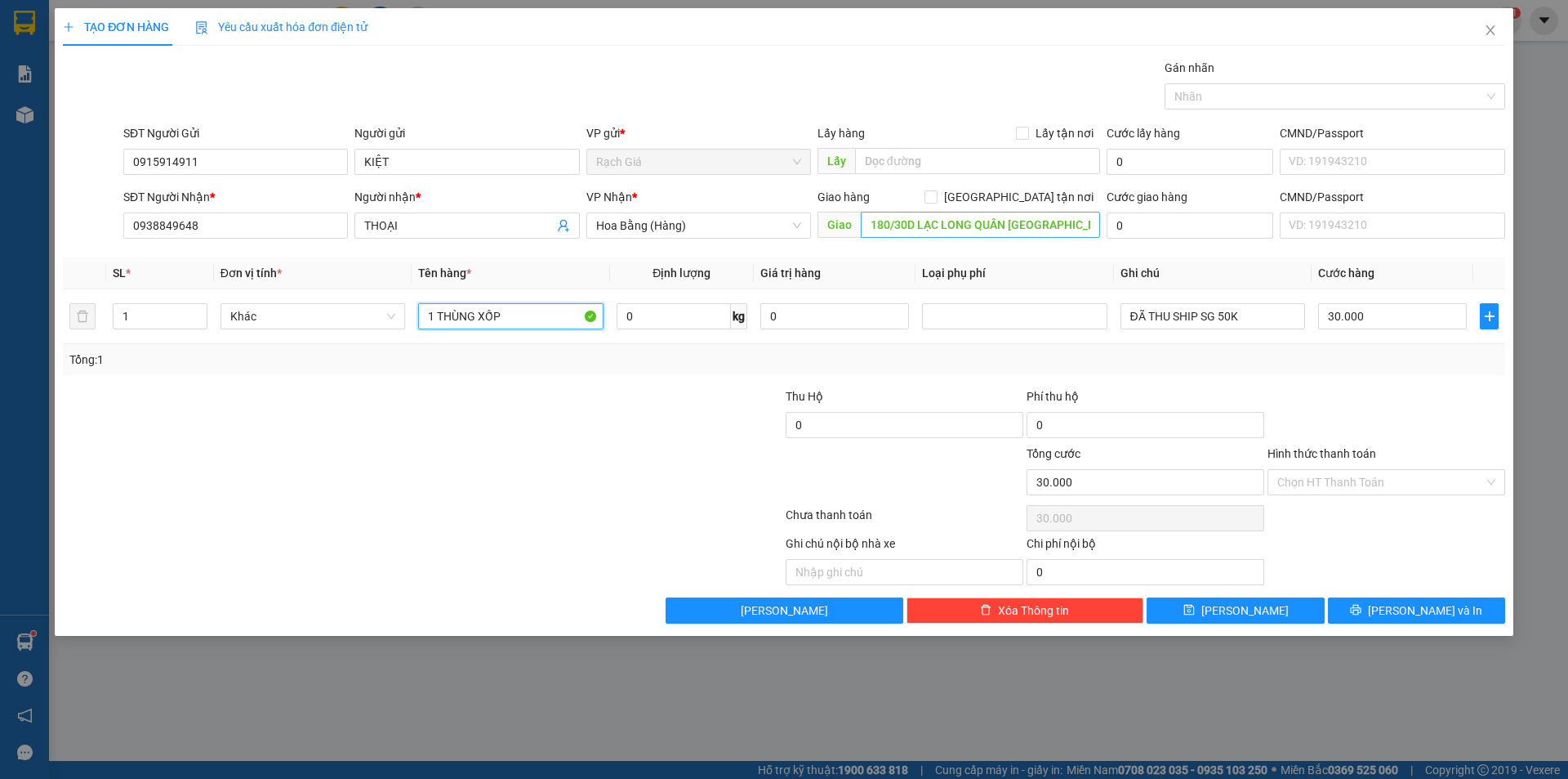
type input "1 THÙNG XỐP"
click at [1040, 226] on input "180/30D LẠC LONG QUÂN [GEOGRAPHIC_DATA], [GEOGRAPHIC_DATA]" at bounding box center [980, 225] width 239 height 26
click at [1322, 354] on div "Tổng: 1" at bounding box center [784, 359] width 1429 height 18
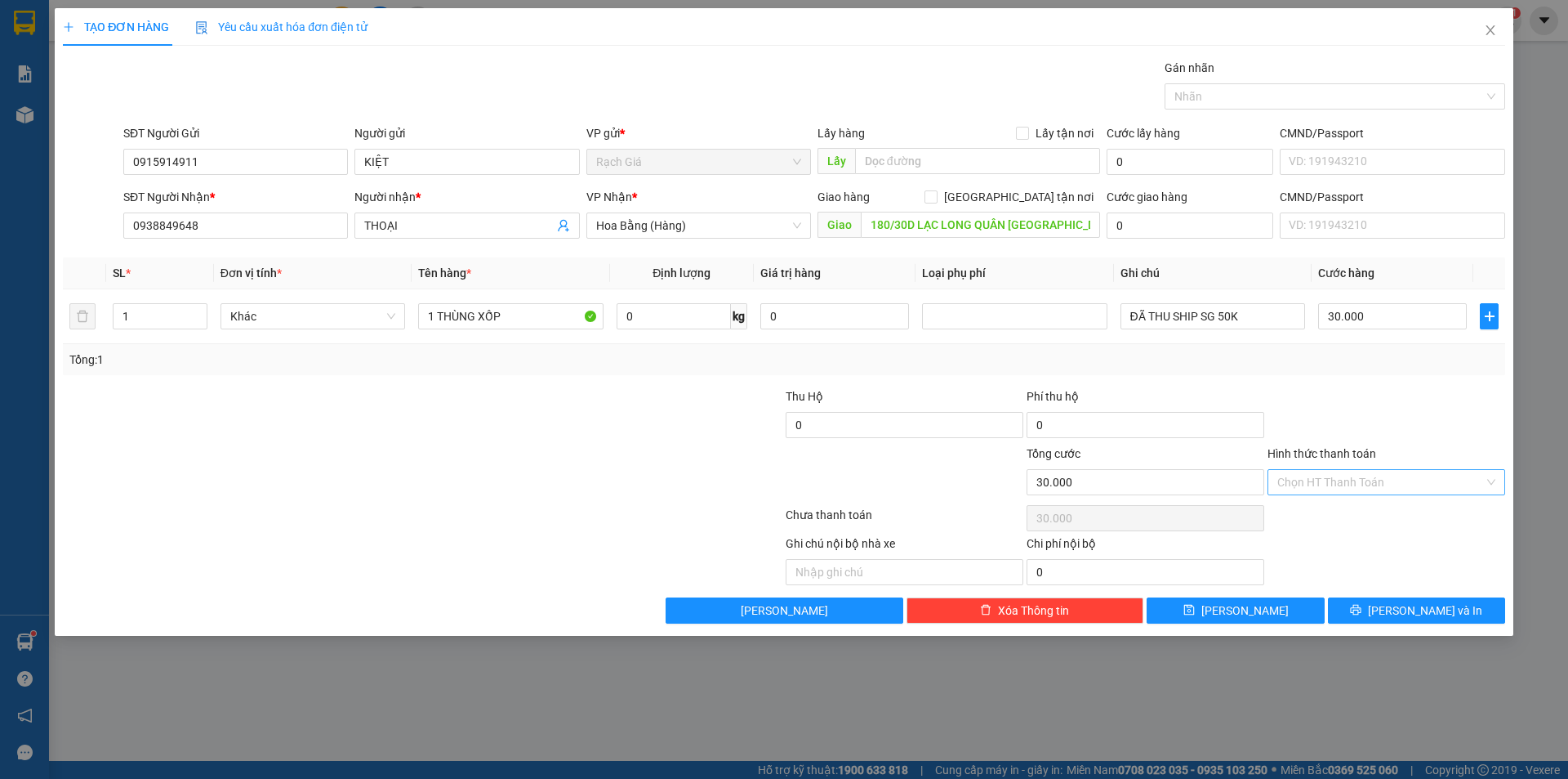
click at [1350, 480] on input "Hình thức thanh toán" at bounding box center [1381, 482] width 207 height 25
click at [1322, 522] on div "Tại văn phòng" at bounding box center [1387, 514] width 218 height 18
type input "0"
click at [263, 161] on input "0915914911" at bounding box center [236, 162] width 225 height 26
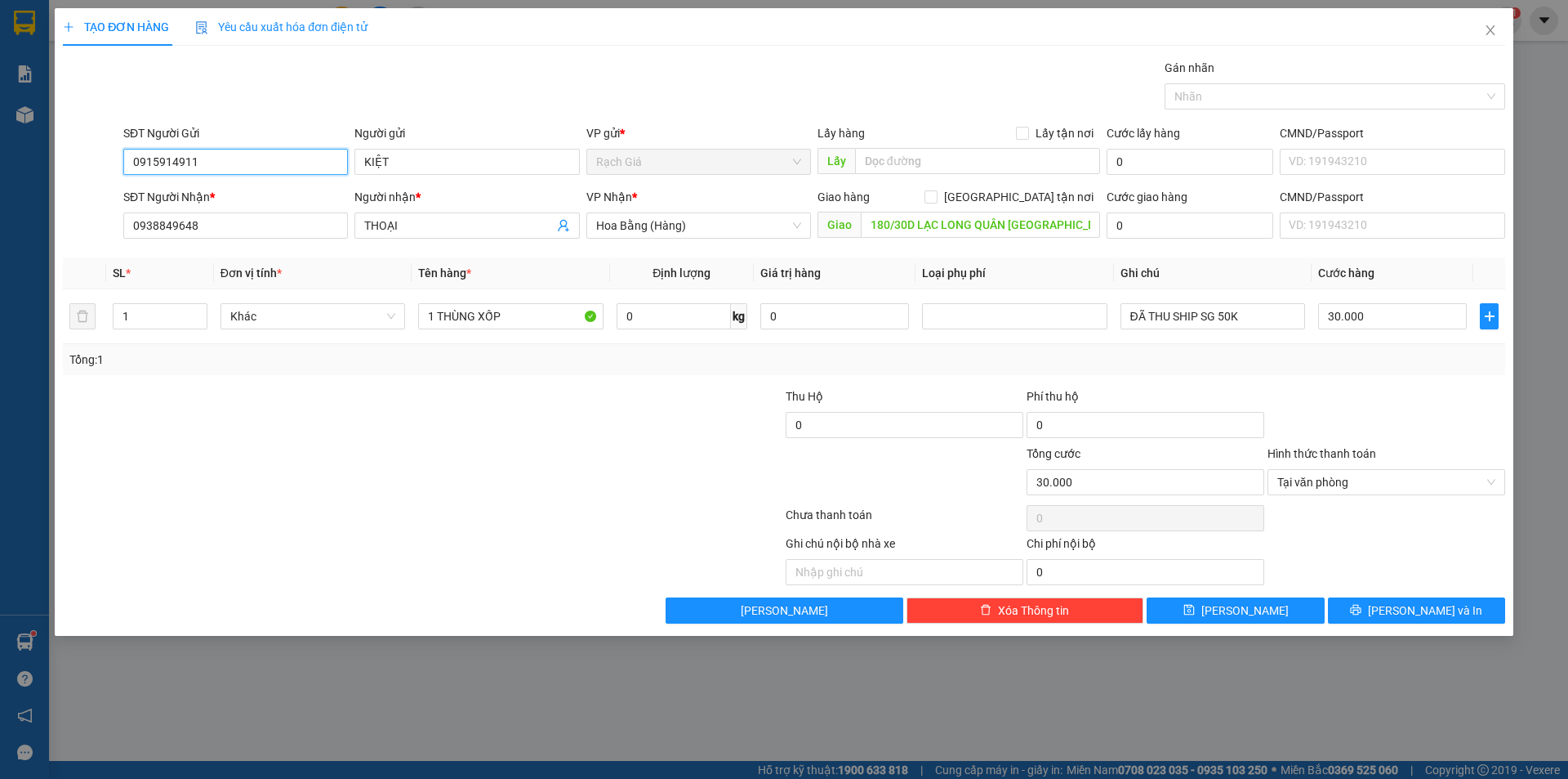
click at [263, 161] on input "0915914911" at bounding box center [236, 162] width 225 height 26
click at [1411, 604] on span "Lưu và In" at bounding box center [1425, 610] width 114 height 18
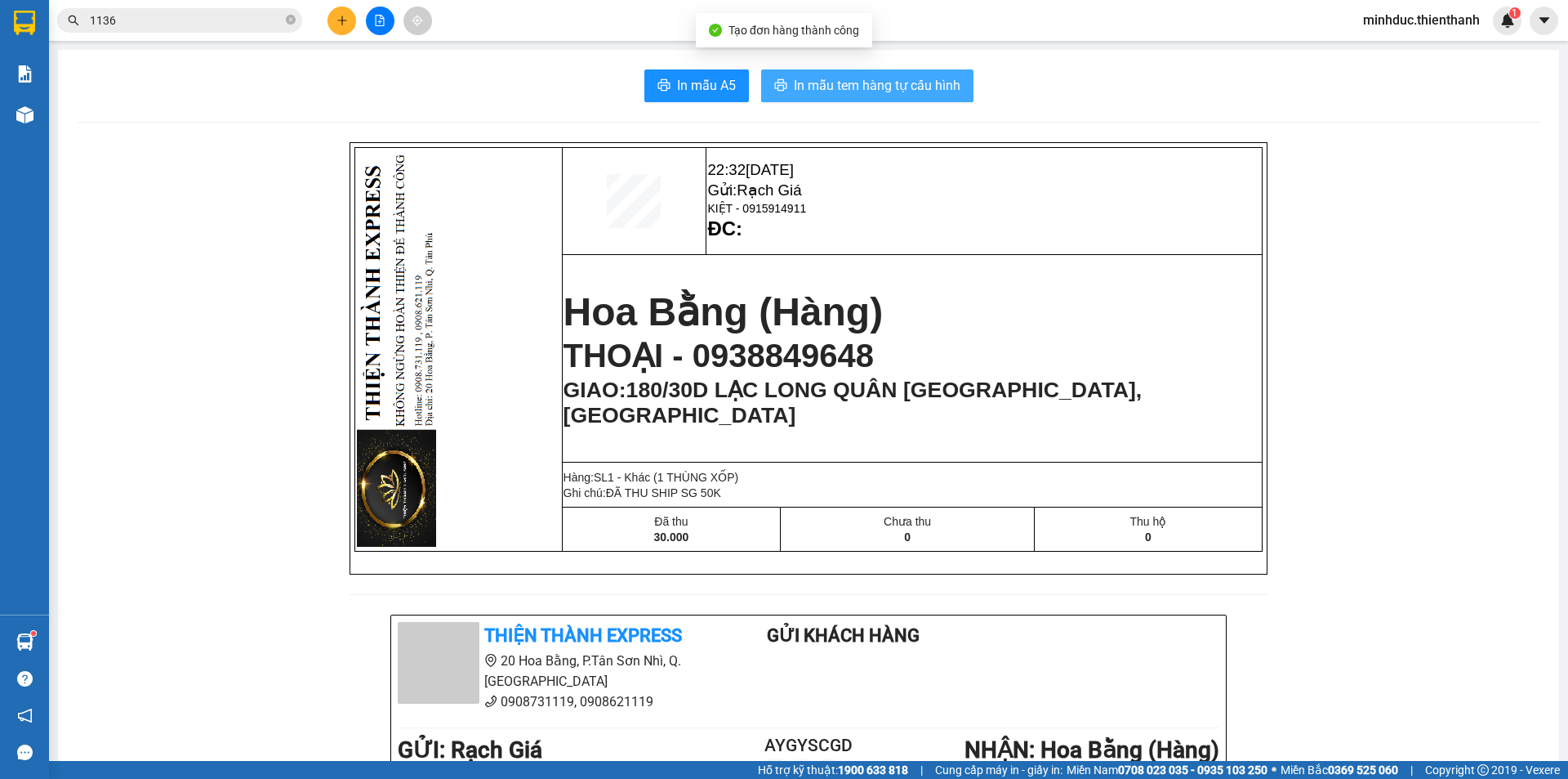
click at [872, 90] on span "In mẫu tem hàng tự cấu hình" at bounding box center [878, 85] width 167 height 20
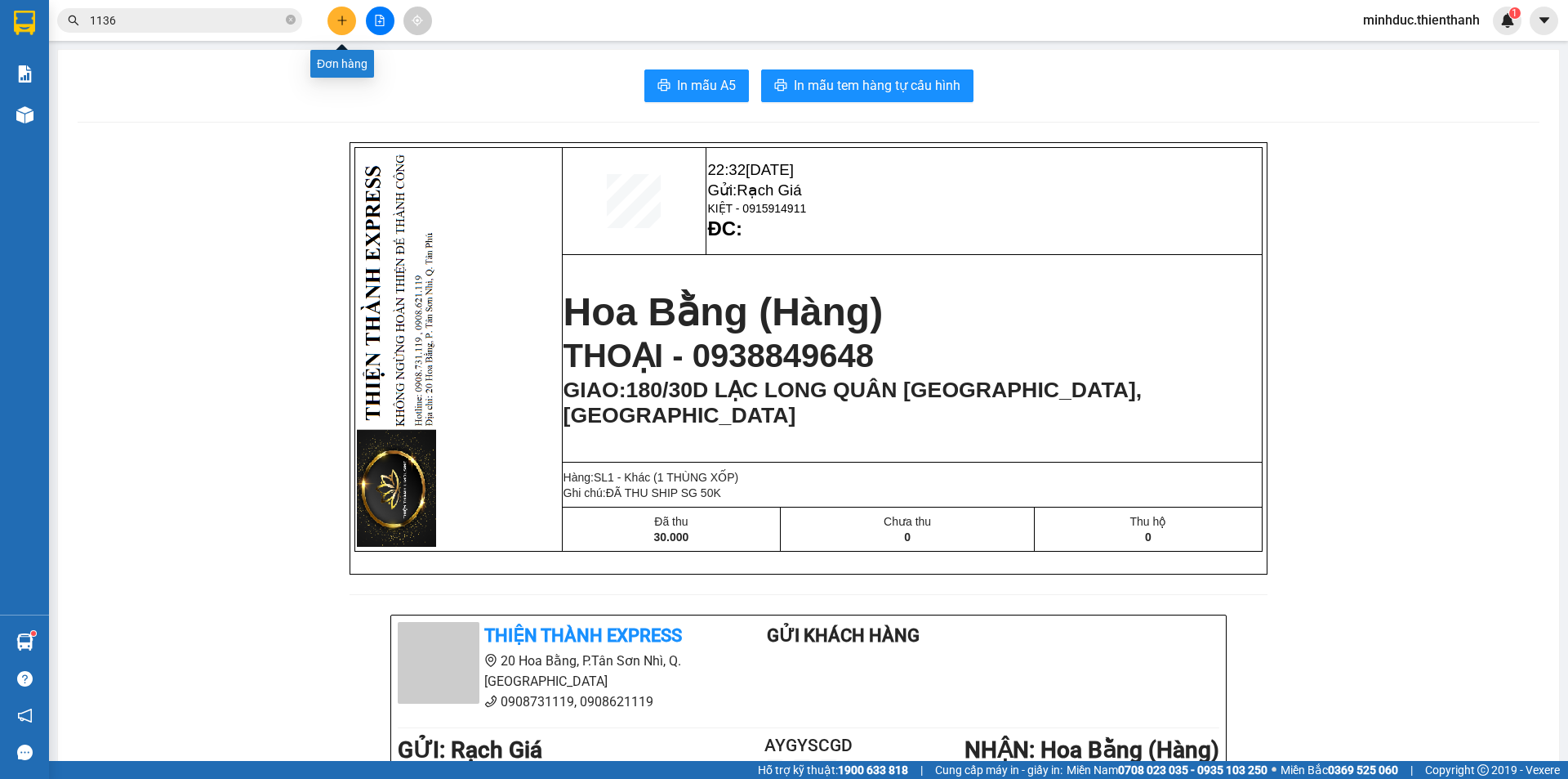
click at [338, 15] on icon "plus" at bounding box center [341, 20] width 11 height 11
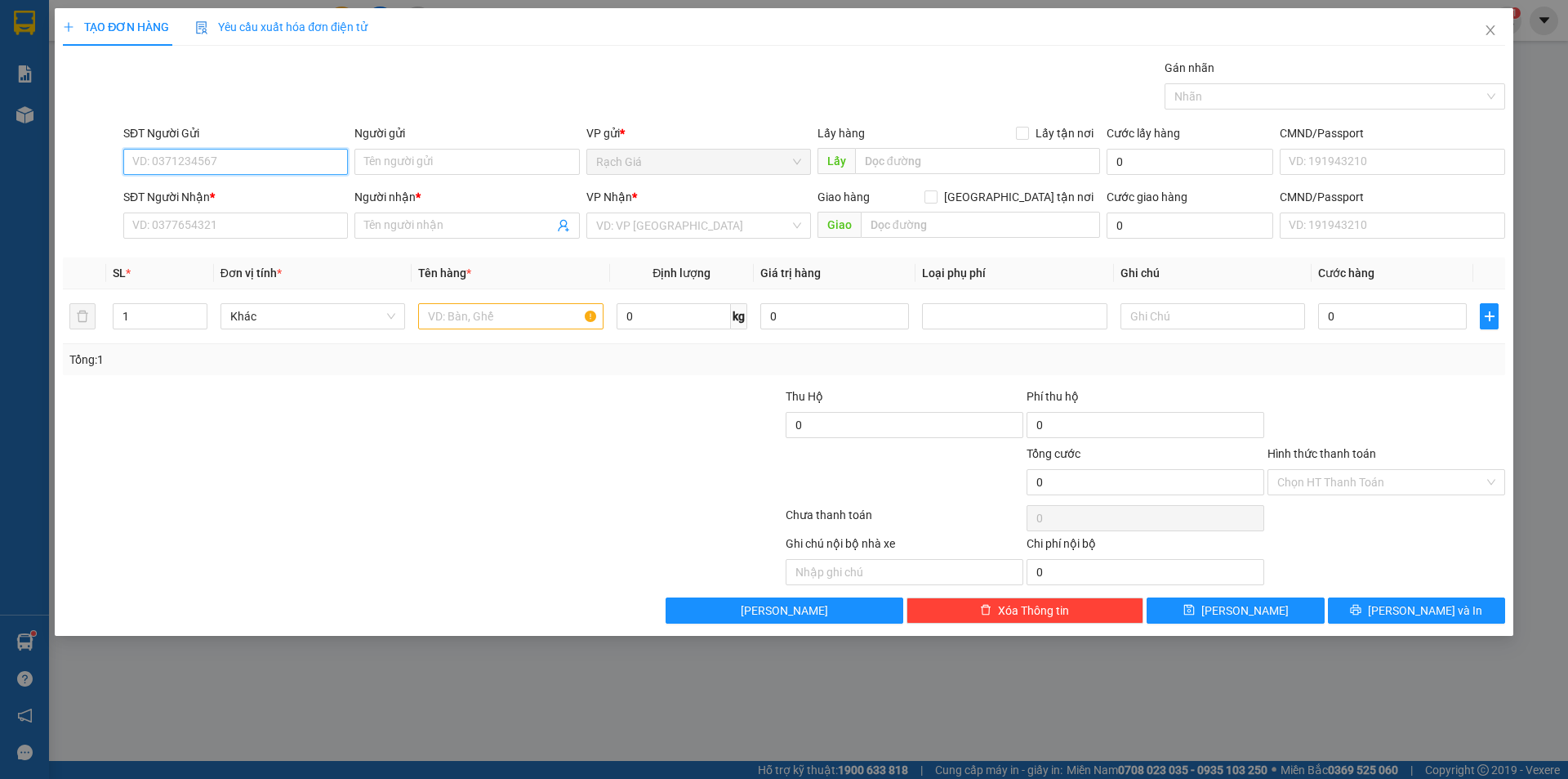
click at [261, 158] on input "SĐT Người Gửi" at bounding box center [236, 162] width 225 height 26
paste input "0915914911"
type input "0915914911"
click at [289, 163] on input "0915914911" at bounding box center [236, 162] width 225 height 26
click at [227, 167] on input "0915914911" at bounding box center [236, 162] width 225 height 26
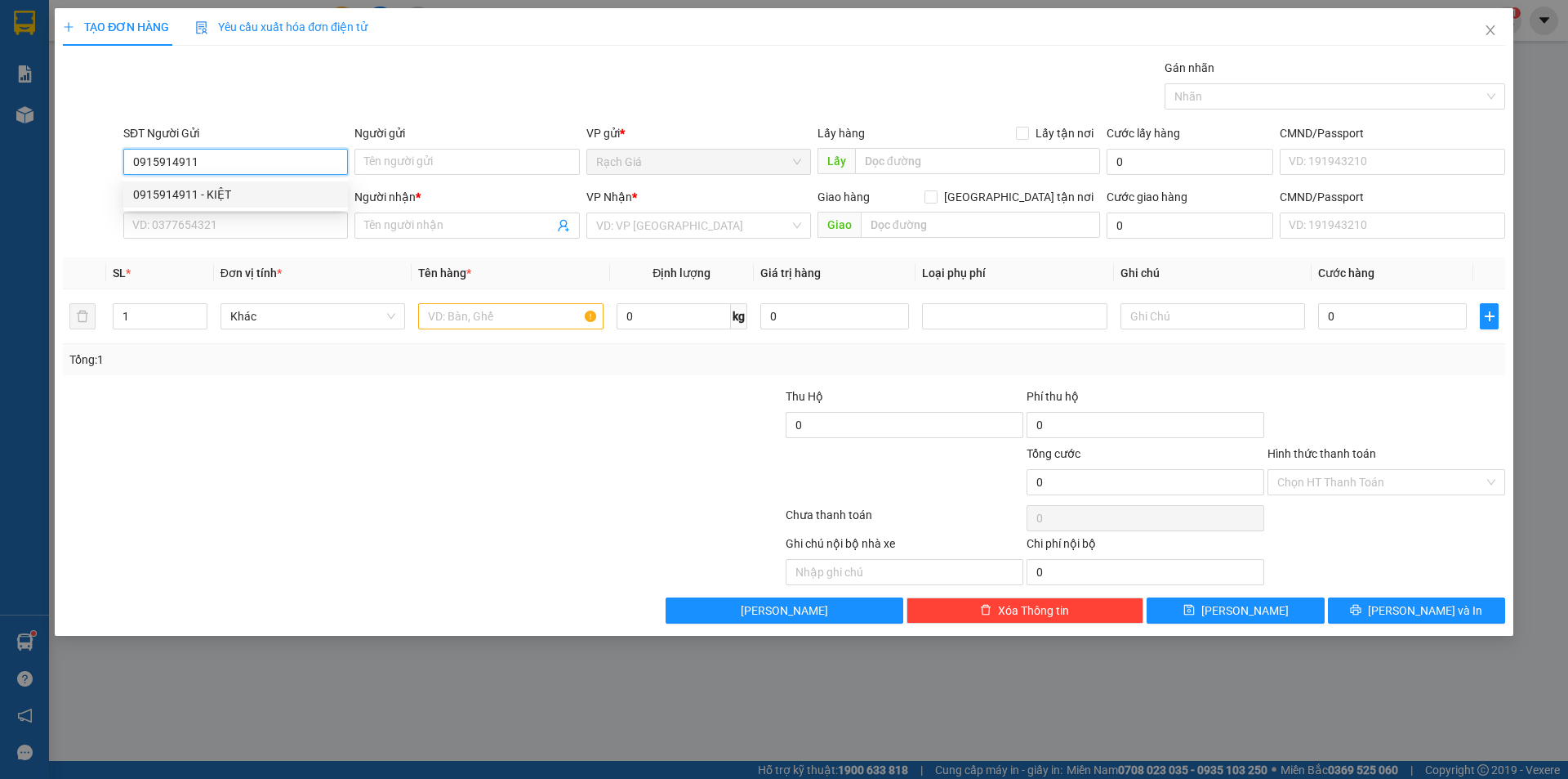
click at [221, 189] on div "0915914911 - KIỆT" at bounding box center [235, 194] width 205 height 18
type input "KIỆT"
type input "0938849648"
type input "THOẠI"
type input "180/30D LẠC LONG QUÂN [GEOGRAPHIC_DATA], [GEOGRAPHIC_DATA]"
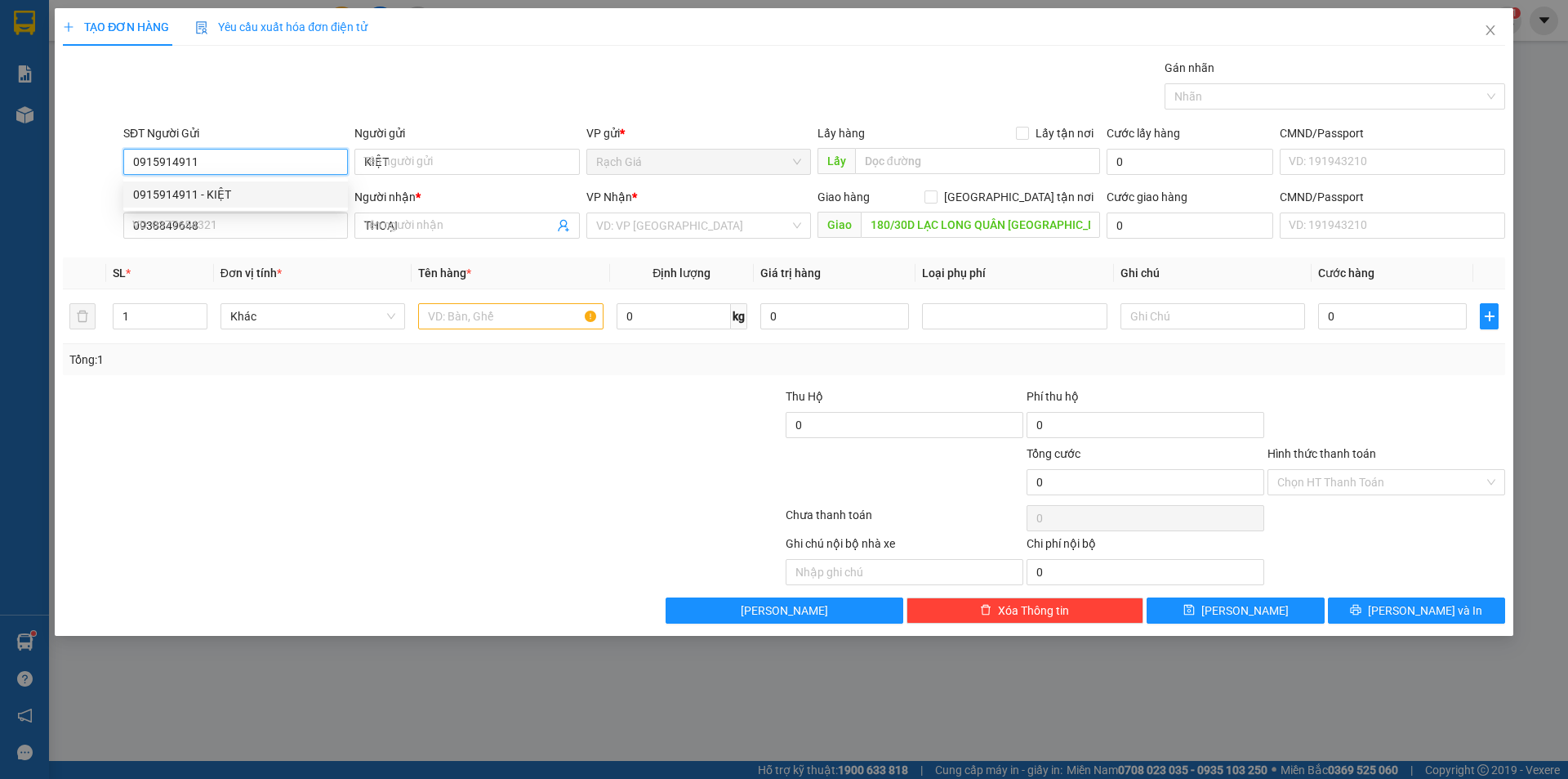
type input "30.000"
type input "0915914911"
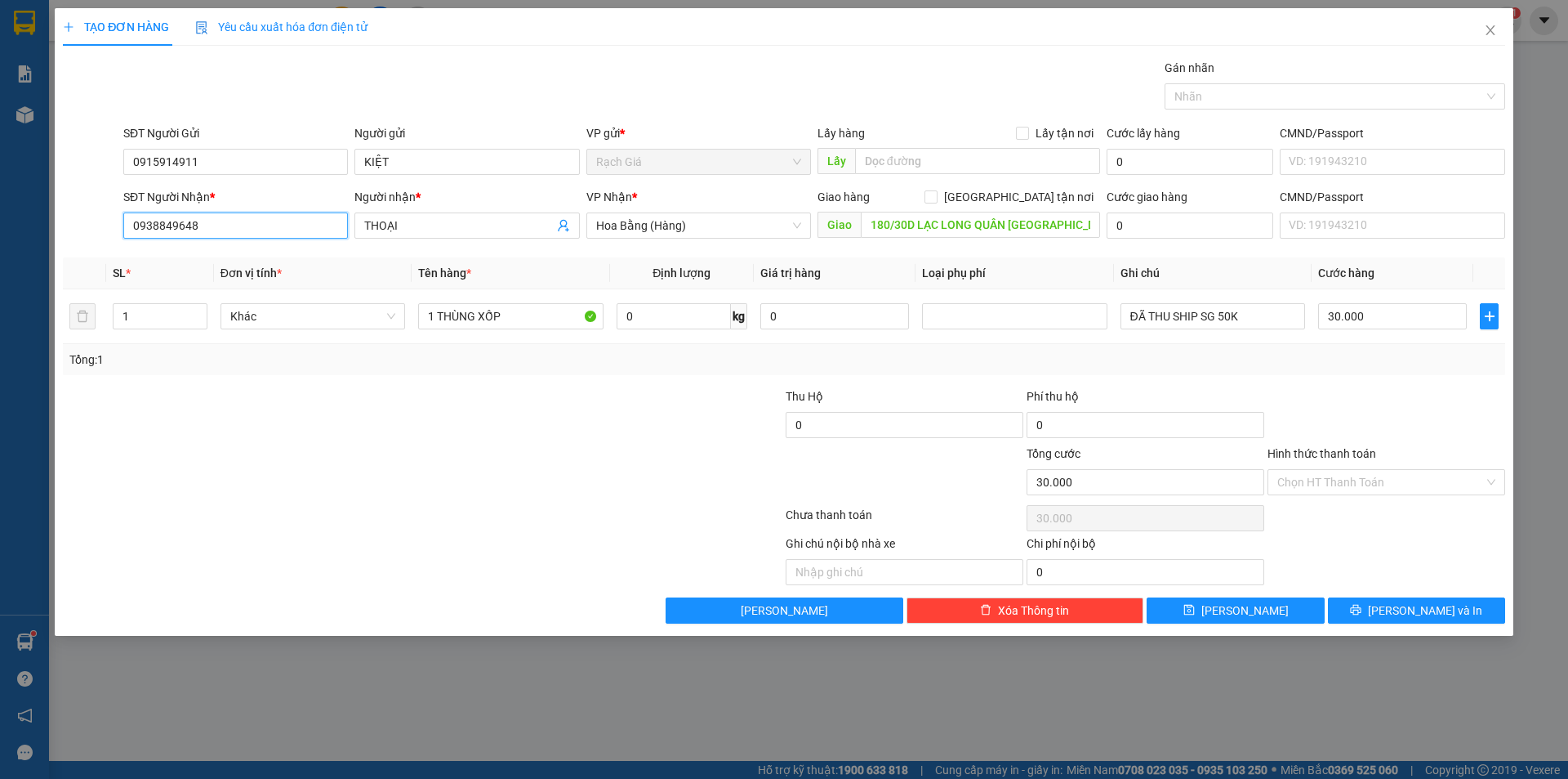
click at [254, 225] on input "0938849648" at bounding box center [236, 225] width 225 height 26
type input "0907906077"
click at [424, 221] on input "THOẠI" at bounding box center [459, 225] width 189 height 18
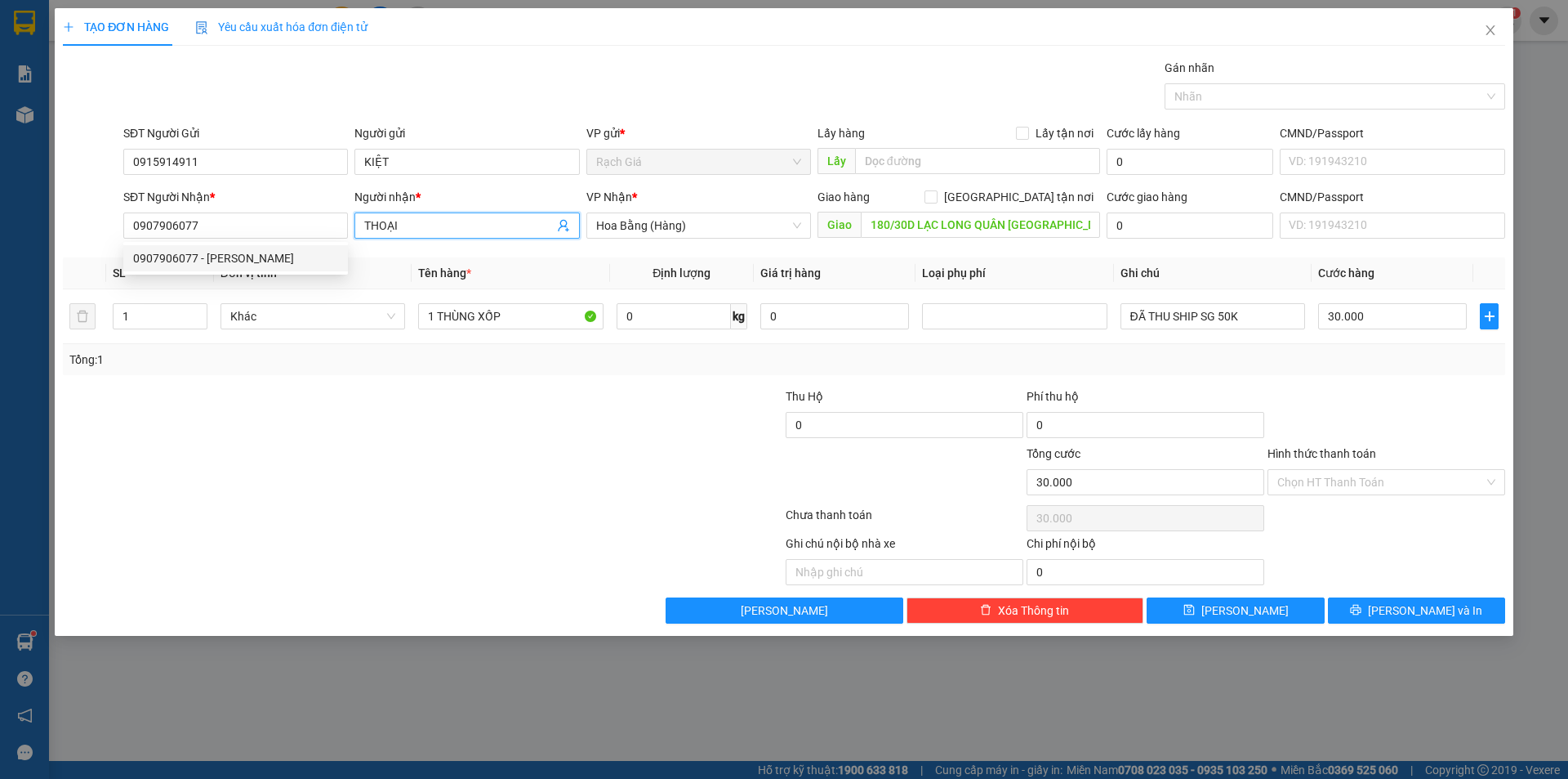
click at [424, 221] on input "THOẠI" at bounding box center [459, 225] width 189 height 18
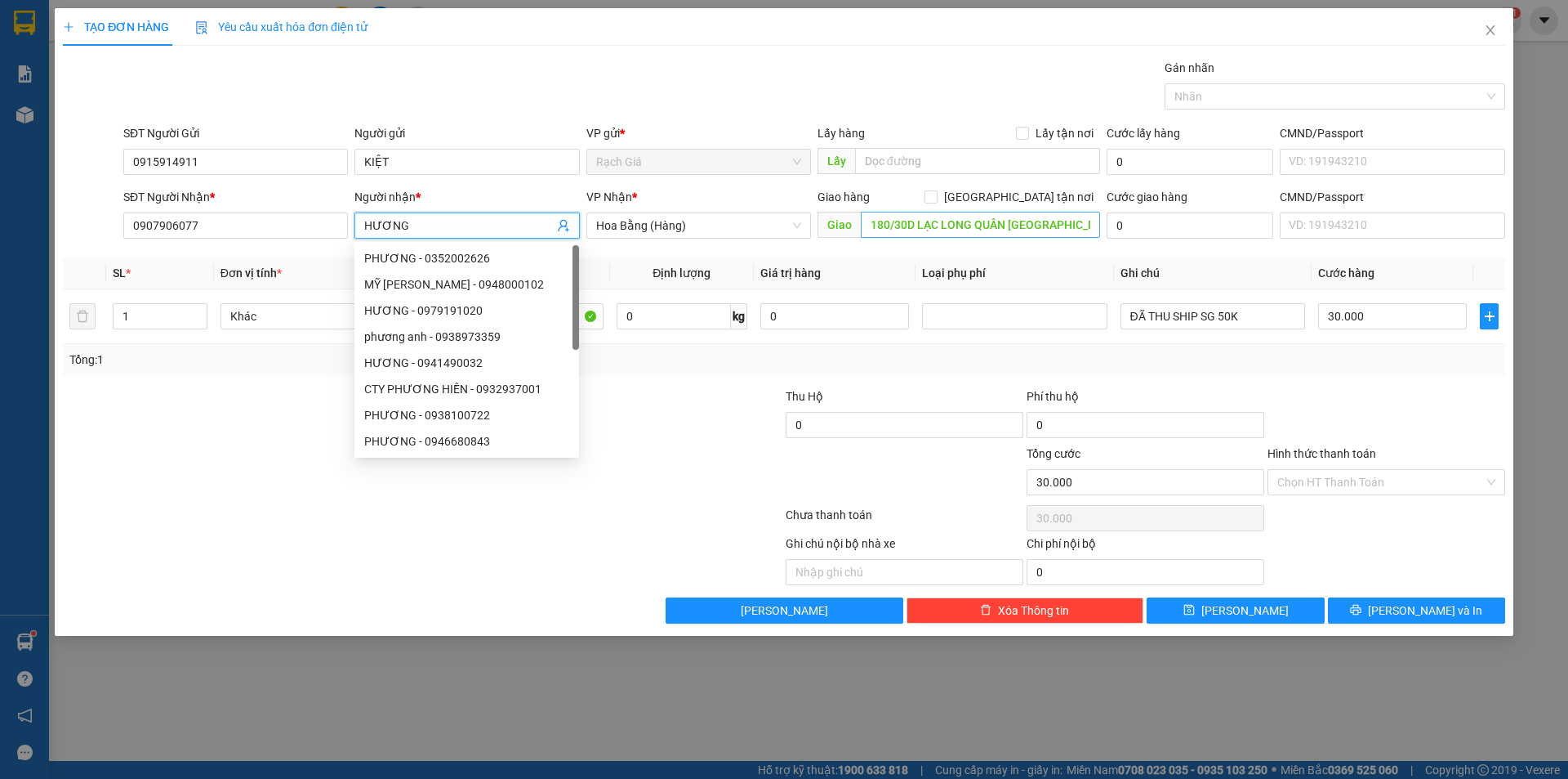
type input "HƯƠNG"
click at [920, 228] on input "180/30D LẠC LONG QUÂN [GEOGRAPHIC_DATA], [GEOGRAPHIC_DATA]" at bounding box center [980, 225] width 239 height 26
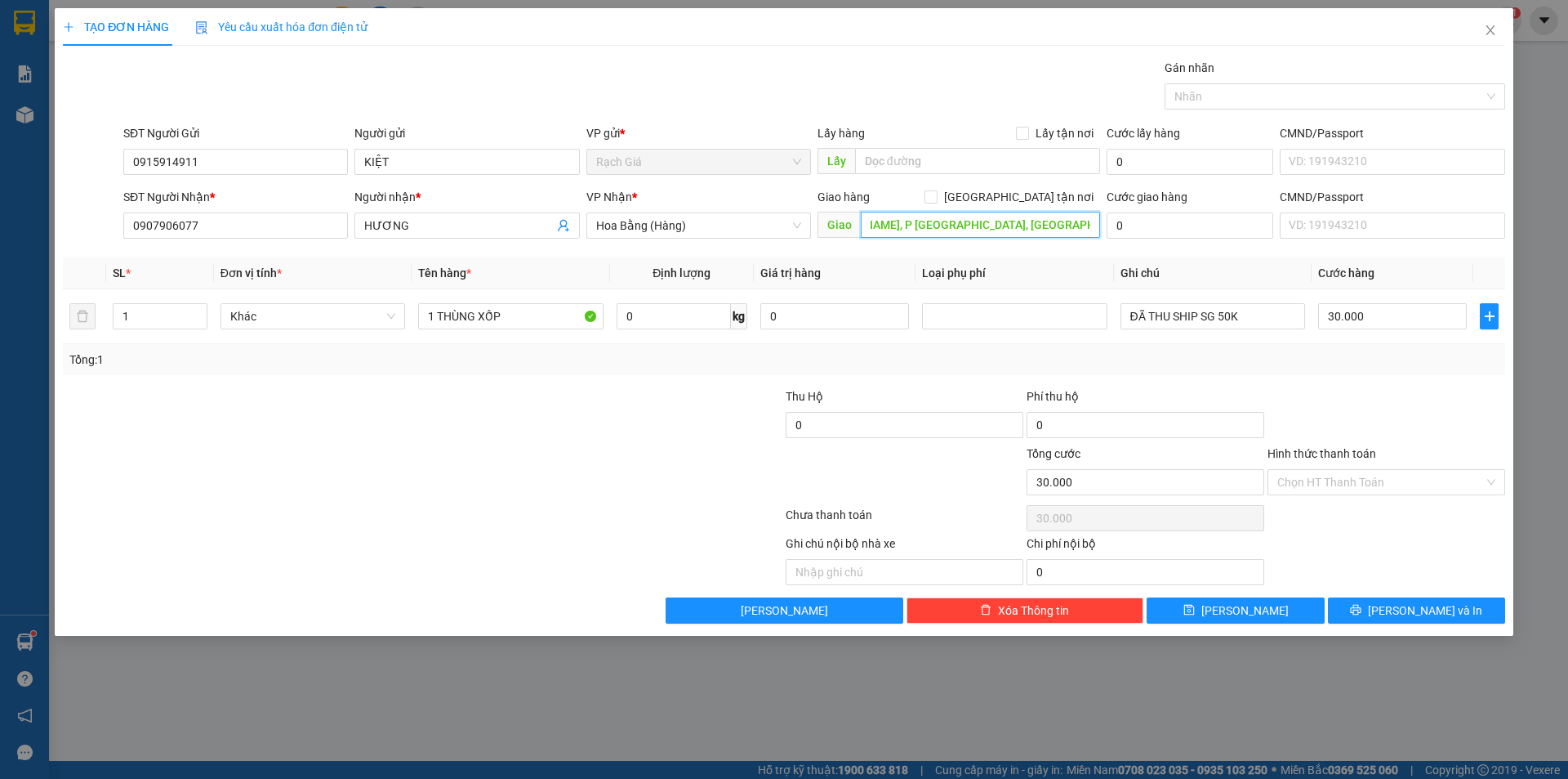
scroll to position [0, 106]
type input "72G/22 [PERSON_NAME], P [GEOGRAPHIC_DATA], [GEOGRAPHIC_DATA]"
click at [1374, 311] on input "30.000" at bounding box center [1393, 316] width 149 height 26
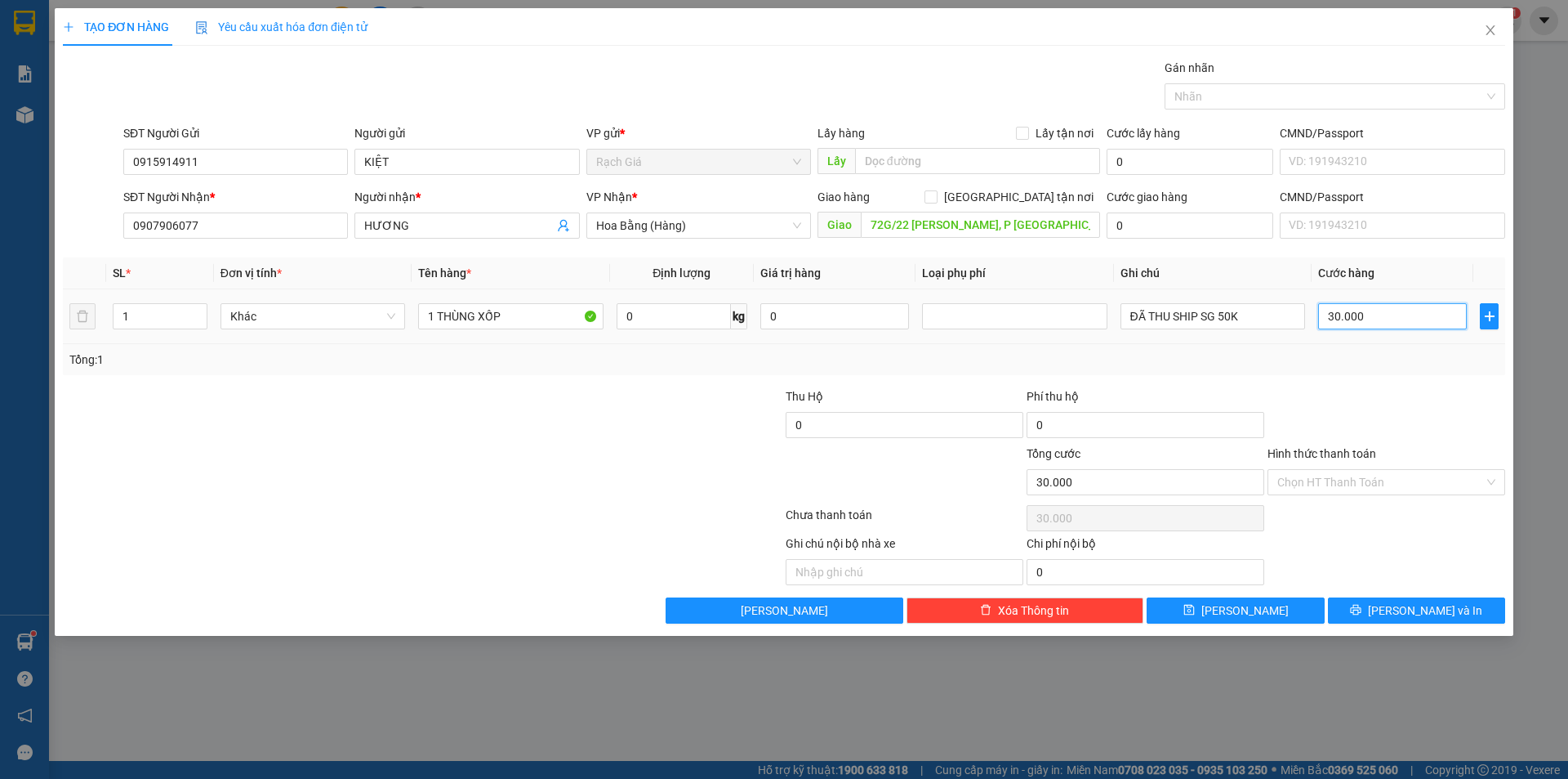
type input "4"
type input "40"
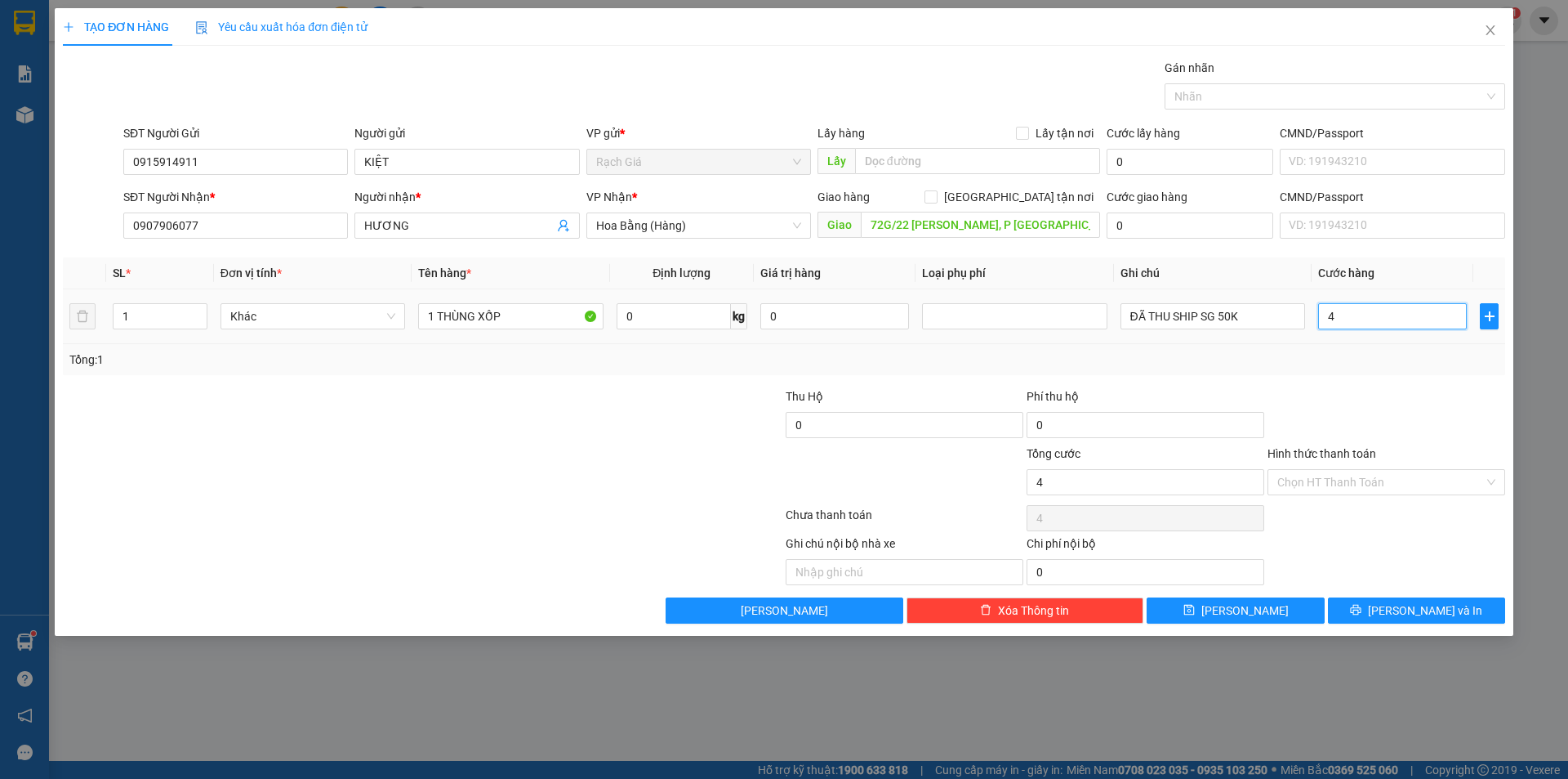
type input "40"
type input "400"
type input "4.000"
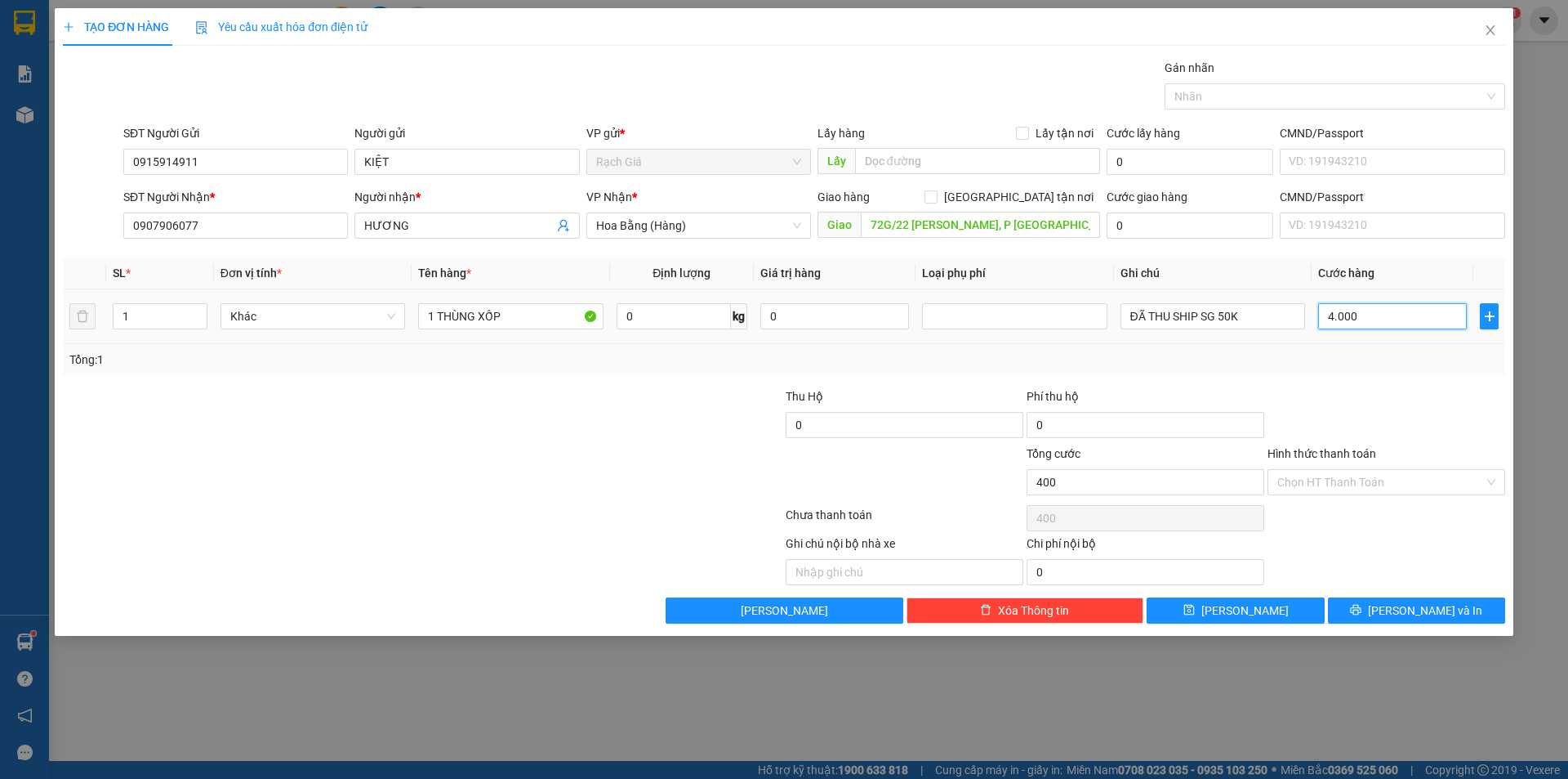
type input "4.000"
type input "40.000"
click at [1349, 439] on div at bounding box center [1386, 415] width 241 height 57
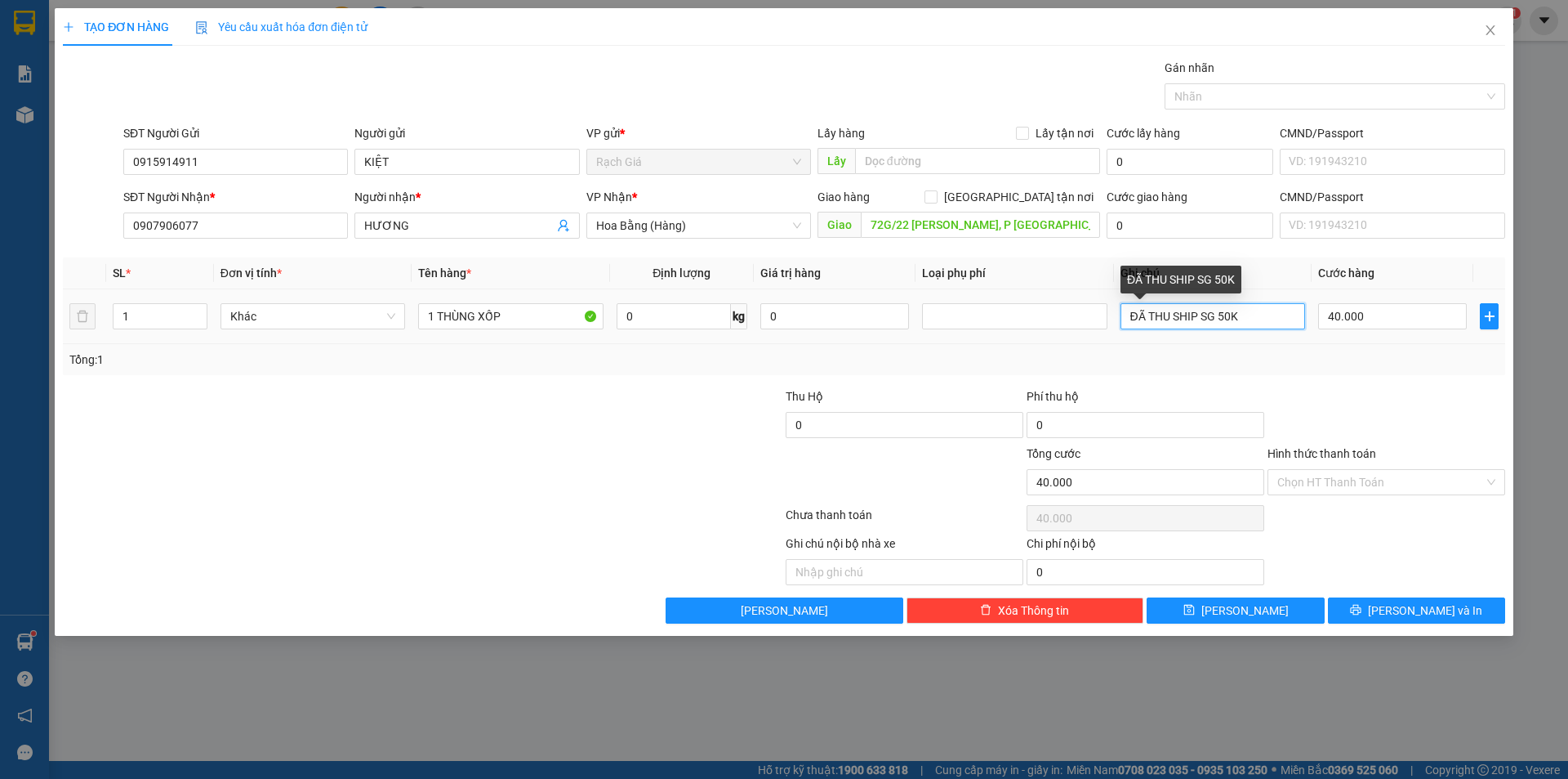
drag, startPoint x: 1219, startPoint y: 313, endPoint x: 1310, endPoint y: 312, distance: 91.0
click at [1310, 312] on td "ĐÃ THU SHIP SG 50K" at bounding box center [1213, 317] width 197 height 54
type input "ĐÃ THU SHIP SG 30K"
click at [1342, 395] on div at bounding box center [1386, 415] width 241 height 57
drag, startPoint x: 1369, startPoint y: 475, endPoint x: 1376, endPoint y: 490, distance: 16.6
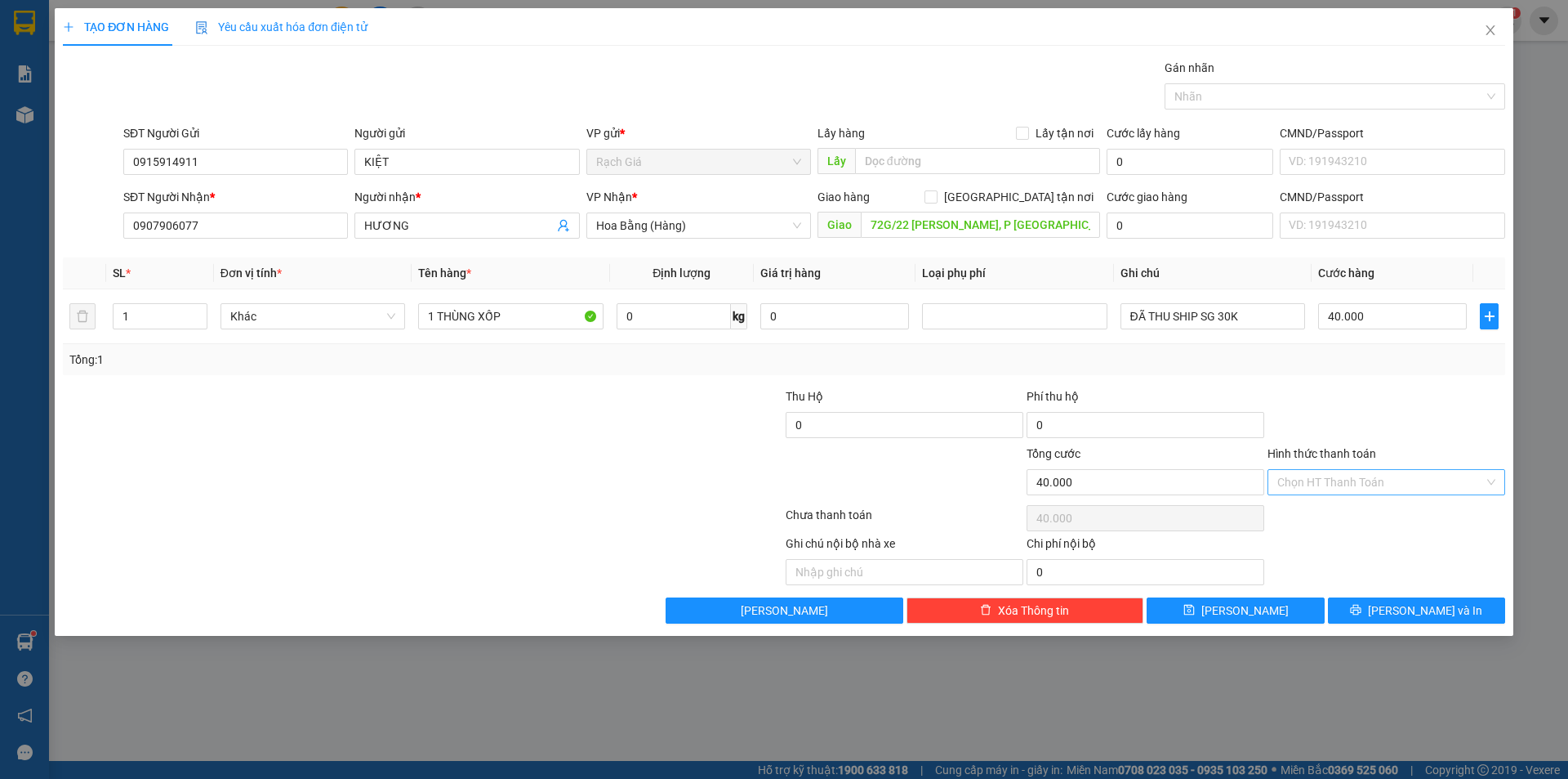
click at [1369, 475] on input "Hình thức thanh toán" at bounding box center [1381, 482] width 207 height 25
click at [1323, 521] on div "Tại văn phòng" at bounding box center [1387, 514] width 218 height 18
type input "0"
click at [1422, 609] on span "Lưu và In" at bounding box center [1425, 610] width 114 height 18
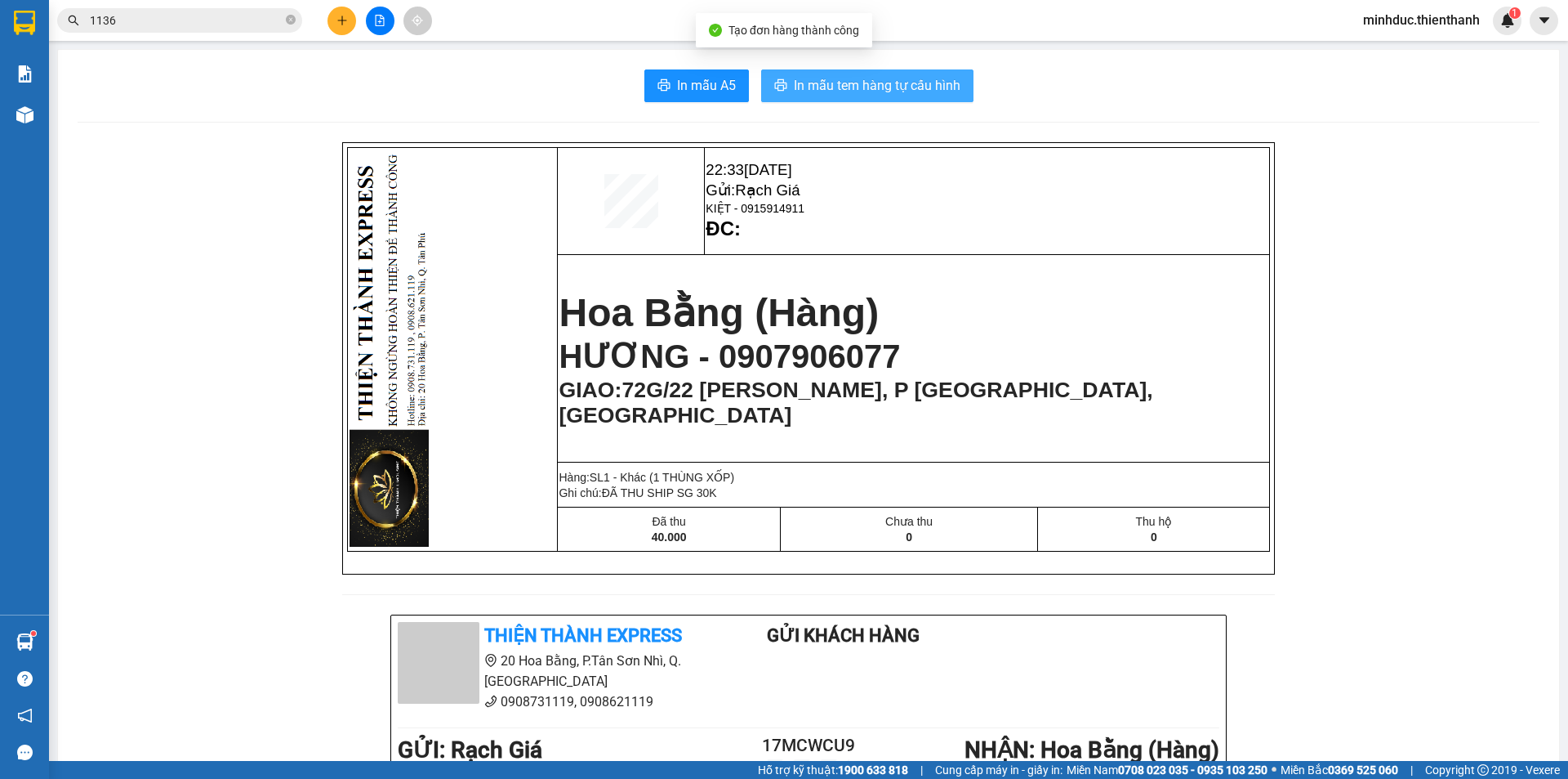
click at [846, 94] on span "In mẫu tem hàng tự cấu hình" at bounding box center [878, 85] width 167 height 20
click at [927, 106] on div "In mẫu A5 In mẫu tem hàng tự cấu hình 22:33 12-10-2025 Gửi: Rạch Giá KIỆT - 091…" at bounding box center [809, 707] width 1502 height 1313
click at [929, 91] on span "In mẫu tem hàng tự cấu hình" at bounding box center [878, 85] width 167 height 20
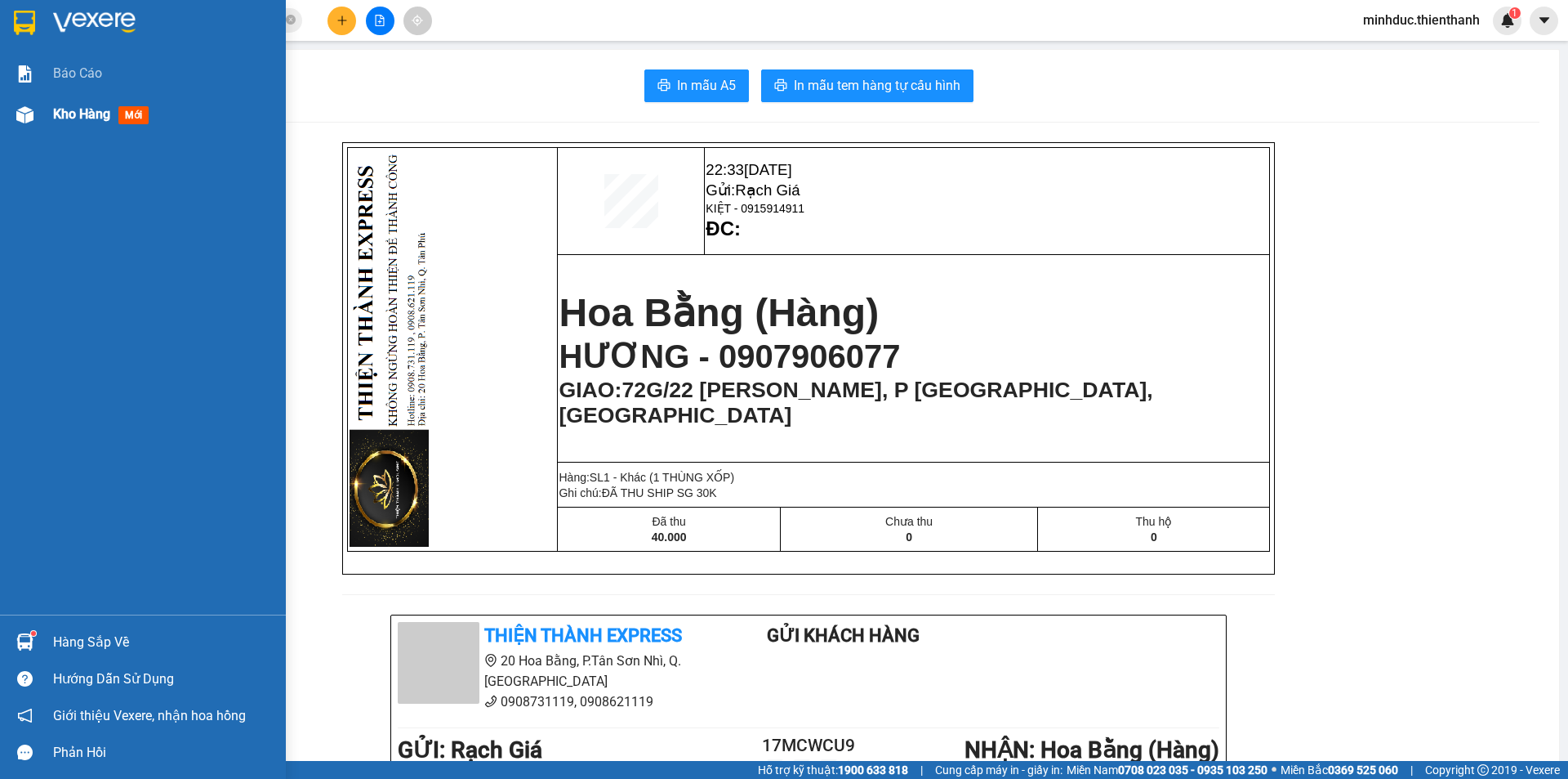
click at [66, 116] on span "Kho hàng" at bounding box center [81, 114] width 57 height 15
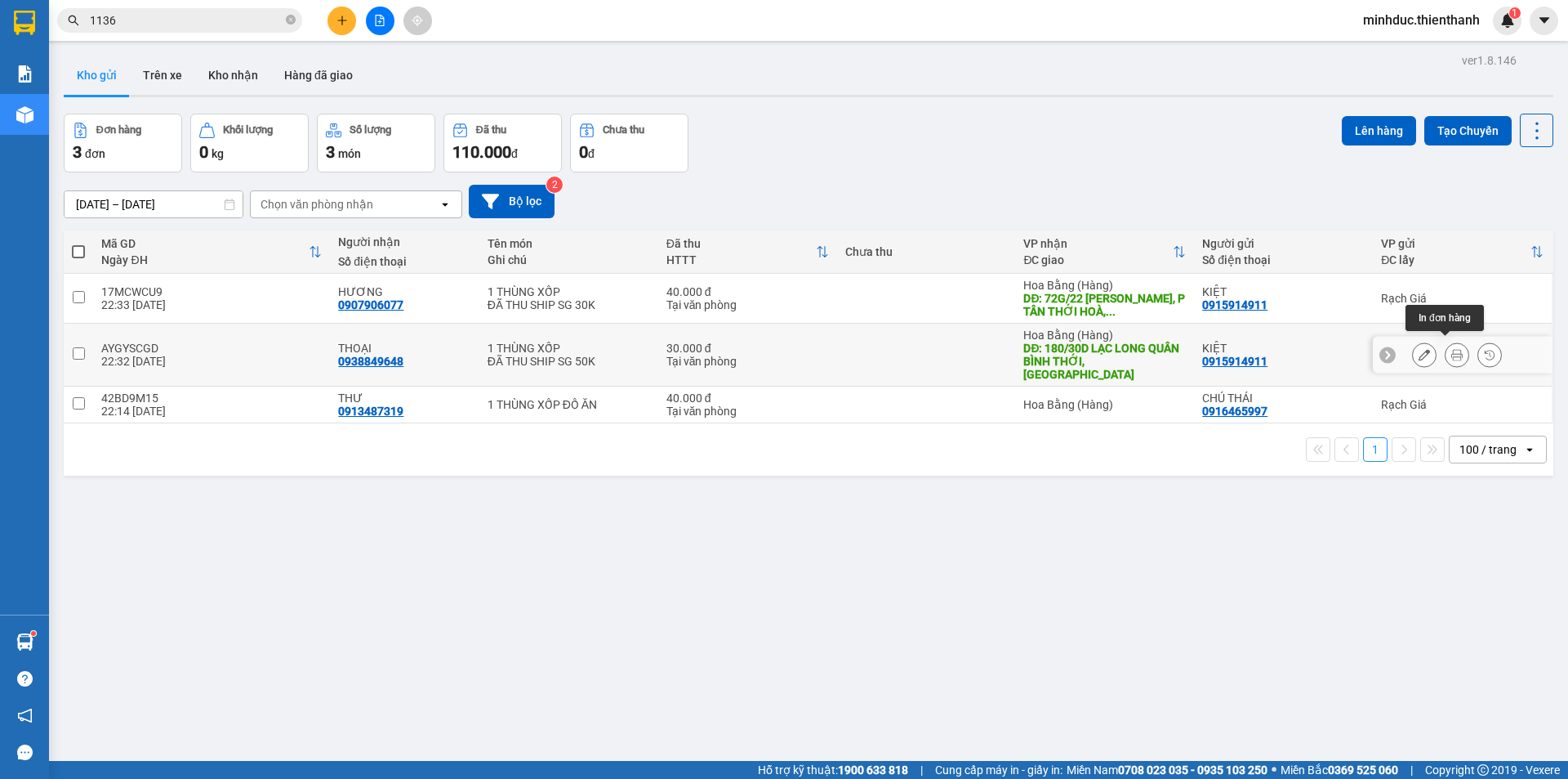
click at [1451, 349] on icon at bounding box center [1456, 354] width 11 height 11
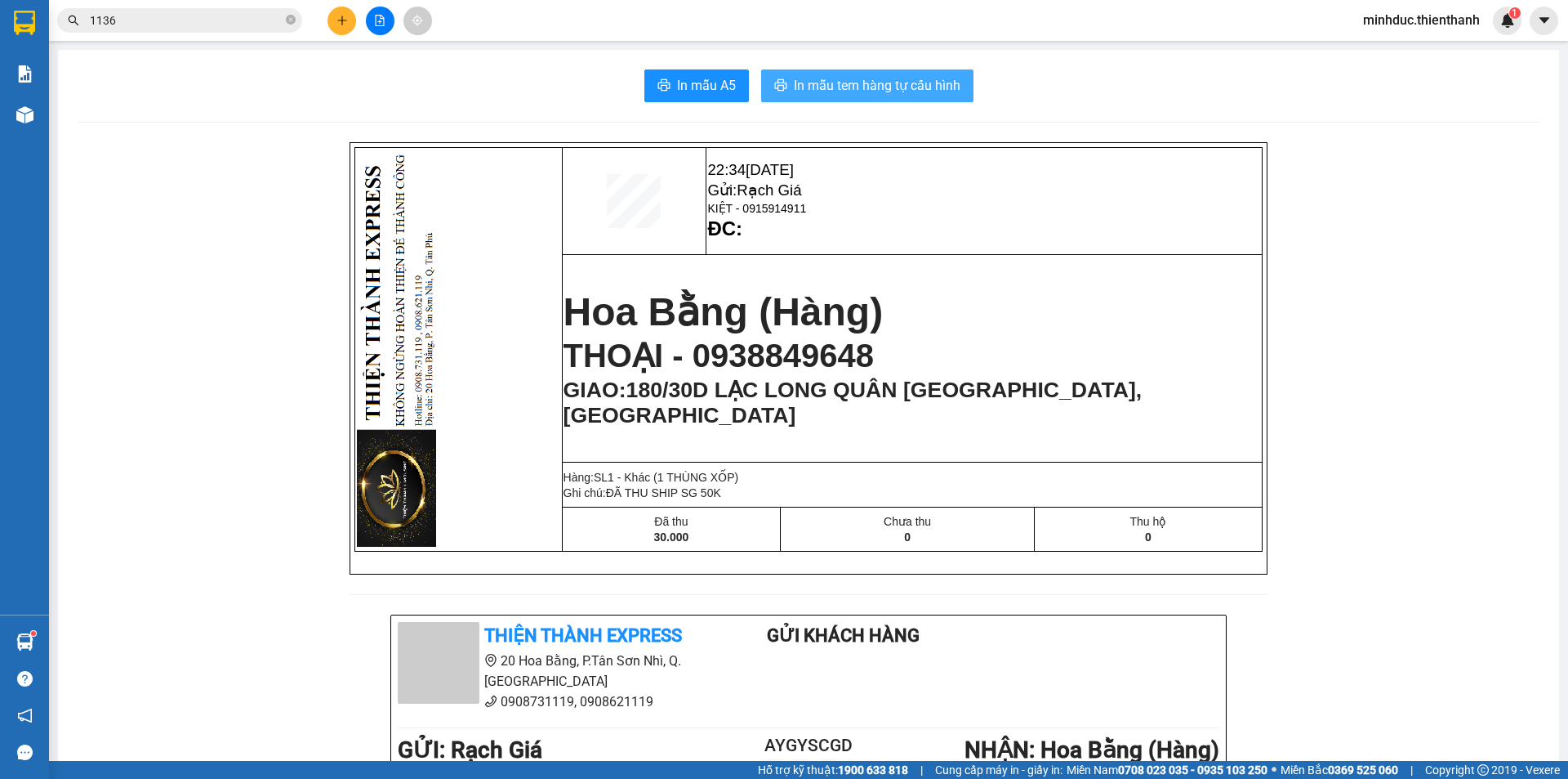
click at [866, 83] on span "In mẫu tem hàng tự cấu hình" at bounding box center [878, 85] width 167 height 20
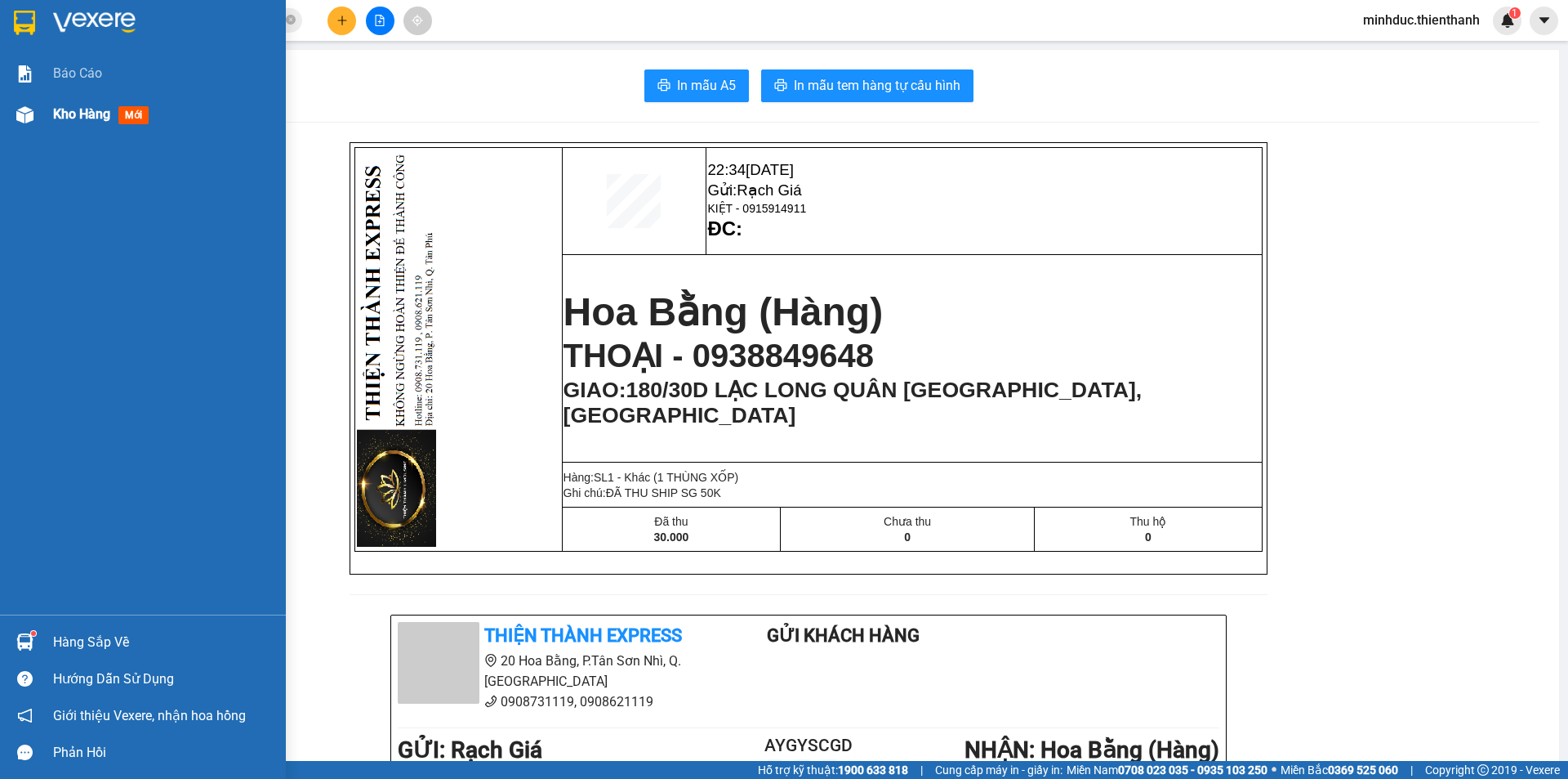
click at [70, 112] on span "Kho hàng" at bounding box center [81, 114] width 57 height 15
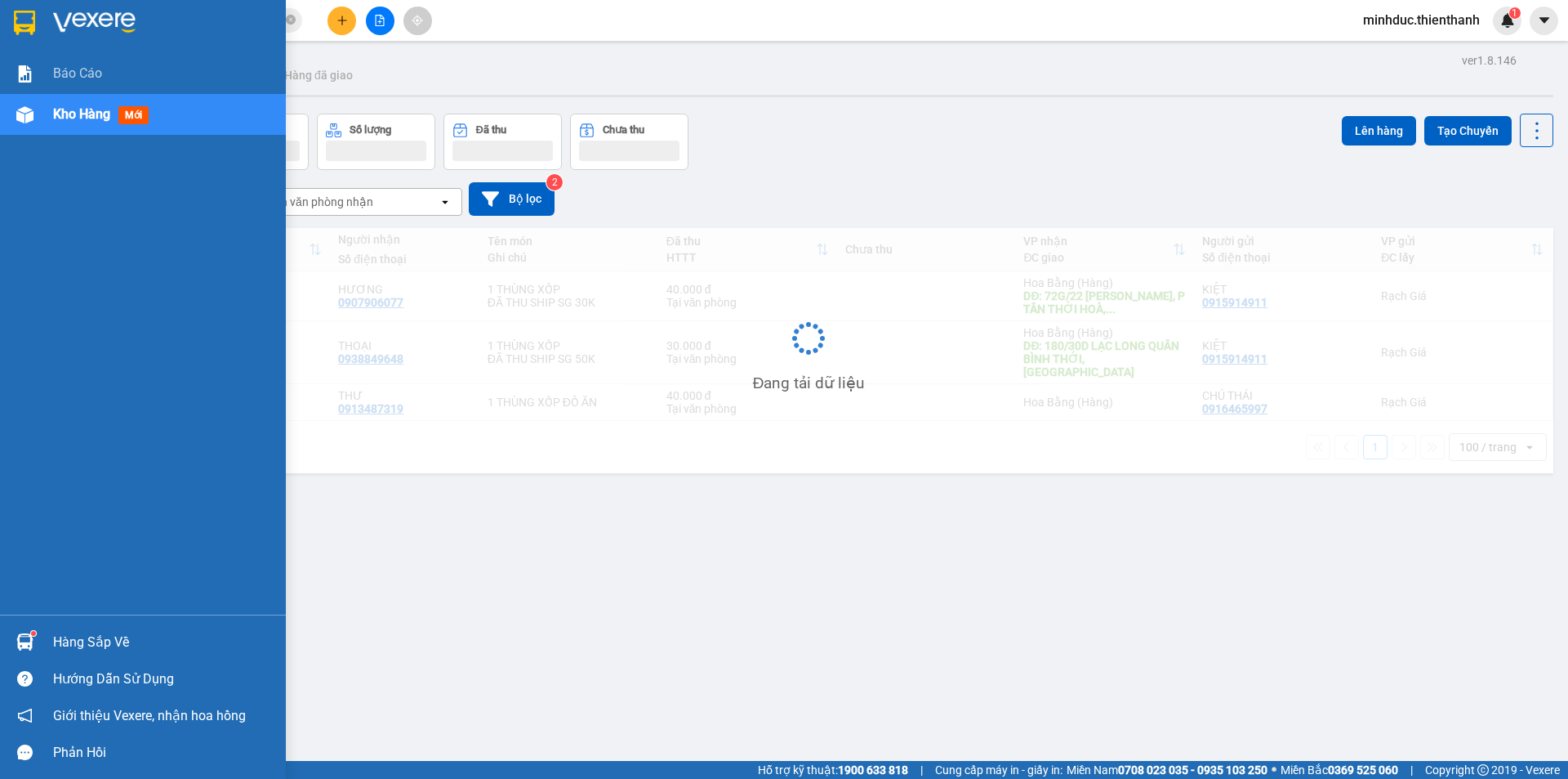
click at [84, 118] on span "Kho hàng" at bounding box center [81, 114] width 57 height 15
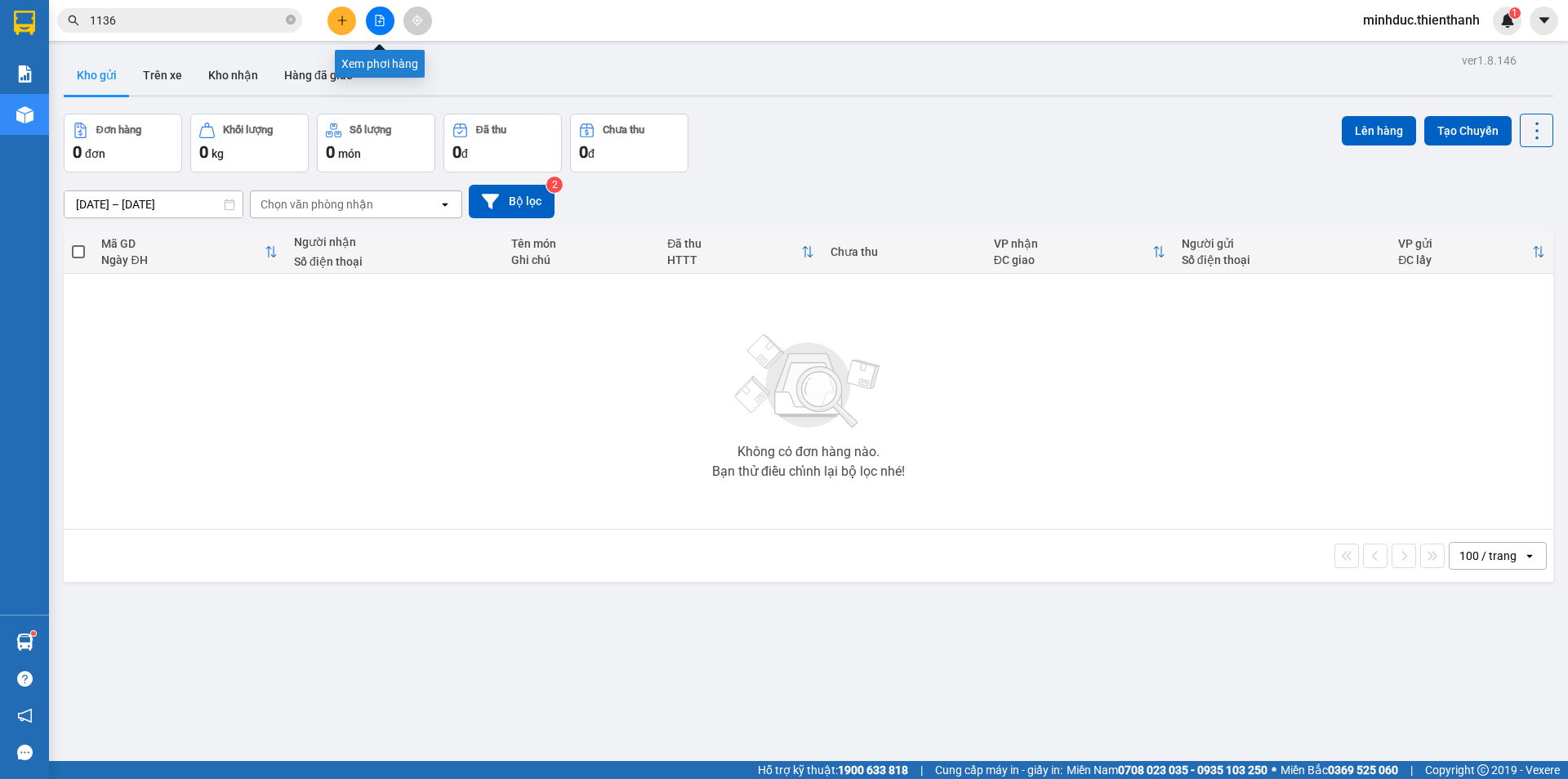
click at [385, 23] on icon "file-add" at bounding box center [379, 20] width 11 height 11
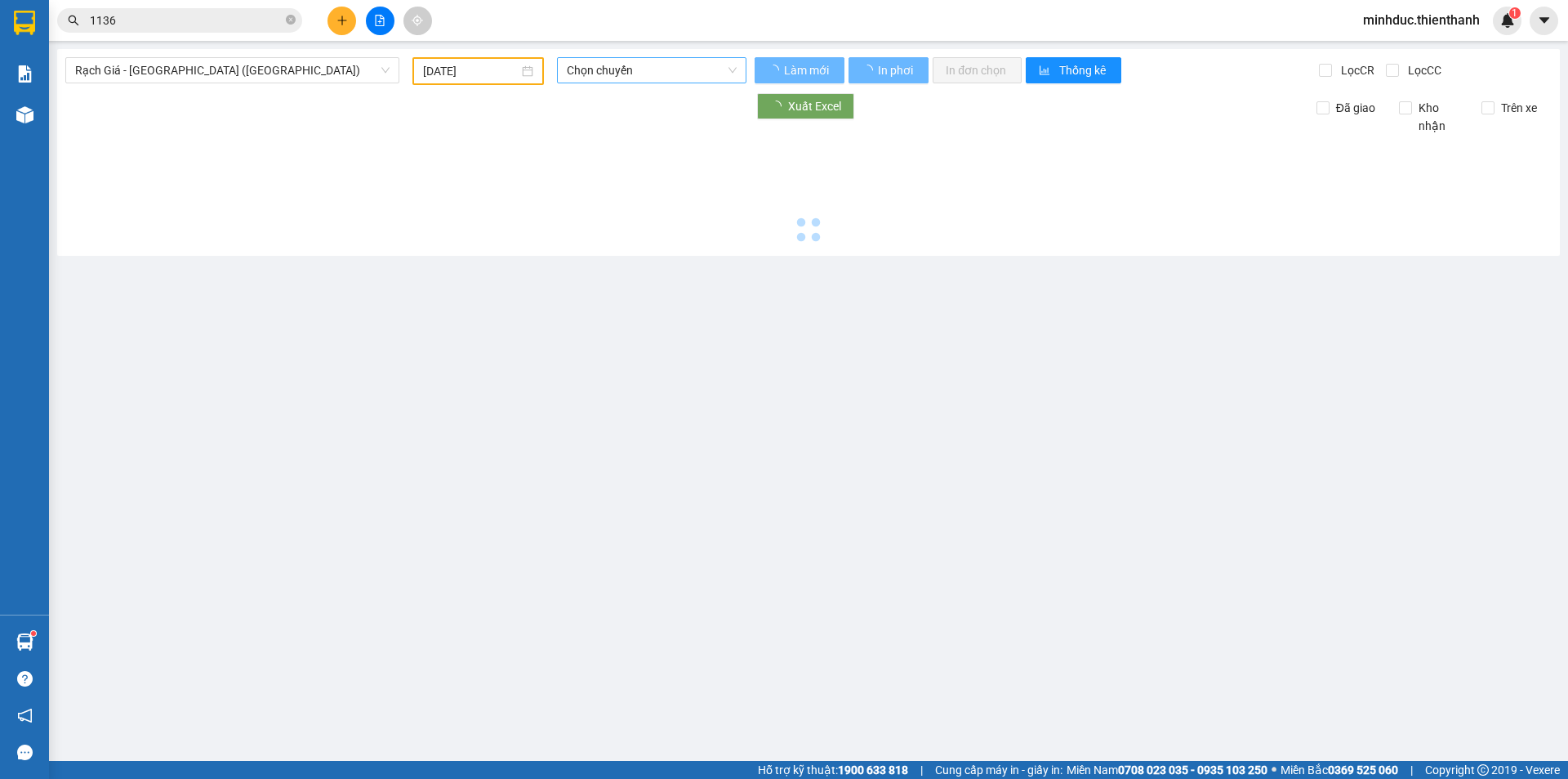
click at [688, 71] on span "Chọn chuyến" at bounding box center [652, 70] width 170 height 25
type input "[DATE]"
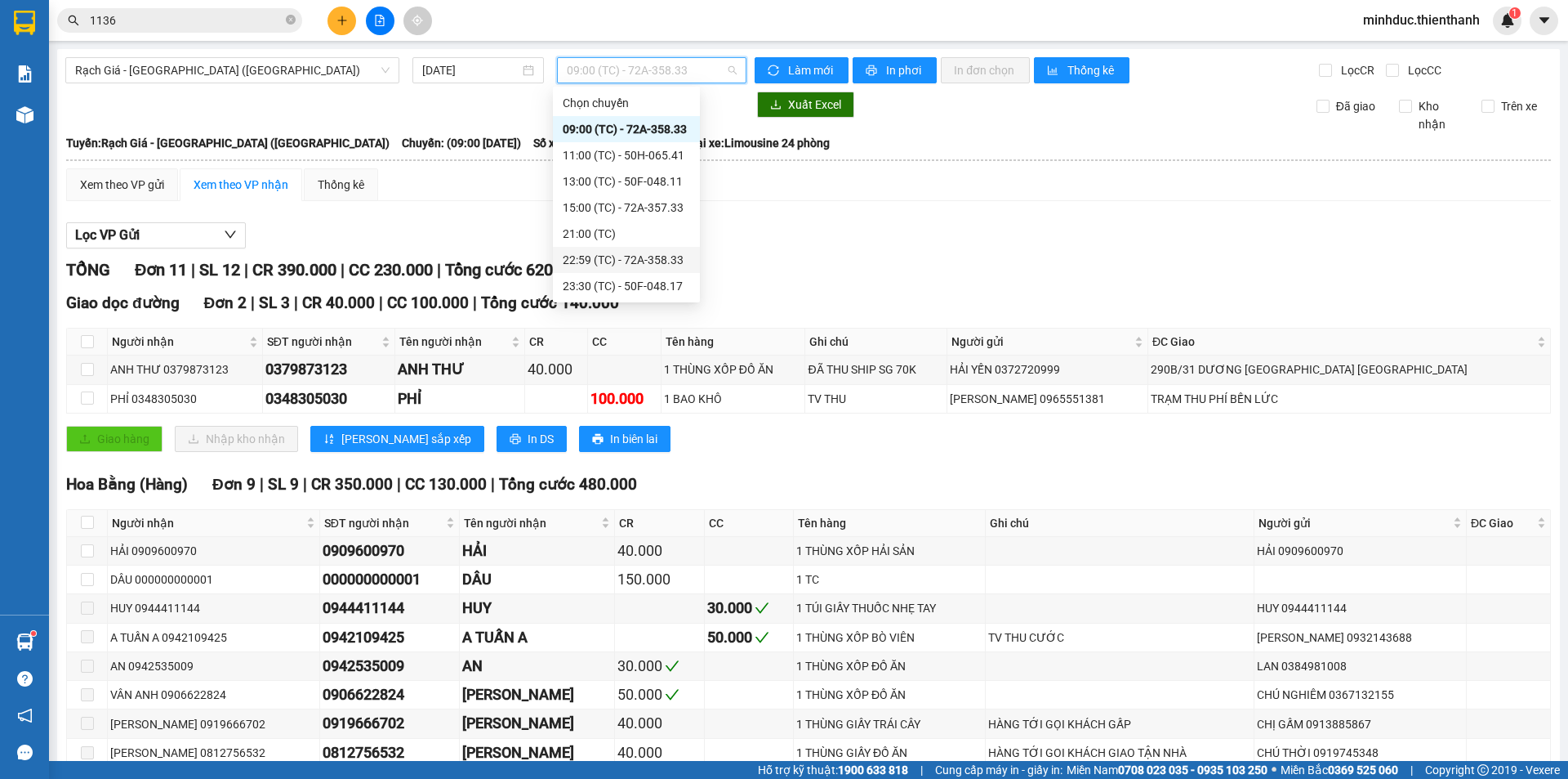
click at [624, 262] on div "22:59 (TC) - 72A-358.33" at bounding box center [627, 260] width 128 height 18
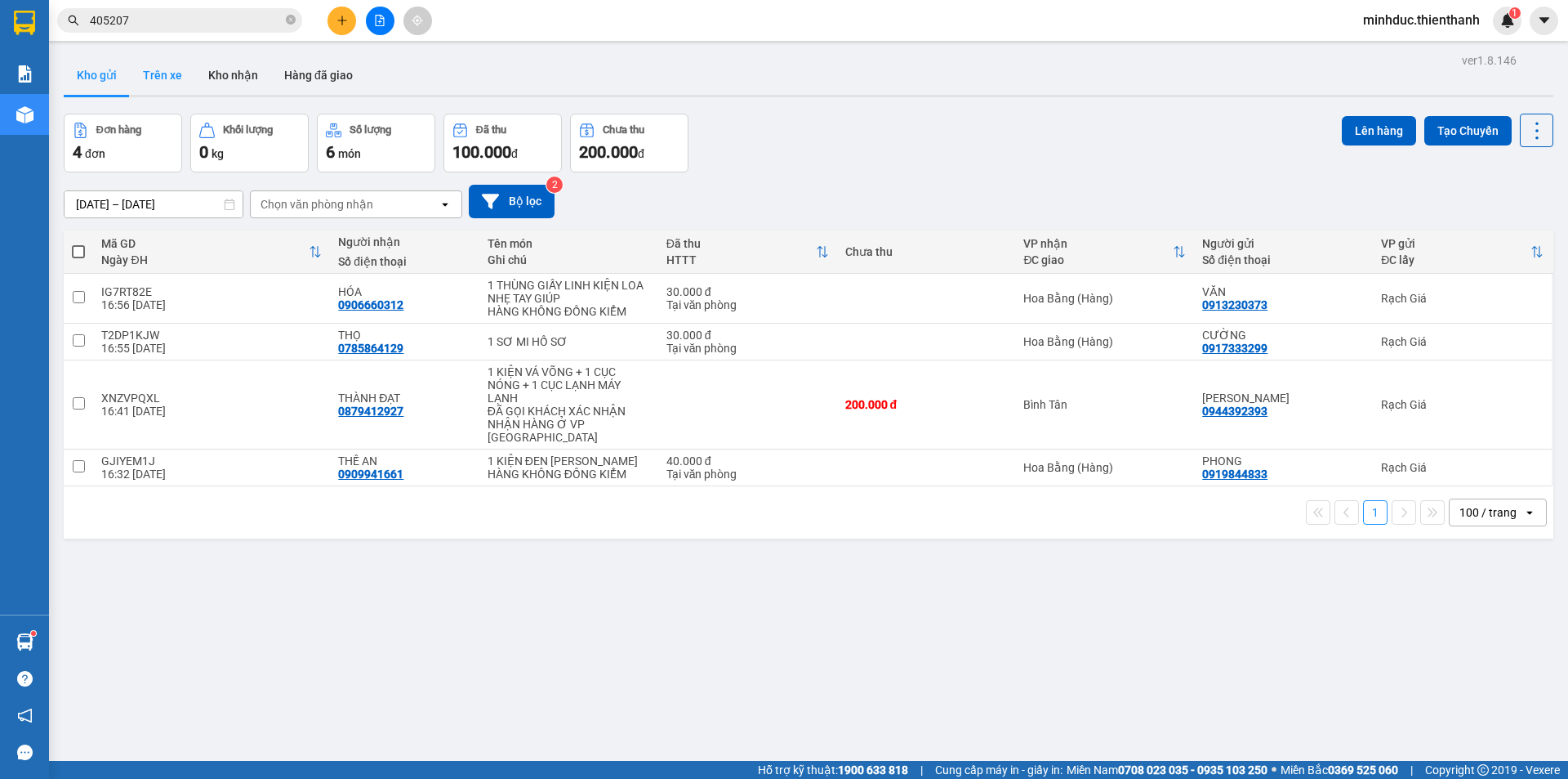
click at [152, 68] on button "Trên xe" at bounding box center [163, 75] width 66 height 39
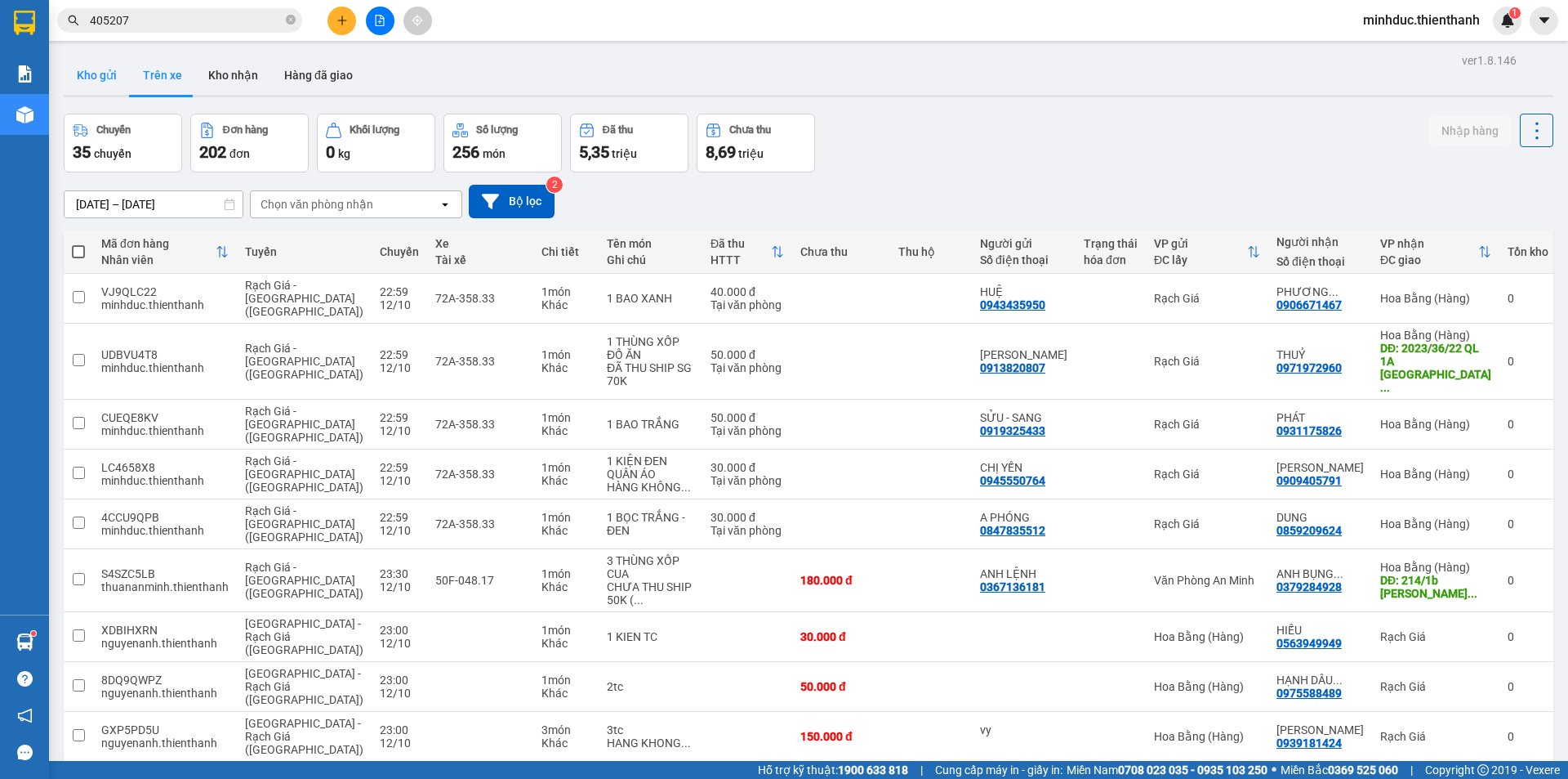
click at [106, 75] on button "Kho gửi" at bounding box center [97, 75] width 66 height 39
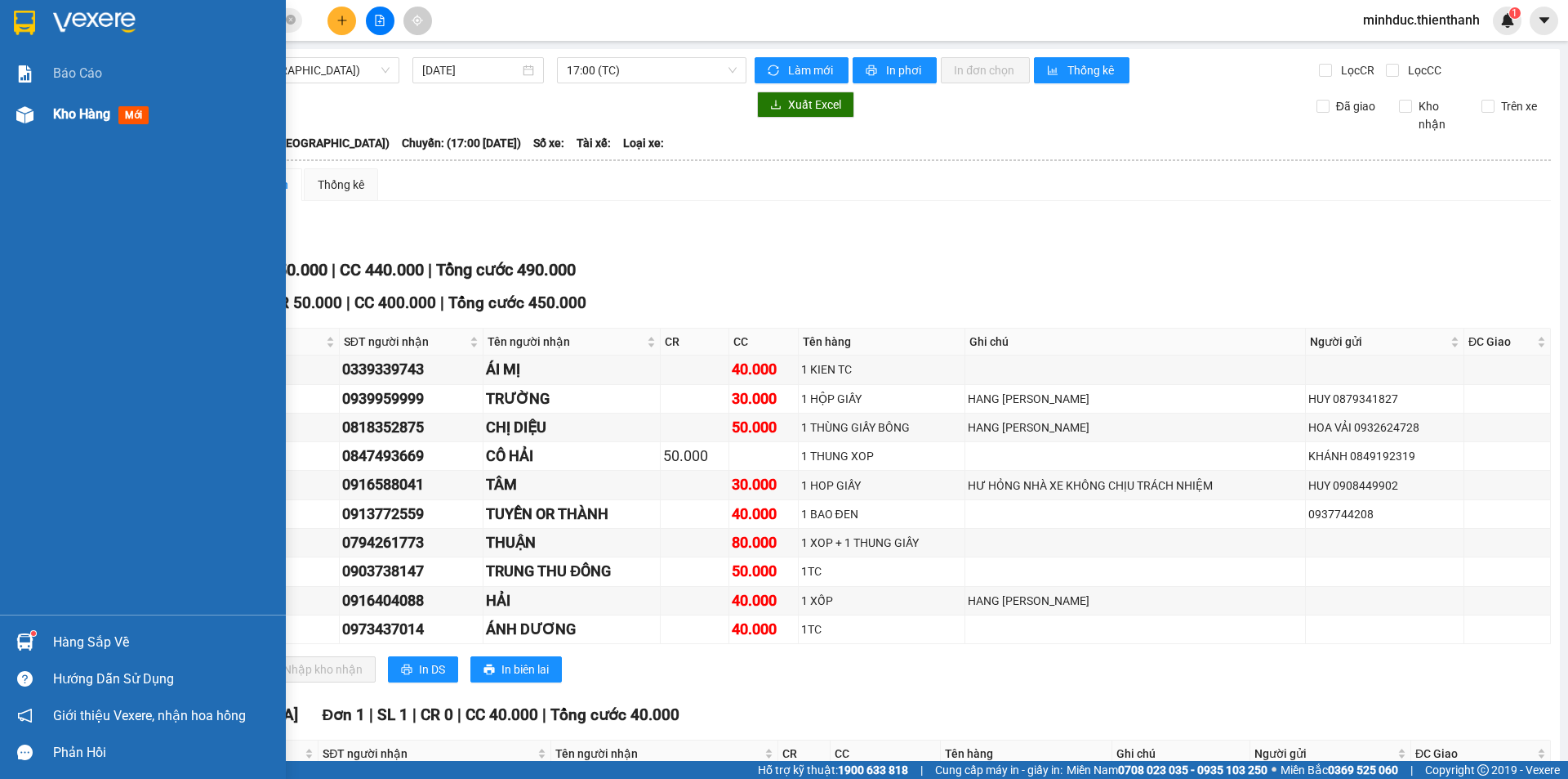
click at [73, 115] on span "Kho hàng" at bounding box center [81, 114] width 57 height 15
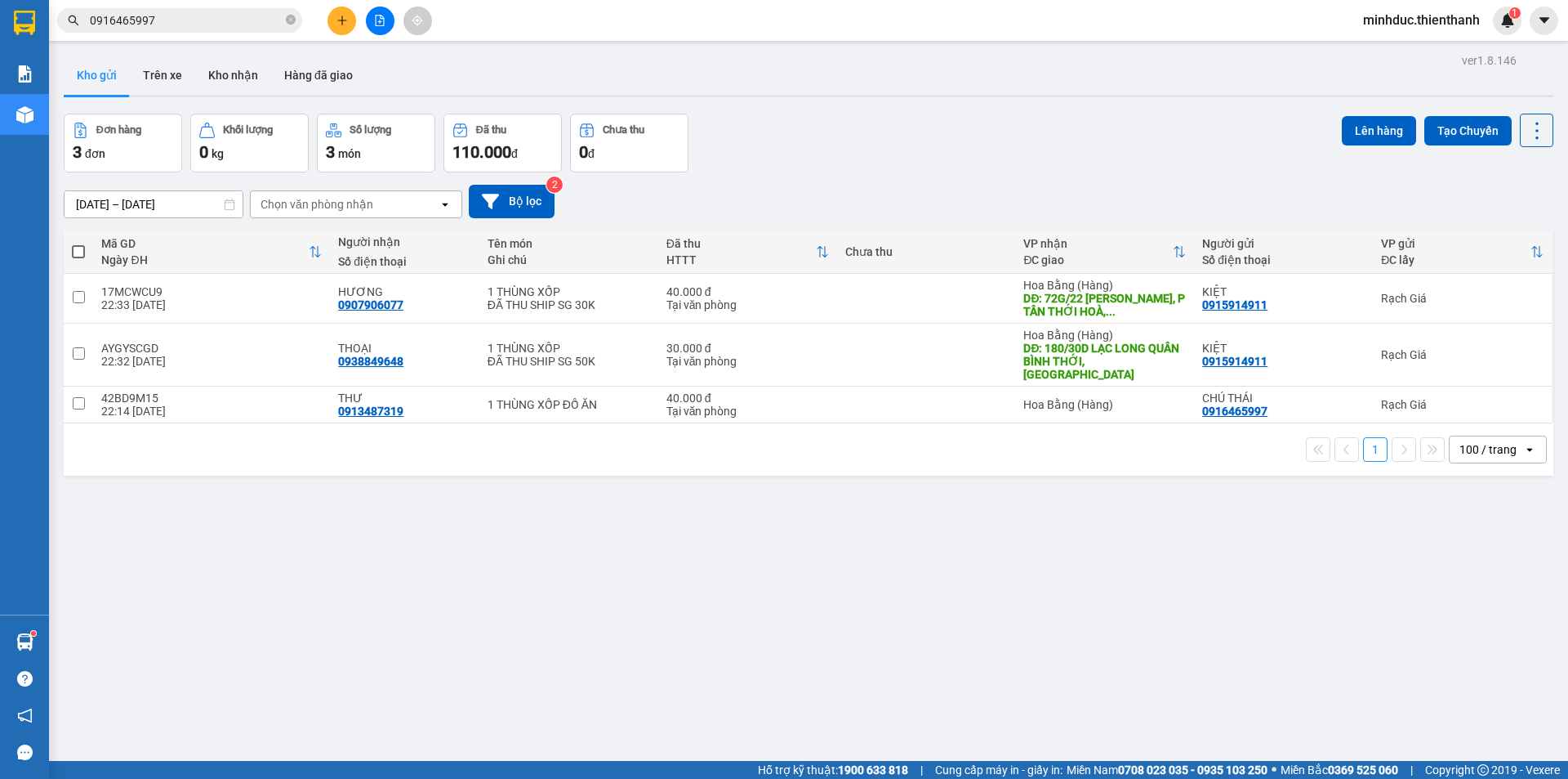
click at [78, 248] on span at bounding box center [77, 251] width 13 height 13
click at [78, 243] on input "checkbox" at bounding box center [78, 243] width 0 height 0
checkbox input "true"
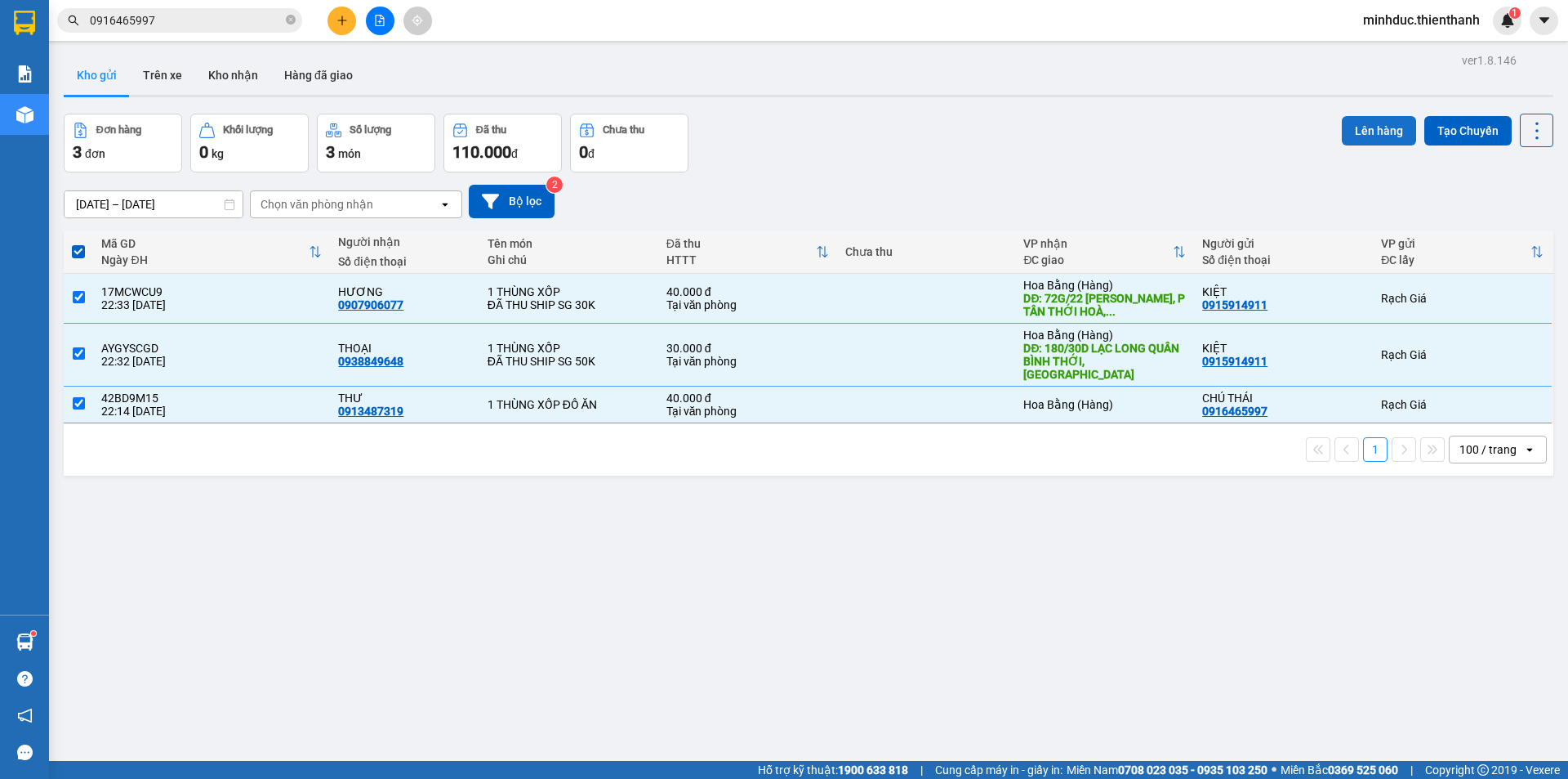
click at [1383, 129] on button "Lên hàng" at bounding box center [1379, 130] width 74 height 30
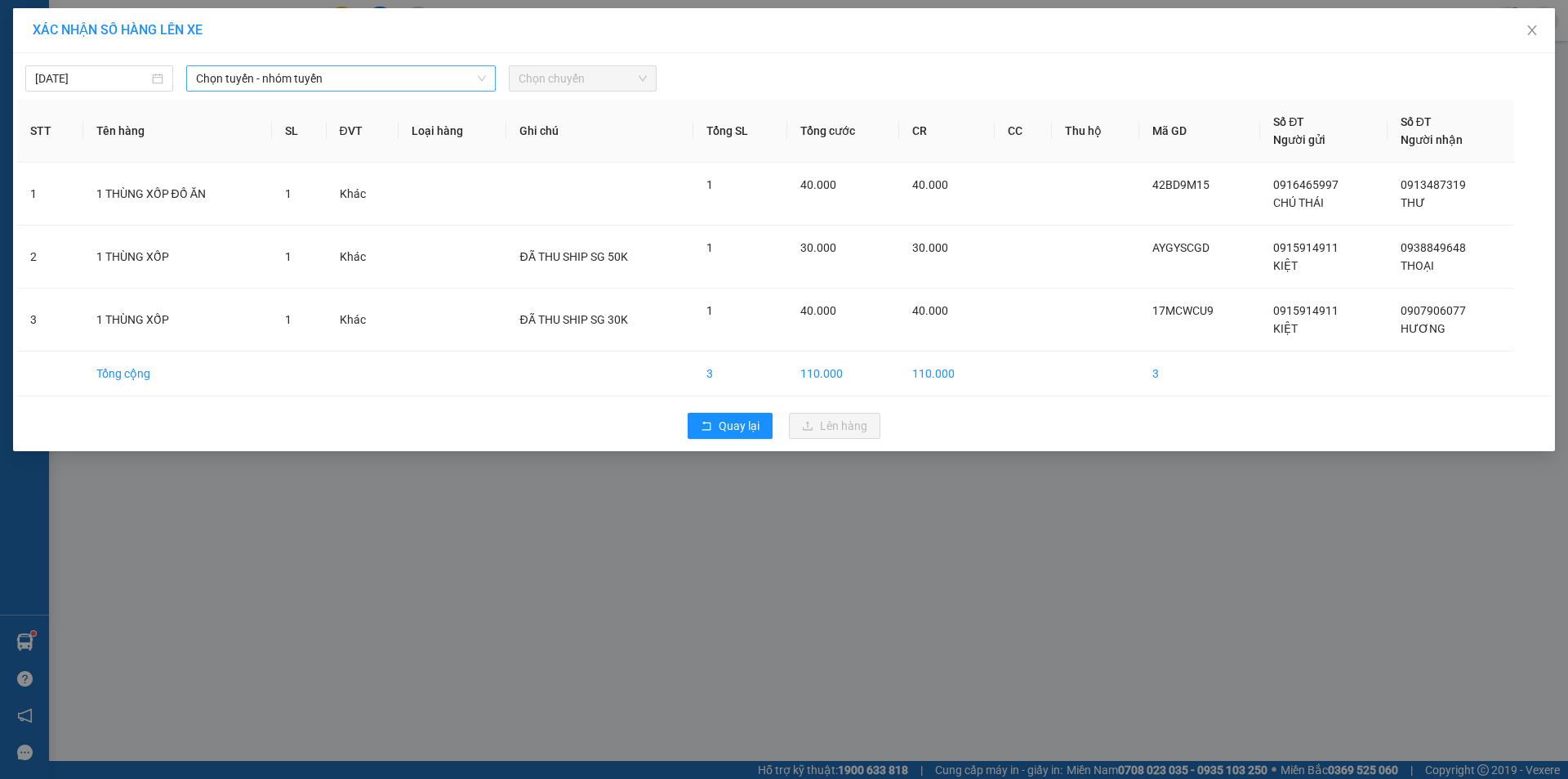
click at [299, 86] on span "Chọn tuyến - nhóm tuyến" at bounding box center [340, 78] width 290 height 25
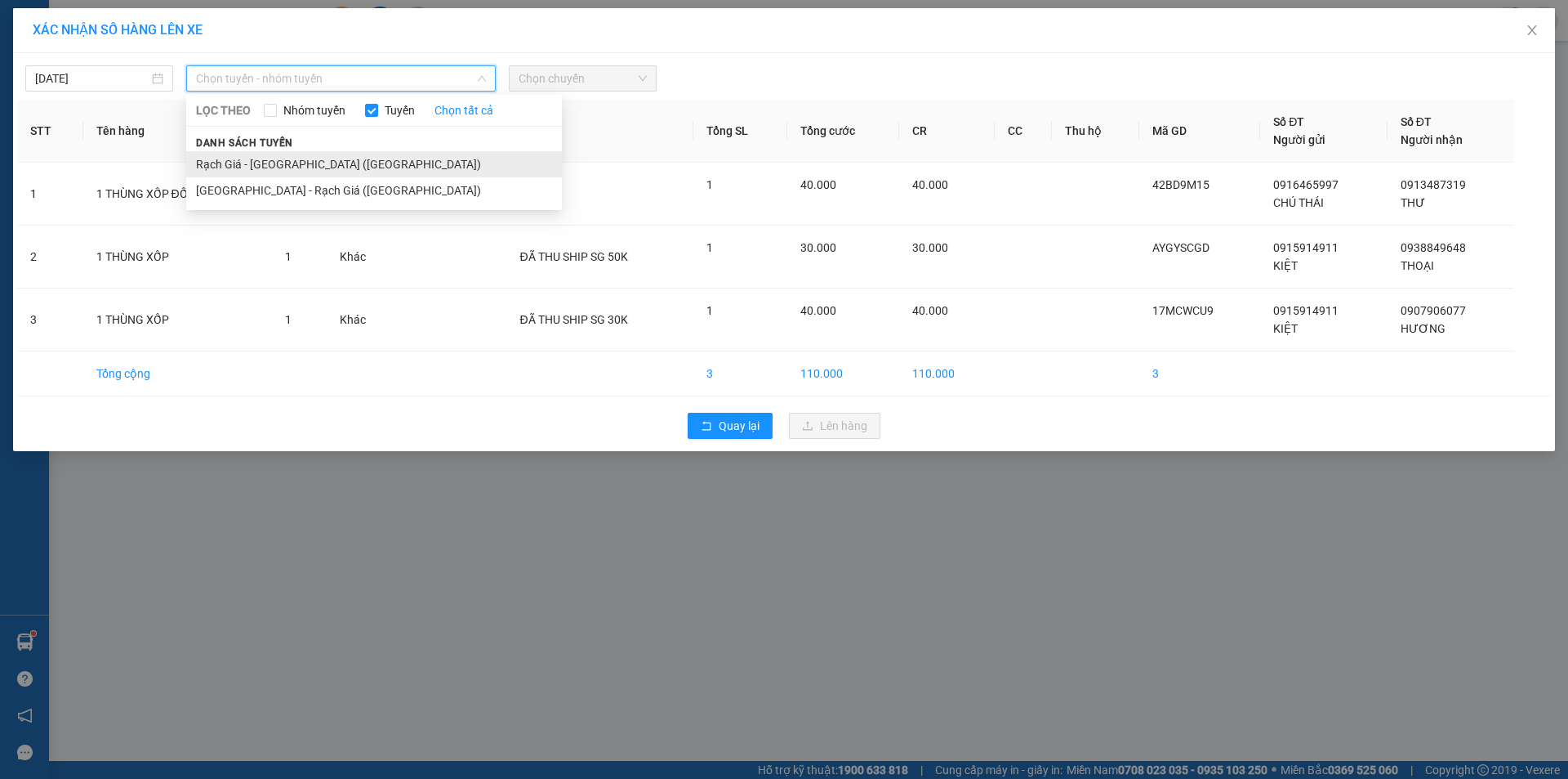
click at [284, 160] on li "Rạch Giá - [GEOGRAPHIC_DATA] ([GEOGRAPHIC_DATA])" at bounding box center [374, 164] width 375 height 26
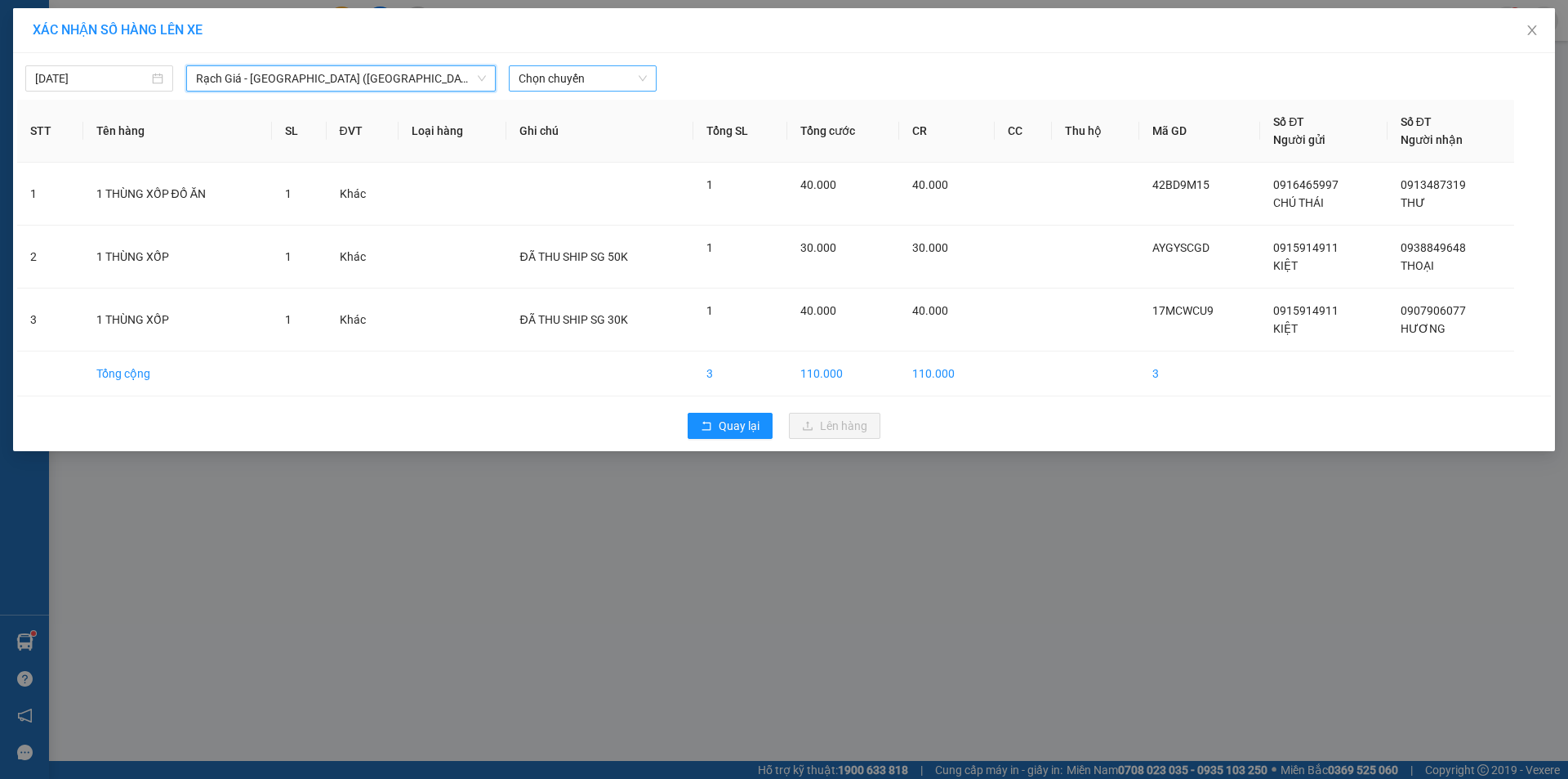
click at [606, 78] on span "Chọn chuyến" at bounding box center [582, 78] width 129 height 25
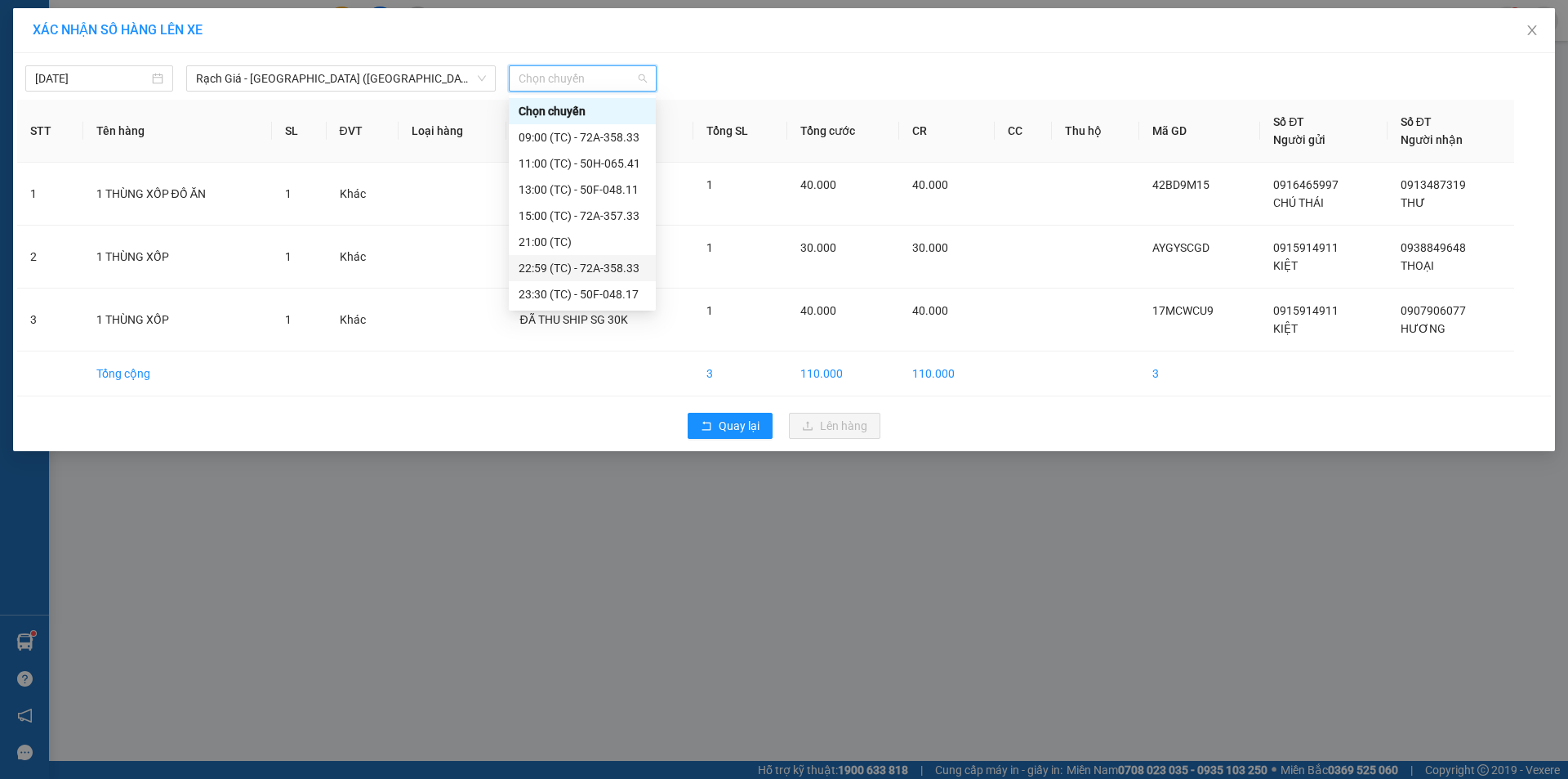
click at [568, 268] on div "22:59 (TC) - 72A-358.33" at bounding box center [582, 267] width 128 height 18
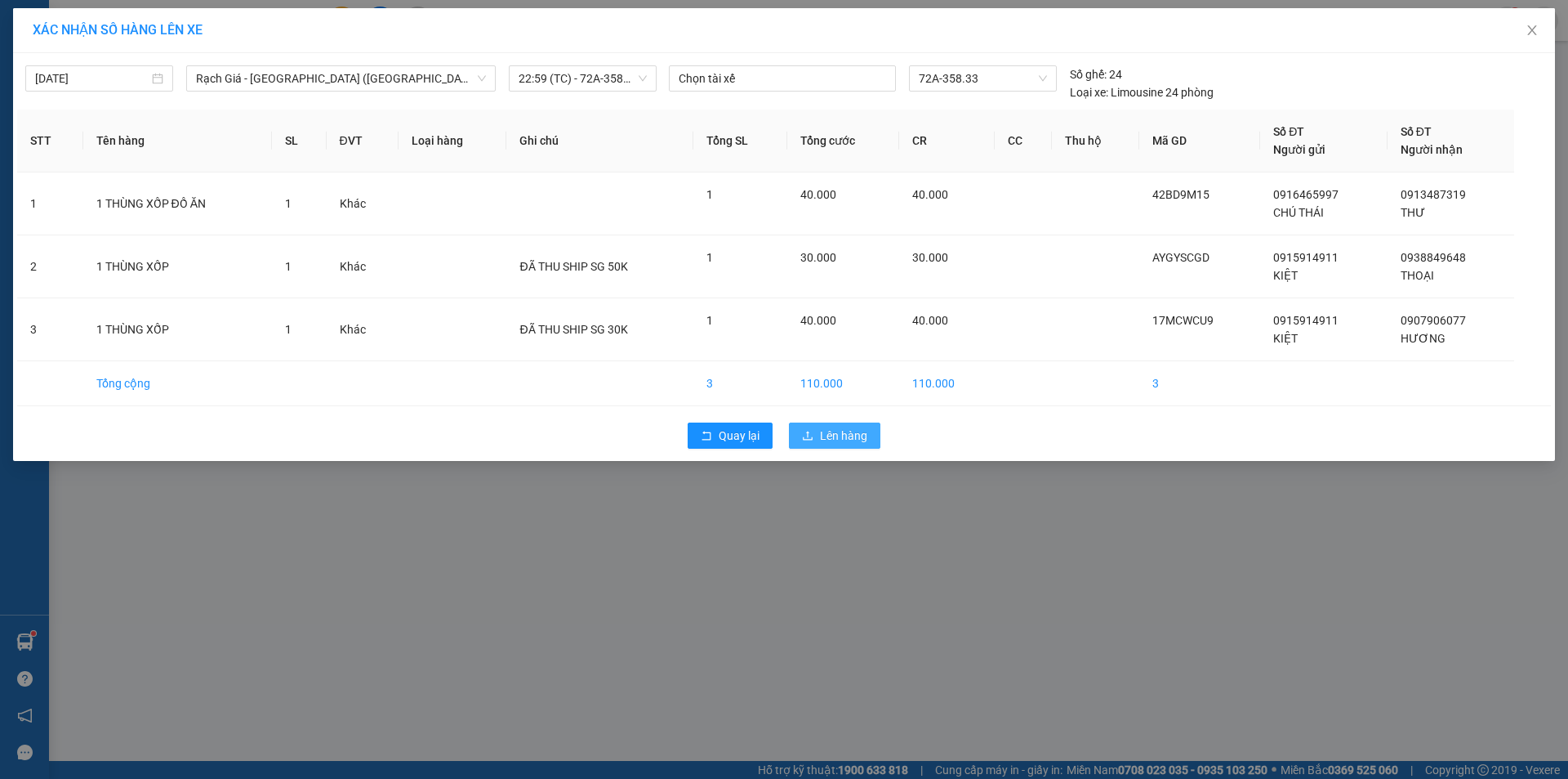
click at [833, 442] on span "Lên hàng" at bounding box center [844, 435] width 48 height 18
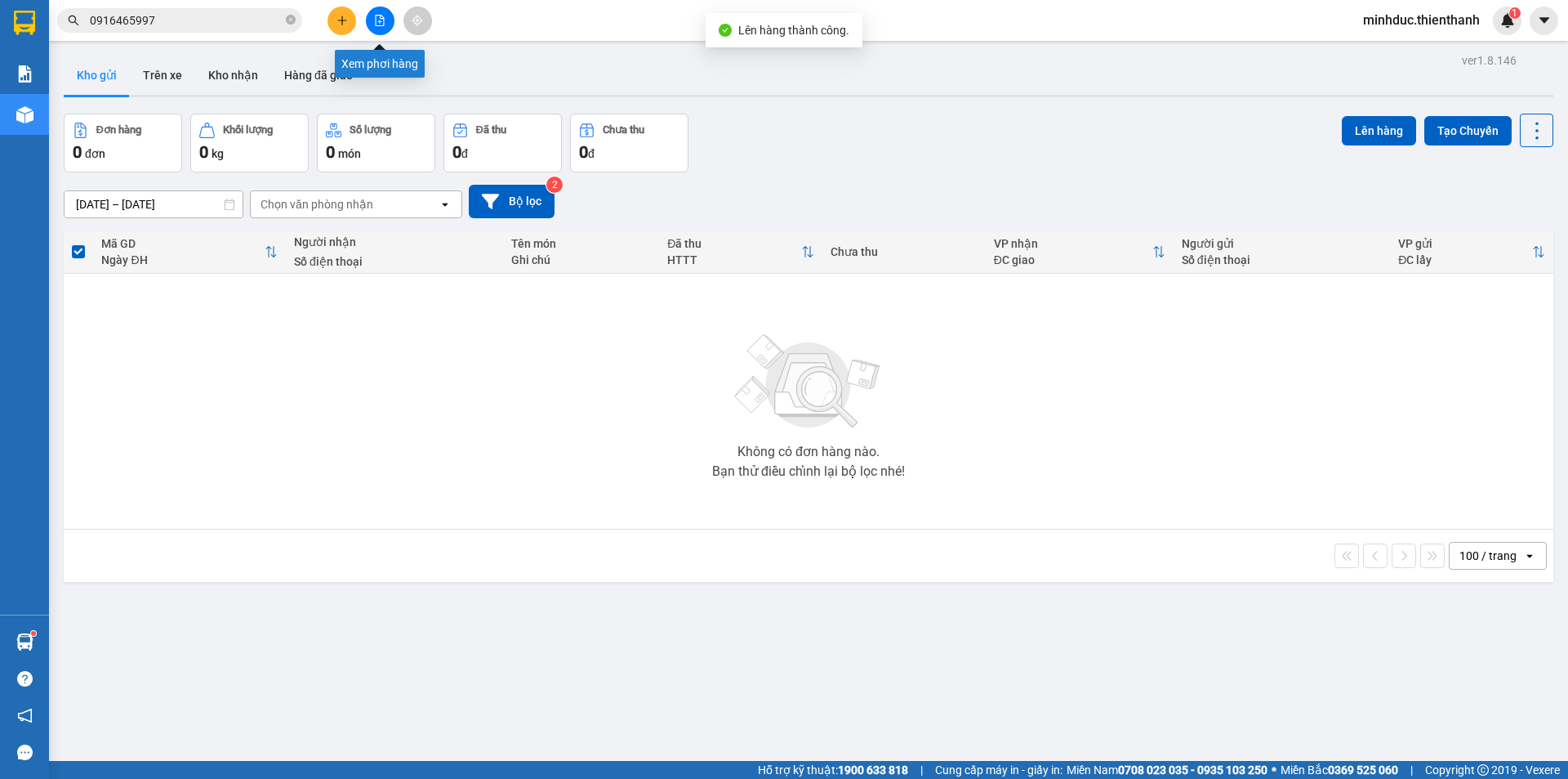
click at [383, 25] on icon "file-add" at bounding box center [379, 20] width 11 height 11
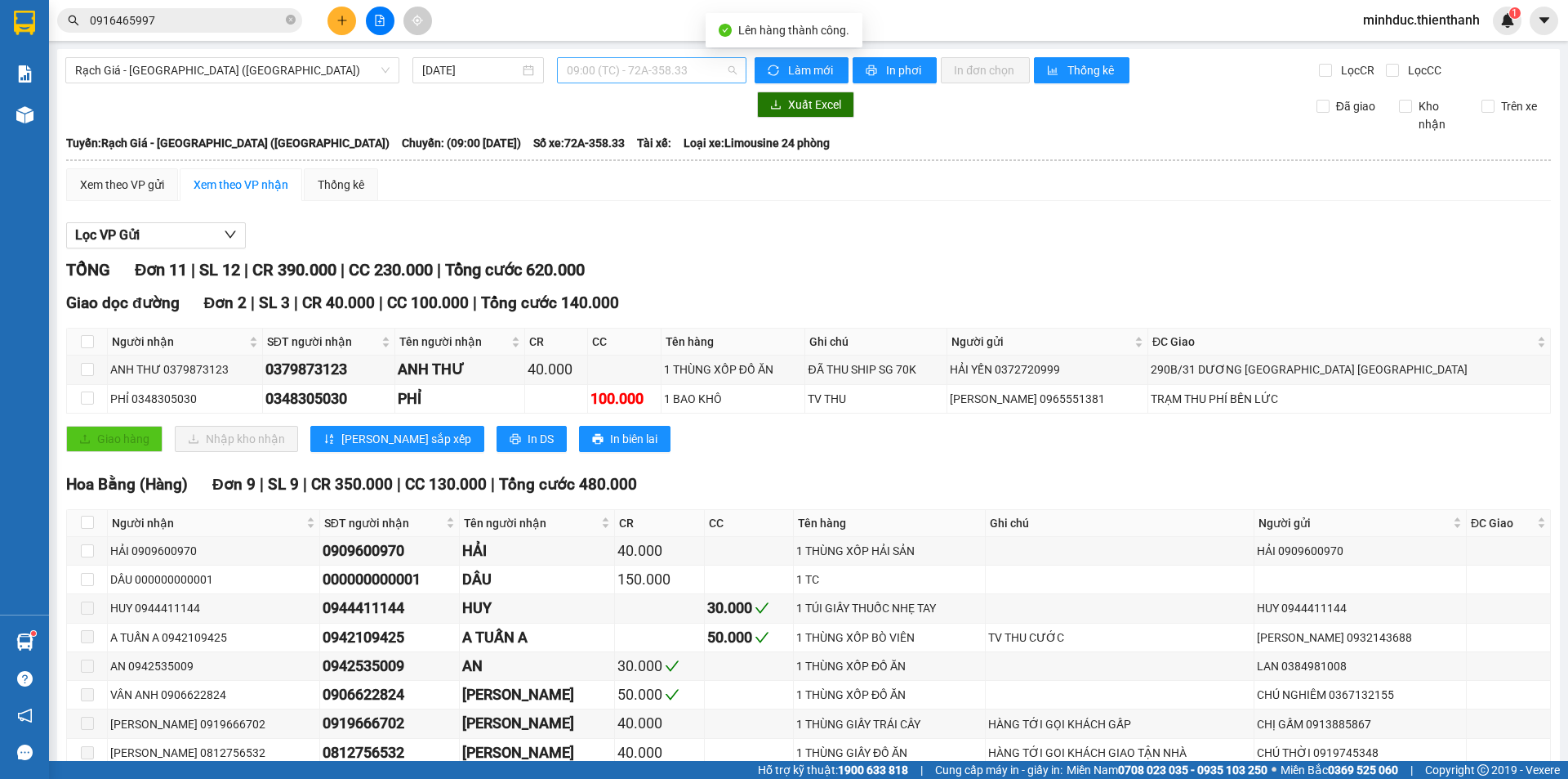
click at [617, 74] on span "09:00 (TC) - 72A-358.33" at bounding box center [652, 70] width 170 height 25
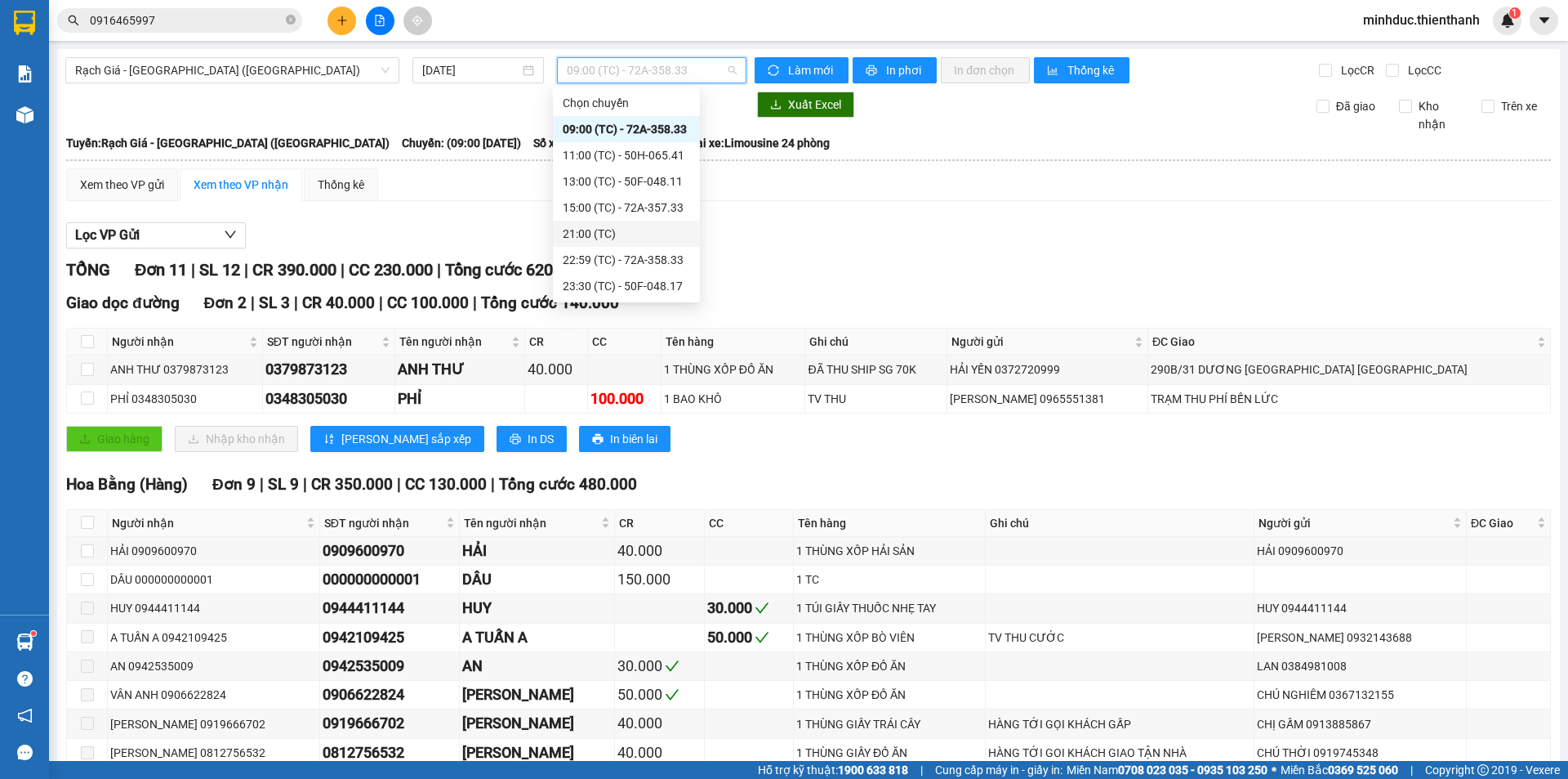
scroll to position [109, 0]
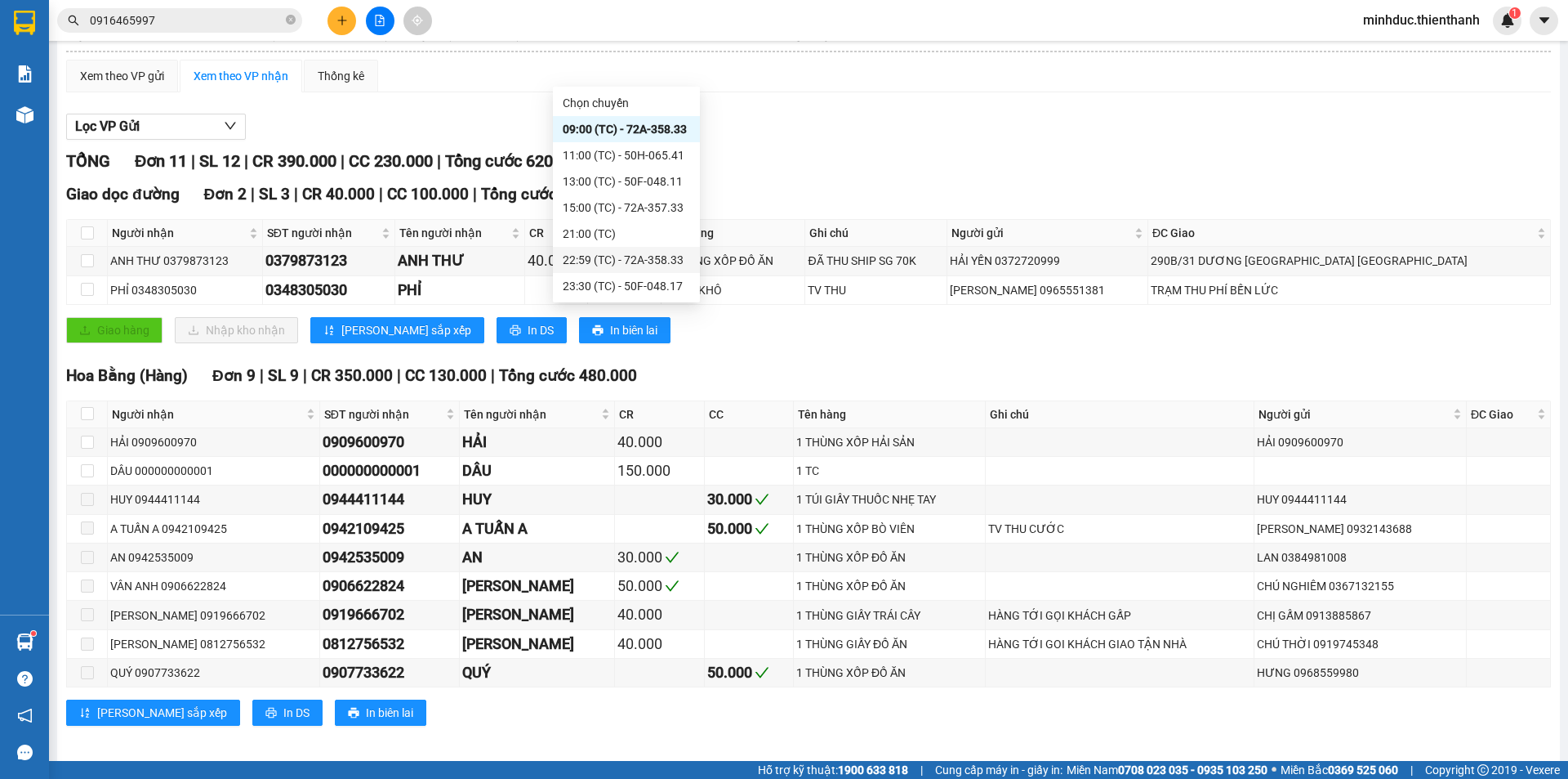
click at [608, 255] on div "22:59 (TC) - 72A-358.33" at bounding box center [627, 260] width 128 height 18
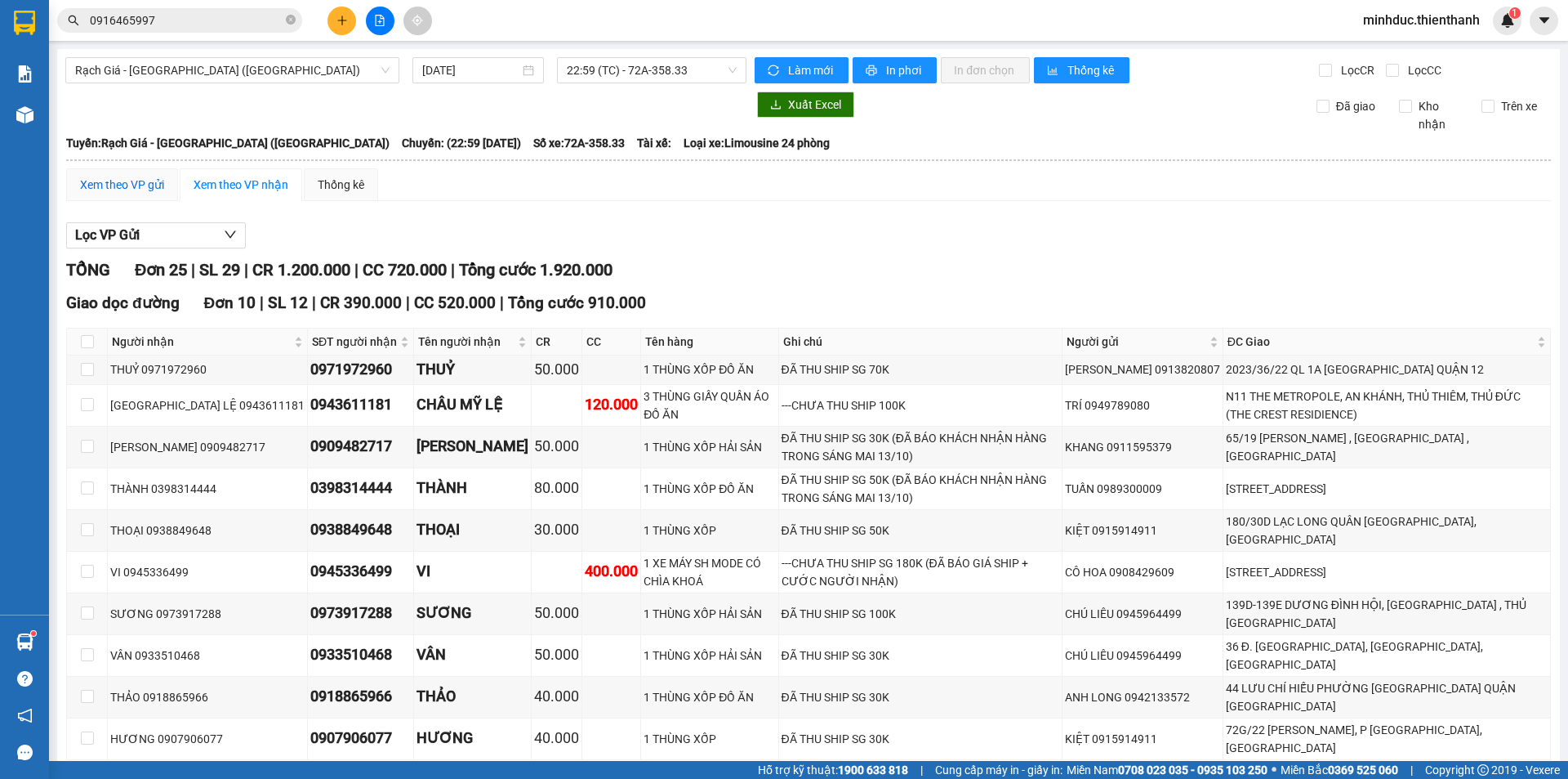
click at [123, 180] on div "Xem theo VP gửi" at bounding box center [122, 184] width 84 height 18
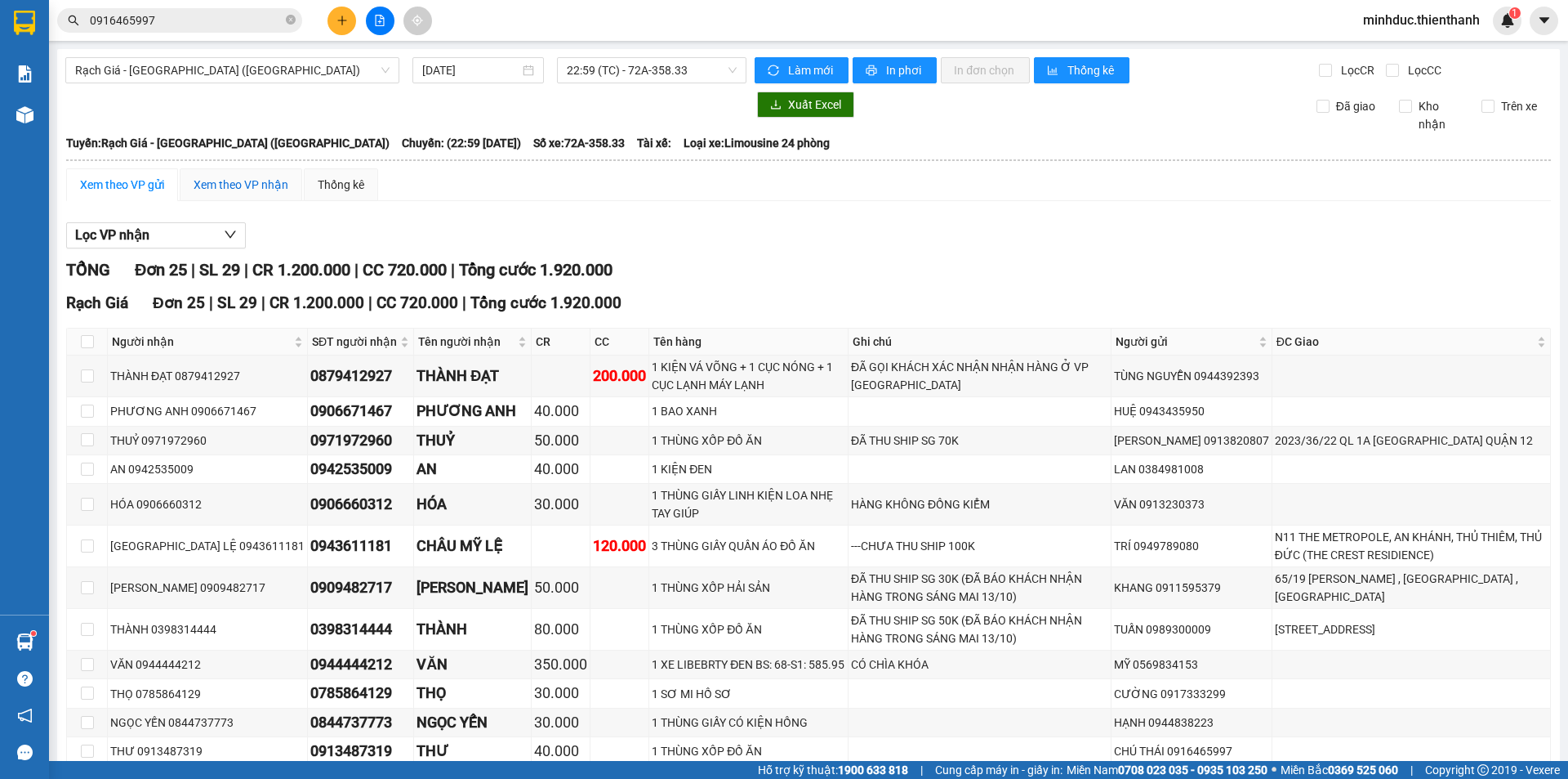
click at [253, 177] on div "Xem theo VP nhận" at bounding box center [240, 184] width 94 height 18
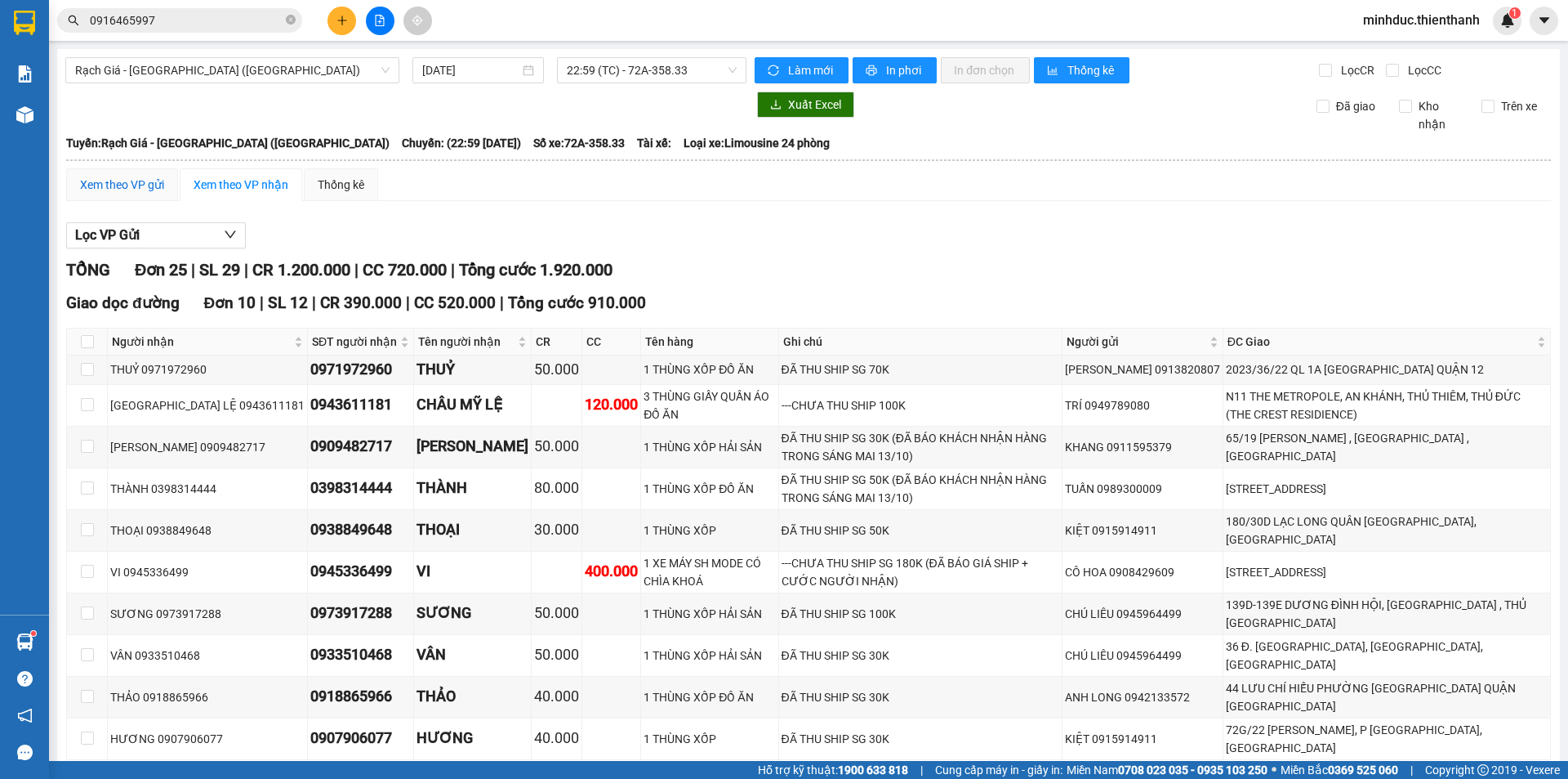
drag, startPoint x: 130, startPoint y: 180, endPoint x: 224, endPoint y: 183, distance: 94.0
click at [129, 180] on div "Xem theo VP gửi" at bounding box center [122, 184] width 84 height 18
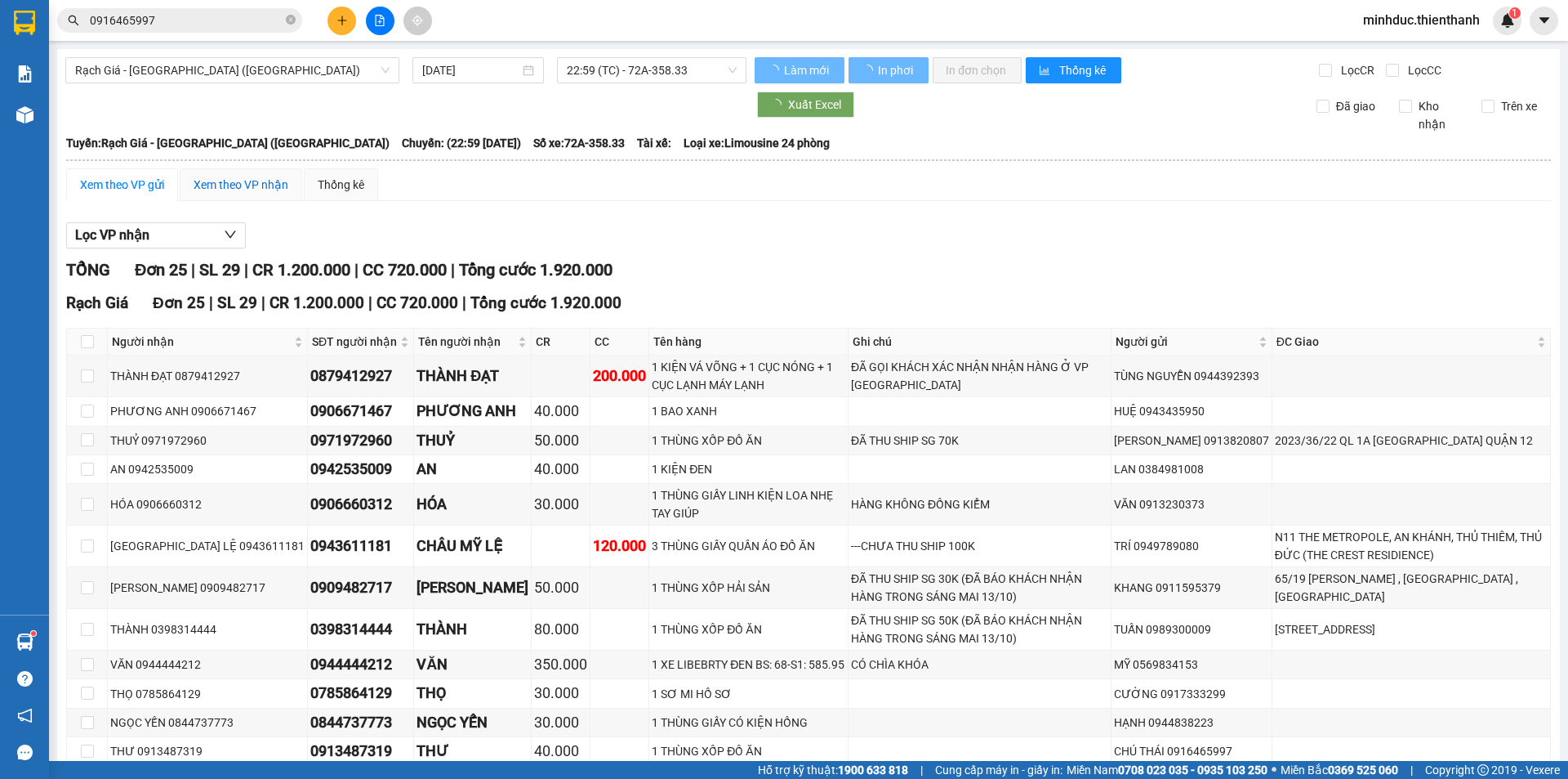
click at [232, 181] on div "Xem theo VP nhận" at bounding box center [240, 184] width 94 height 18
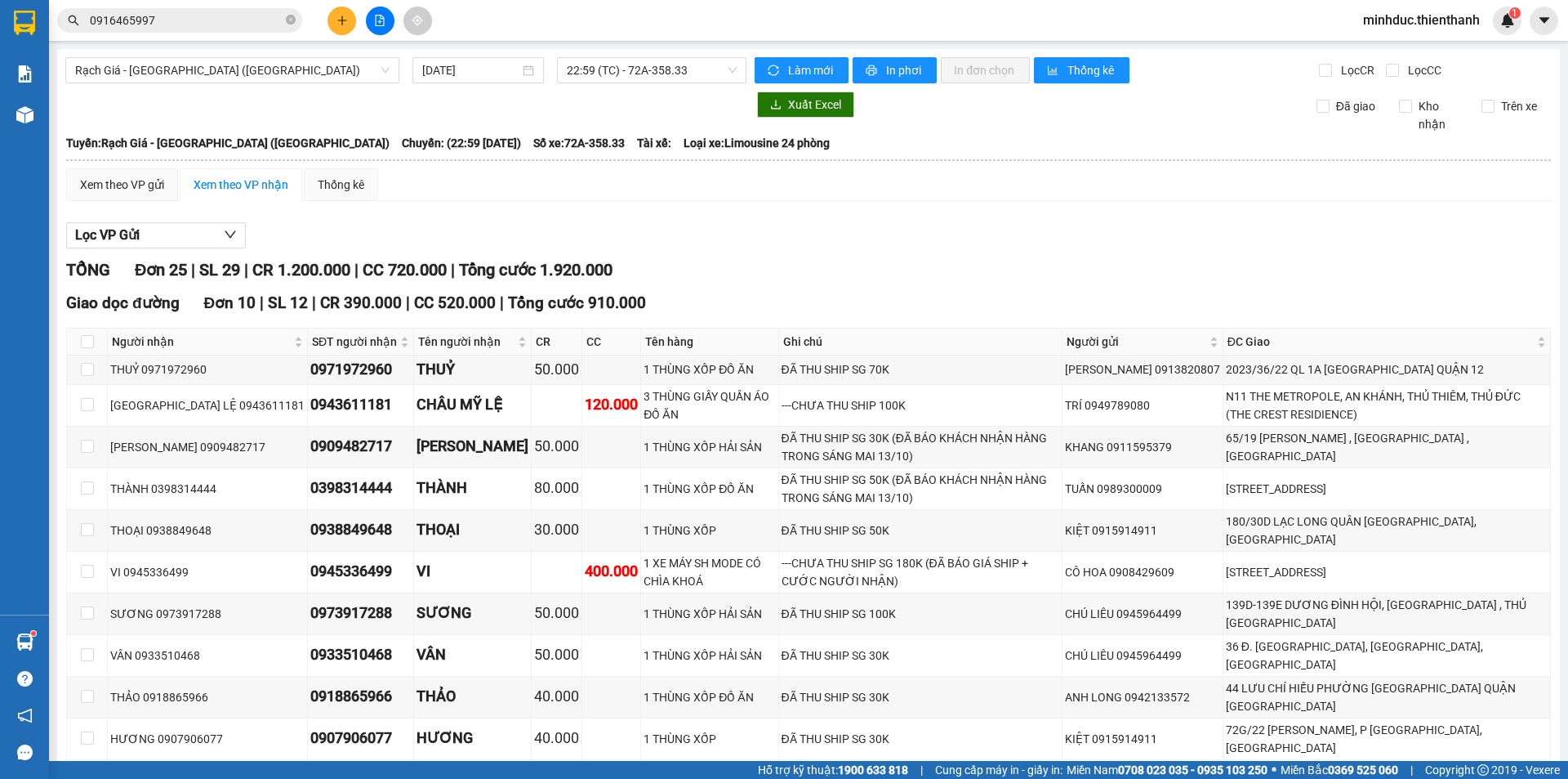
click at [850, 273] on div "TỔNG Đơn 25 | SL 29 | CR 1.200.000 | CC 720.000 | Tổng cước 1.920.000" at bounding box center [809, 270] width 1485 height 26
click at [801, 70] on span "Làm mới" at bounding box center [812, 70] width 48 height 18
click at [379, 27] on button at bounding box center [381, 21] width 29 height 29
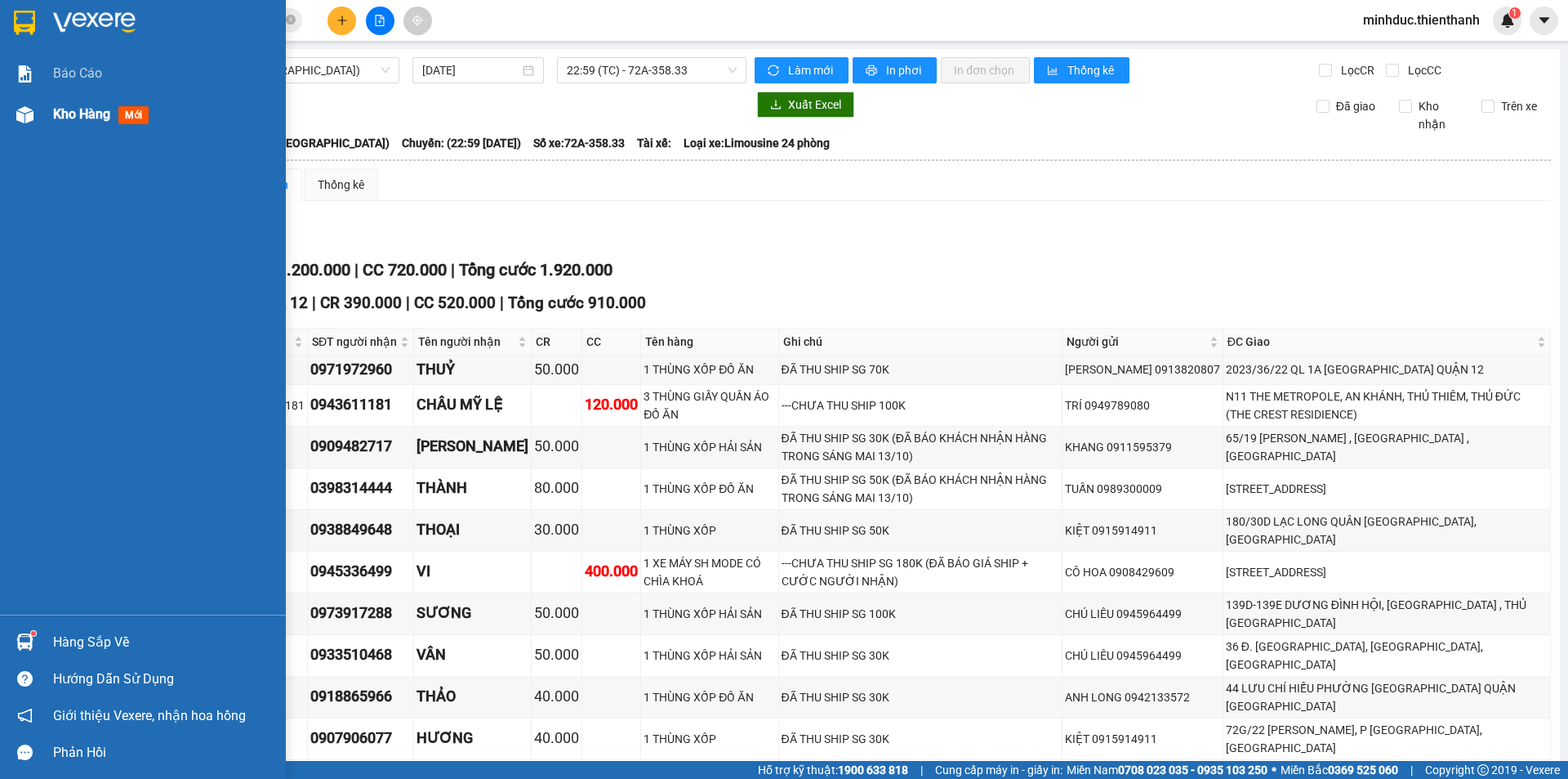
click at [100, 111] on span "Kho hàng" at bounding box center [81, 114] width 57 height 15
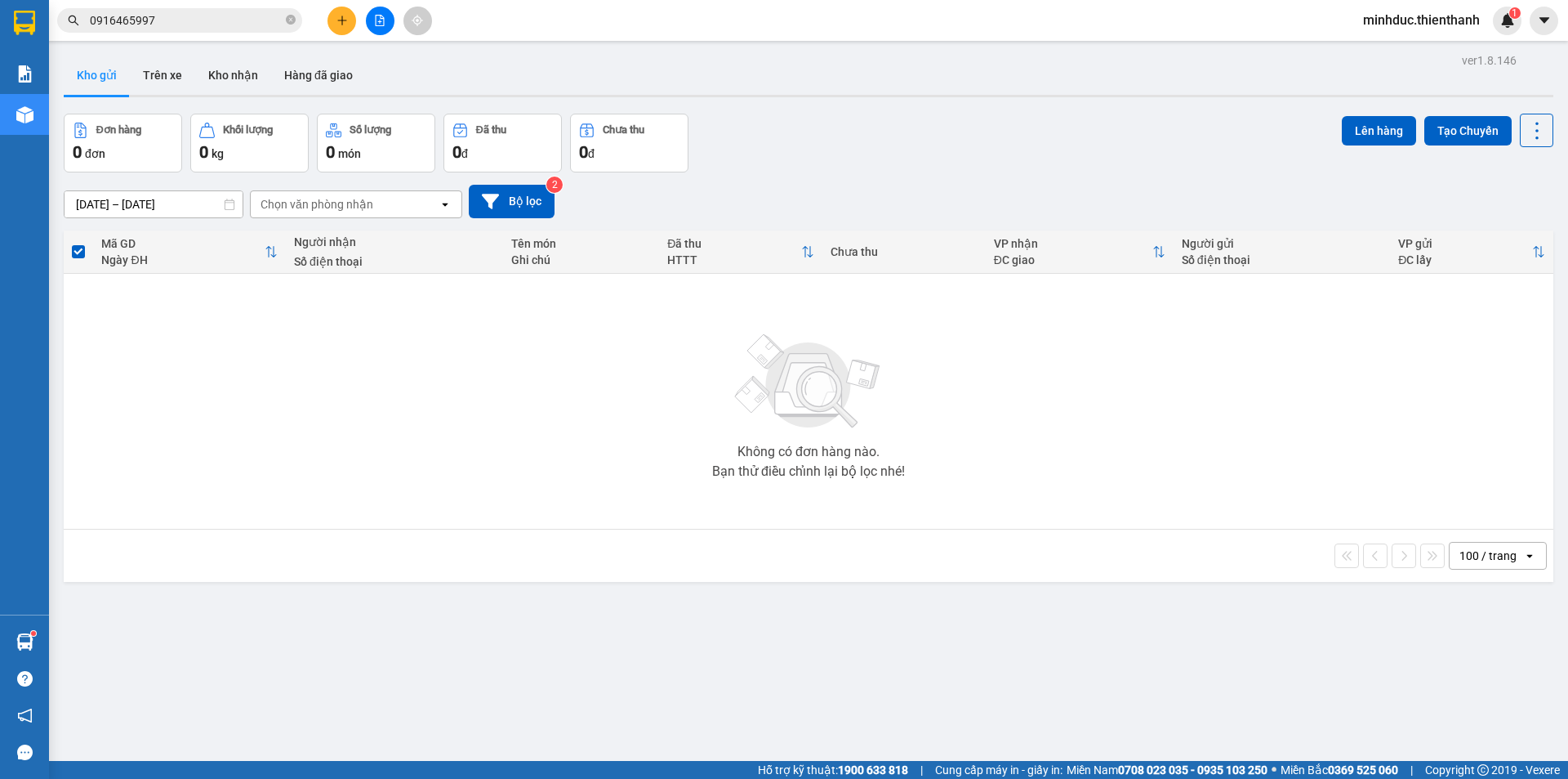
click at [381, 25] on icon "file-add" at bounding box center [379, 20] width 11 height 11
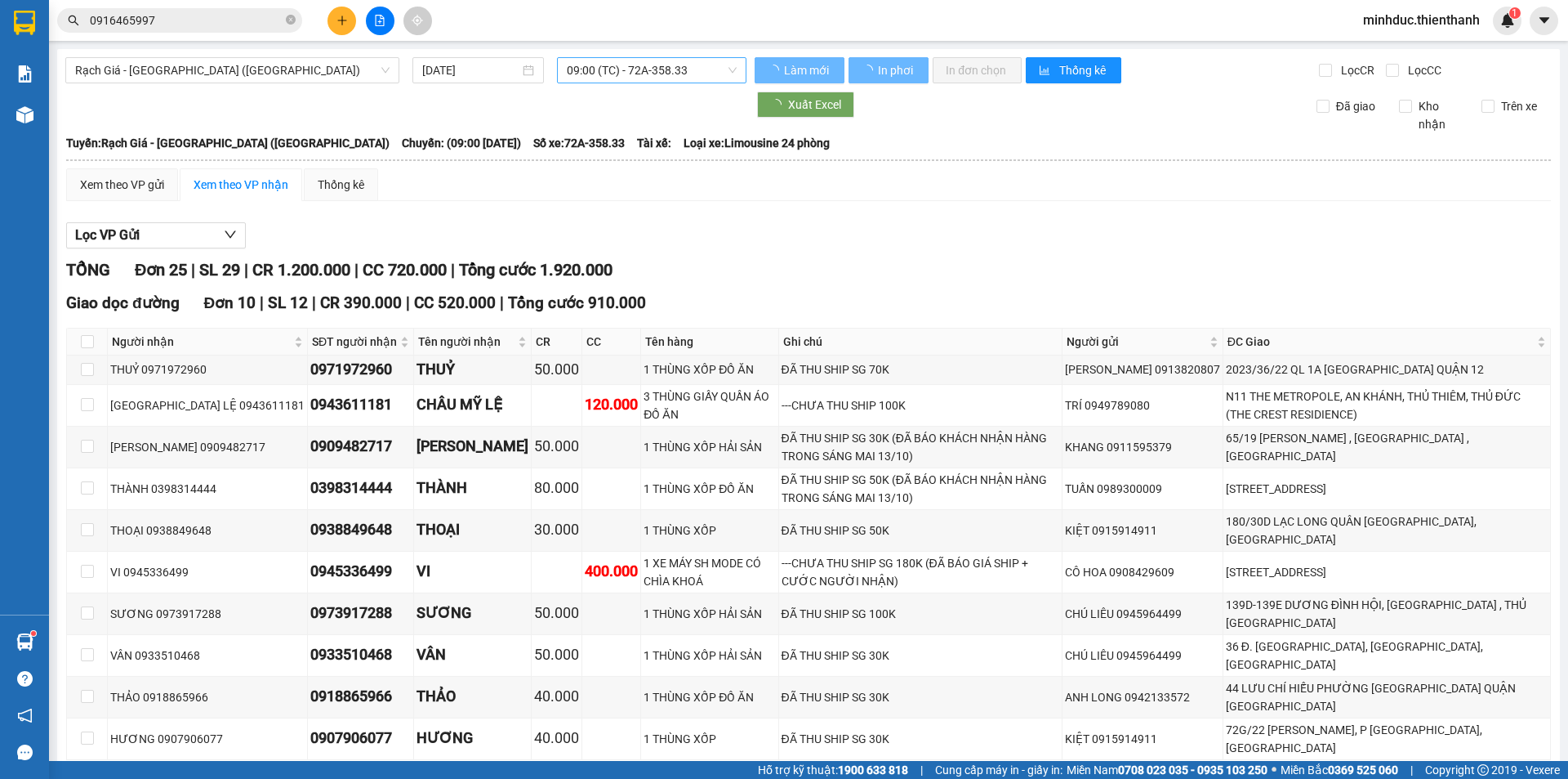
click at [661, 72] on span "09:00 (TC) - 72A-358.33" at bounding box center [652, 70] width 170 height 25
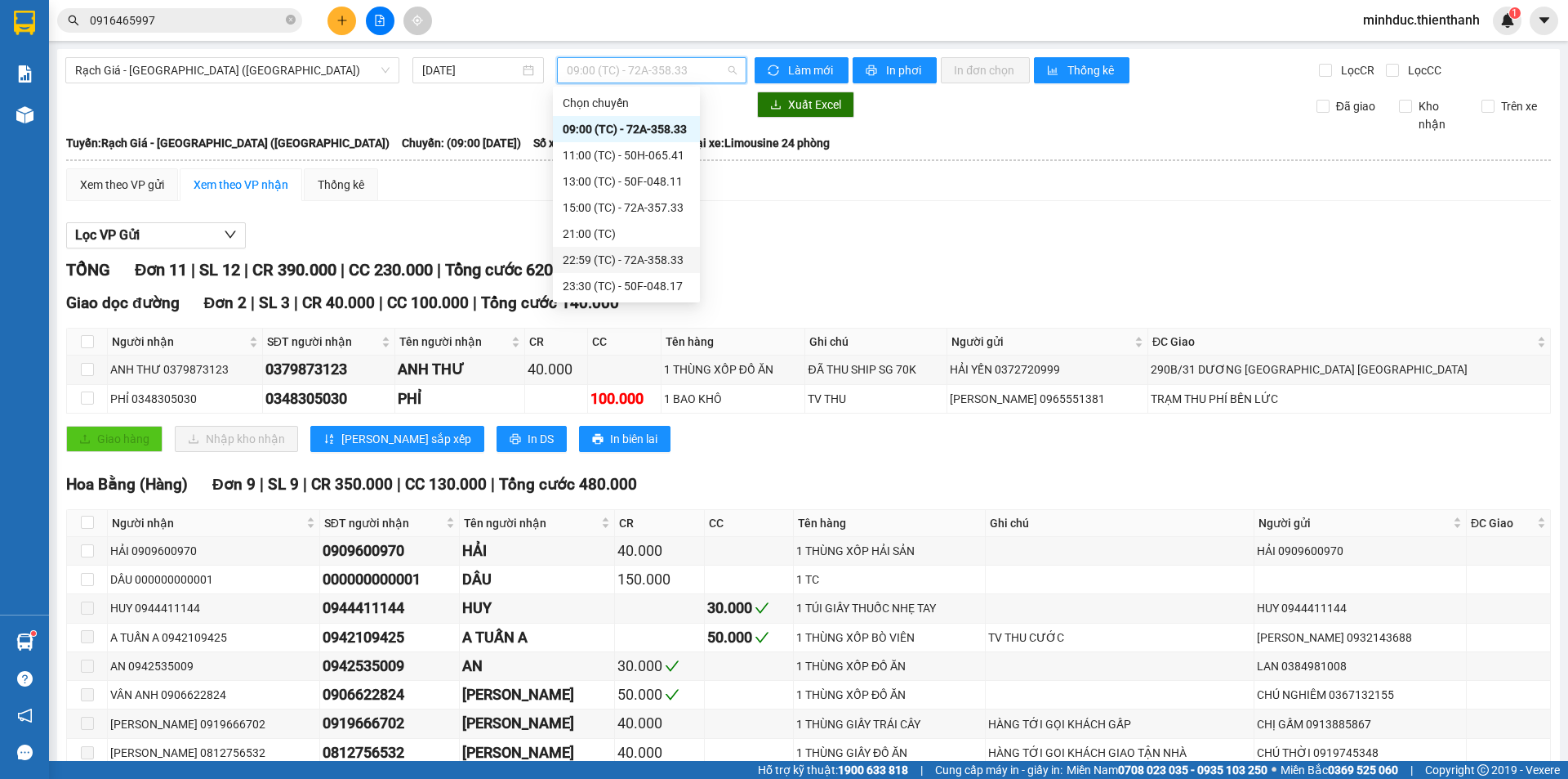
click at [637, 261] on div "22:59 (TC) - 72A-358.33" at bounding box center [627, 260] width 128 height 18
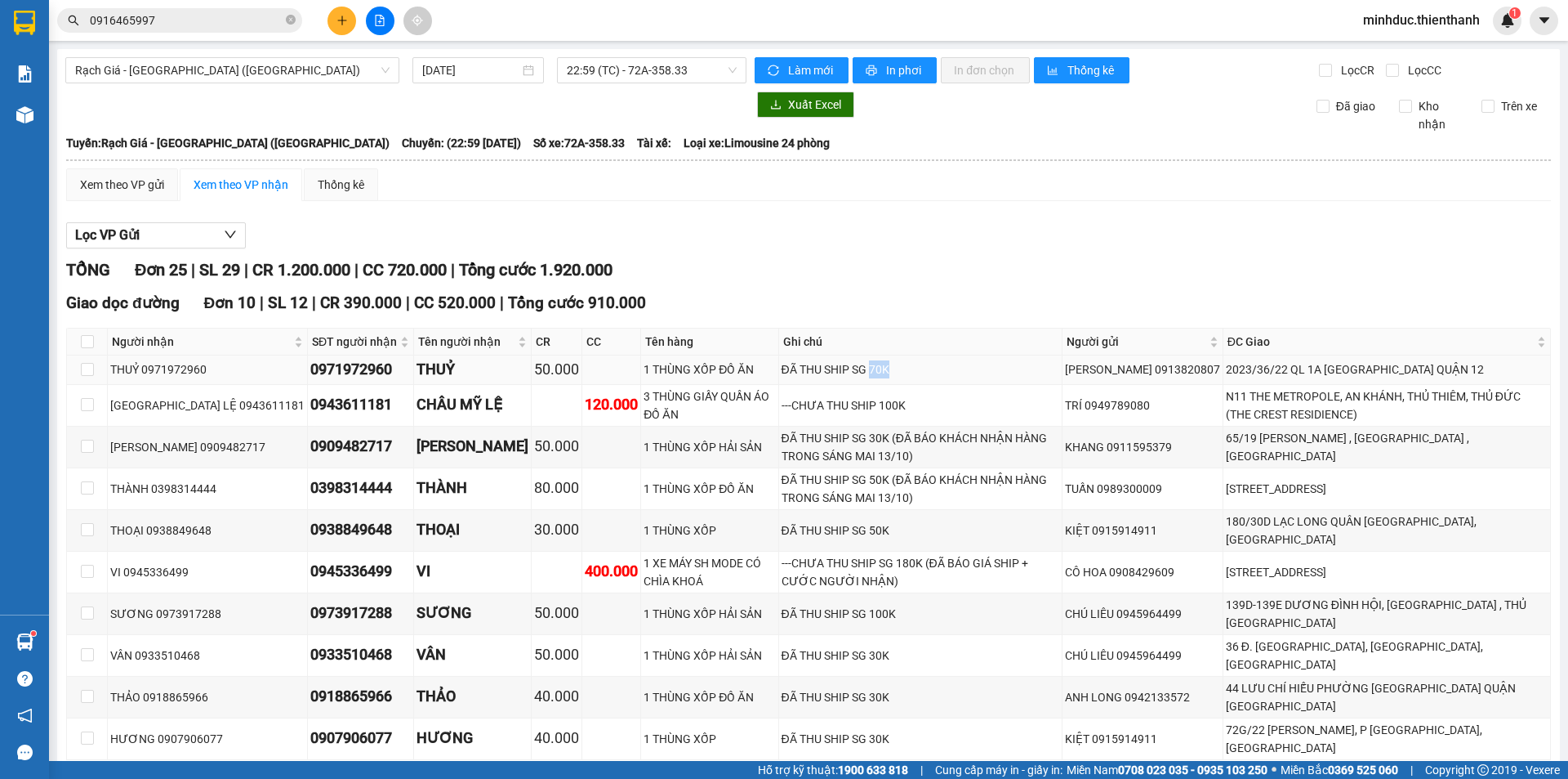
drag, startPoint x: 842, startPoint y: 370, endPoint x: 887, endPoint y: 373, distance: 45.1
click at [887, 373] on div "ĐÃ THU SHIP SG 70K" at bounding box center [920, 369] width 278 height 18
drag, startPoint x: 847, startPoint y: 435, endPoint x: 878, endPoint y: 436, distance: 31.0
click at [878, 436] on div "ĐÃ THU SHIP SG 30K (ĐÃ BÁO KHÁCH NHẬN HÀNG TRONG SÁNG MAI 13/10)" at bounding box center [920, 447] width 278 height 36
drag, startPoint x: 845, startPoint y: 480, endPoint x: 886, endPoint y: 481, distance: 41.0
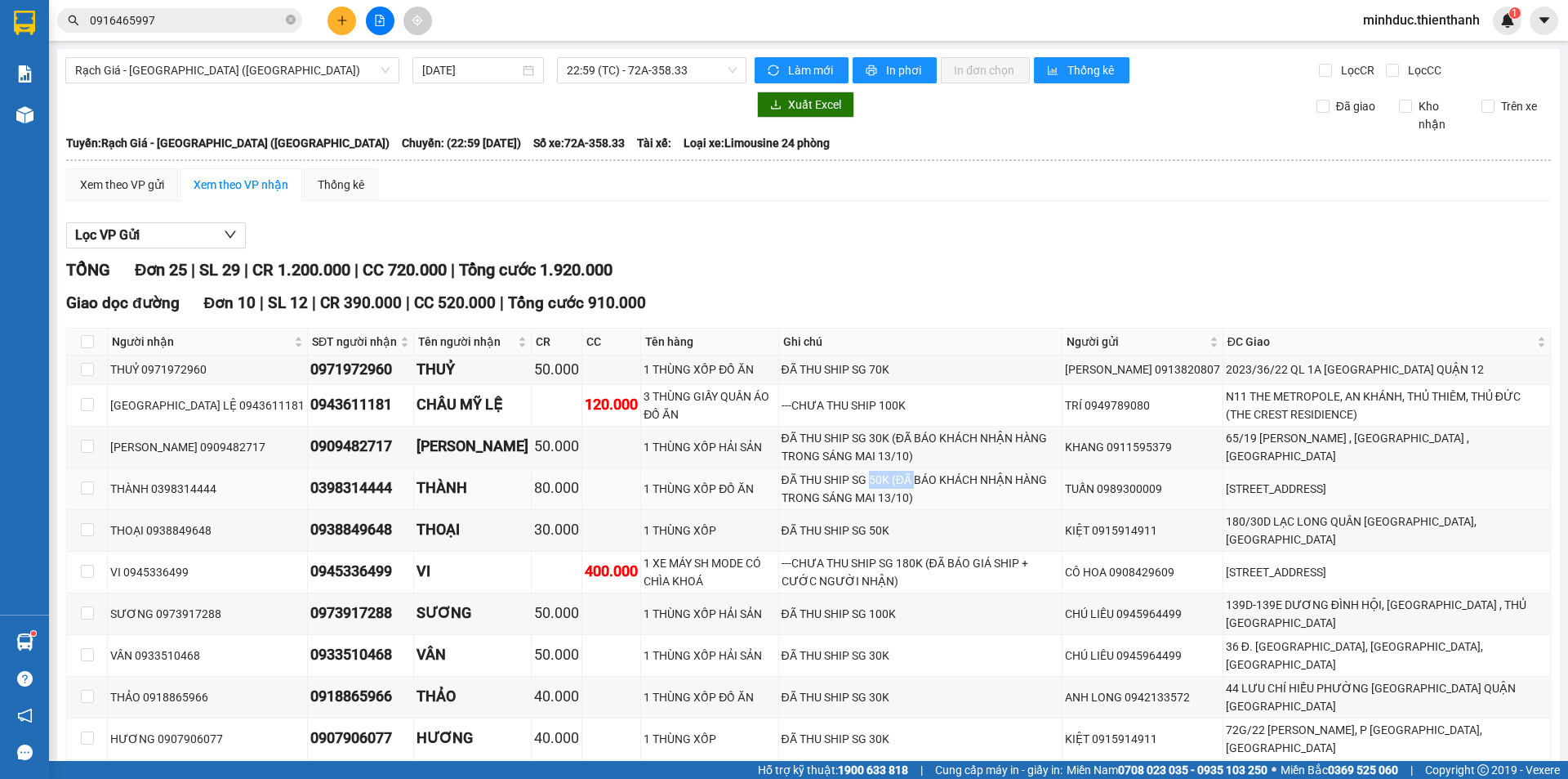
click at [886, 481] on div "ĐÃ THU SHIP SG 50K (ĐÃ BÁO KHÁCH NHẬN HÀNG TRONG SÁNG MAI 13/10)" at bounding box center [920, 489] width 278 height 36
drag, startPoint x: 838, startPoint y: 524, endPoint x: 870, endPoint y: 524, distance: 32.0
click at [870, 524] on div "ĐÃ THU SHIP SG 50K" at bounding box center [920, 530] width 278 height 18
drag, startPoint x: 845, startPoint y: 593, endPoint x: 886, endPoint y: 597, distance: 41.2
click at [886, 604] on div "ĐÃ THU SHIP SG 100K" at bounding box center [920, 613] width 278 height 18
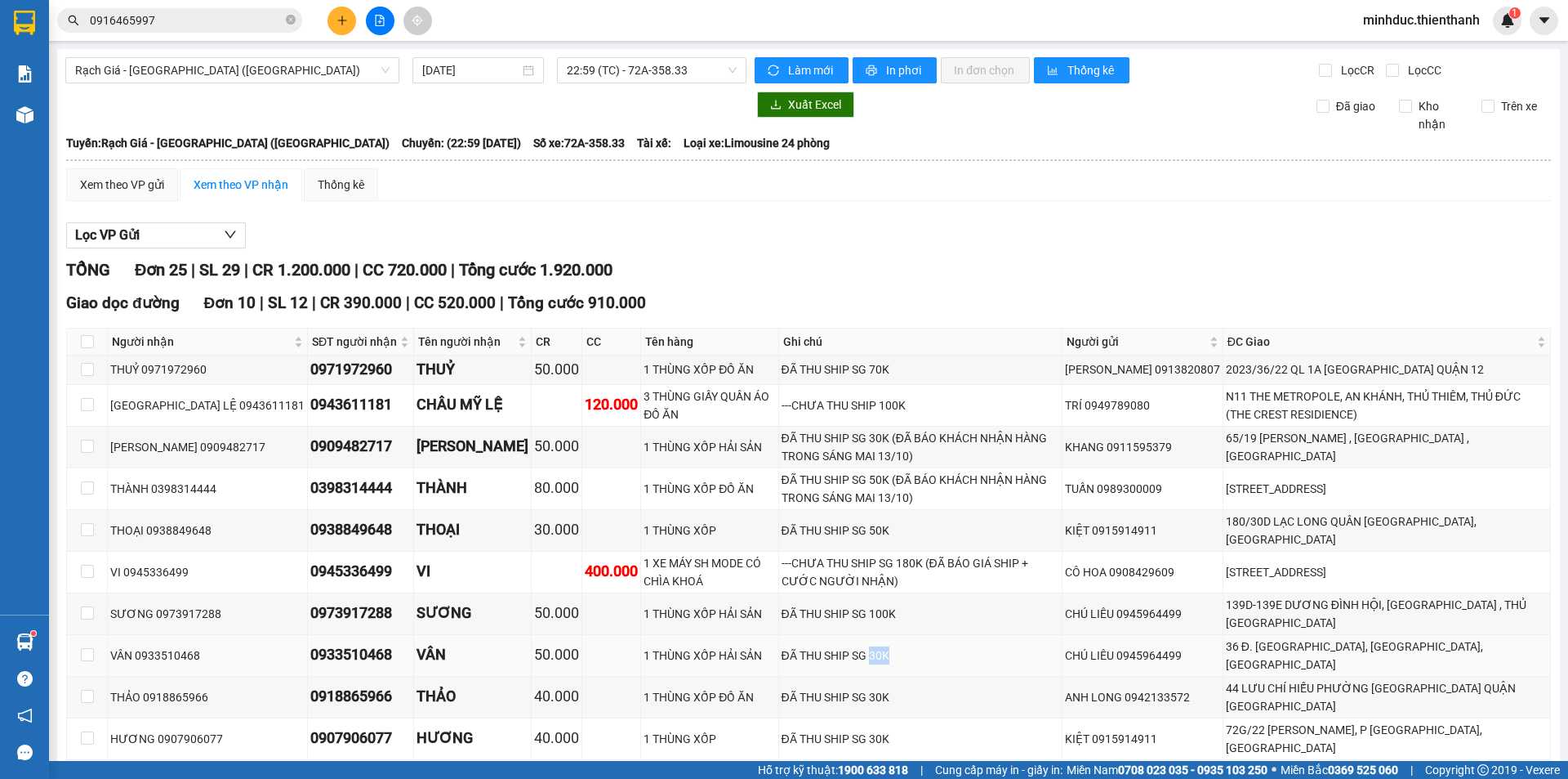
drag, startPoint x: 860, startPoint y: 625, endPoint x: 878, endPoint y: 629, distance: 18.4
click at [875, 646] on div "ĐÃ THU SHIP SG 30K" at bounding box center [920, 655] width 278 height 18
drag, startPoint x: 850, startPoint y: 652, endPoint x: 875, endPoint y: 654, distance: 25.1
click at [875, 688] on div "ĐÃ THU SHIP SG 30K" at bounding box center [920, 696] width 278 height 18
drag, startPoint x: 844, startPoint y: 683, endPoint x: 912, endPoint y: 686, distance: 68.1
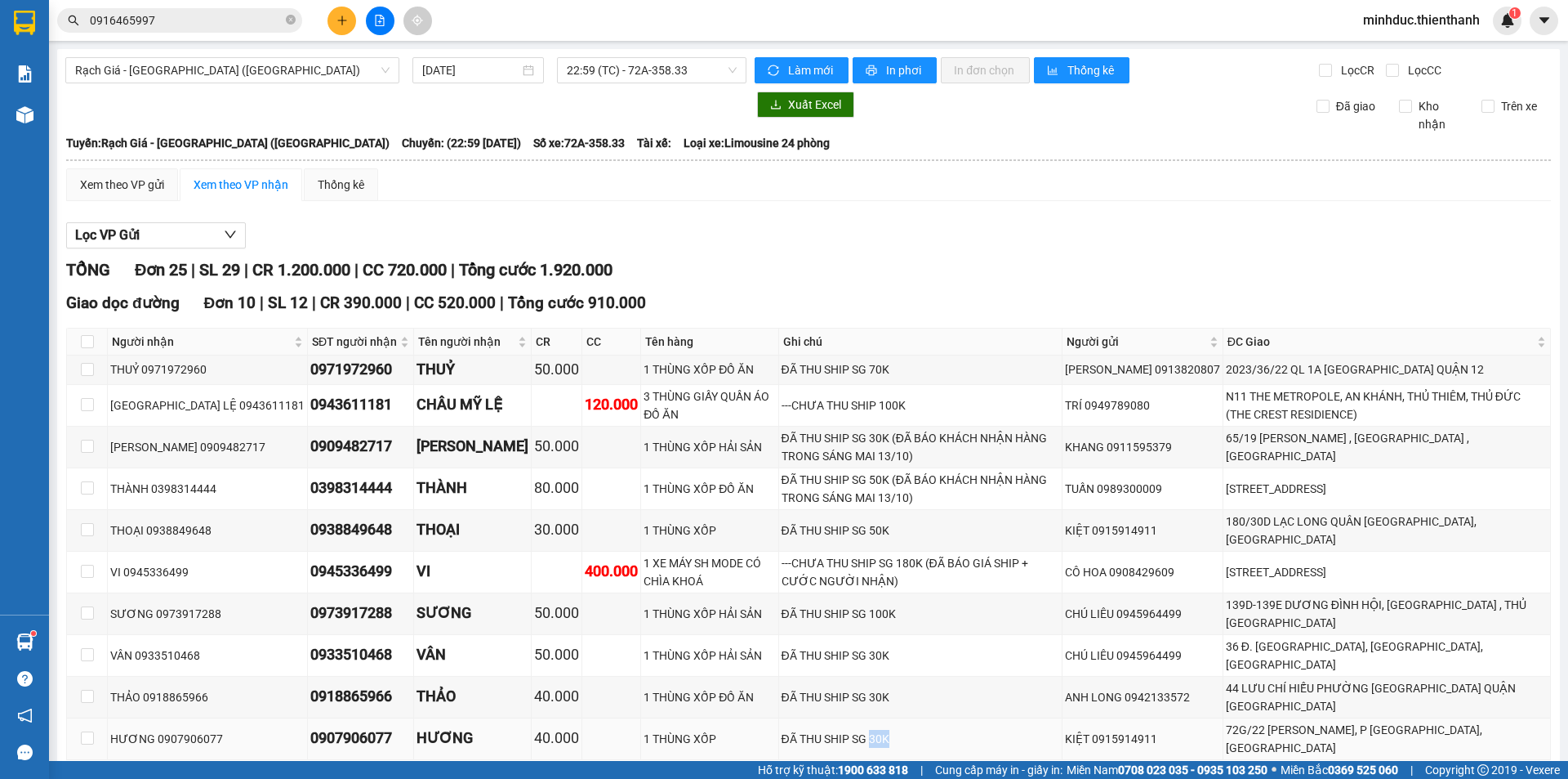
click at [912, 730] on div "ĐÃ THU SHIP SG 30K" at bounding box center [920, 738] width 278 height 18
